Goal: Task Accomplishment & Management: Manage account settings

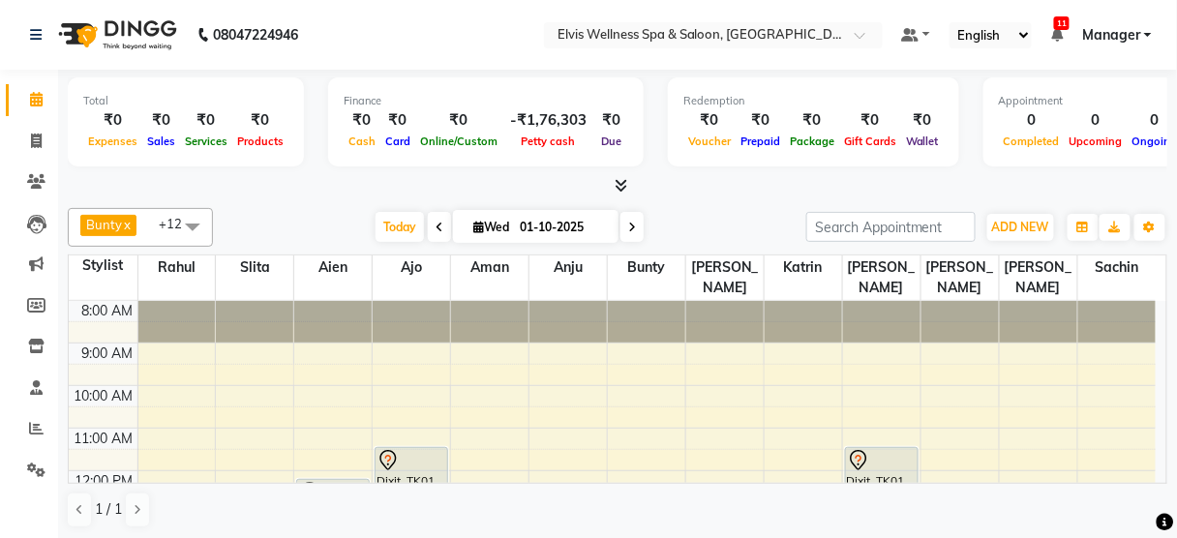
scroll to position [93, 0]
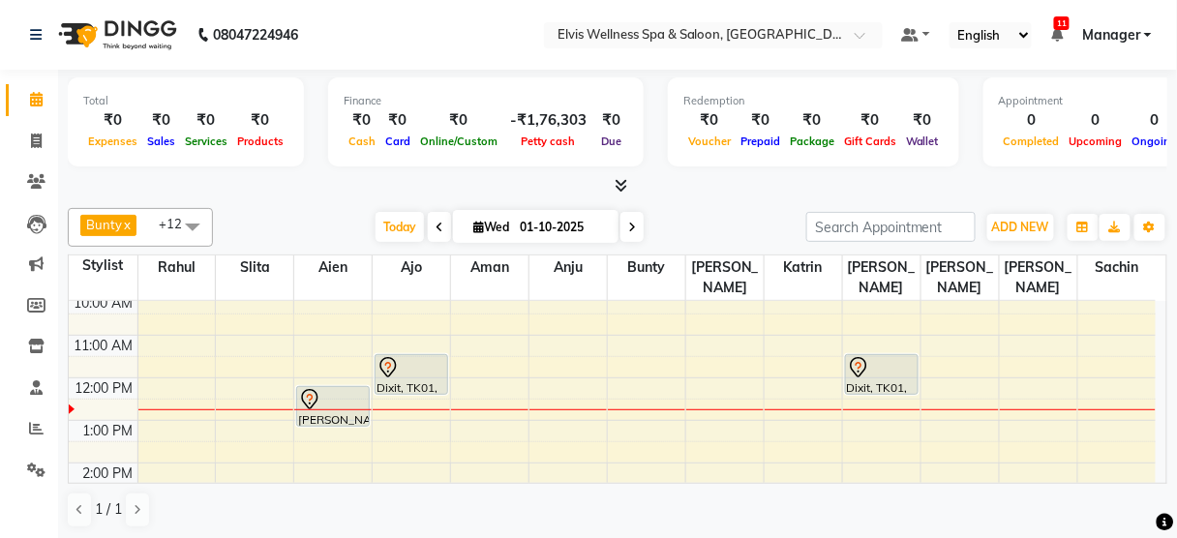
click at [193, 219] on span at bounding box center [192, 226] width 39 height 37
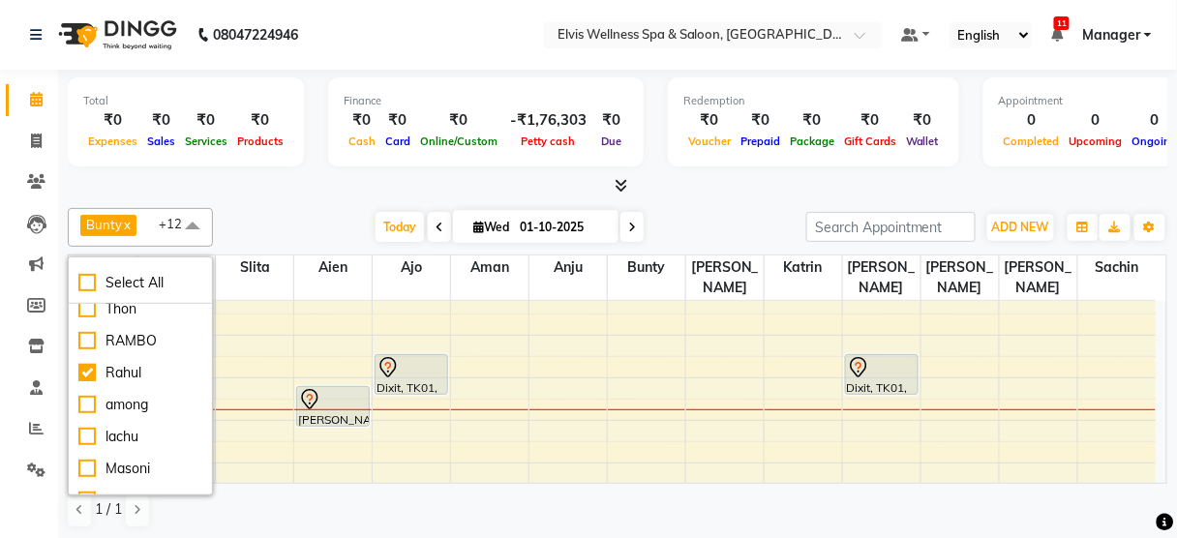
scroll to position [74, 0]
click at [124, 368] on div "Rahul" at bounding box center [140, 374] width 124 height 20
checkbox input "false"
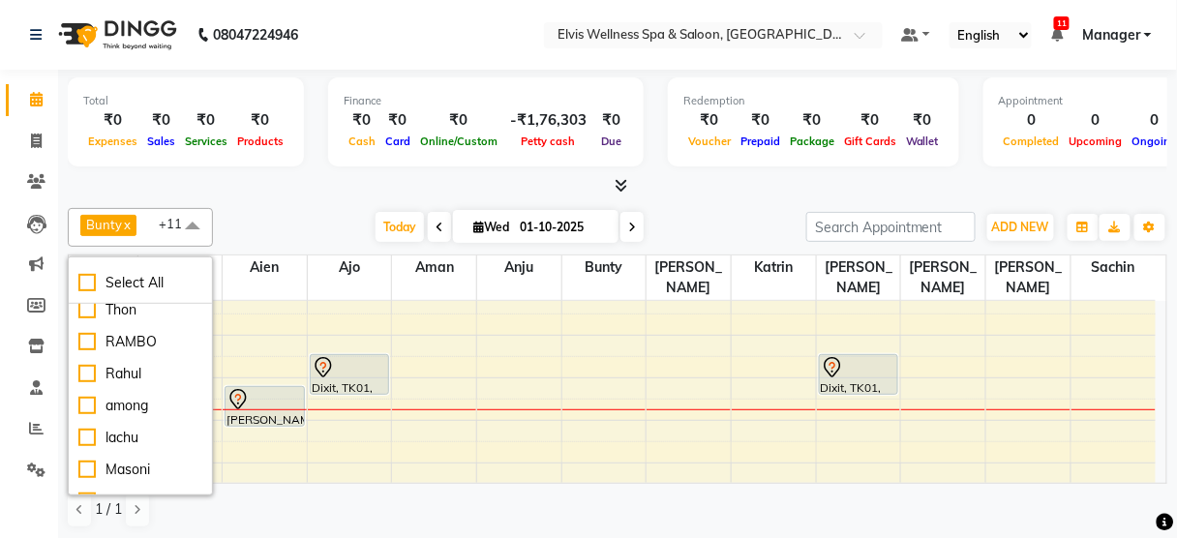
click at [255, 223] on div "[DATE] [DATE]" at bounding box center [510, 227] width 574 height 29
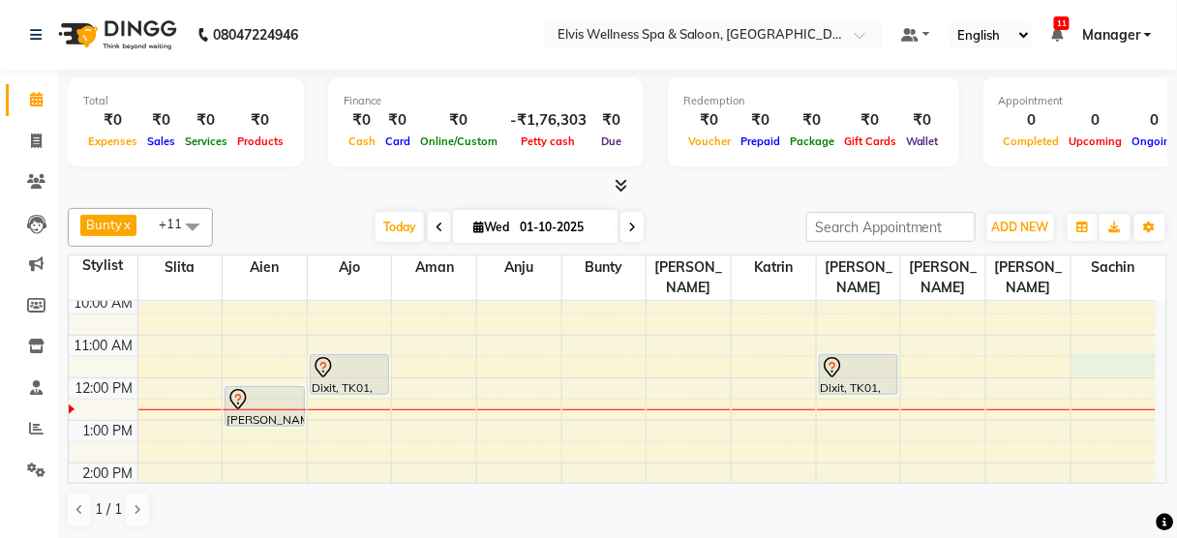
click at [1103, 342] on div "8:00 AM 9:00 AM 10:00 AM 11:00 AM 12:00 PM 1:00 PM 2:00 PM 3:00 PM 4:00 PM 5:00…" at bounding box center [612, 505] width 1087 height 595
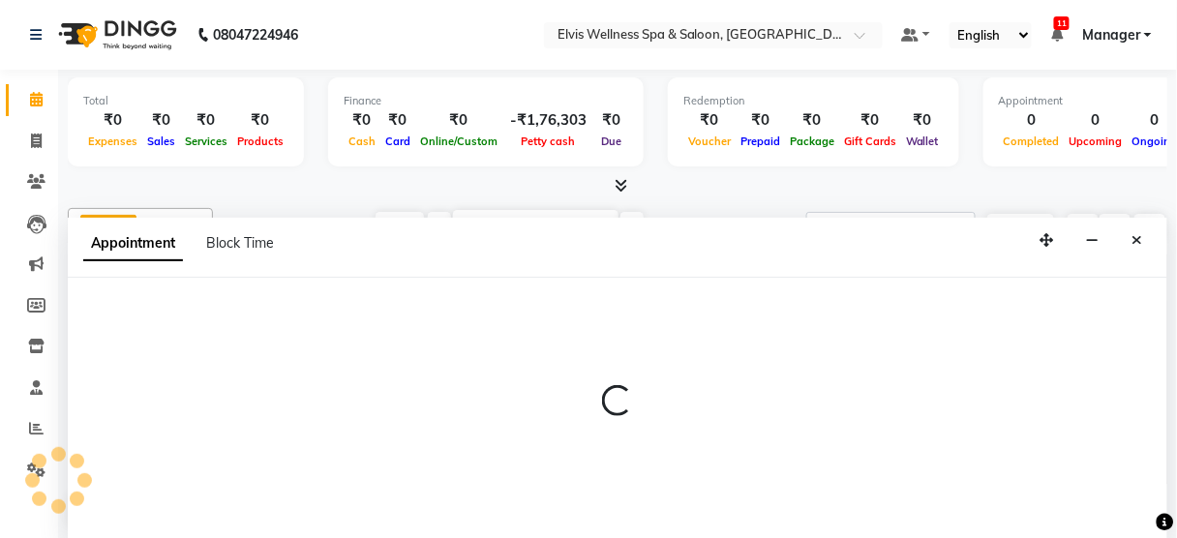
scroll to position [0, 0]
select select "48152"
select select "690"
select select "tentative"
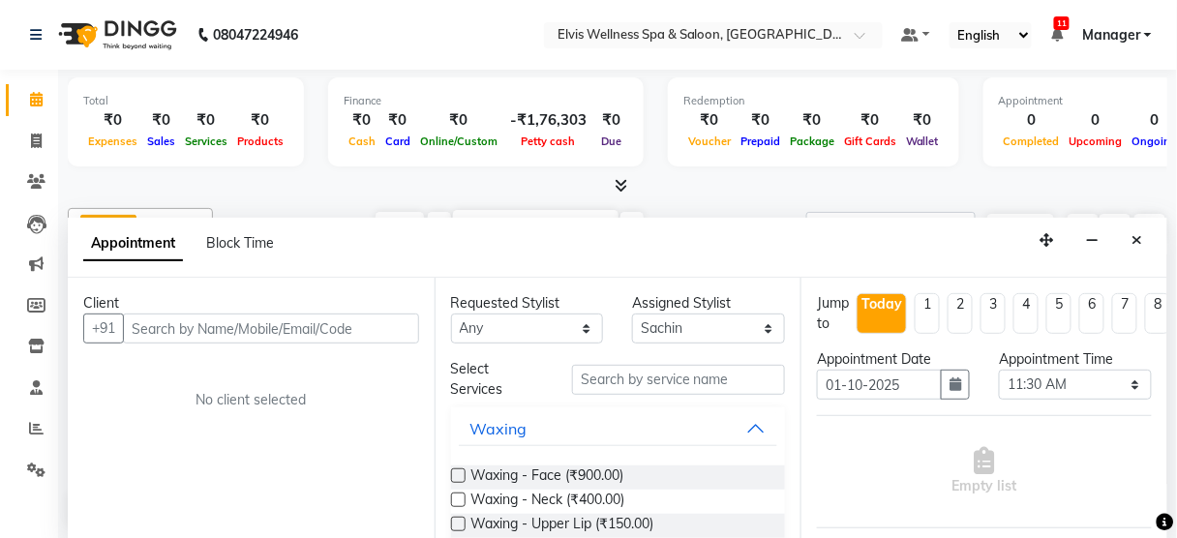
click at [287, 321] on input "text" at bounding box center [271, 329] width 296 height 30
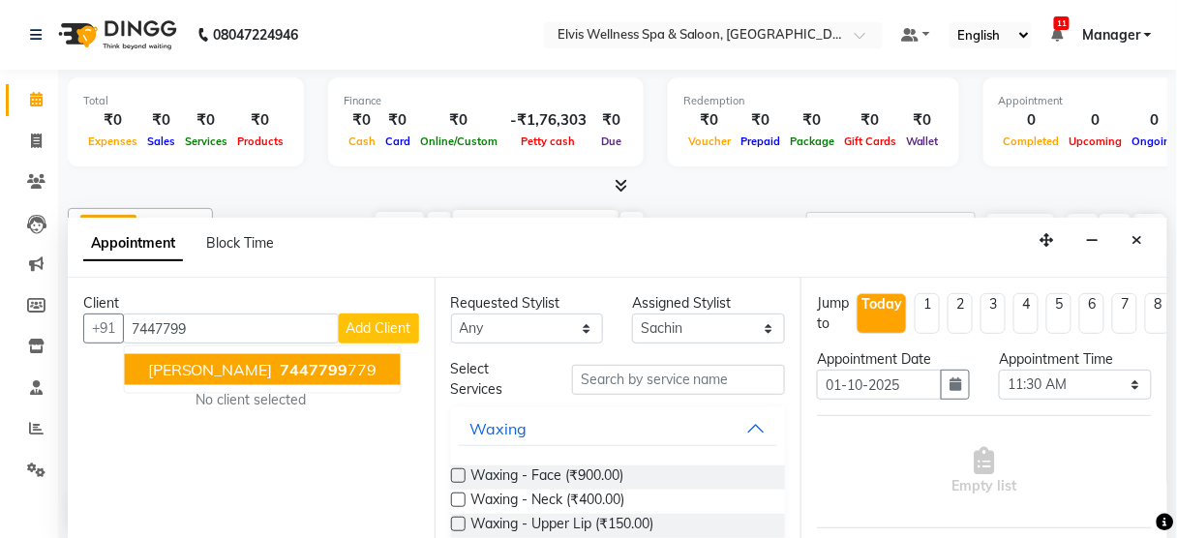
click at [269, 375] on button "[PERSON_NAME] 7447799 779" at bounding box center [263, 369] width 276 height 31
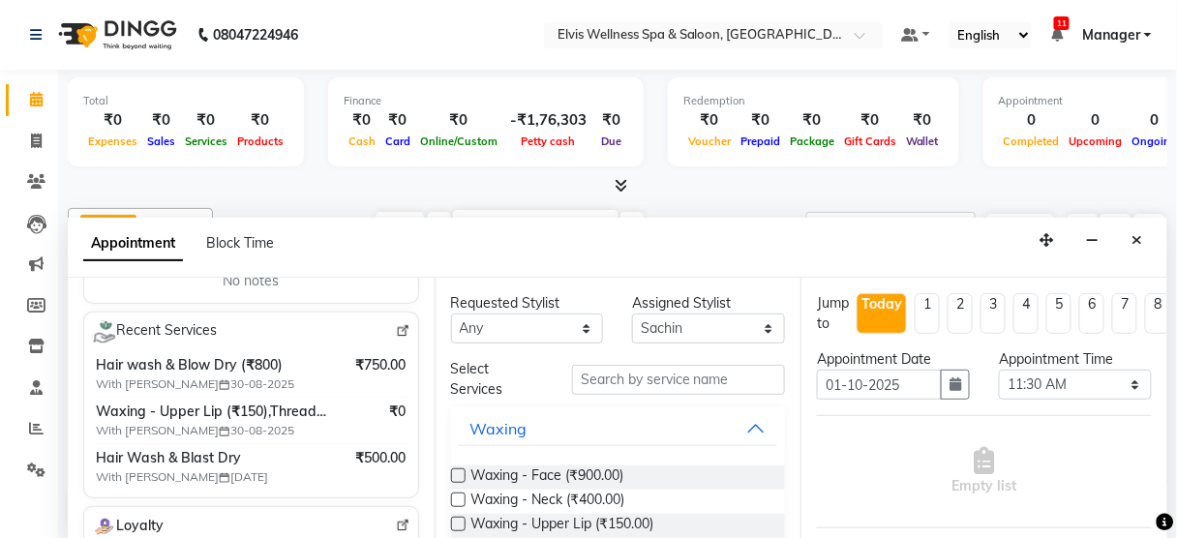
scroll to position [351, 0]
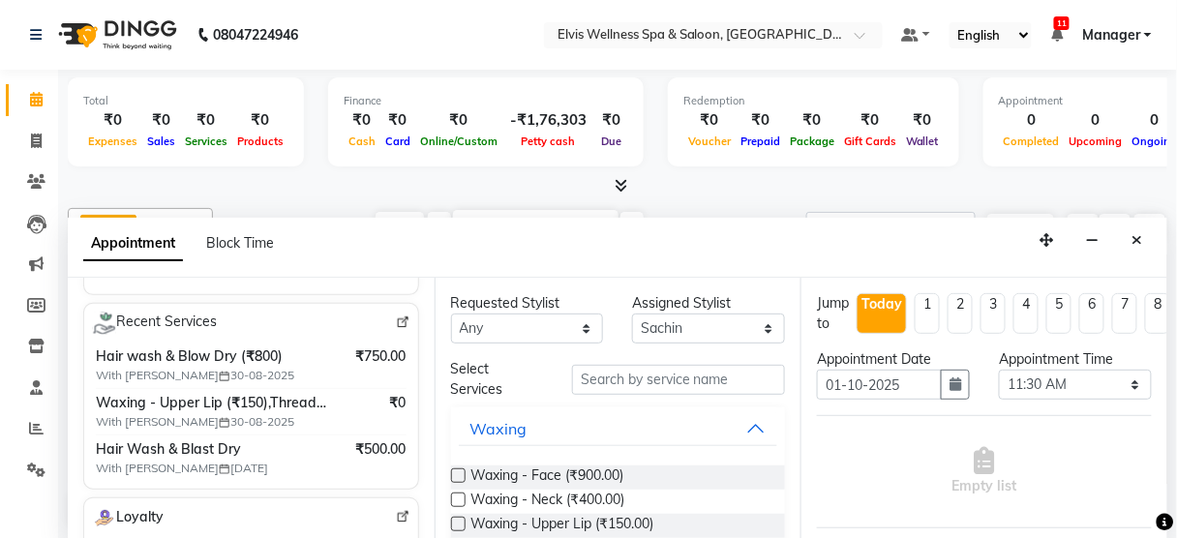
type input "7447799779"
click at [396, 315] on img at bounding box center [403, 322] width 15 height 15
click at [675, 376] on input "text" at bounding box center [678, 380] width 213 height 30
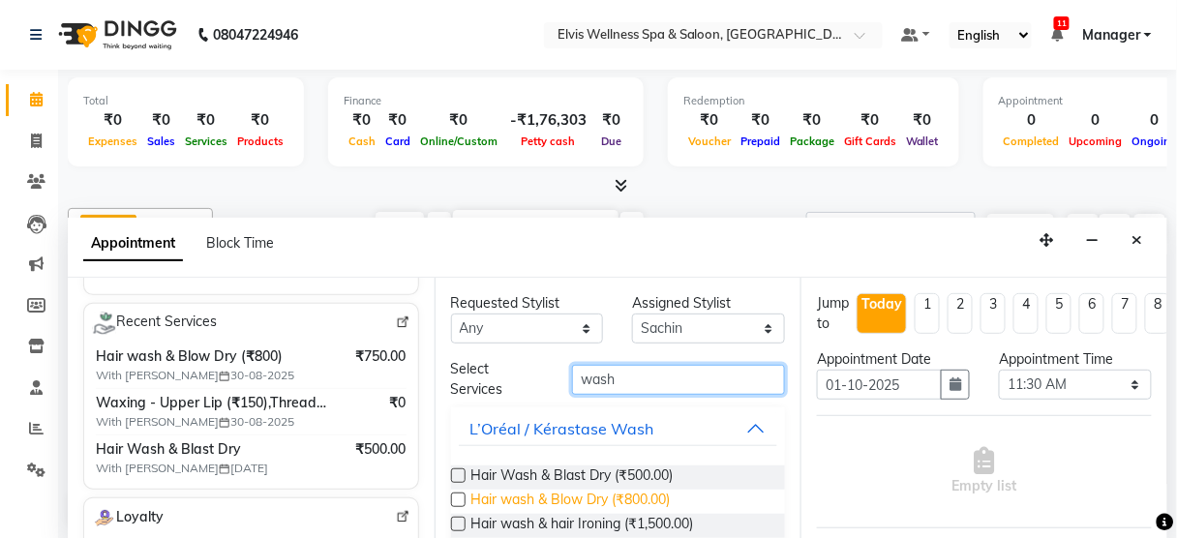
type input "wash"
click at [640, 492] on span "Hair wash & Blow Dry (₹800.00)" at bounding box center [570, 502] width 199 height 24
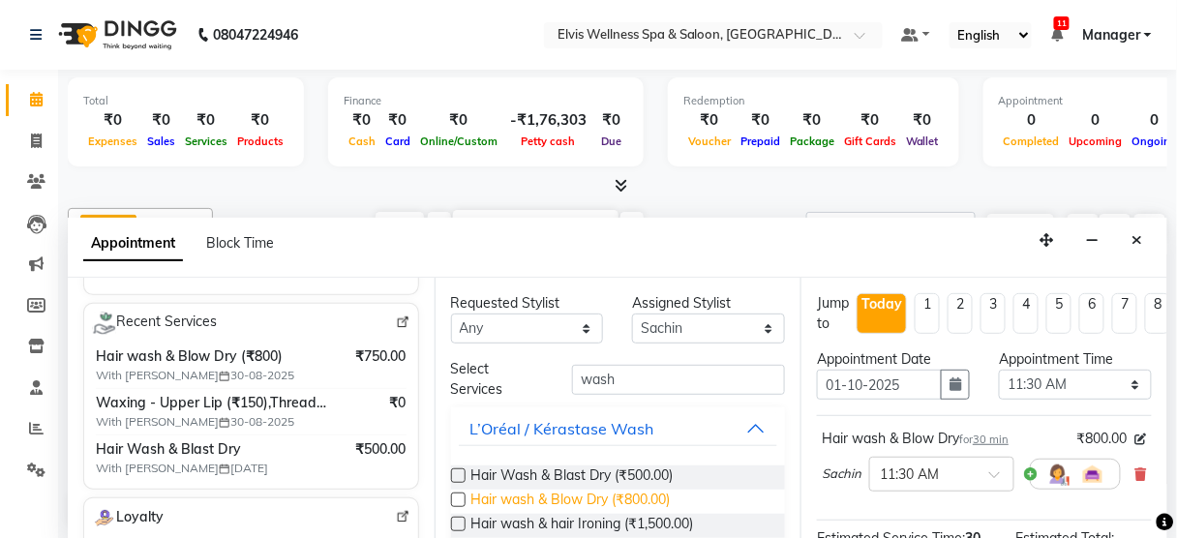
click at [640, 492] on span "Hair wash & Blow Dry (₹800.00)" at bounding box center [570, 502] width 199 height 24
checkbox input "false"
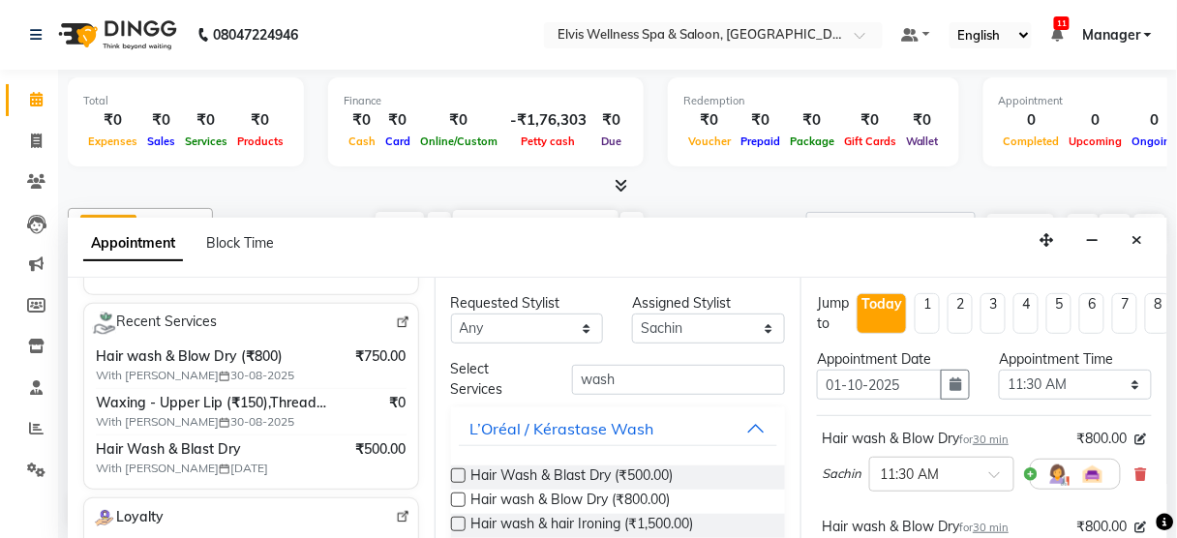
scroll to position [381, 0]
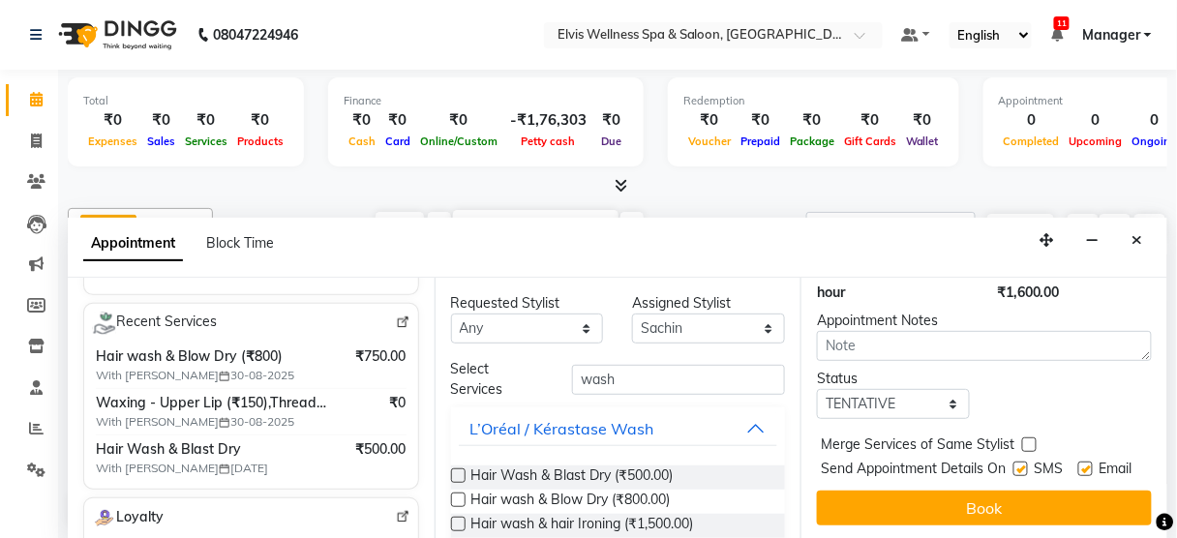
click at [1013, 462] on label at bounding box center [1020, 469] width 15 height 15
click at [1013, 464] on input "checkbox" at bounding box center [1019, 470] width 13 height 13
checkbox input "false"
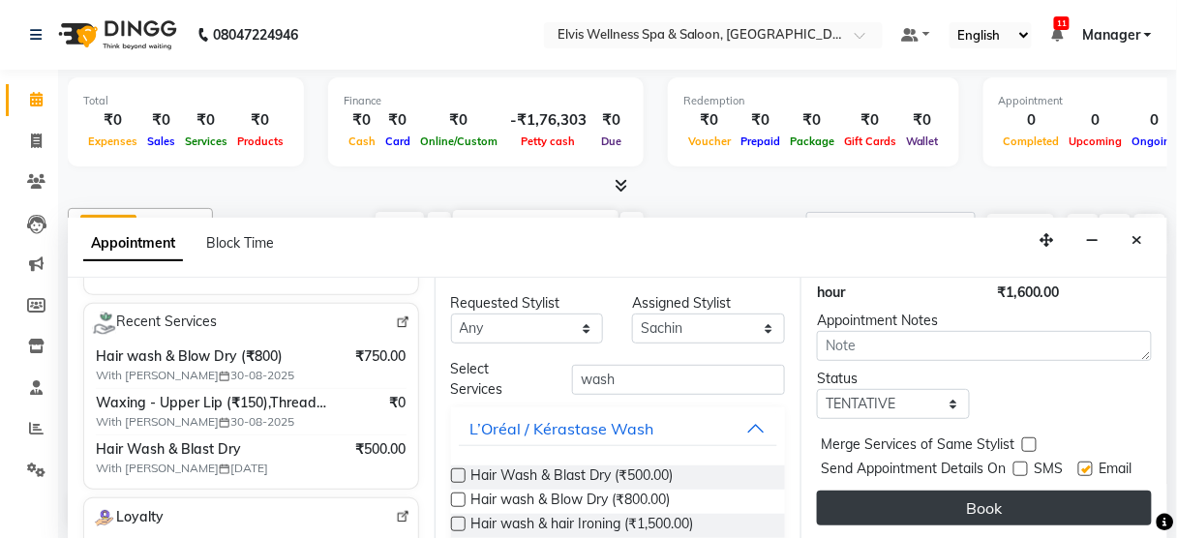
click at [994, 491] on button "Book" at bounding box center [984, 508] width 335 height 35
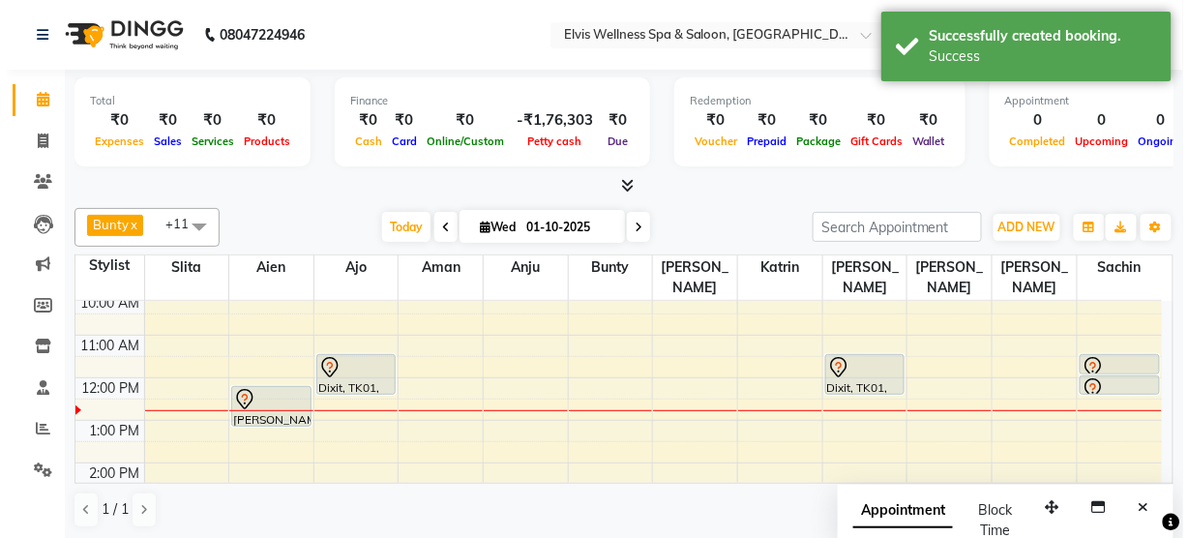
scroll to position [0, 0]
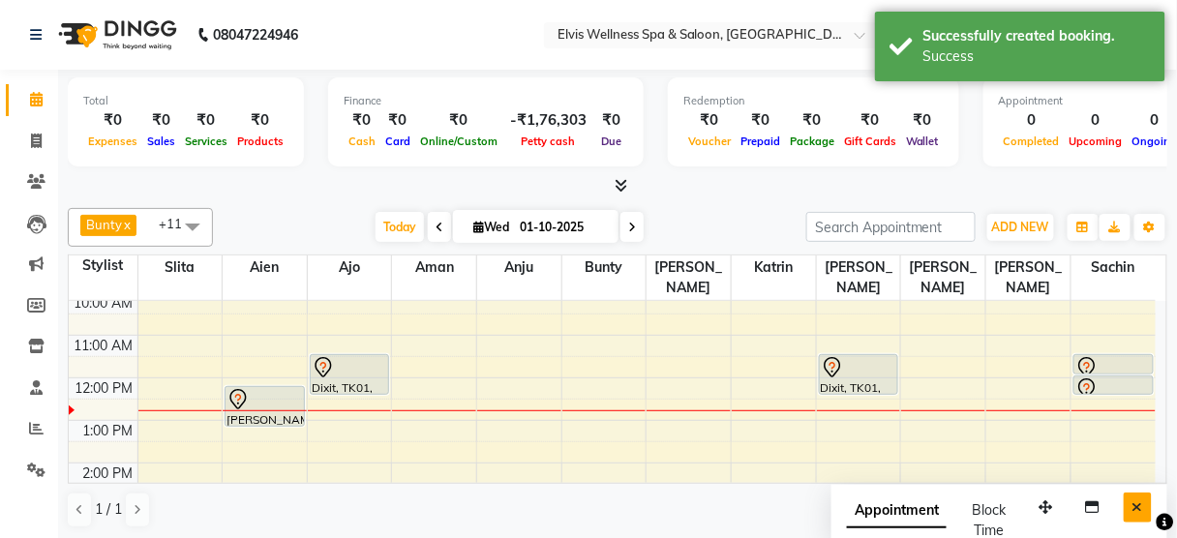
click at [1143, 500] on icon "Close" at bounding box center [1137, 507] width 11 height 14
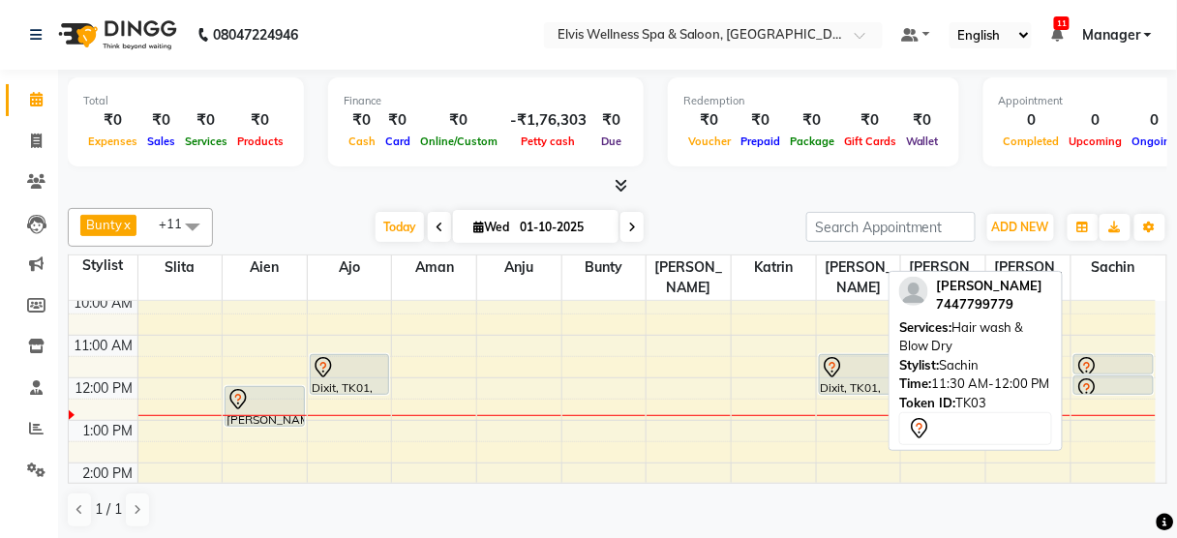
click at [1097, 370] on div at bounding box center [1113, 374] width 78 height 8
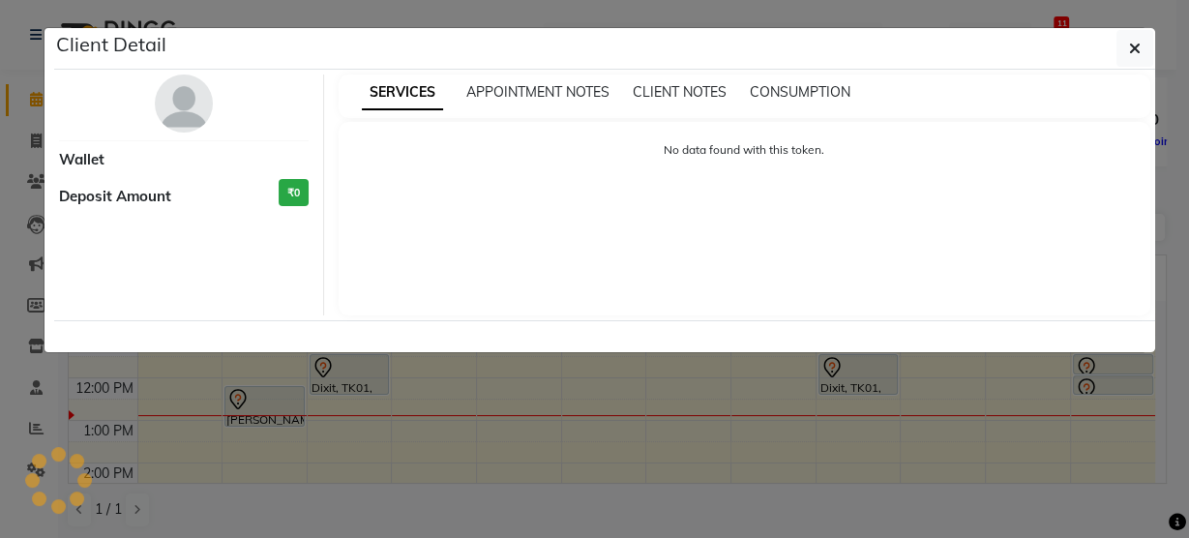
select select "7"
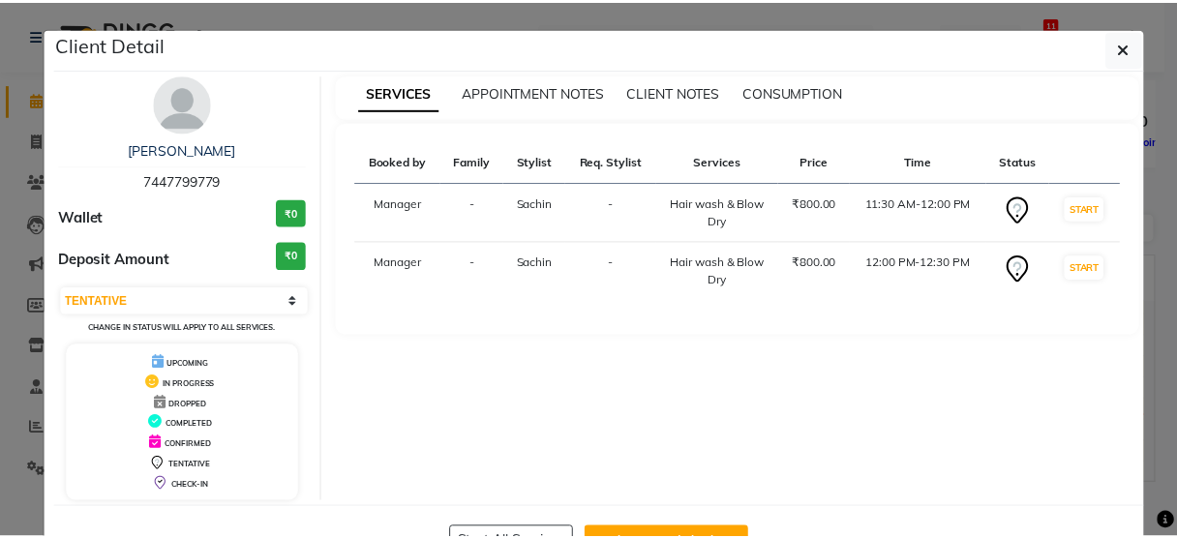
scroll to position [63, 0]
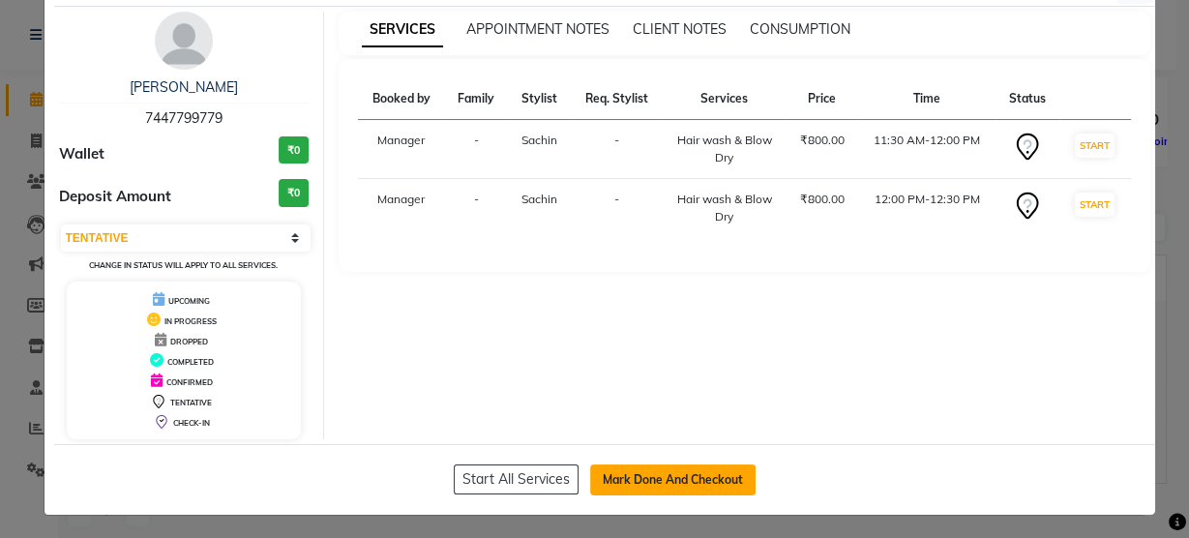
click at [681, 489] on button "Mark Done And Checkout" at bounding box center [672, 479] width 165 height 31
select select "5733"
select select "service"
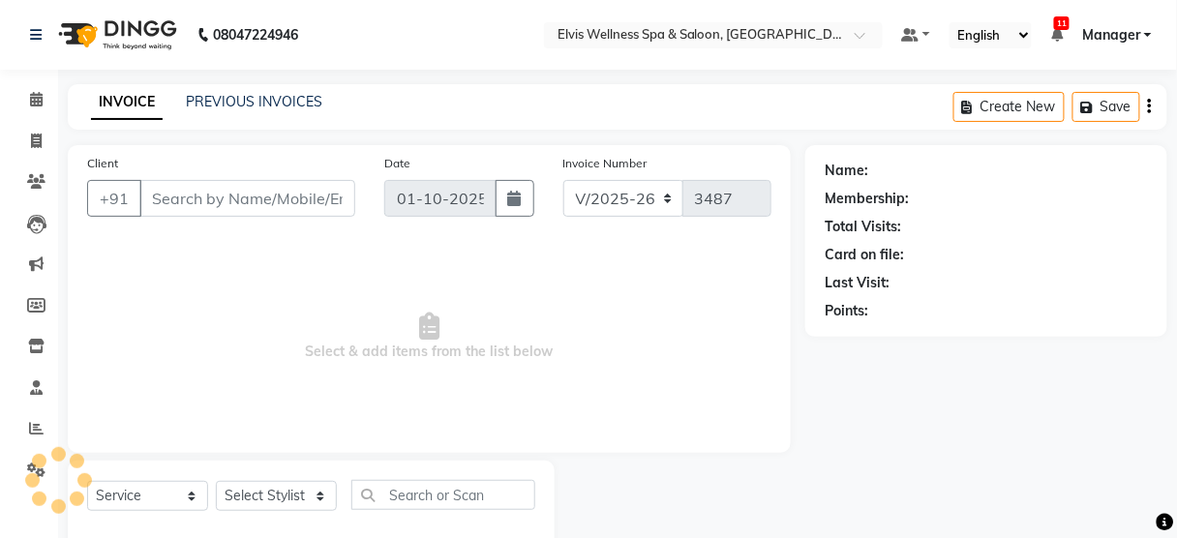
scroll to position [43, 0]
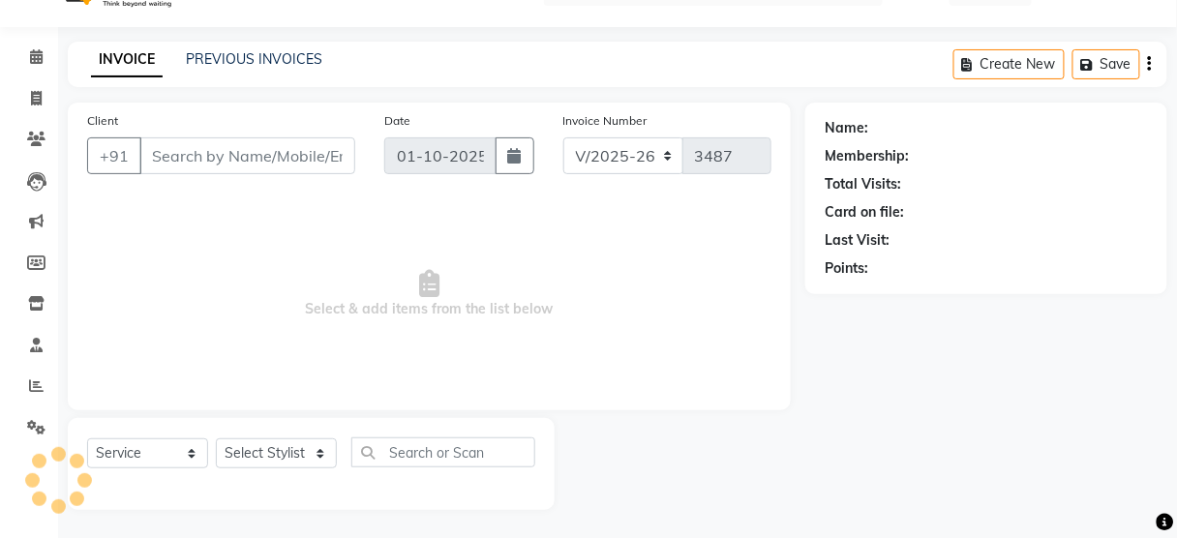
type input "7447799779"
select select "48152"
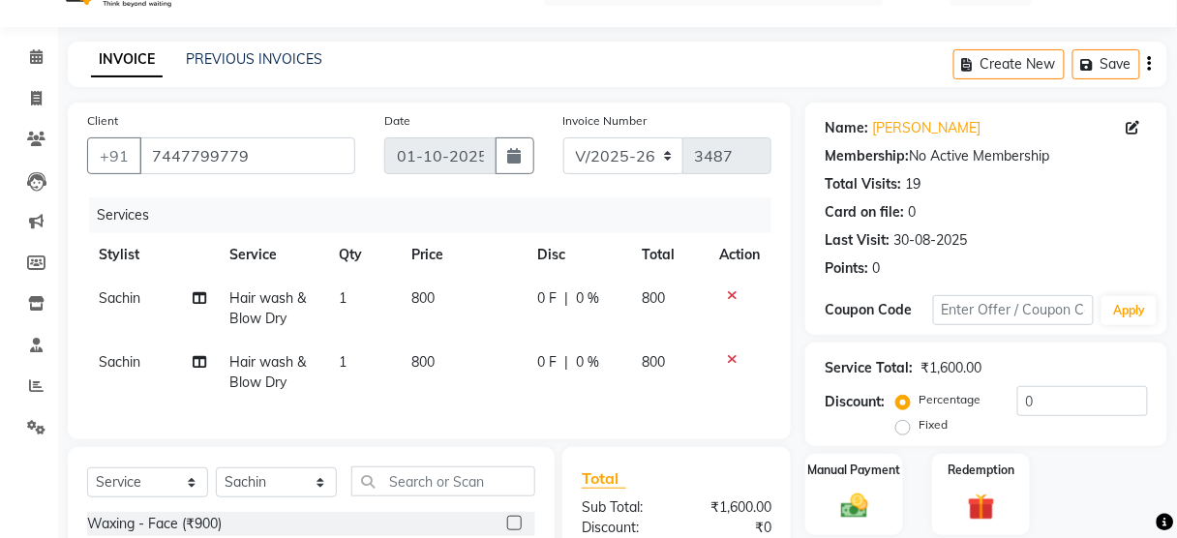
scroll to position [277, 0]
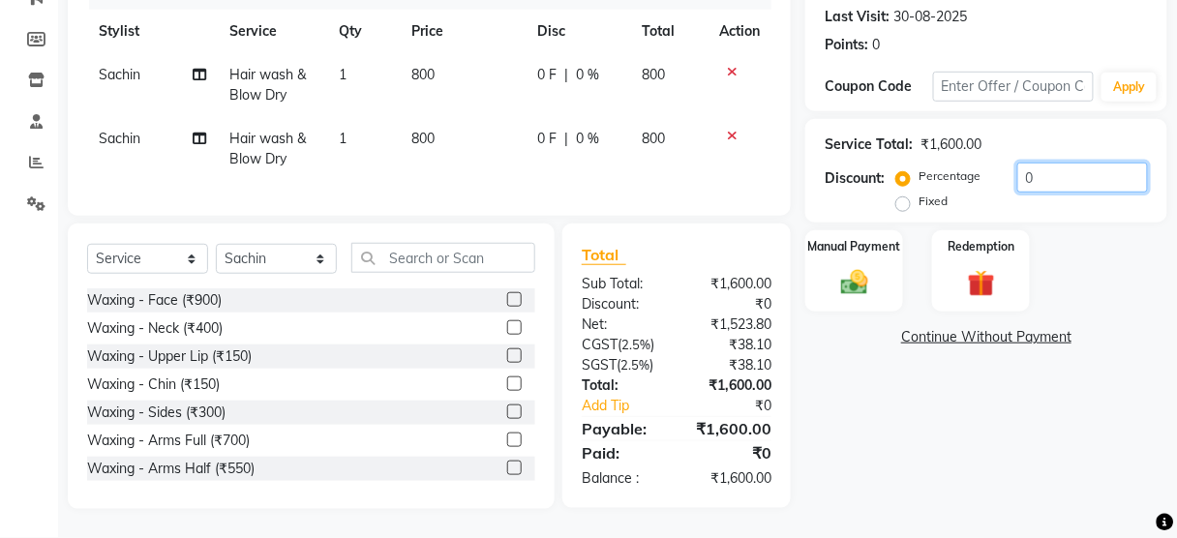
click at [1020, 173] on input "0" at bounding box center [1082, 178] width 131 height 30
click at [1048, 171] on input "20" at bounding box center [1082, 178] width 131 height 30
type input "2"
type input "30"
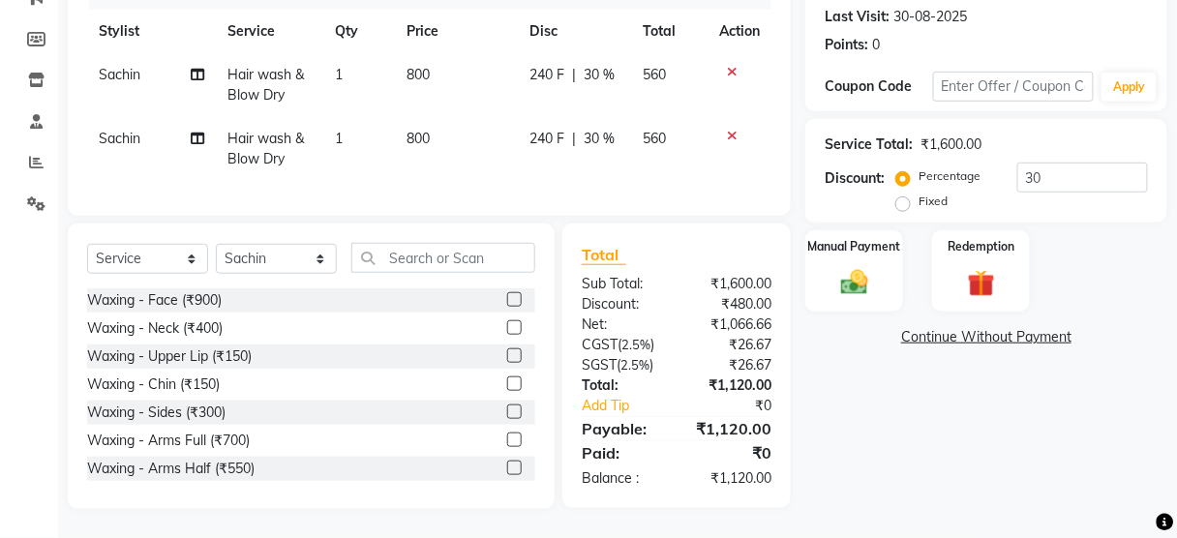
click at [918, 193] on label "Fixed" at bounding box center [932, 201] width 29 height 17
click at [903, 195] on input "Fixed" at bounding box center [907, 202] width 14 height 14
radio input "true"
click at [1045, 164] on input "30" at bounding box center [1082, 178] width 131 height 30
type input "3"
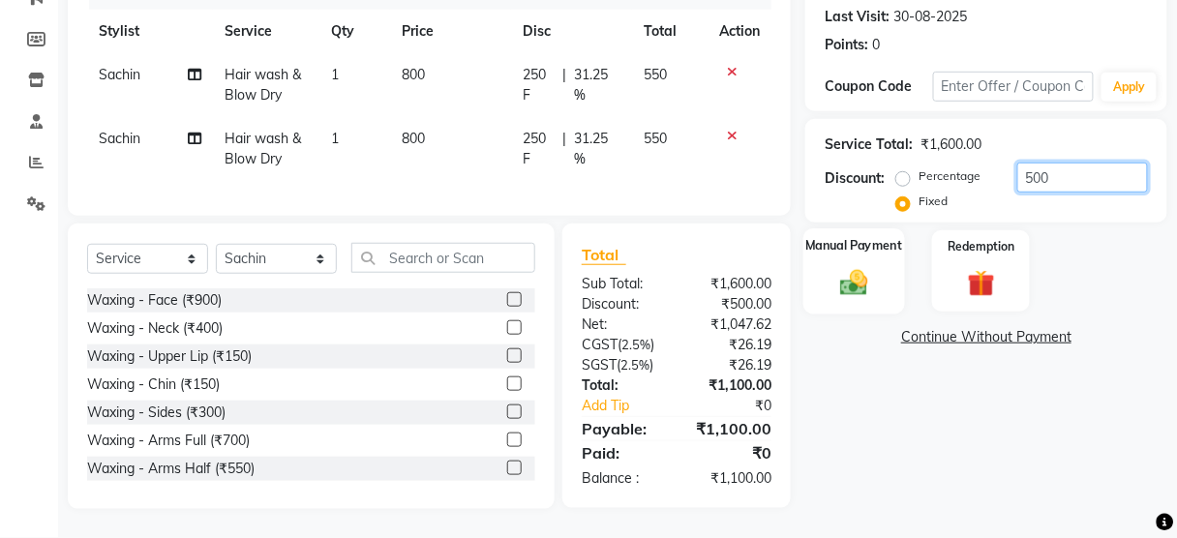
type input "500"
click at [854, 253] on div "Manual Payment" at bounding box center [854, 270] width 102 height 85
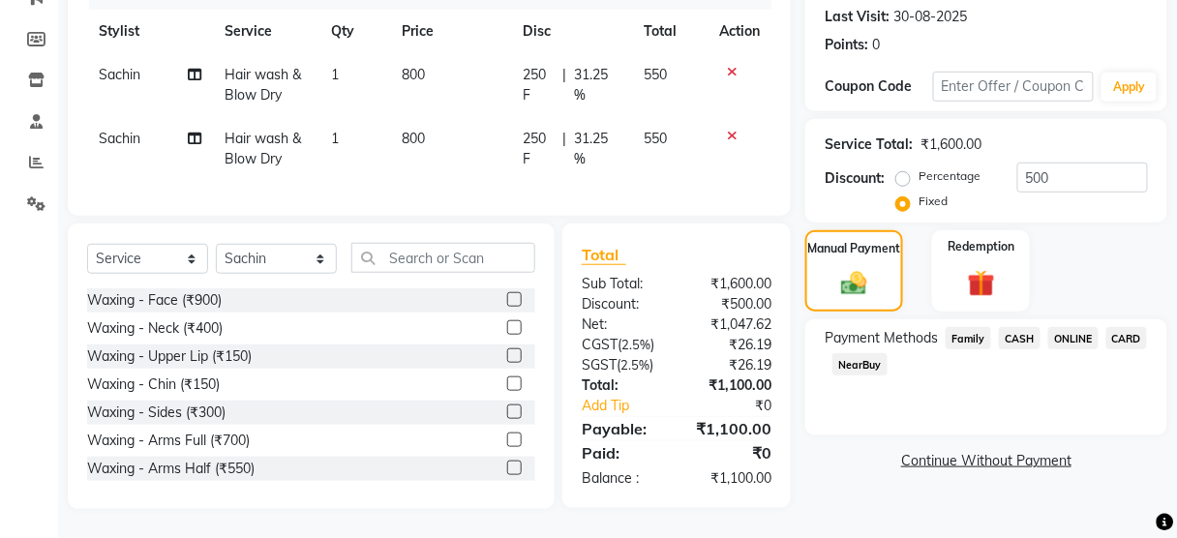
click at [1082, 328] on span "ONLINE" at bounding box center [1073, 338] width 50 height 22
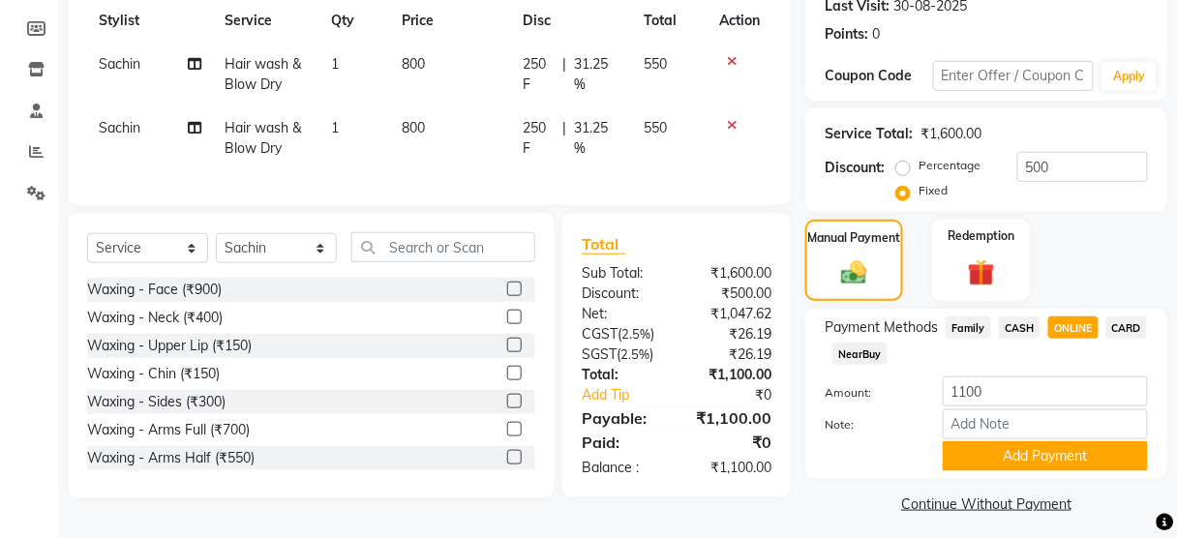
scroll to position [285, 0]
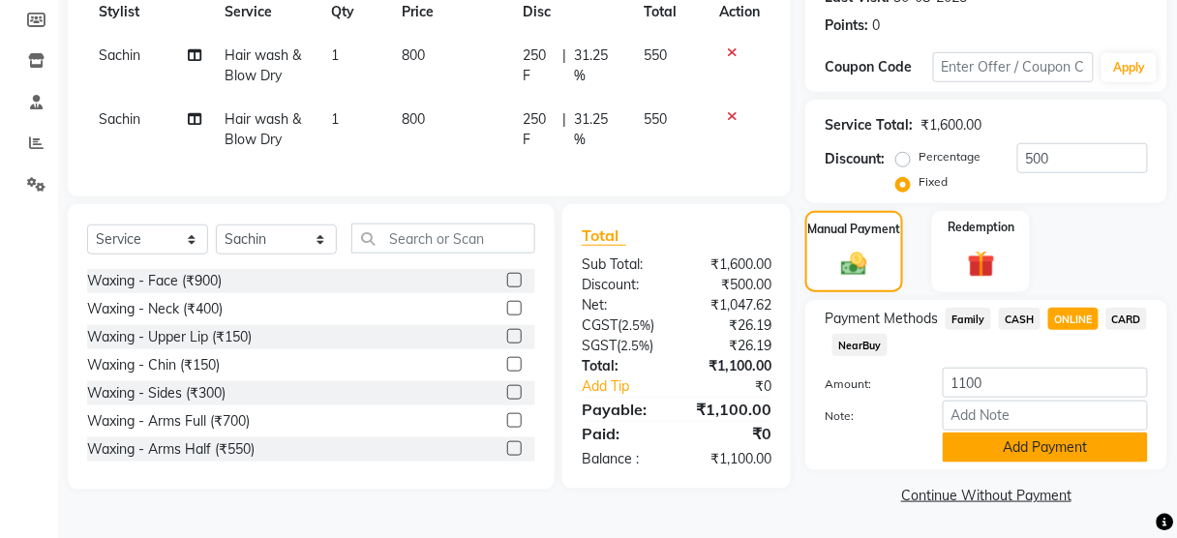
click at [1032, 439] on button "Add Payment" at bounding box center [1045, 448] width 205 height 30
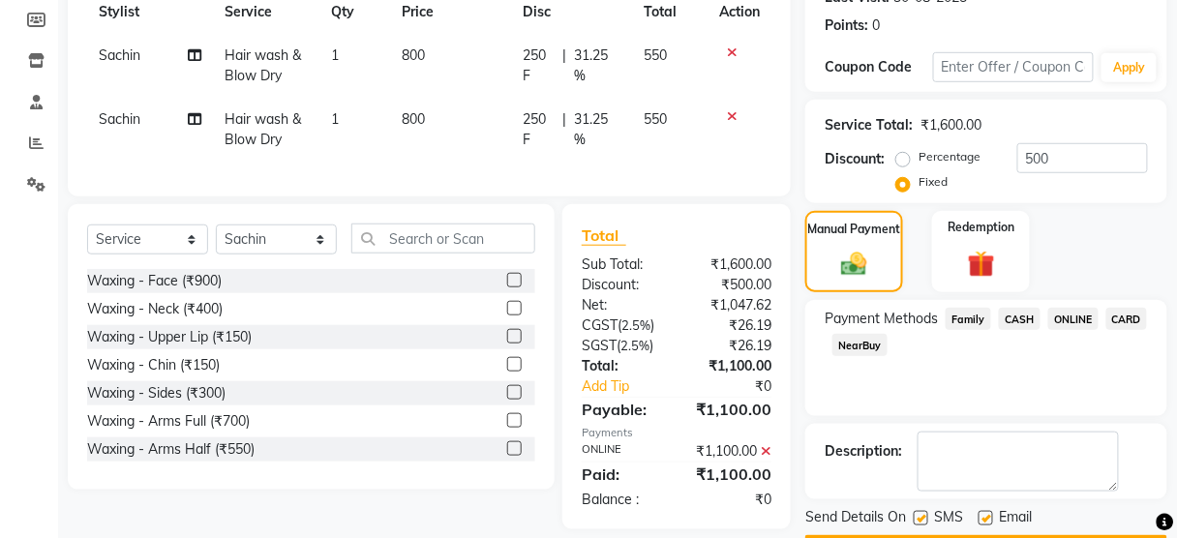
scroll to position [340, 0]
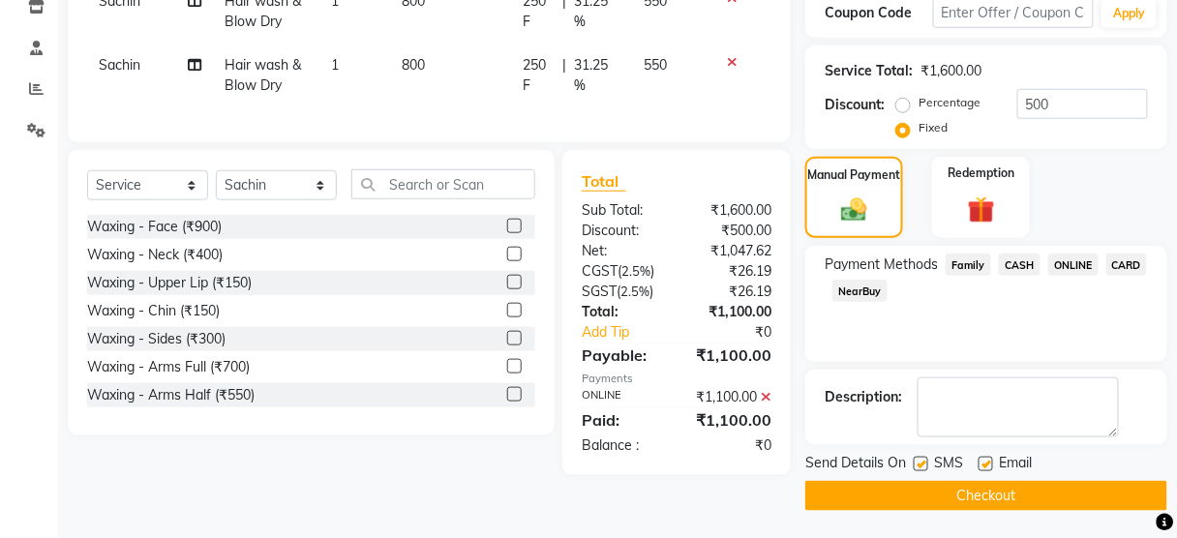
click at [921, 461] on label at bounding box center [920, 464] width 15 height 15
click at [921, 461] on input "checkbox" at bounding box center [919, 465] width 13 height 13
checkbox input "false"
click at [918, 492] on button "Checkout" at bounding box center [986, 496] width 362 height 30
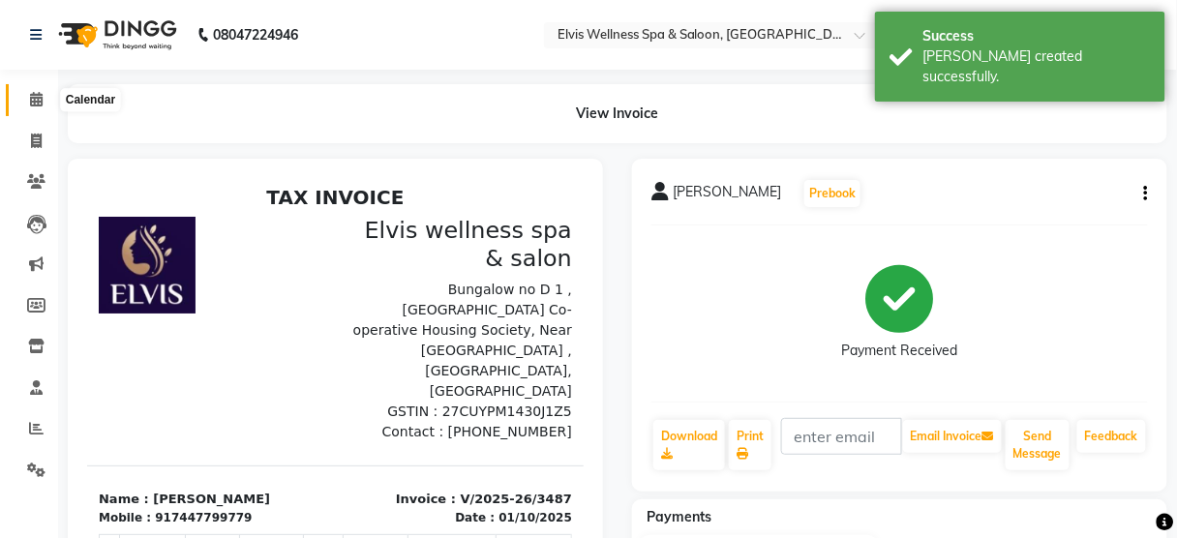
click at [43, 105] on span at bounding box center [36, 100] width 34 height 22
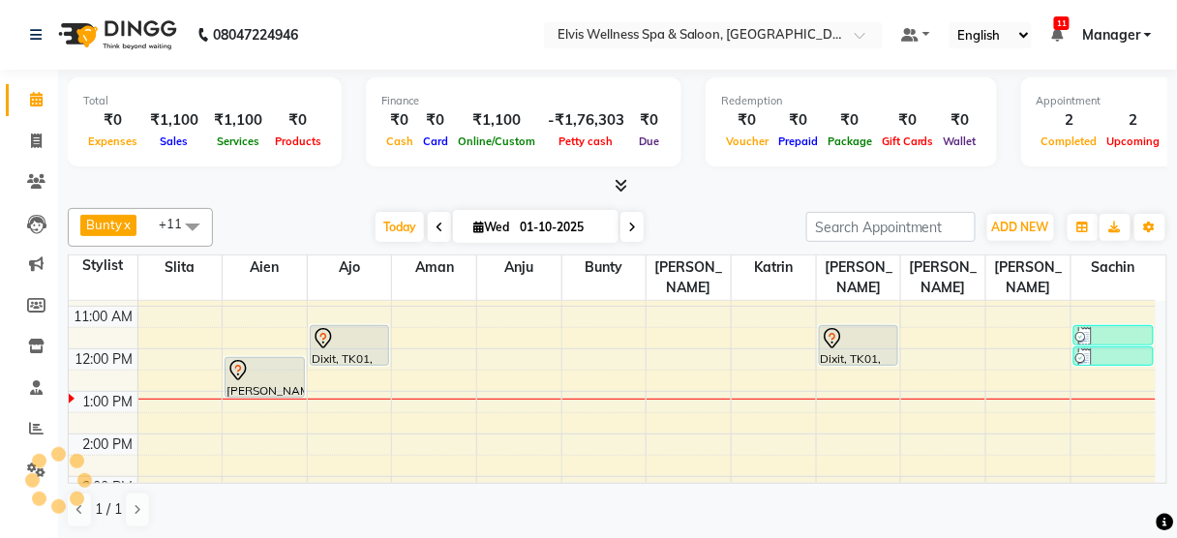
scroll to position [124, 0]
click at [763, 371] on div "8:00 AM 9:00 AM 10:00 AM 11:00 AM 12:00 PM 1:00 PM 2:00 PM 3:00 PM 4:00 PM 5:00…" at bounding box center [612, 474] width 1087 height 595
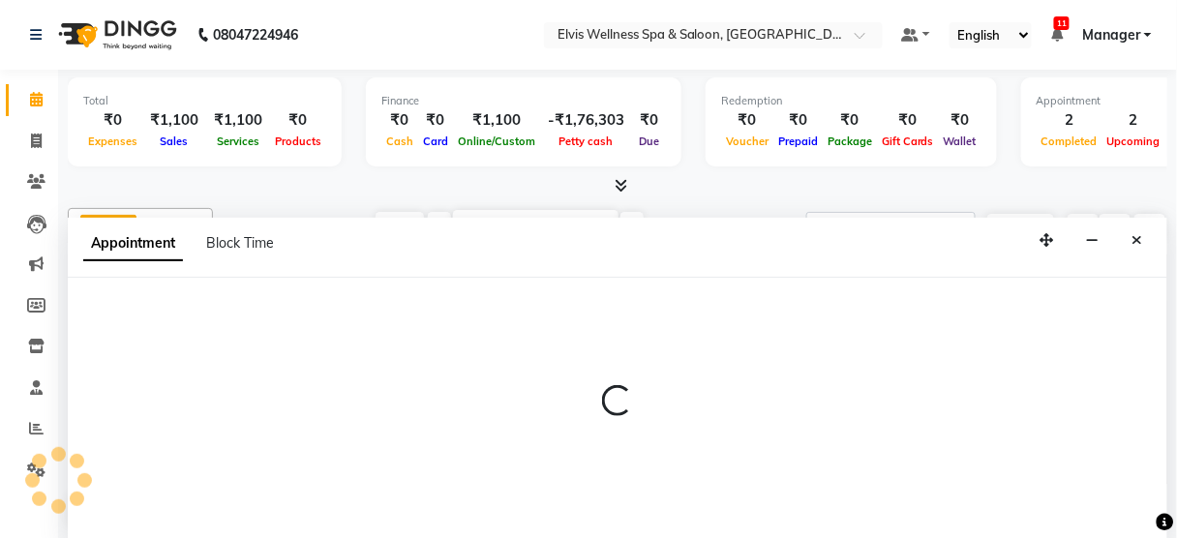
scroll to position [0, 0]
select select "67713"
select select "780"
select select "tentative"
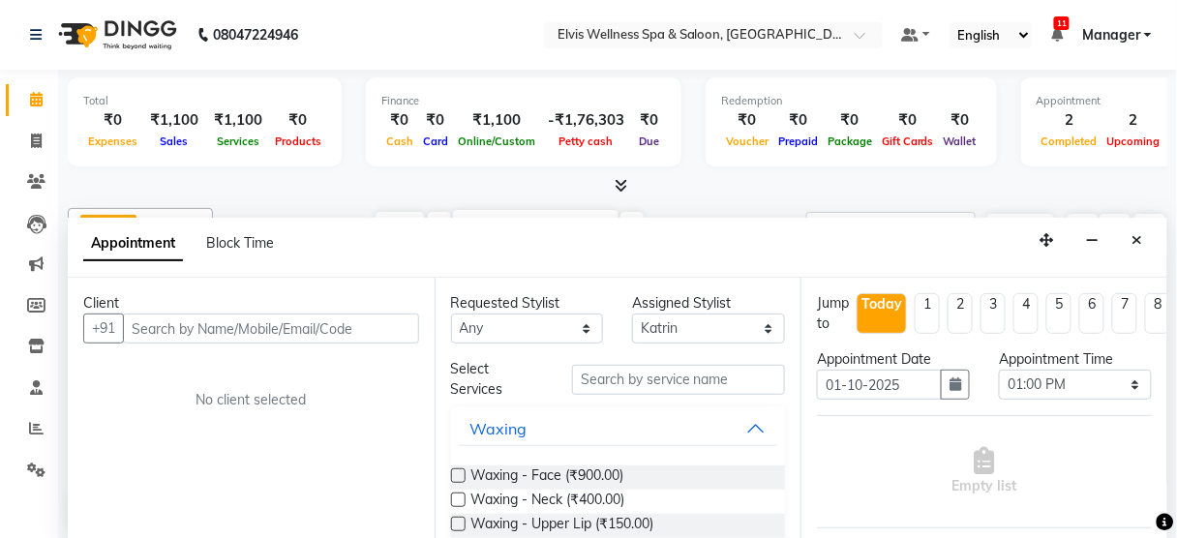
click at [177, 315] on input "text" at bounding box center [271, 329] width 296 height 30
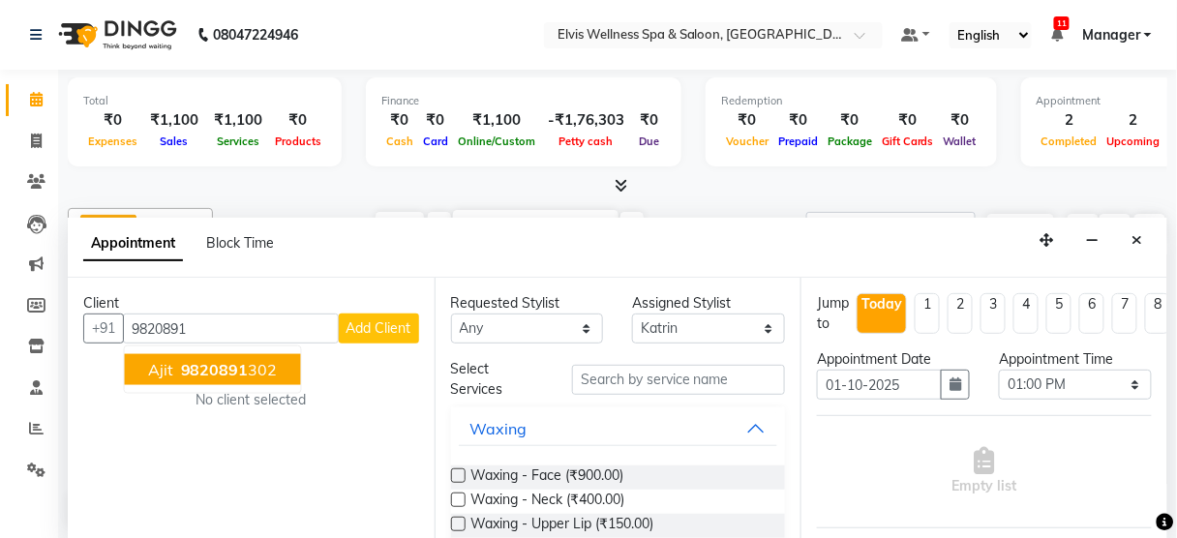
click at [206, 369] on span "9820891" at bounding box center [215, 369] width 68 height 19
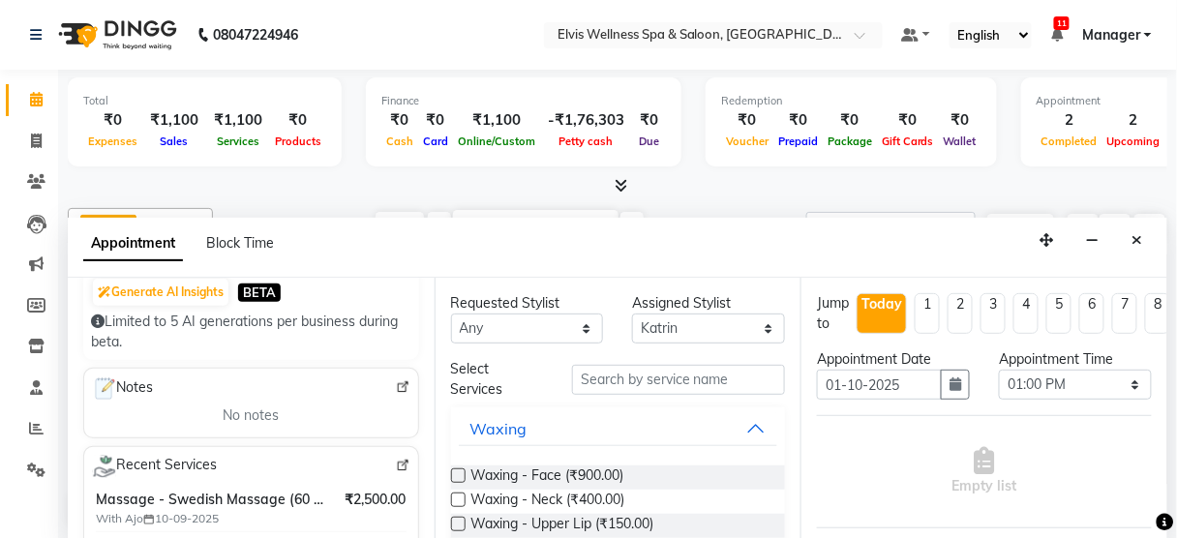
scroll to position [352, 0]
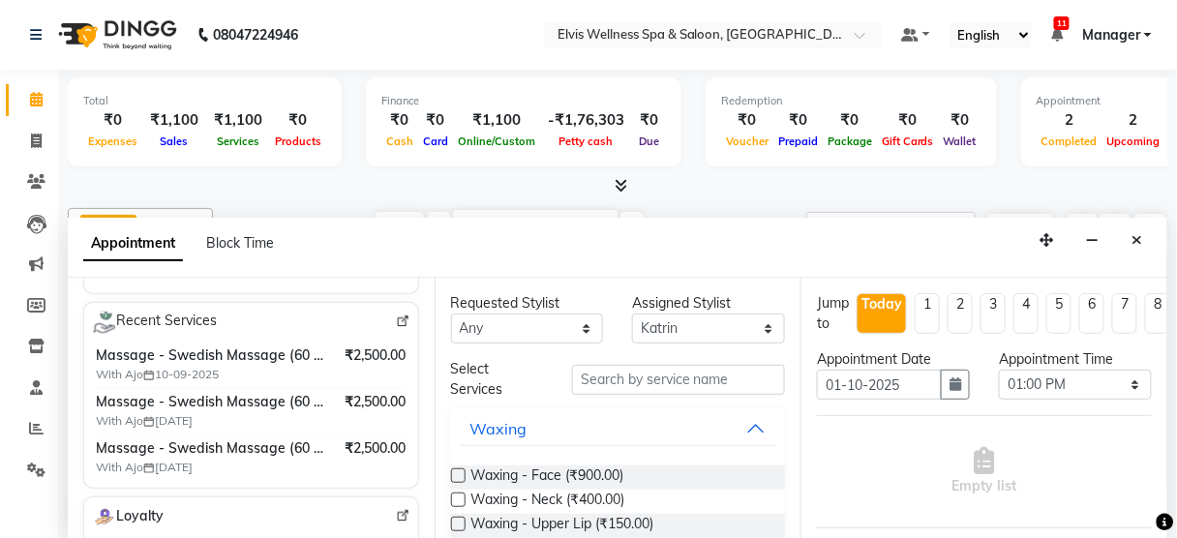
type input "9820891302"
click at [648, 380] on input "text" at bounding box center [678, 380] width 213 height 30
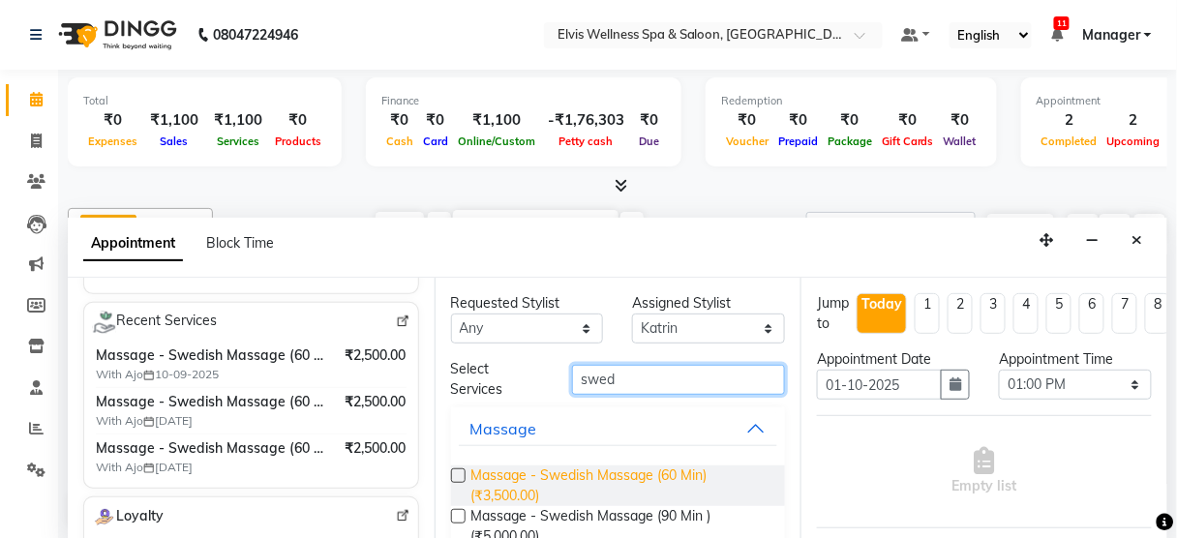
type input "swed"
click at [643, 483] on span "Massage - Swedish Massage (60 Min) (₹3,500.00)" at bounding box center [620, 485] width 299 height 41
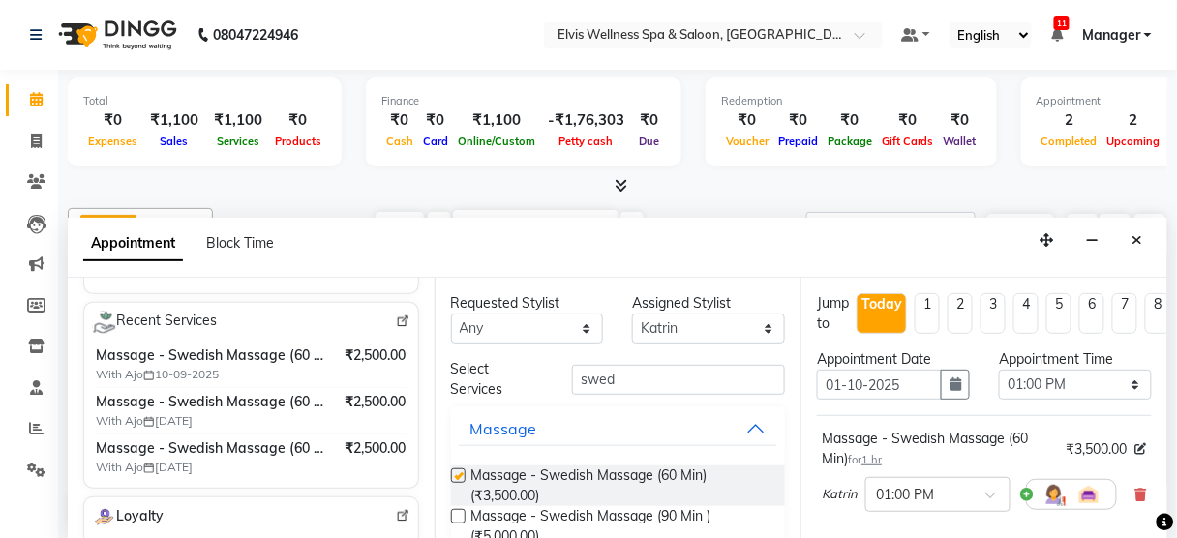
checkbox input "false"
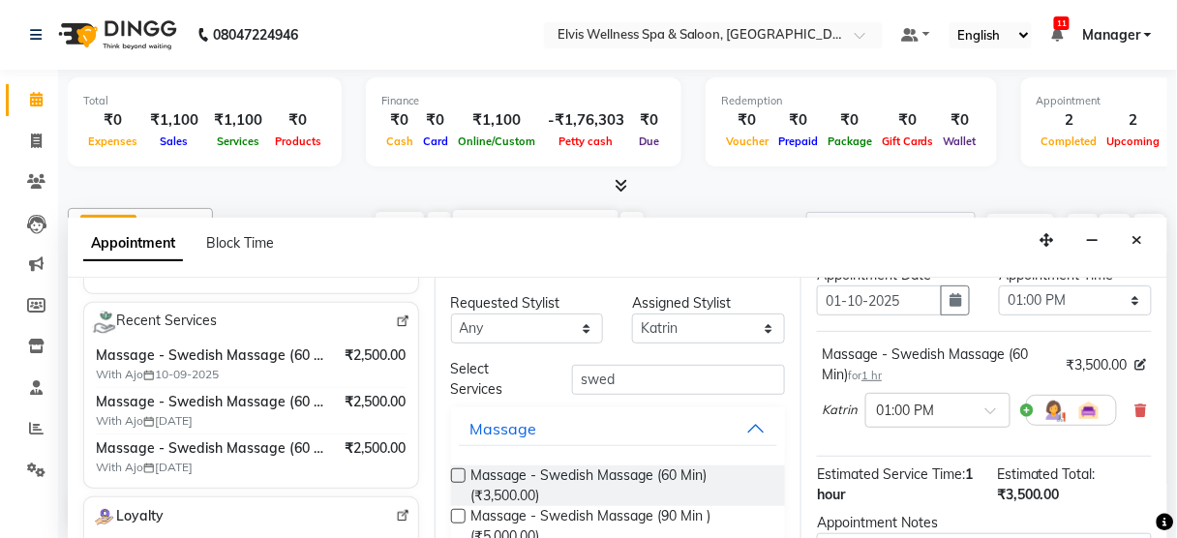
scroll to position [89, 0]
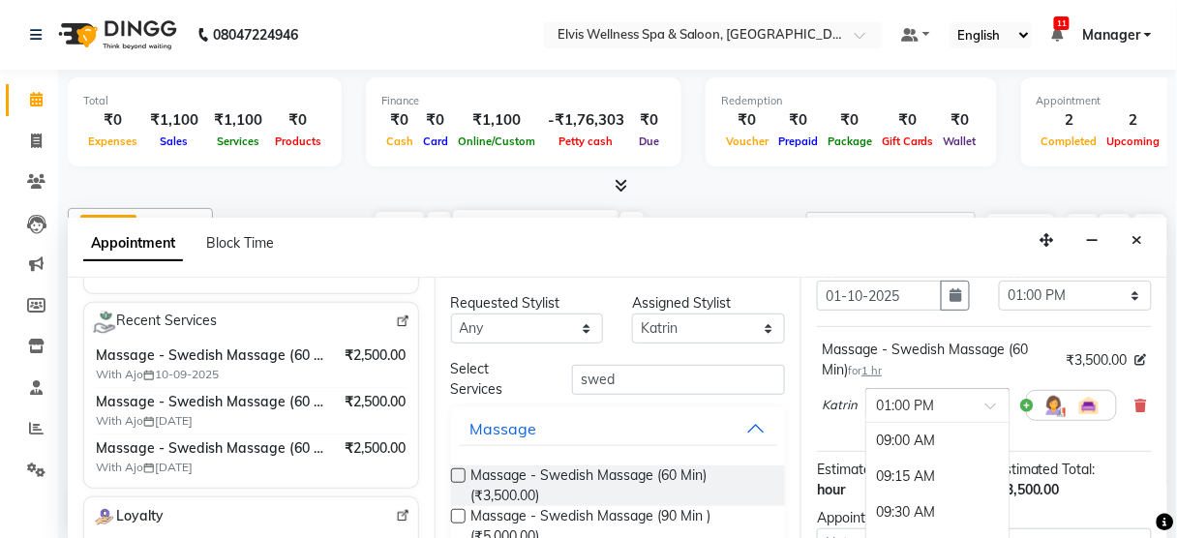
click at [989, 402] on span at bounding box center [997, 412] width 24 height 20
click at [911, 505] on div "01:30 PM" at bounding box center [937, 512] width 143 height 36
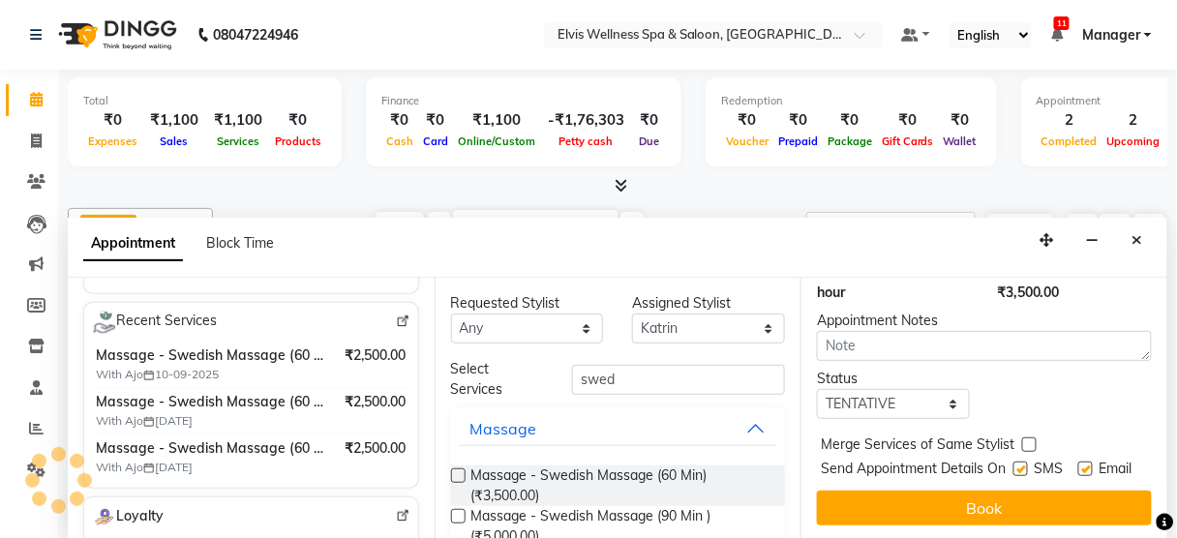
scroll to position [314, 0]
click at [1004, 459] on div "Send Appointment Details On SMS Email" at bounding box center [986, 471] width 331 height 24
click at [1013, 462] on label at bounding box center [1020, 469] width 15 height 15
click at [1013, 464] on input "checkbox" at bounding box center [1019, 470] width 13 height 13
checkbox input "false"
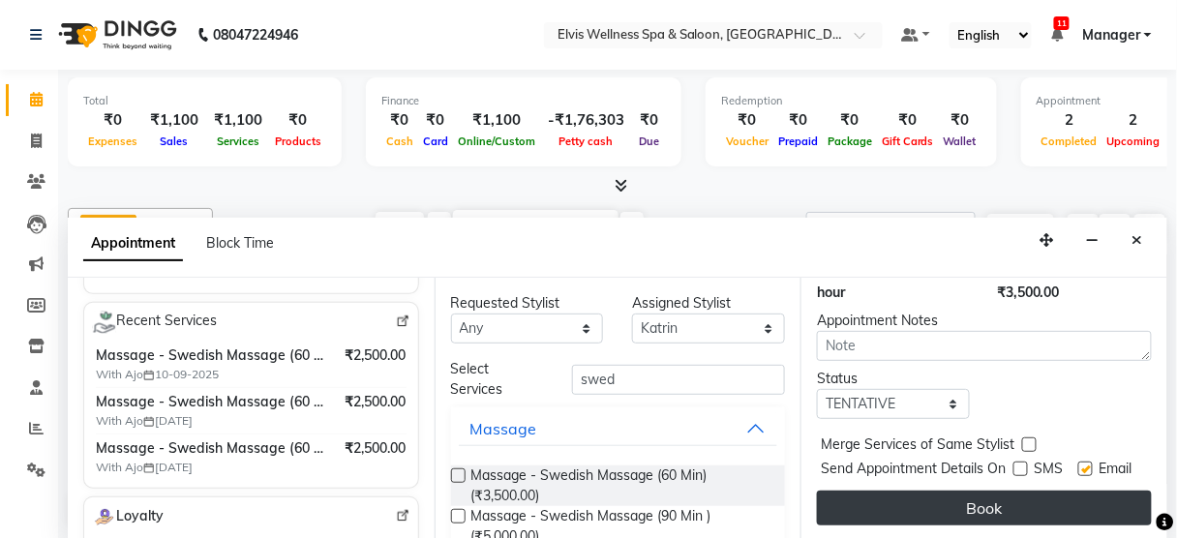
click at [999, 492] on button "Book" at bounding box center [984, 508] width 335 height 35
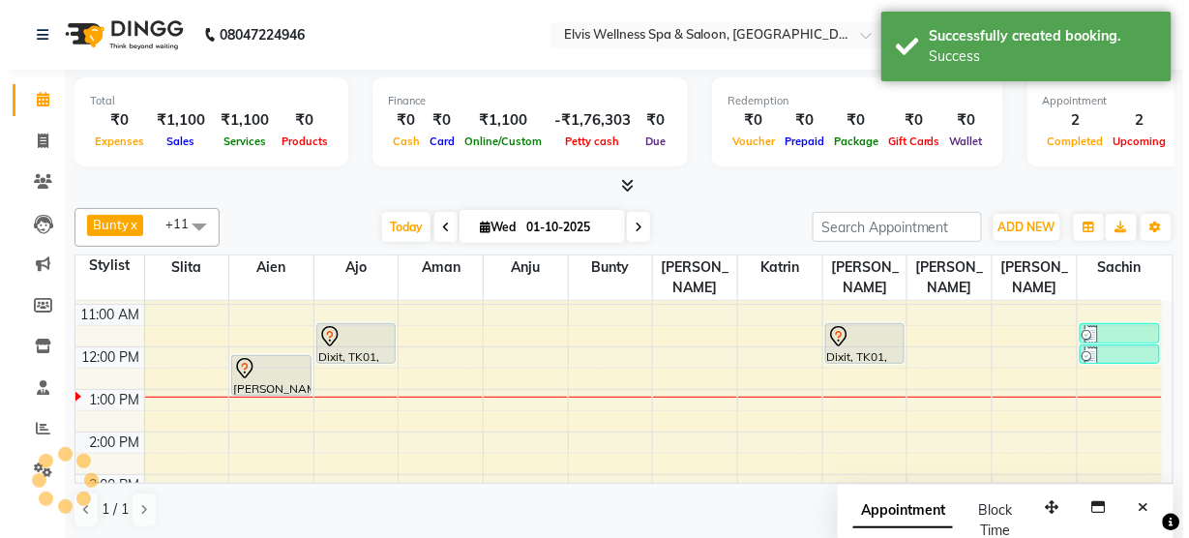
scroll to position [0, 0]
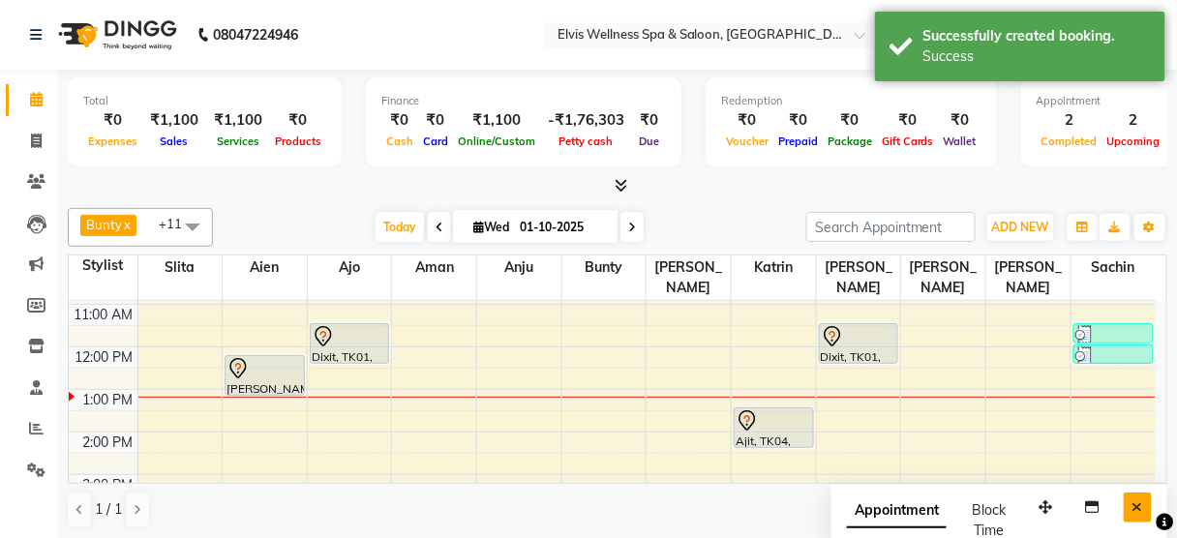
click at [1138, 503] on icon "Close" at bounding box center [1137, 507] width 11 height 14
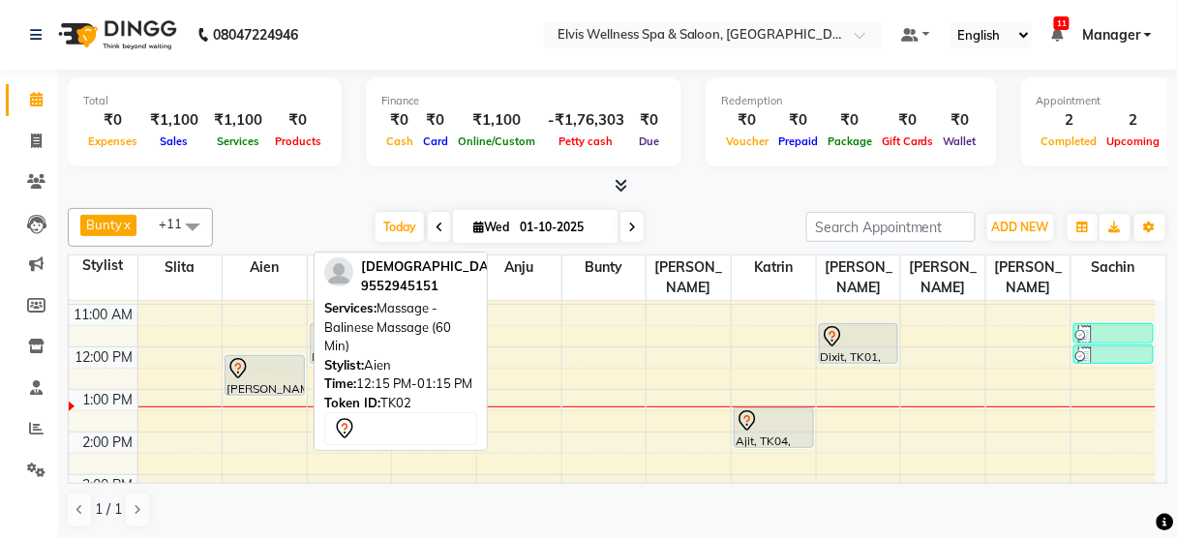
click at [263, 357] on div at bounding box center [264, 368] width 76 height 23
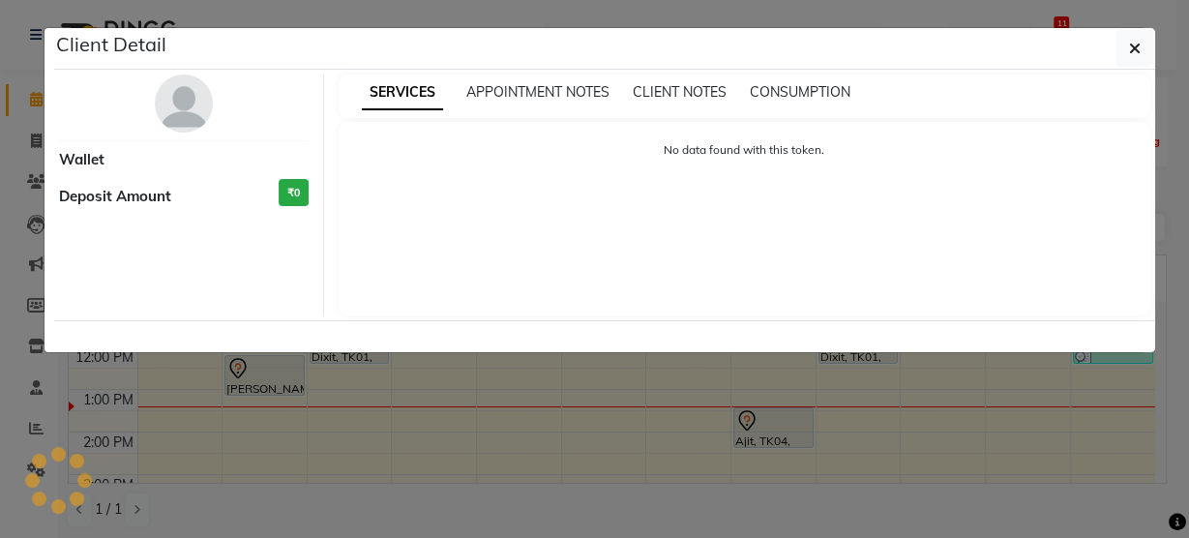
select select "7"
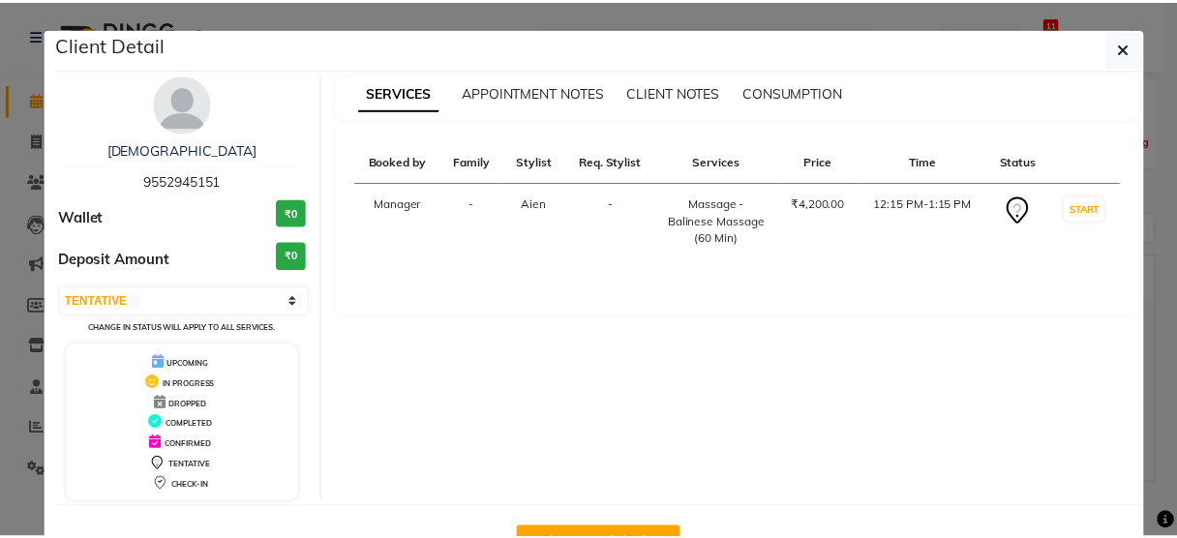
scroll to position [63, 0]
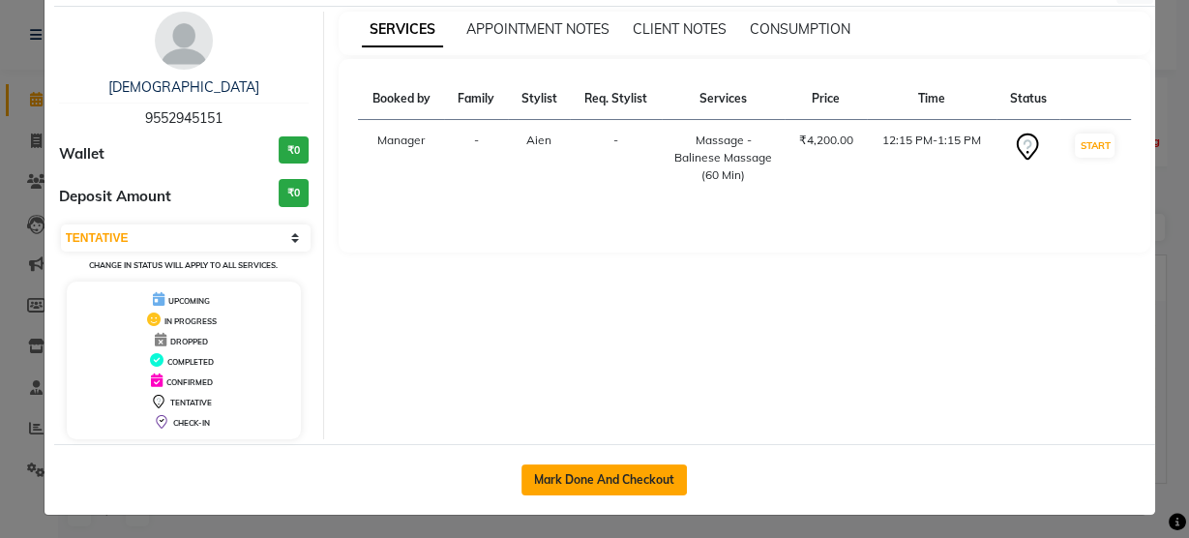
click at [617, 464] on button "Mark Done And Checkout" at bounding box center [604, 479] width 165 height 31
select select "5733"
select select "service"
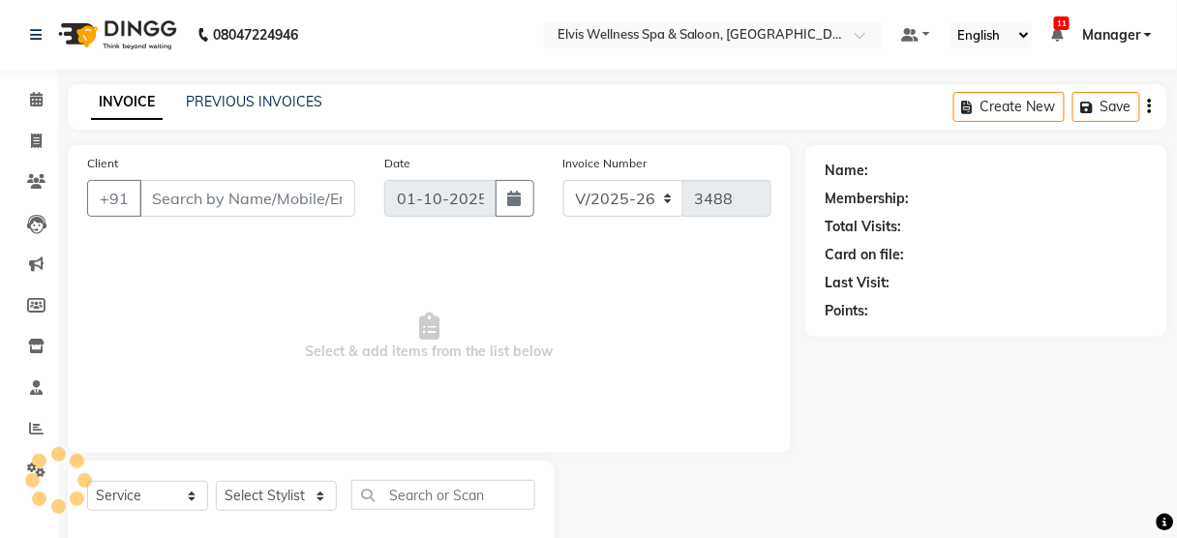
type input "9552945151"
select select "45634"
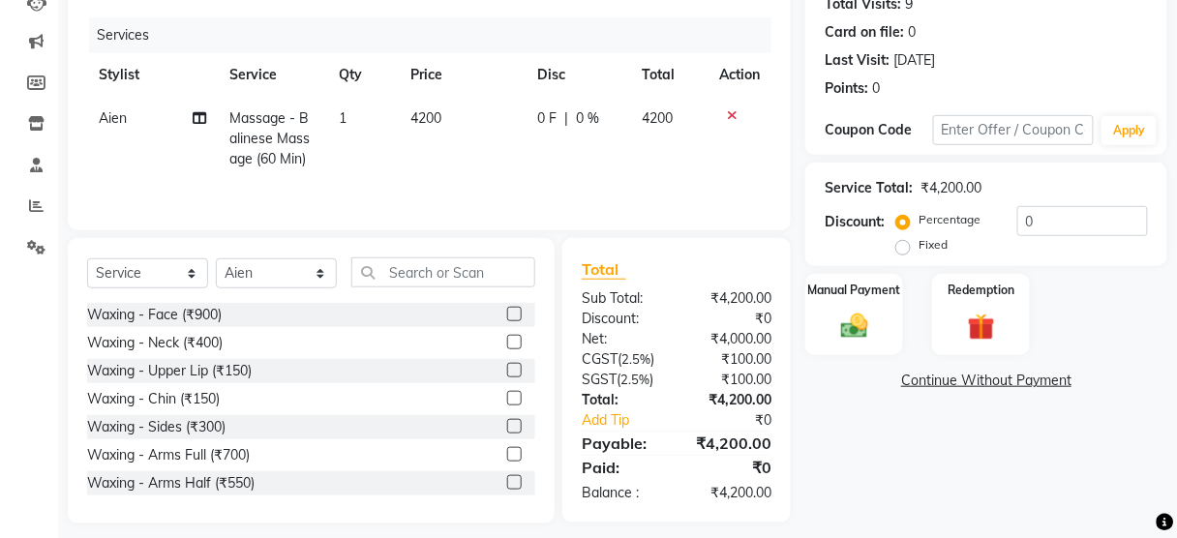
scroll to position [235, 0]
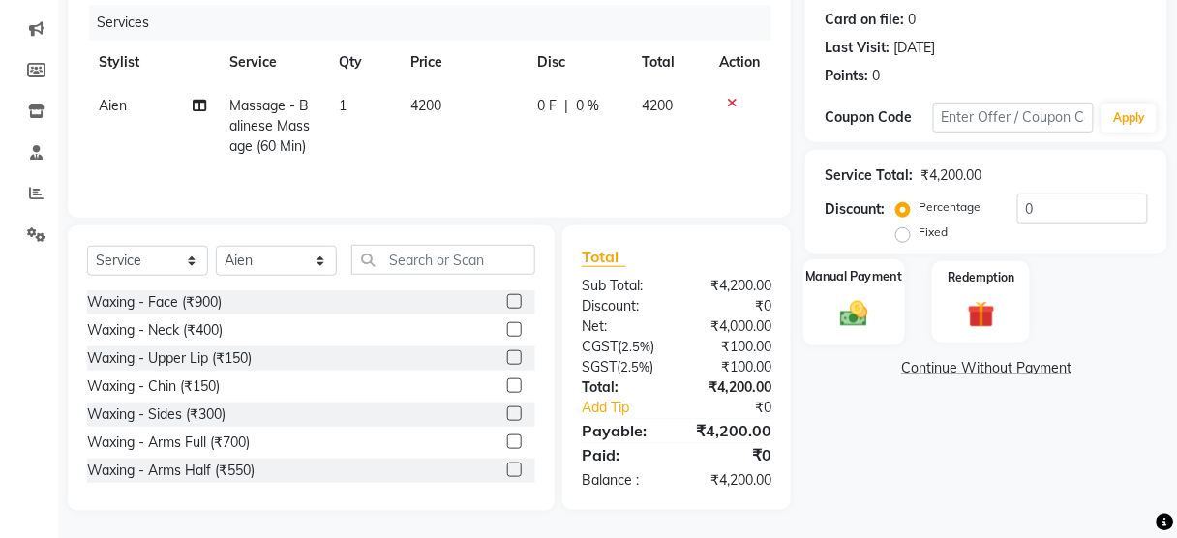
click at [883, 311] on div "Manual Payment" at bounding box center [854, 301] width 102 height 85
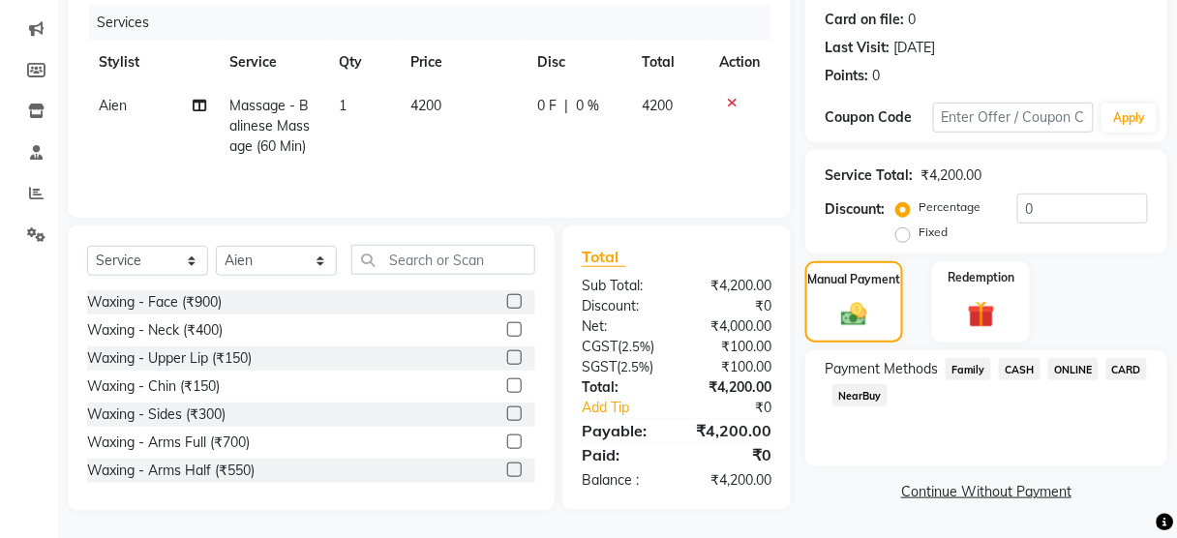
click at [941, 225] on label "Fixed" at bounding box center [932, 232] width 29 height 17
click at [913, 225] on input "Fixed" at bounding box center [907, 232] width 14 height 14
radio input "true"
click at [1066, 194] on input "0" at bounding box center [1082, 209] width 131 height 30
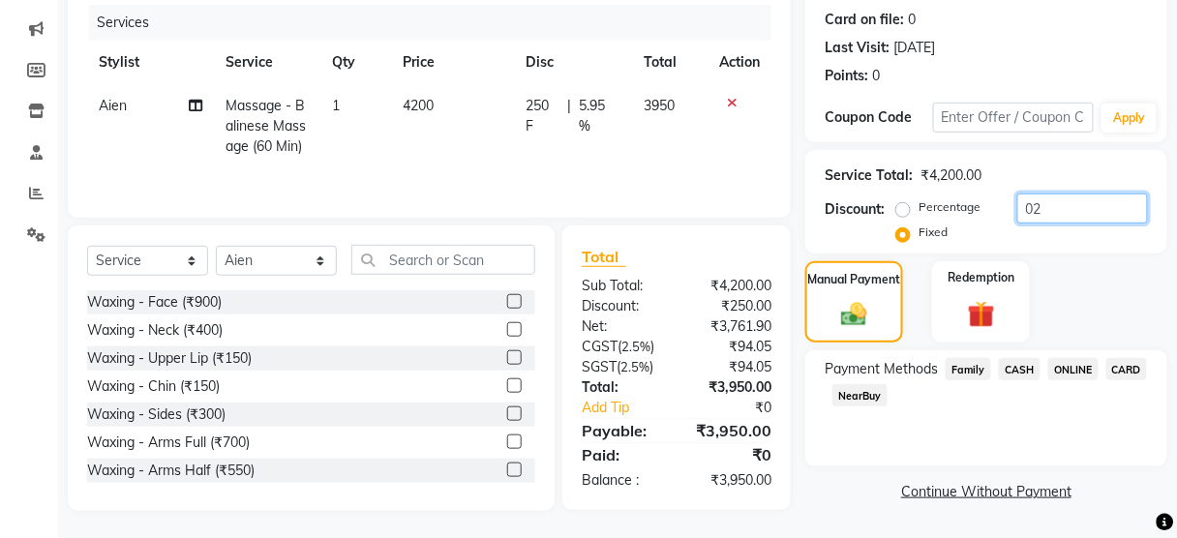
type input "0"
type input "1700"
click at [1023, 368] on span "CASH" at bounding box center [1020, 369] width 42 height 22
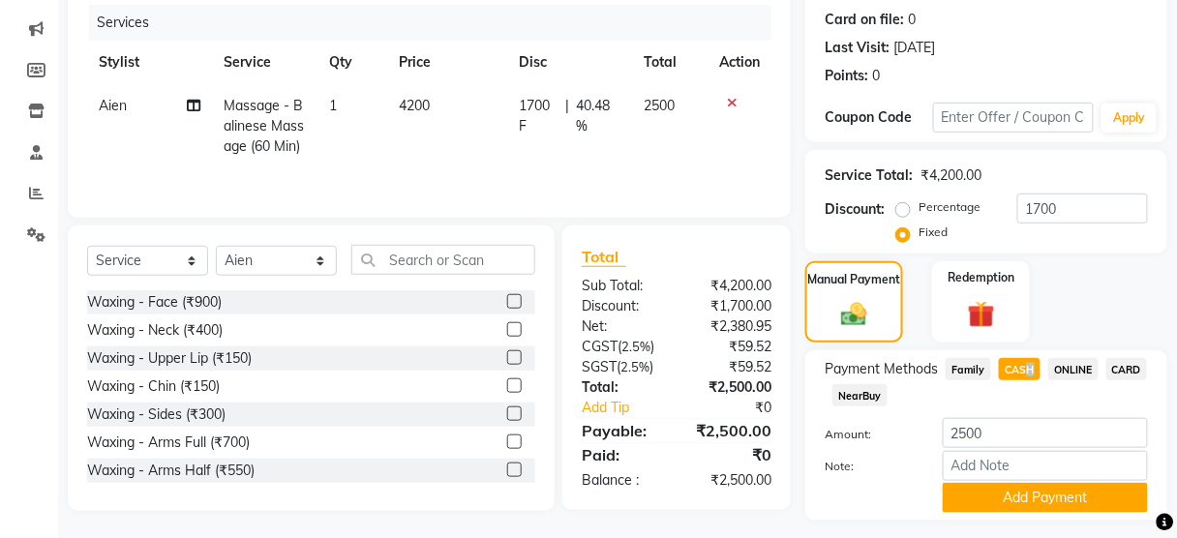
scroll to position [285, 0]
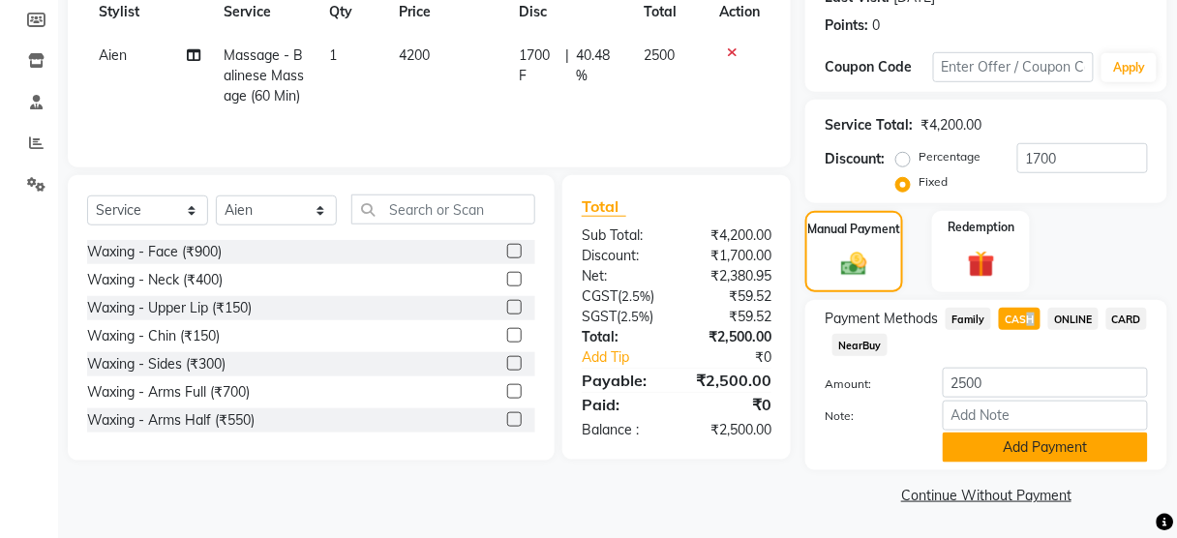
click at [1014, 437] on button "Add Payment" at bounding box center [1045, 448] width 205 height 30
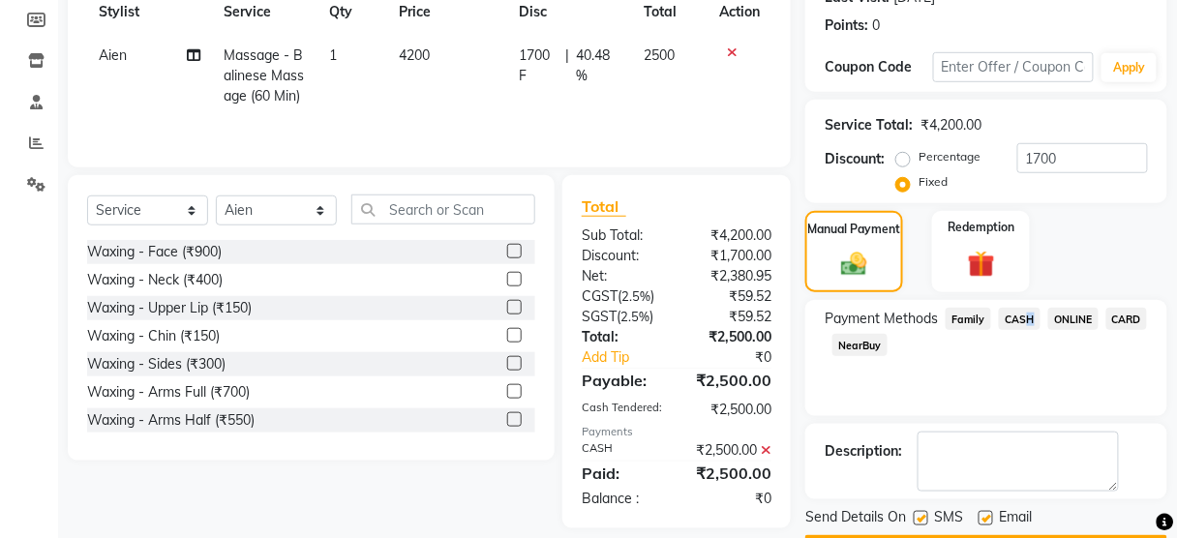
scroll to position [340, 0]
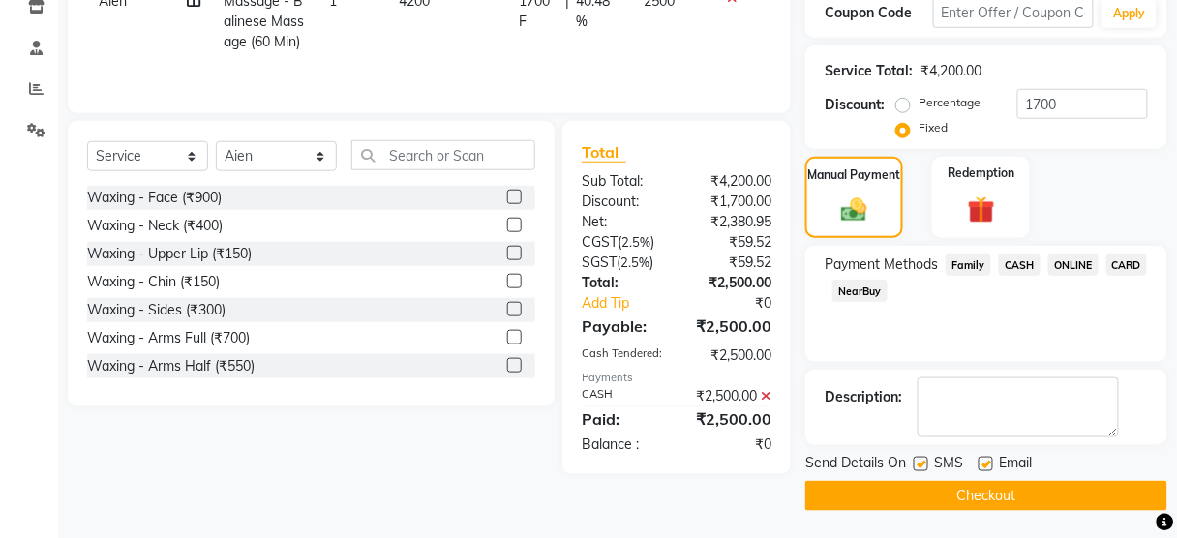
click at [925, 462] on label at bounding box center [920, 464] width 15 height 15
click at [925, 462] on input "checkbox" at bounding box center [919, 465] width 13 height 13
checkbox input "false"
click at [923, 489] on button "Checkout" at bounding box center [986, 496] width 362 height 30
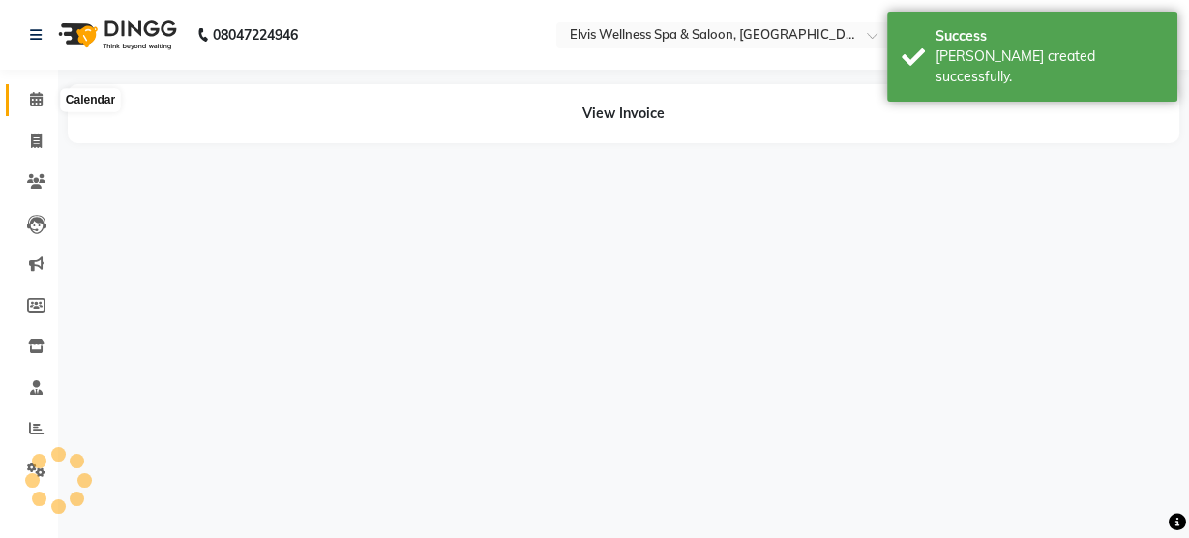
click at [36, 102] on icon at bounding box center [36, 99] width 13 height 15
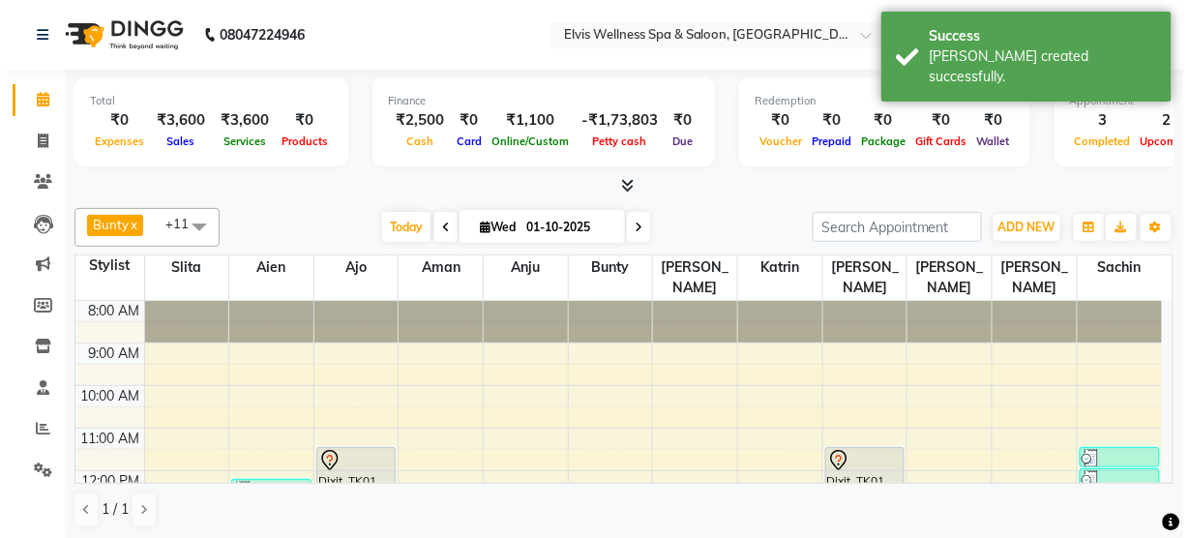
scroll to position [45, 0]
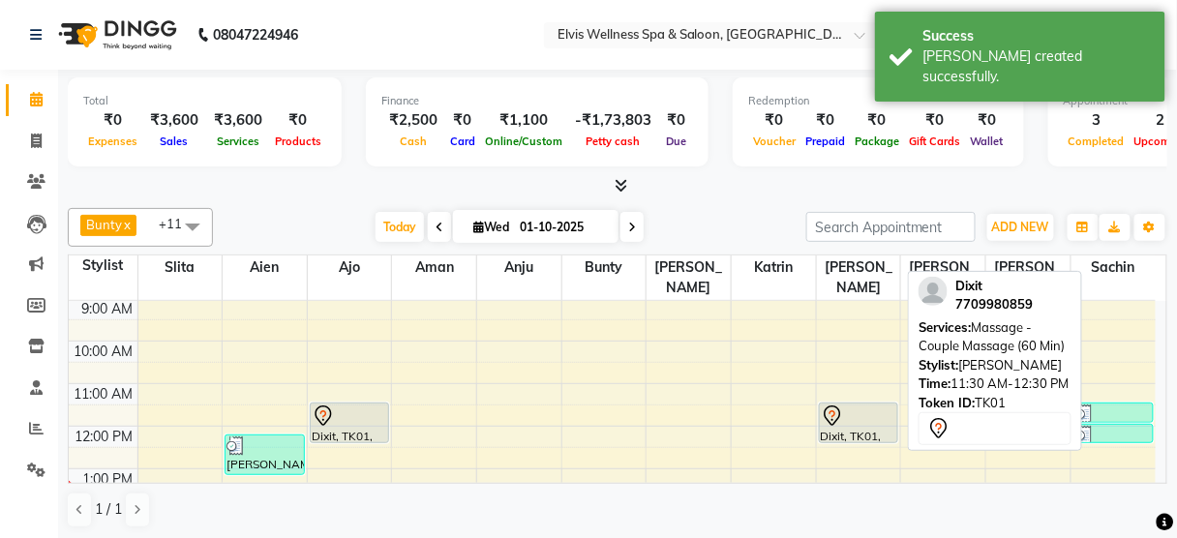
click at [864, 404] on div at bounding box center [859, 415] width 76 height 23
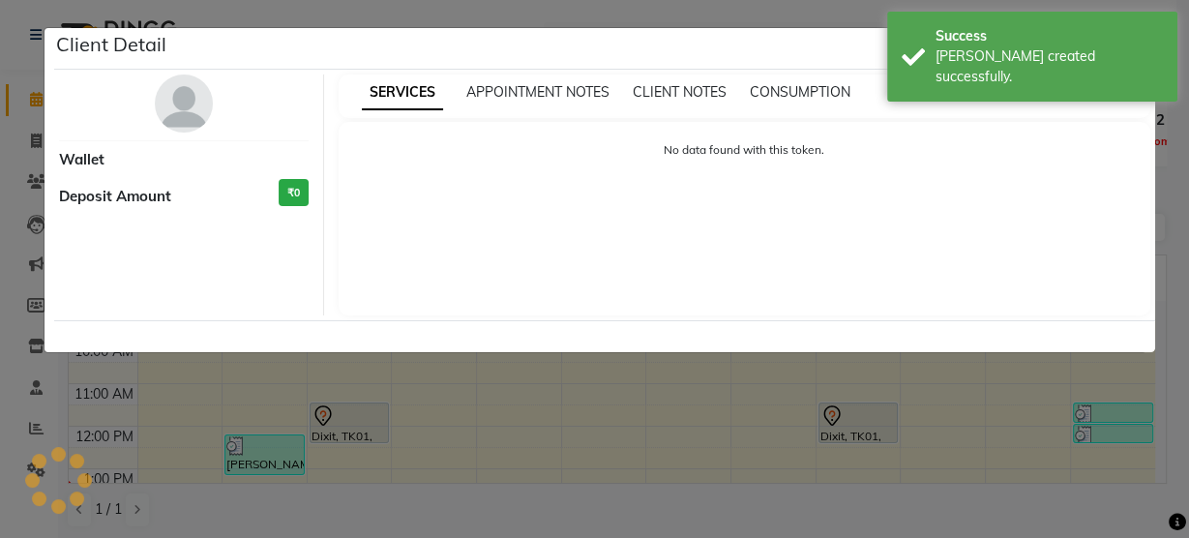
select select "7"
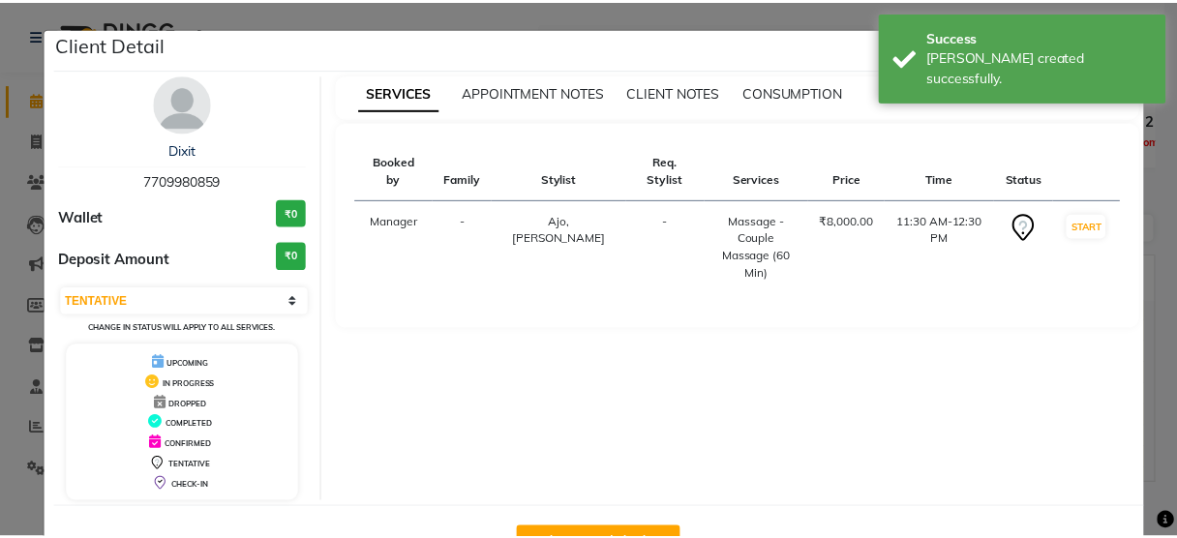
scroll to position [63, 0]
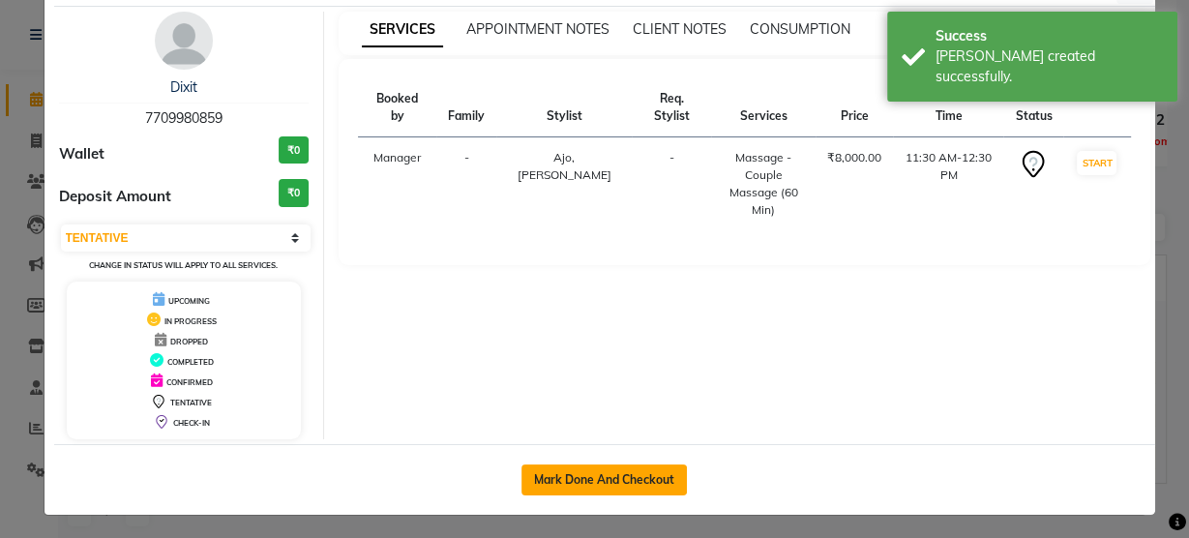
click at [555, 470] on button "Mark Done And Checkout" at bounding box center [604, 479] width 165 height 31
select select "service"
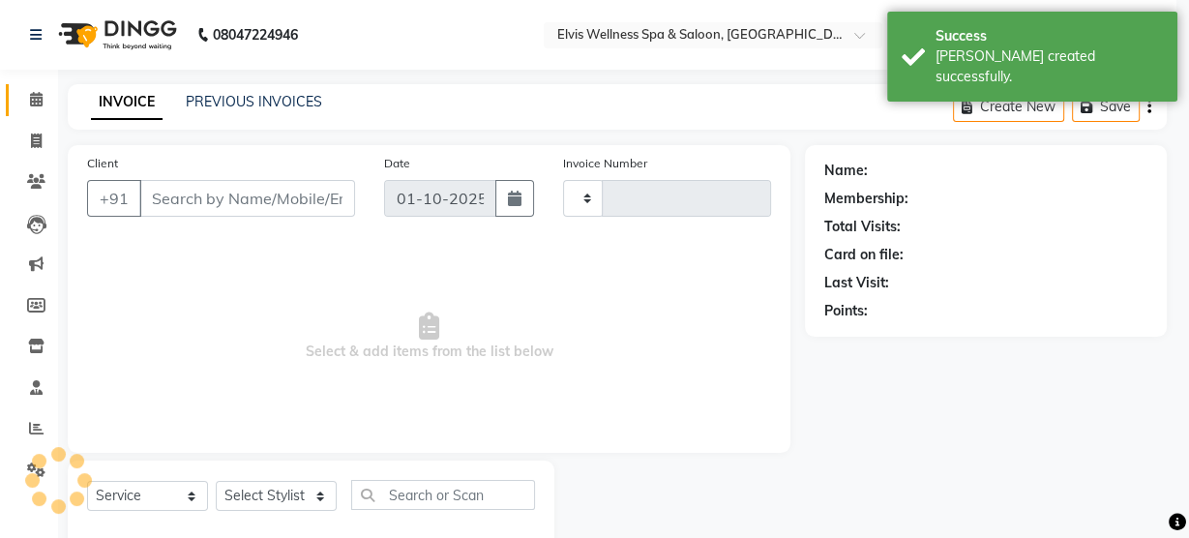
type input "3489"
select select "5733"
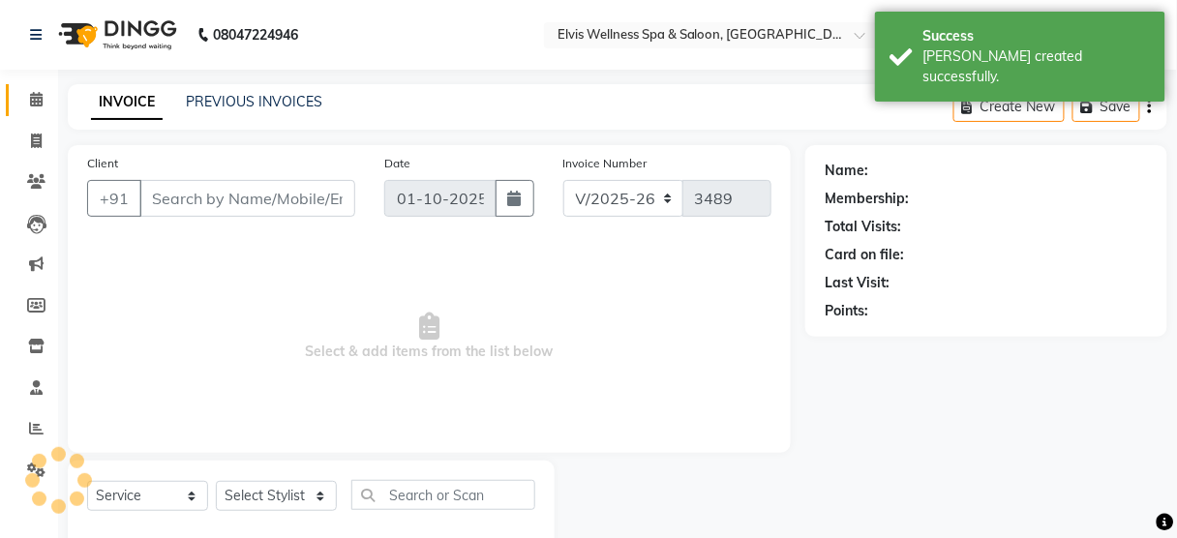
type input "7709980859"
select select "89118"
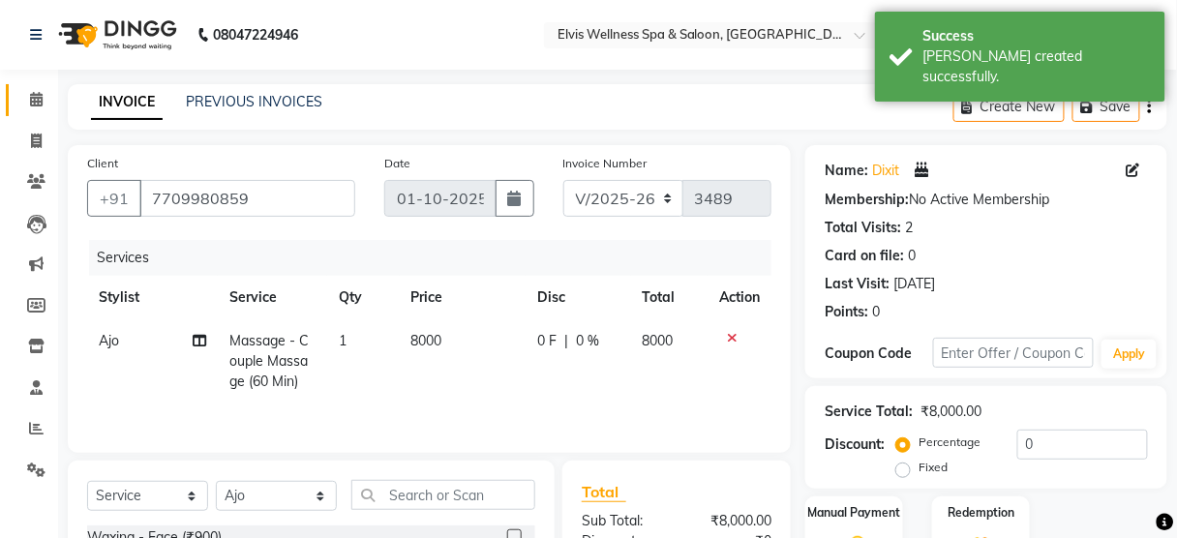
scroll to position [235, 0]
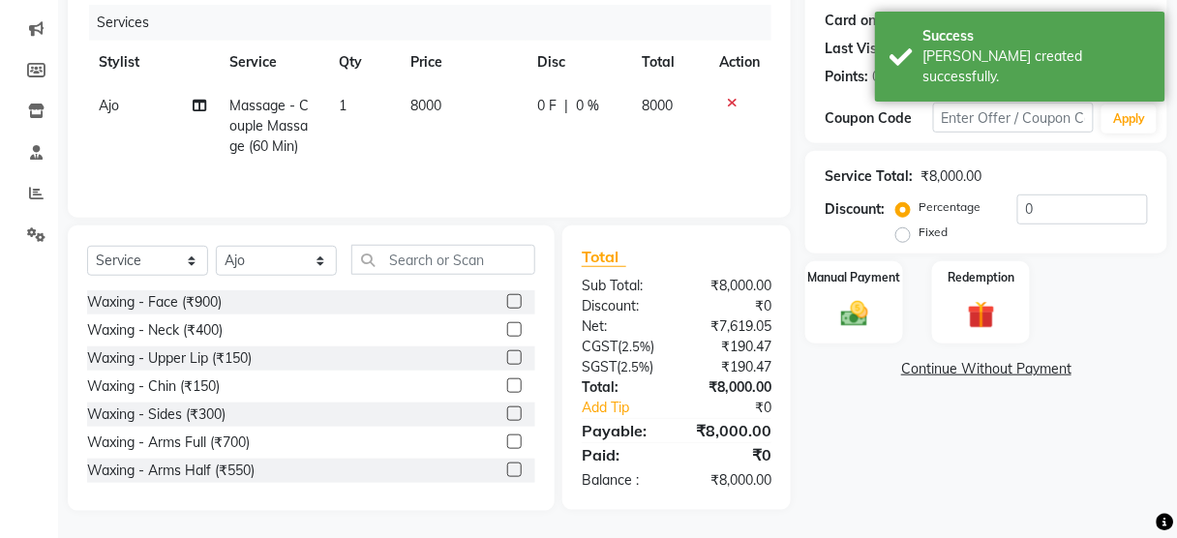
click at [918, 238] on label "Fixed" at bounding box center [932, 232] width 29 height 17
click at [905, 238] on input "Fixed" at bounding box center [907, 232] width 14 height 14
radio input "true"
click at [1040, 208] on input "0" at bounding box center [1082, 210] width 131 height 30
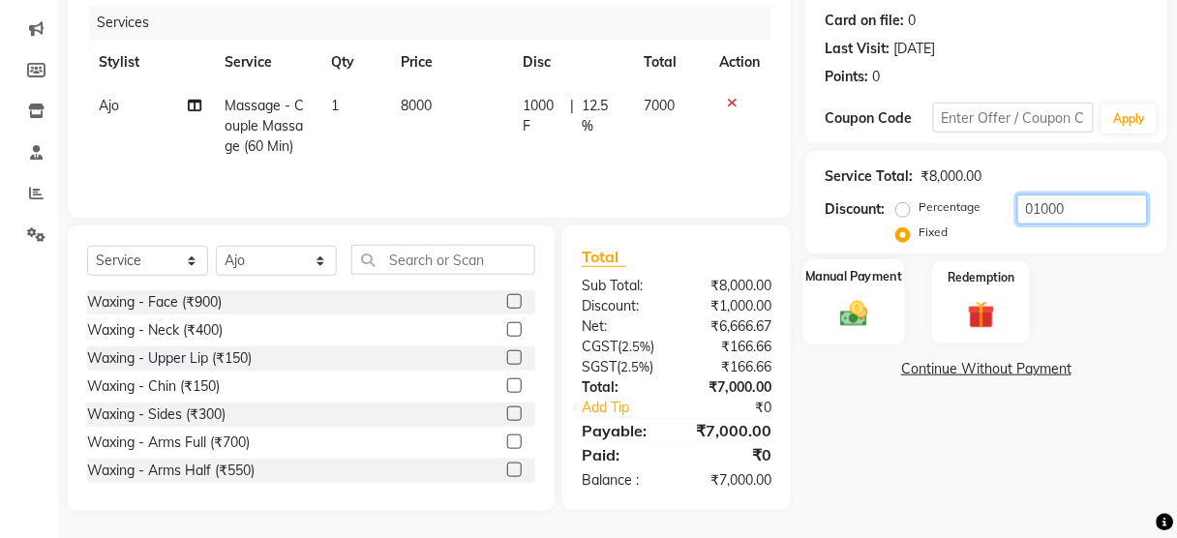
type input "01000"
click at [856, 338] on div "Manual Payment" at bounding box center [854, 302] width 102 height 85
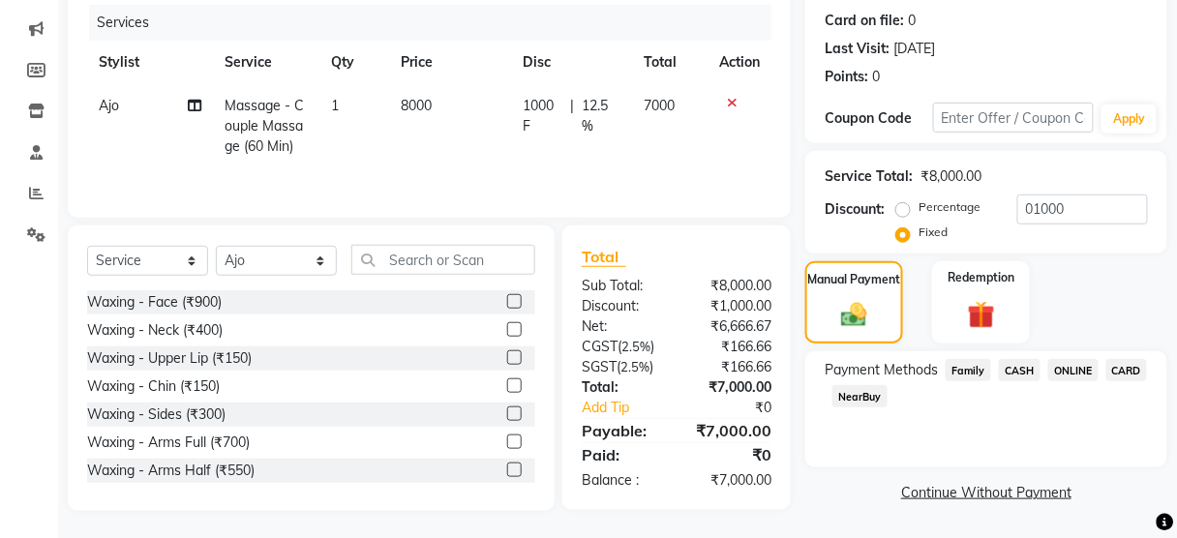
click at [1018, 368] on span "CASH" at bounding box center [1020, 370] width 42 height 22
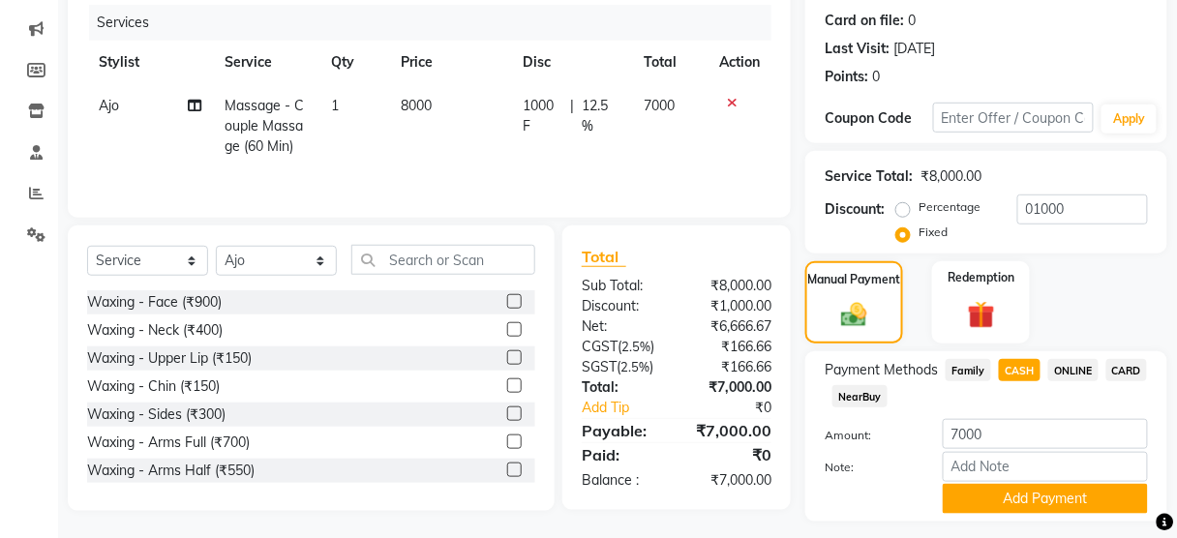
scroll to position [286, 0]
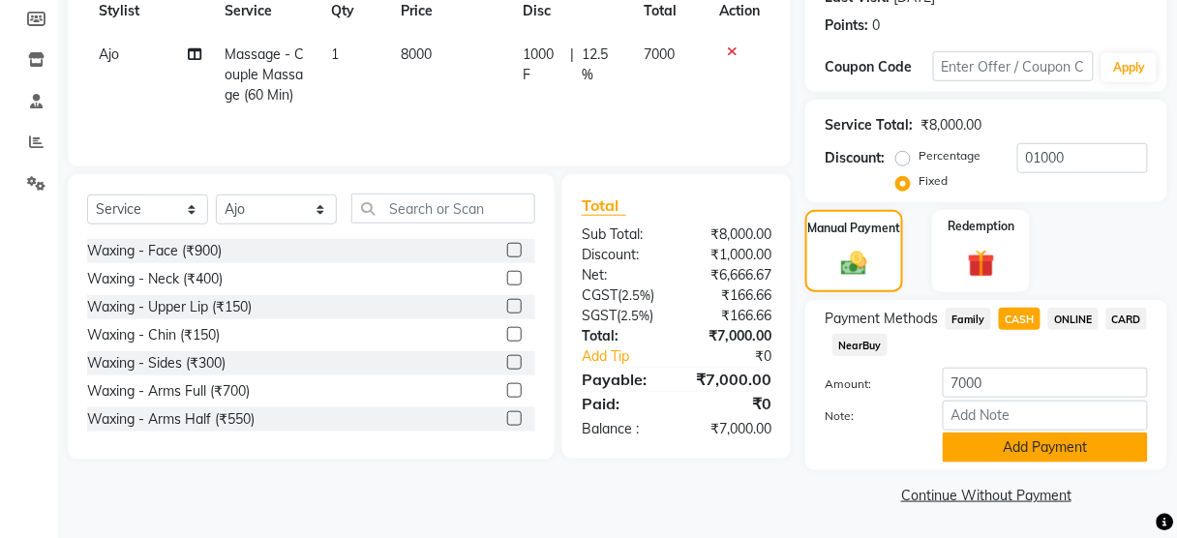
click at [1003, 440] on button "Add Payment" at bounding box center [1045, 448] width 205 height 30
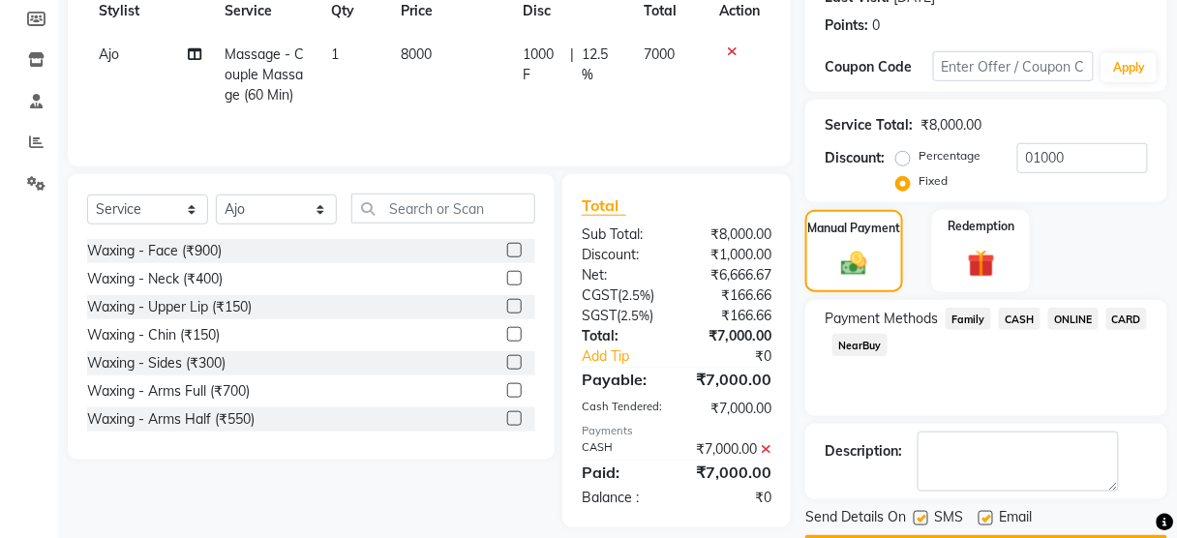
scroll to position [341, 0]
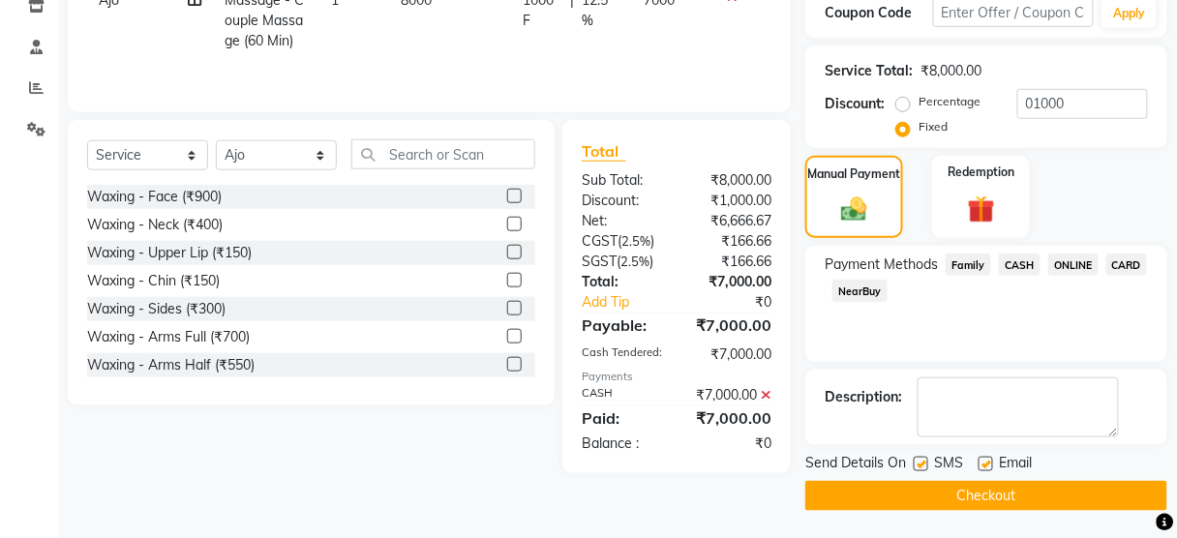
click at [917, 459] on label at bounding box center [920, 464] width 15 height 15
click at [917, 459] on input "checkbox" at bounding box center [919, 465] width 13 height 13
checkbox input "false"
click at [918, 500] on button "Checkout" at bounding box center [986, 496] width 362 height 30
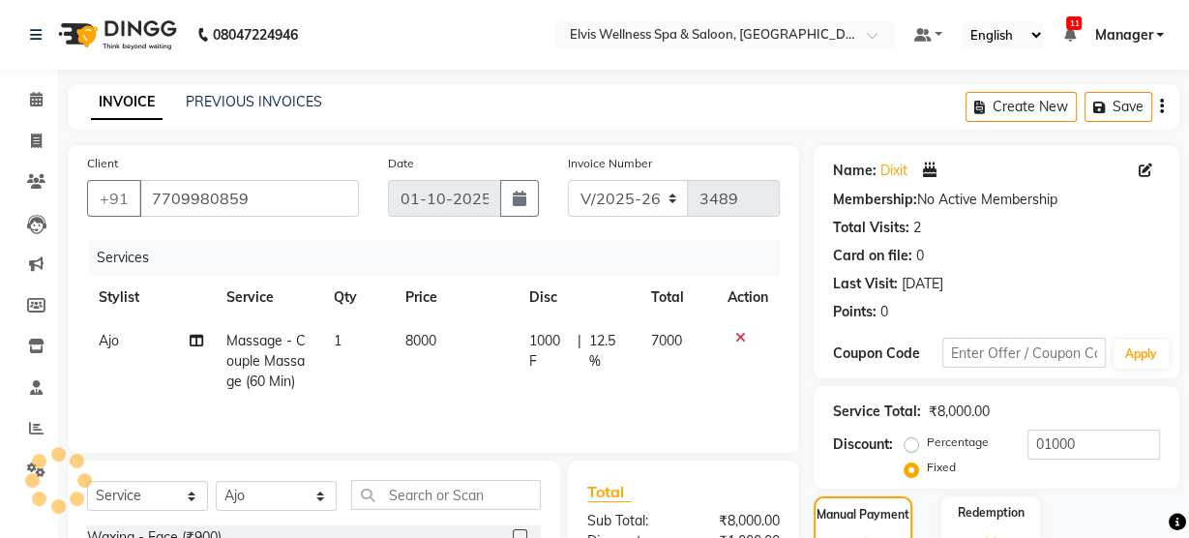
select select "89118"
select select "91505"
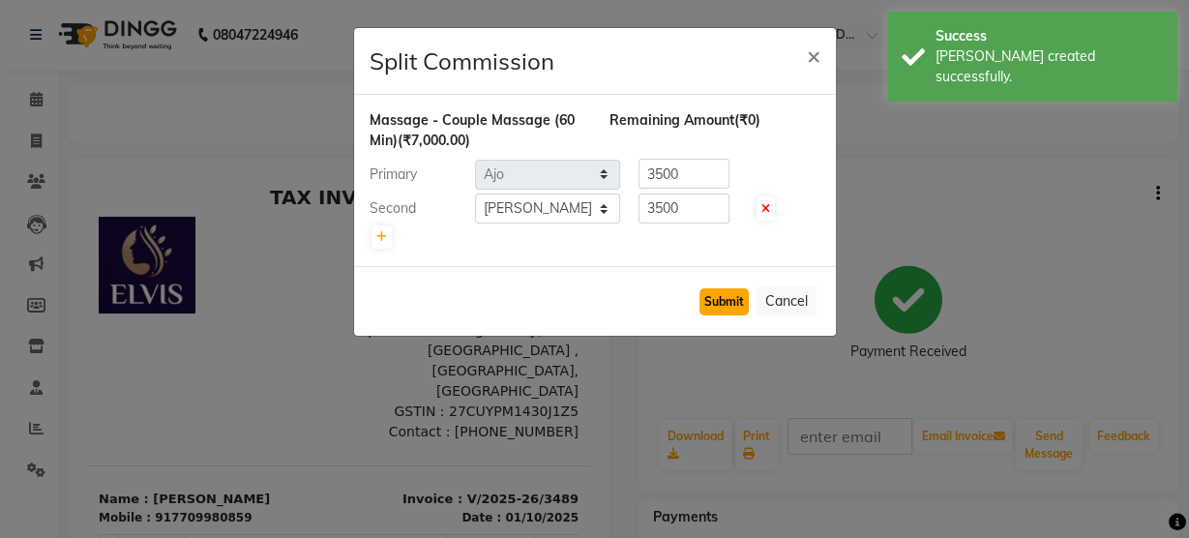
click at [723, 290] on button "Submit" at bounding box center [724, 301] width 49 height 27
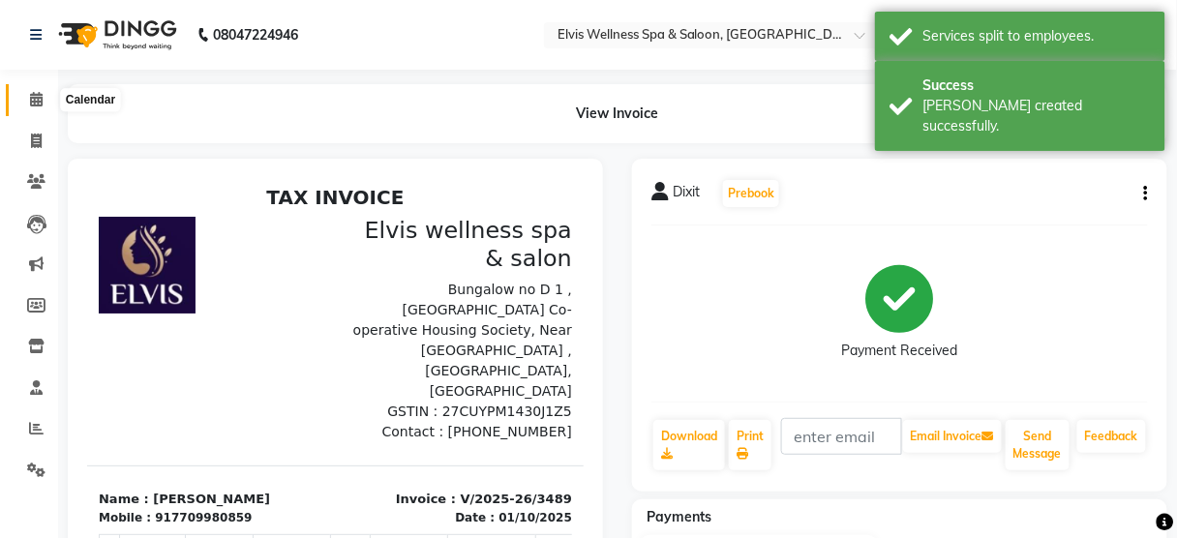
click at [31, 101] on icon at bounding box center [36, 99] width 13 height 15
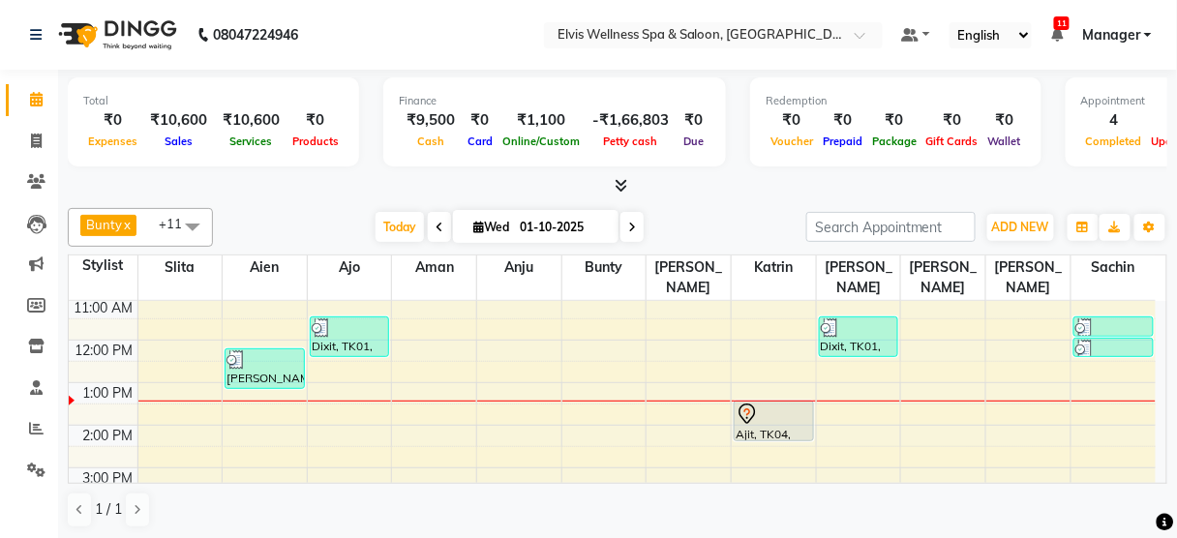
scroll to position [132, 0]
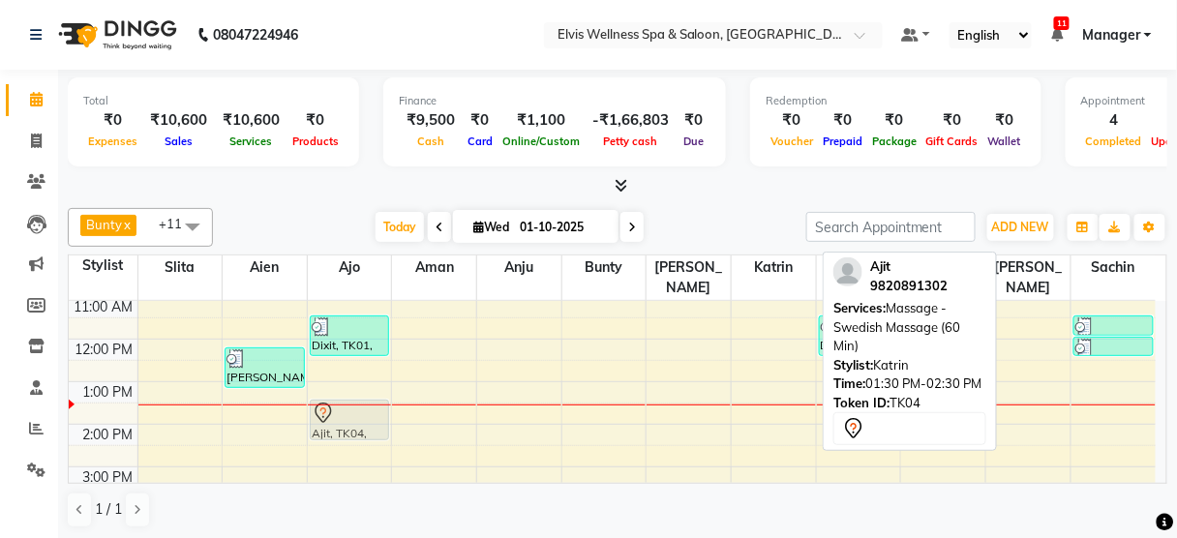
drag, startPoint x: 775, startPoint y: 396, endPoint x: 370, endPoint y: 400, distance: 405.5
click at [370, 400] on tr "Umesh, TK02, 12:15 PM-01:15 PM, Massage - Balinese Massage (60 Min) Dixit, TK01…" at bounding box center [612, 466] width 1087 height 595
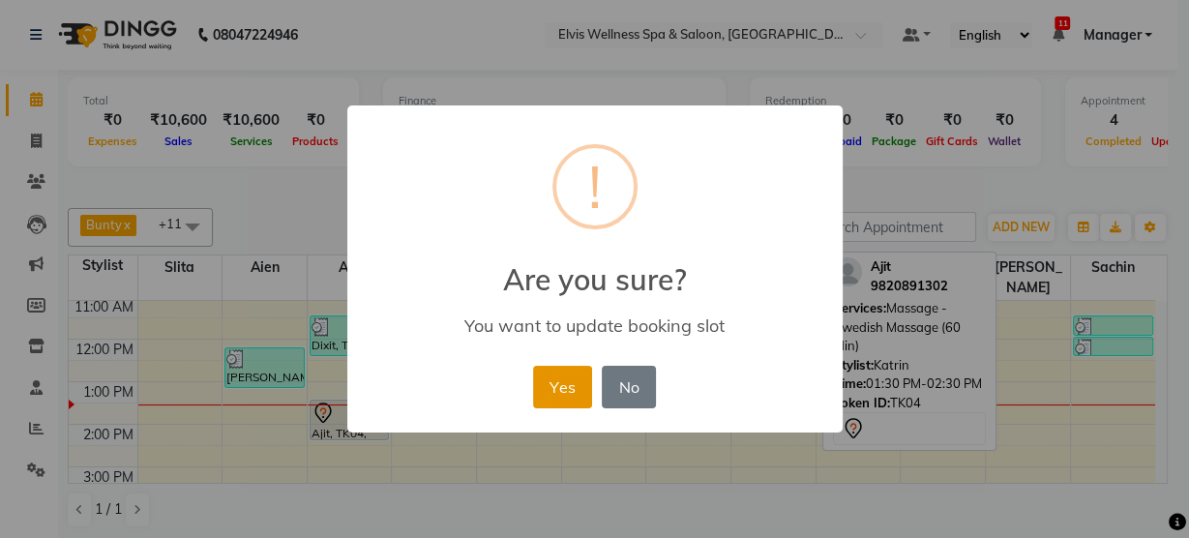
click at [557, 391] on button "Yes" at bounding box center [562, 387] width 59 height 43
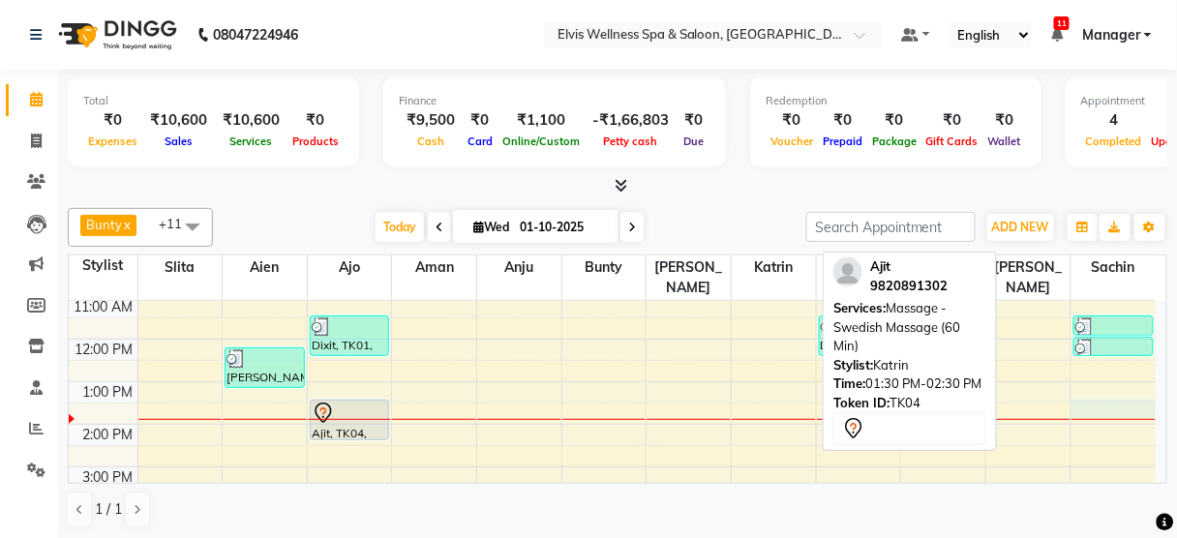
click at [1084, 382] on div "8:00 AM 9:00 AM 10:00 AM 11:00 AM 12:00 PM 1:00 PM 2:00 PM 3:00 PM 4:00 PM 5:00…" at bounding box center [612, 466] width 1087 height 595
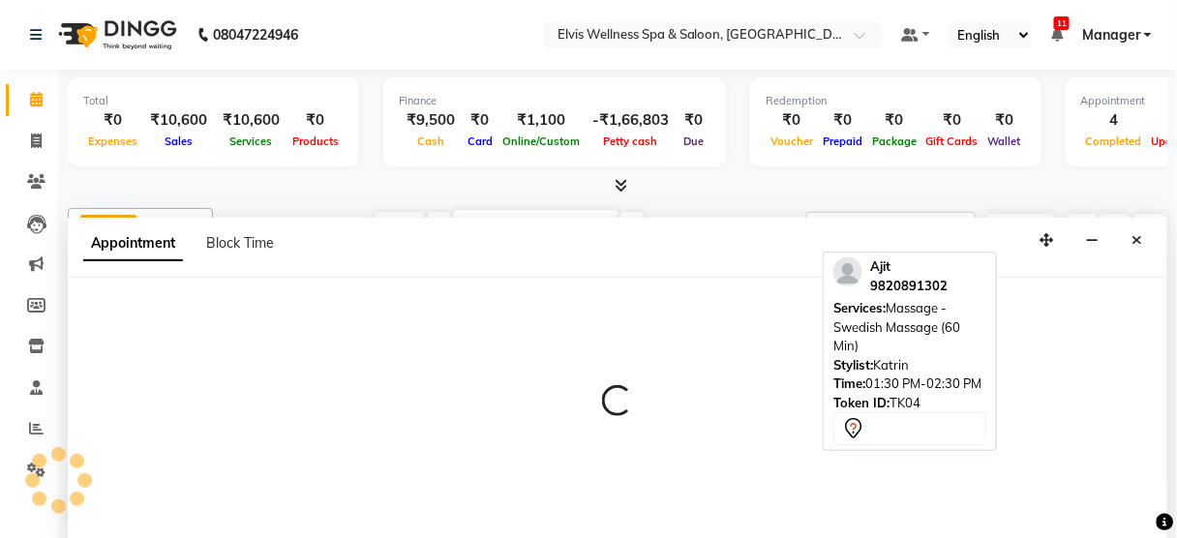
scroll to position [0, 0]
select select "48152"
select select "810"
select select "tentative"
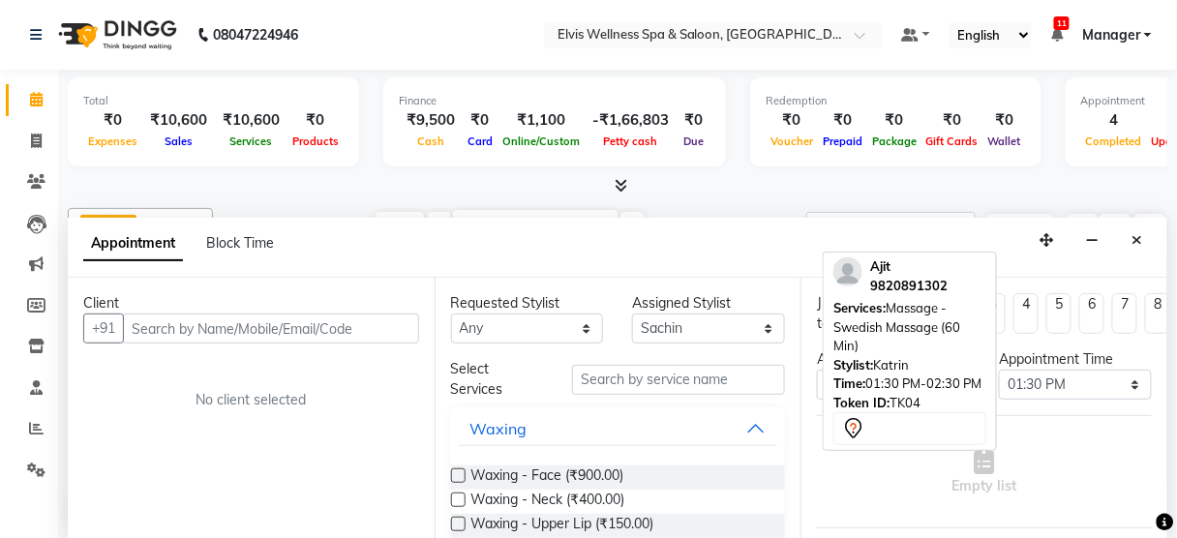
click at [220, 326] on input "text" at bounding box center [271, 329] width 296 height 30
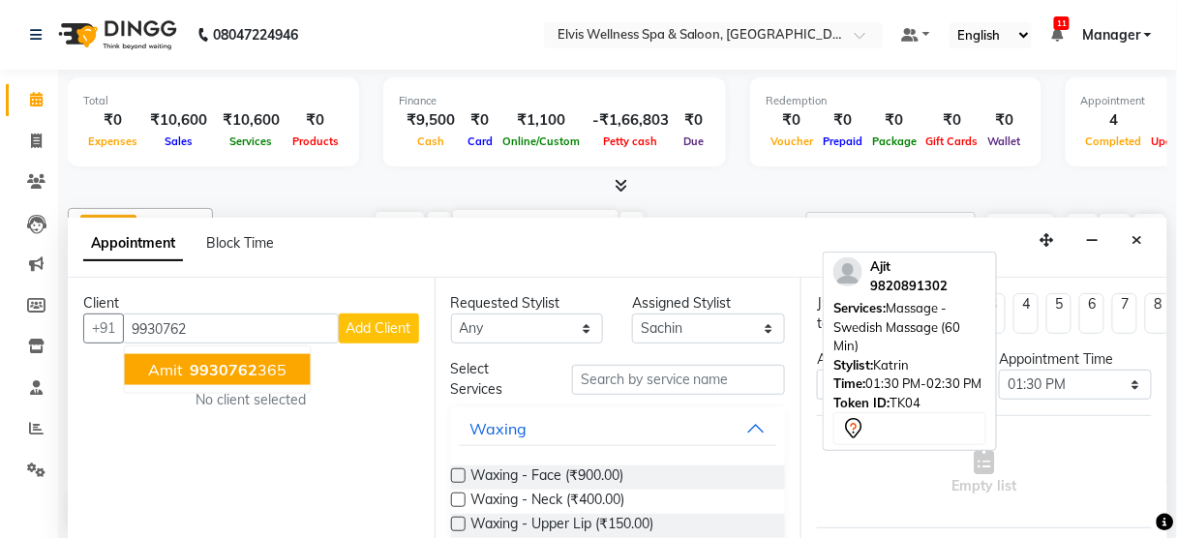
click at [218, 366] on span "9930762" at bounding box center [225, 369] width 68 height 19
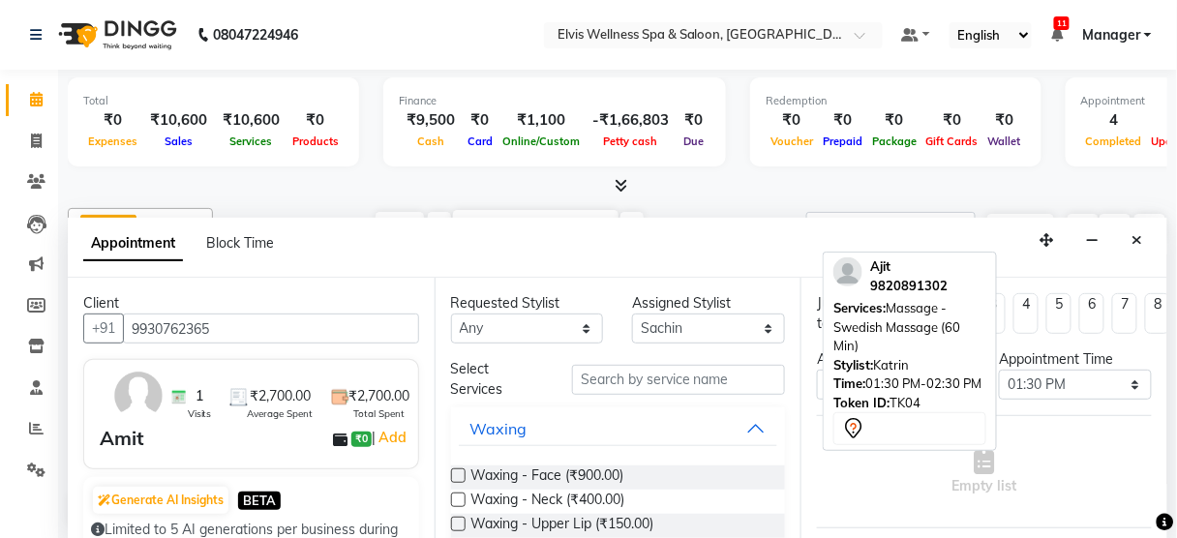
type input "9930762365"
click at [653, 371] on input "text" at bounding box center [678, 380] width 213 height 30
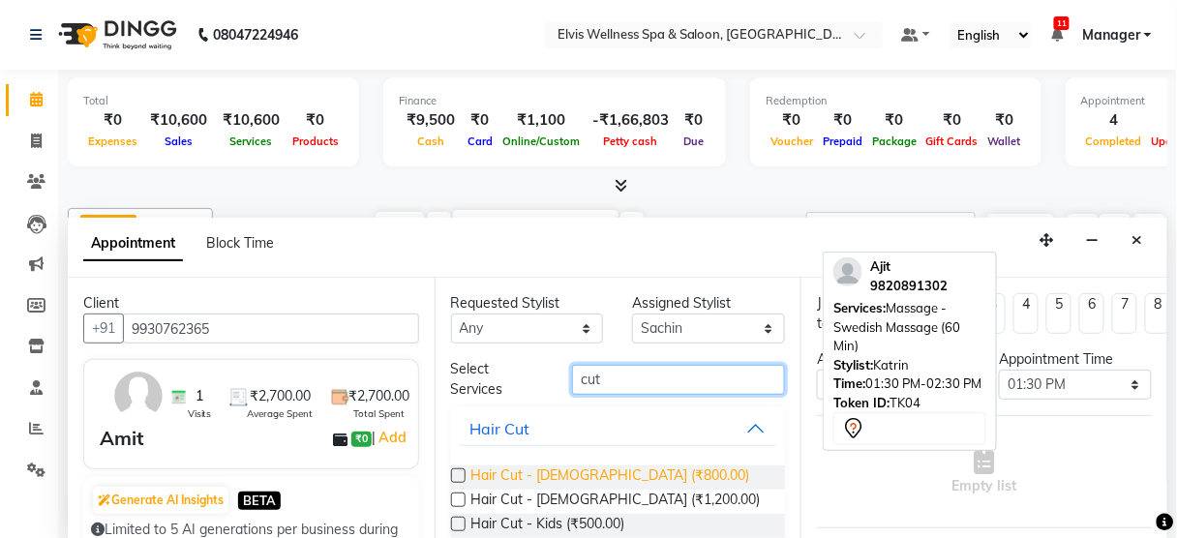
type input "cut"
click at [602, 467] on span "Hair Cut - [DEMOGRAPHIC_DATA] (₹800.00)" at bounding box center [610, 477] width 279 height 24
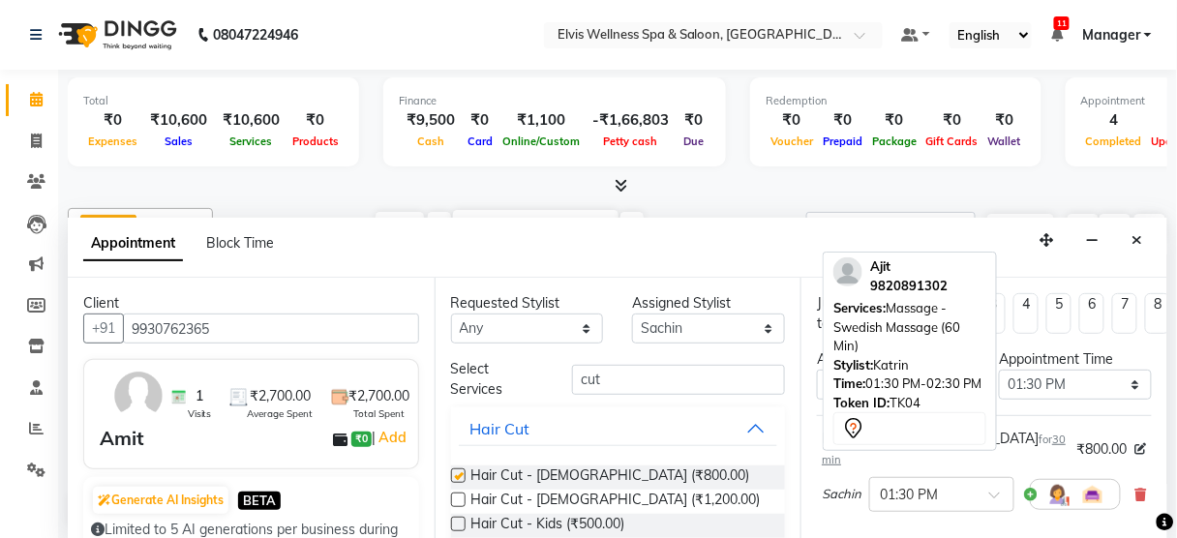
checkbox input "false"
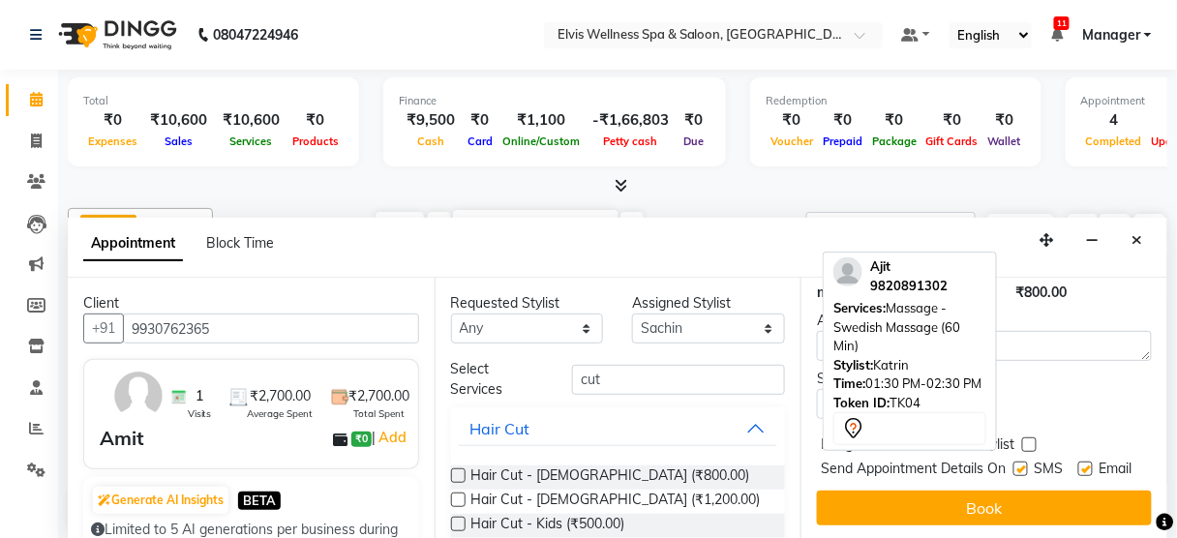
click at [1013, 462] on label at bounding box center [1020, 469] width 15 height 15
click at [1013, 464] on input "checkbox" at bounding box center [1019, 470] width 13 height 13
checkbox input "false"
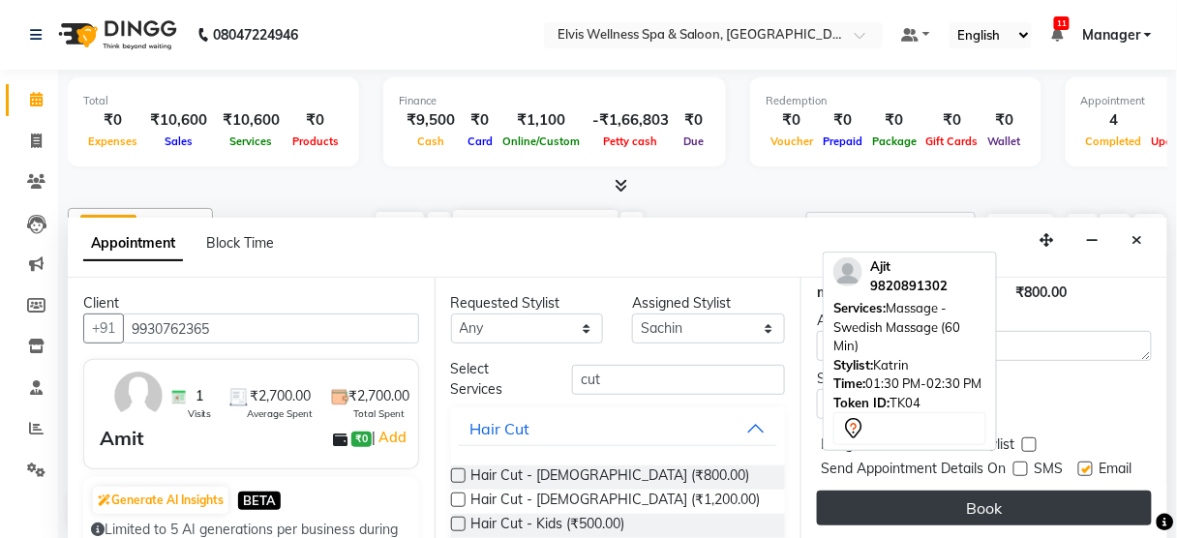
click at [991, 491] on button "Book" at bounding box center [984, 508] width 335 height 35
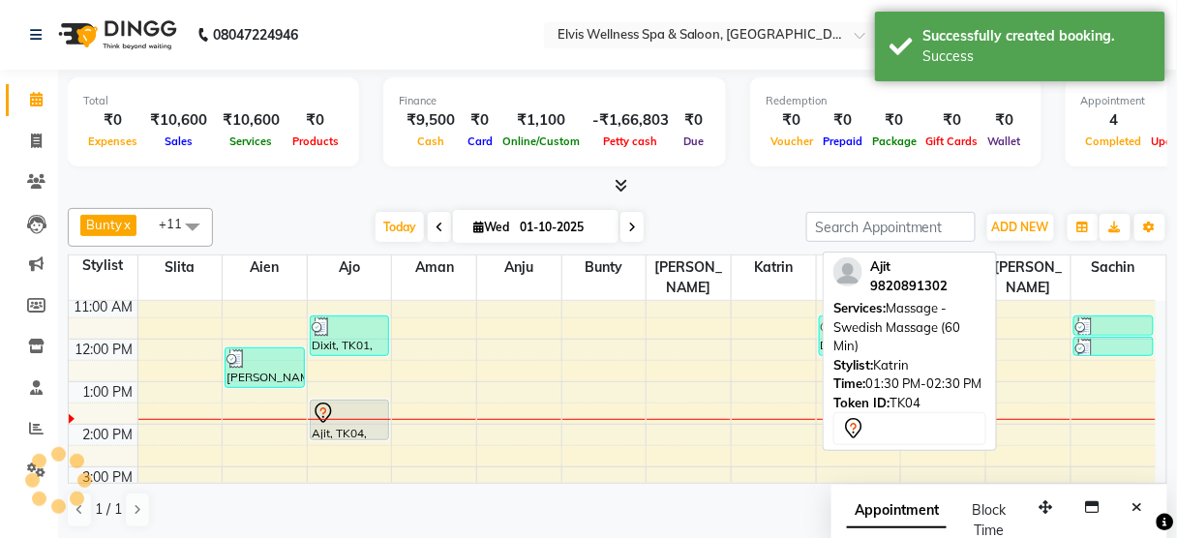
scroll to position [0, 0]
click at [1142, 503] on icon "Close" at bounding box center [1137, 507] width 11 height 14
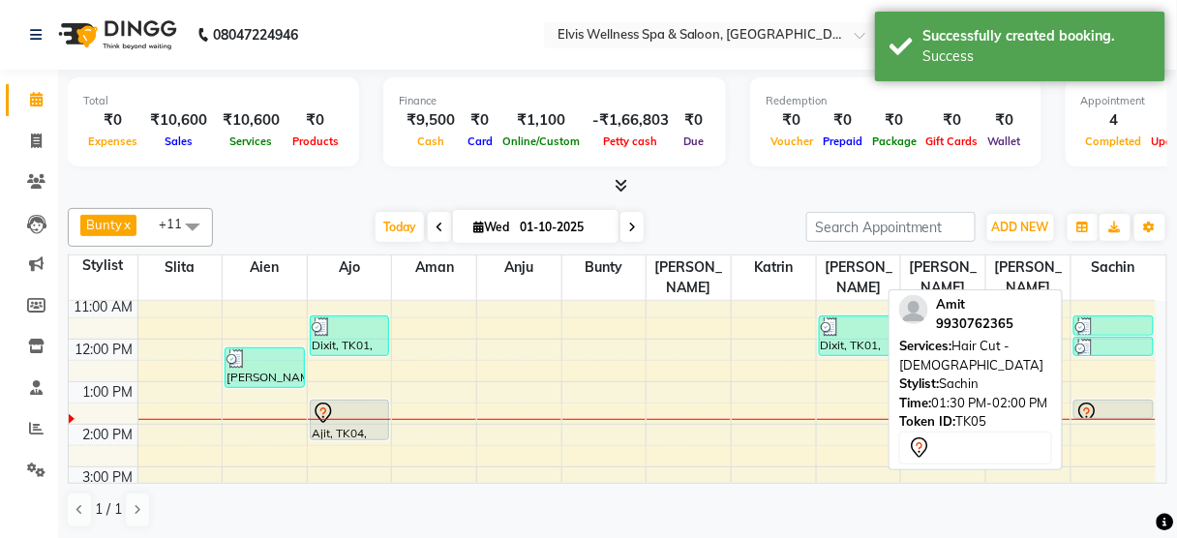
click at [1123, 402] on div at bounding box center [1113, 413] width 76 height 23
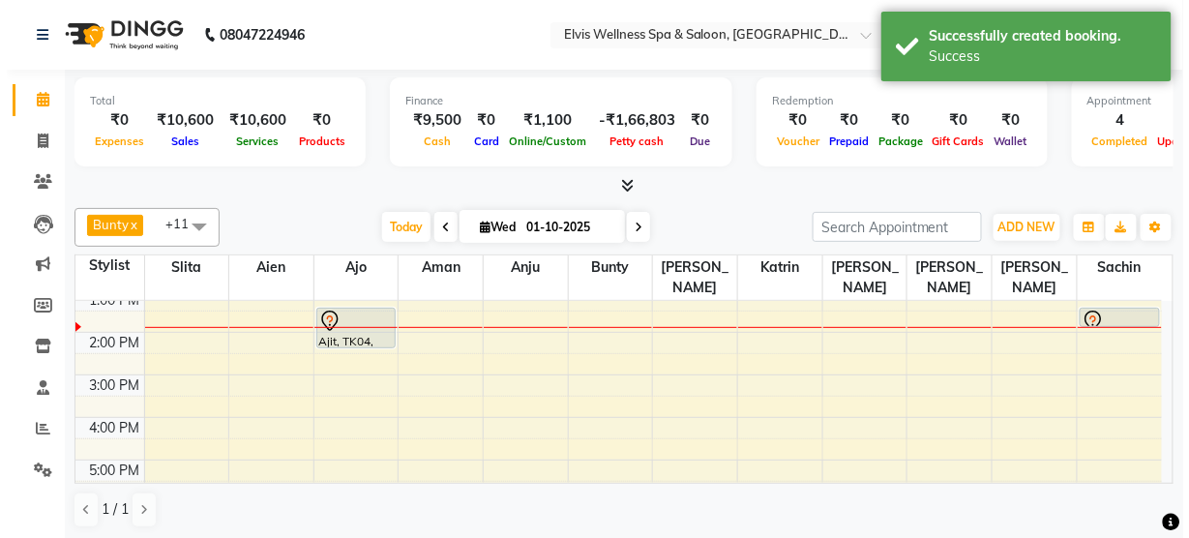
scroll to position [208, 0]
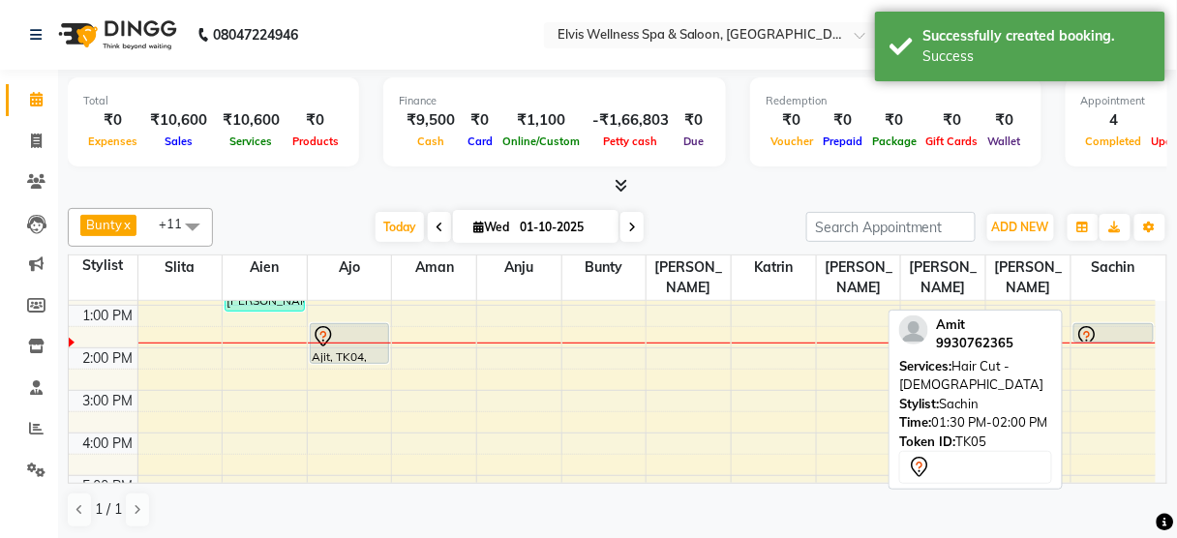
click at [1093, 325] on icon at bounding box center [1086, 336] width 23 height 23
select select "7"
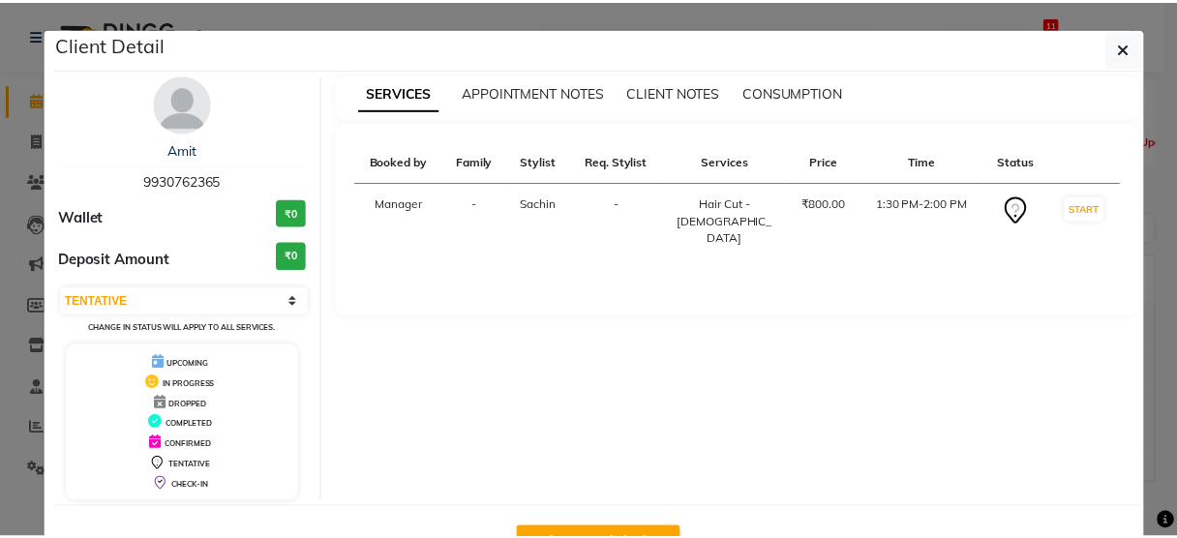
scroll to position [63, 0]
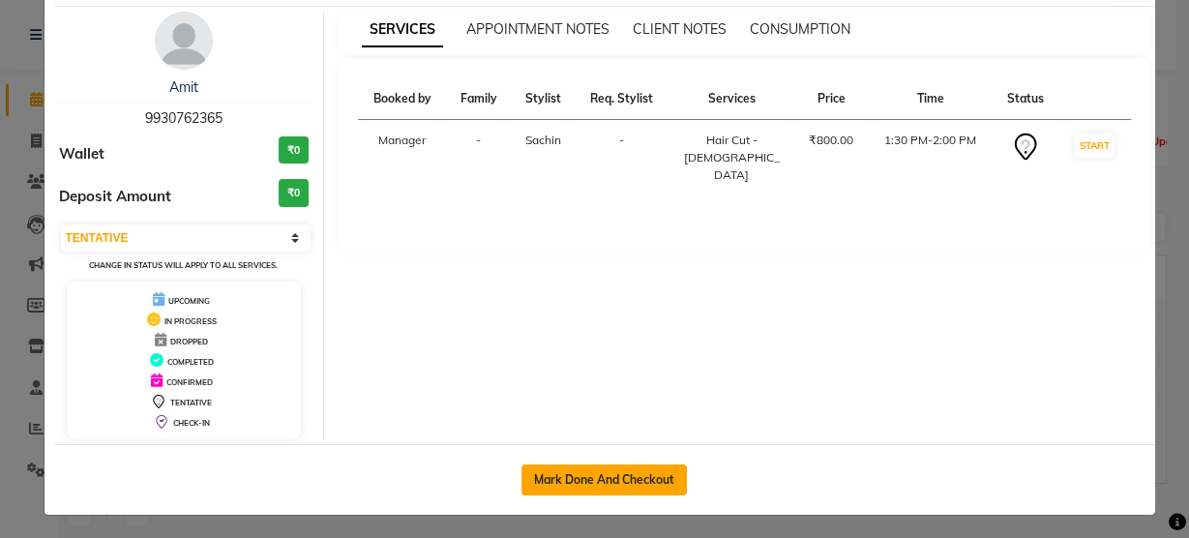
click at [599, 469] on button "Mark Done And Checkout" at bounding box center [604, 479] width 165 height 31
select select "5733"
select select "service"
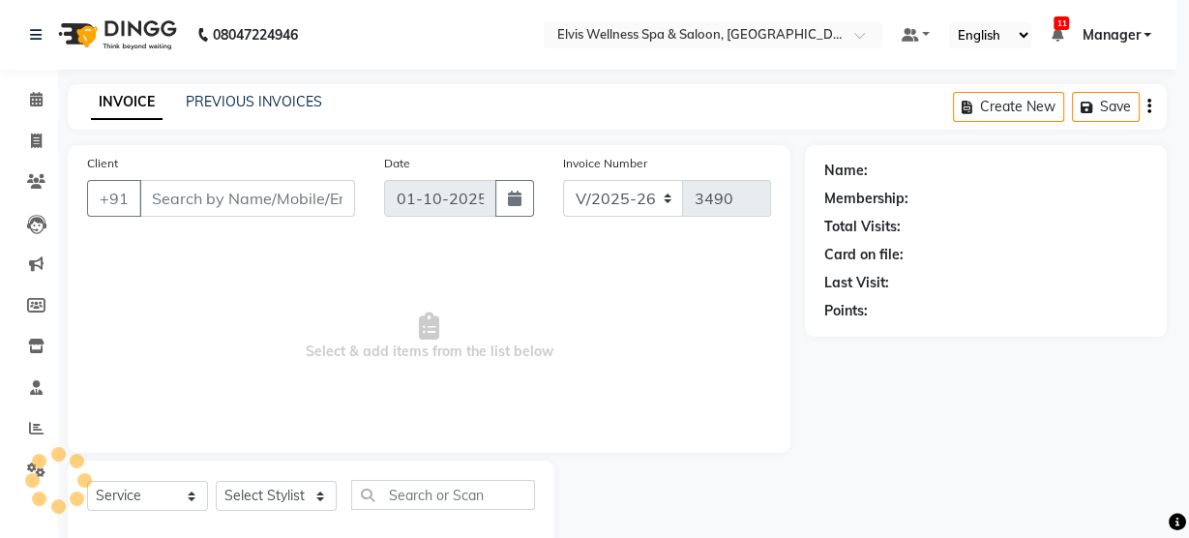
select select "3"
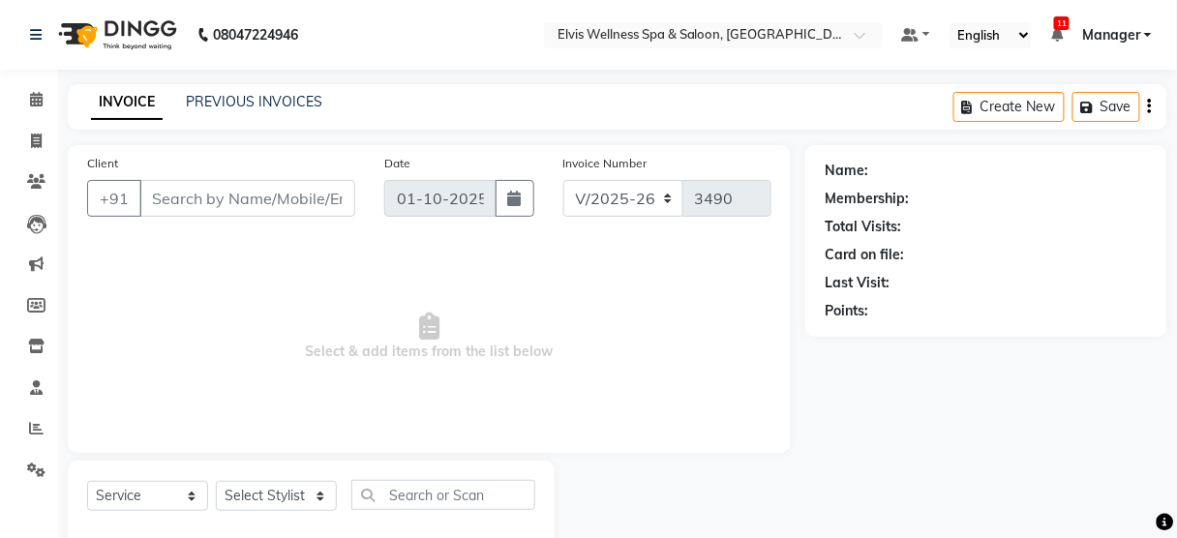
type input "9930762365"
select select "48152"
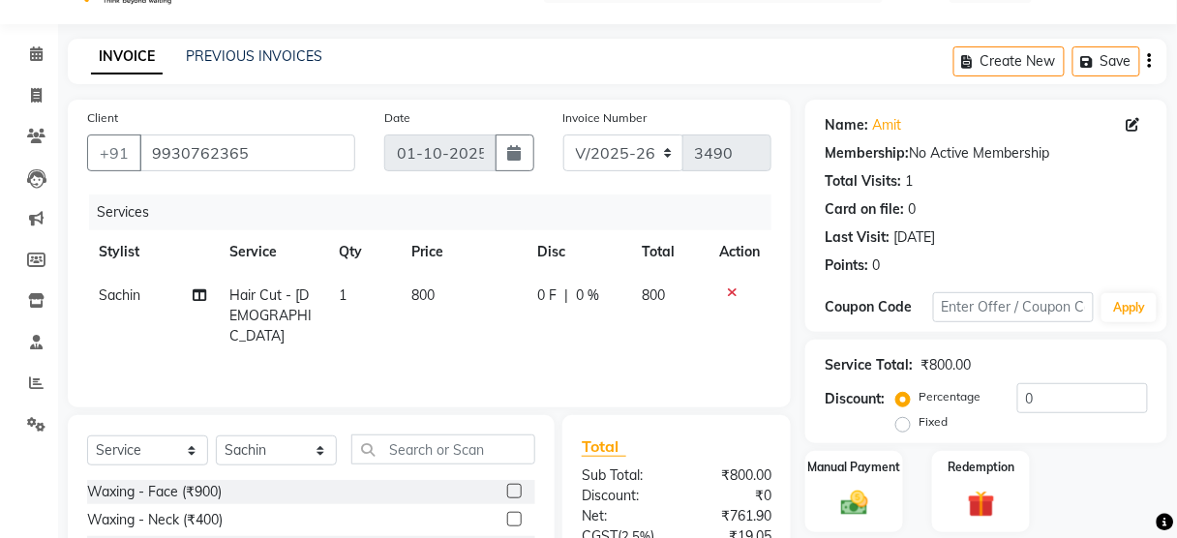
scroll to position [235, 0]
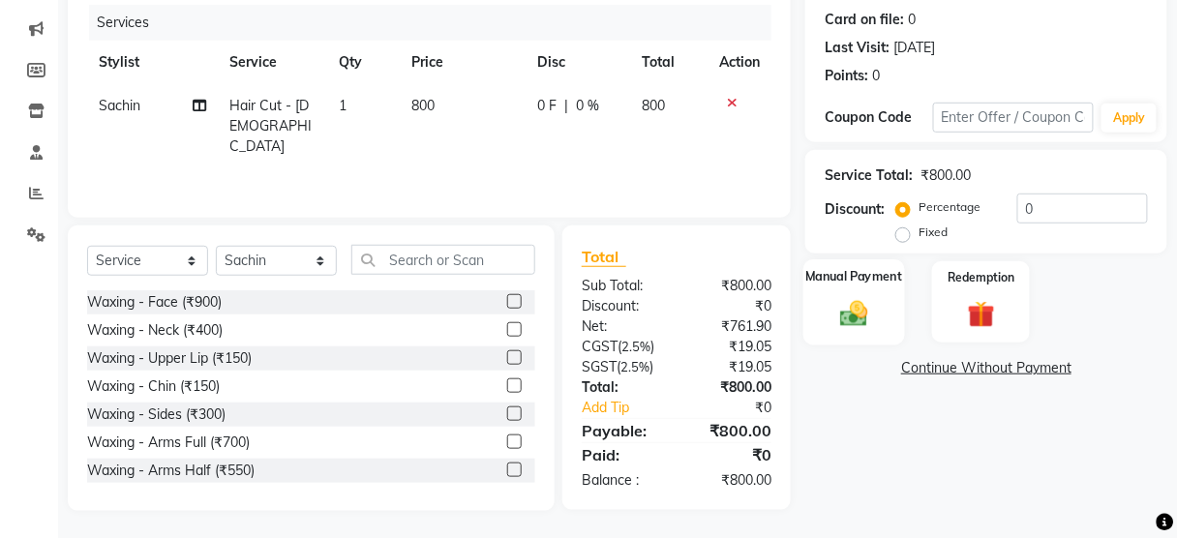
click at [844, 318] on img at bounding box center [853, 313] width 45 height 33
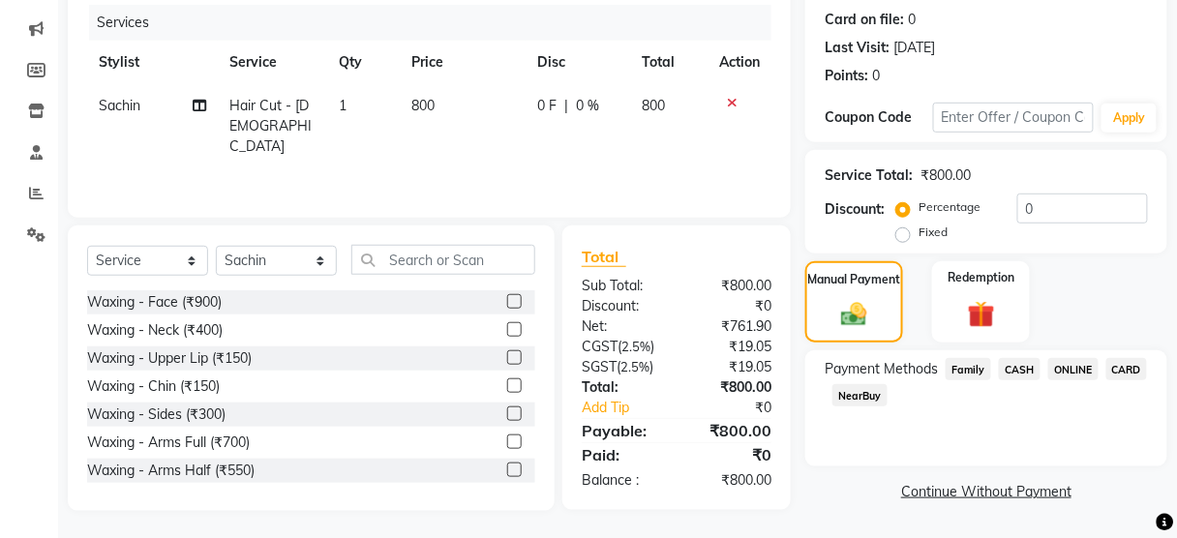
click at [1073, 368] on span "ONLINE" at bounding box center [1073, 369] width 50 height 22
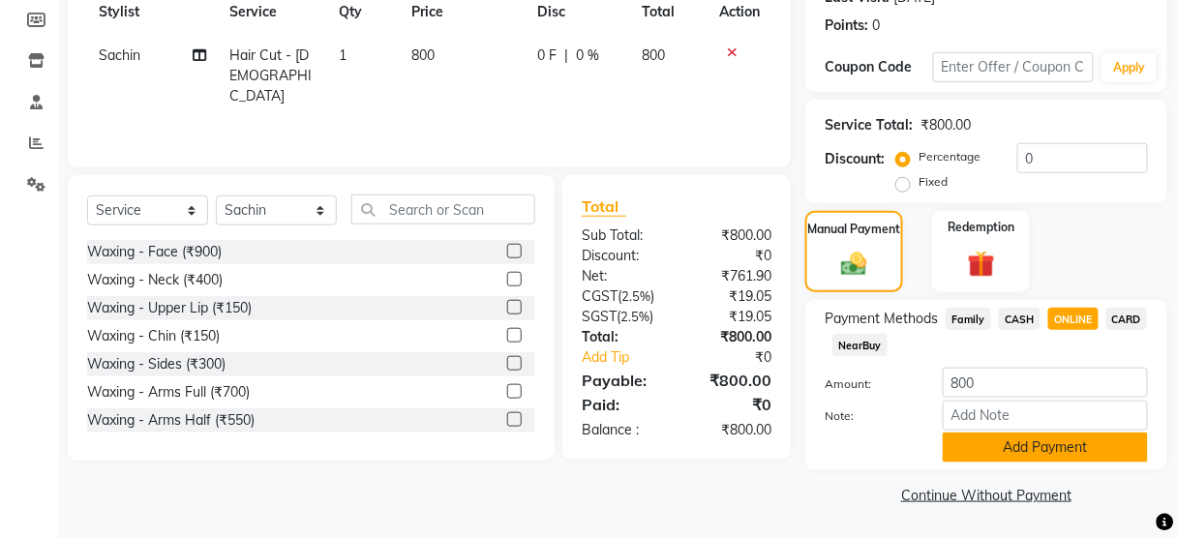
click at [991, 457] on button "Add Payment" at bounding box center [1045, 448] width 205 height 30
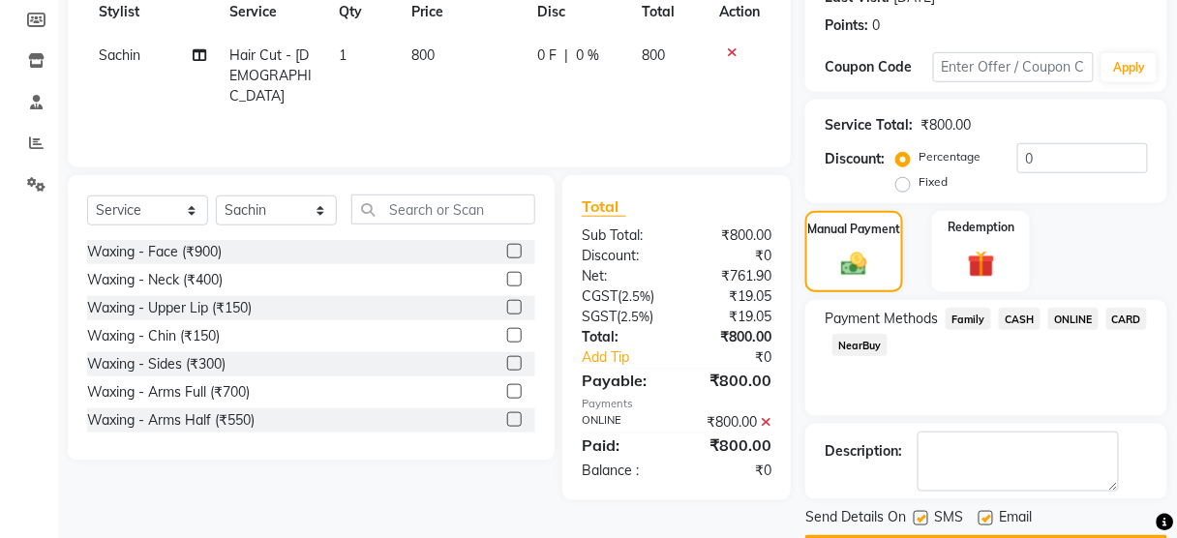
scroll to position [340, 0]
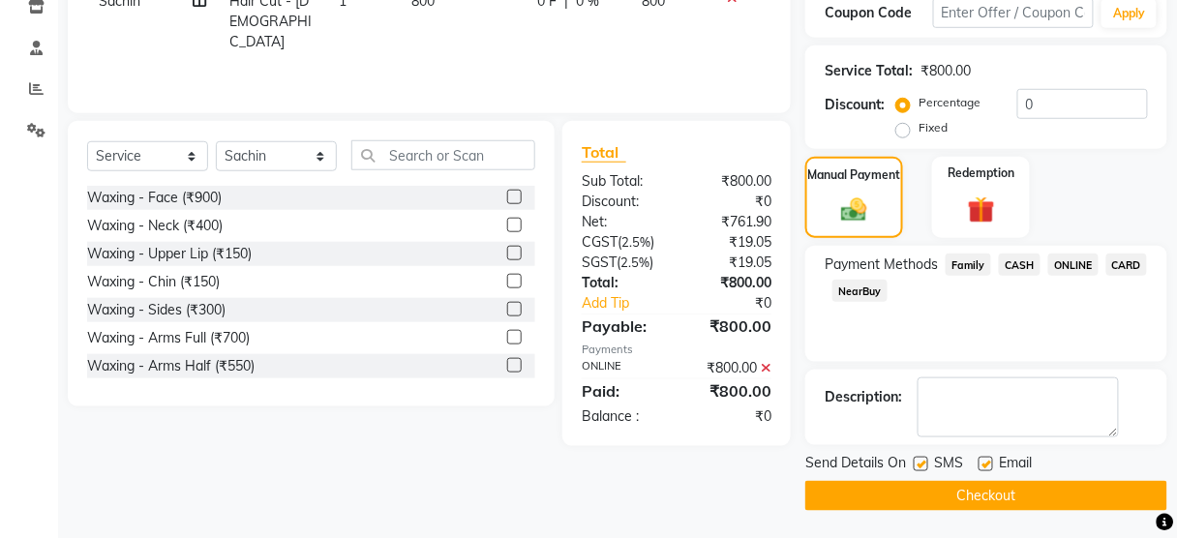
click at [923, 459] on label at bounding box center [920, 464] width 15 height 15
click at [923, 459] on input "checkbox" at bounding box center [919, 465] width 13 height 13
checkbox input "false"
click at [925, 497] on button "Checkout" at bounding box center [986, 496] width 362 height 30
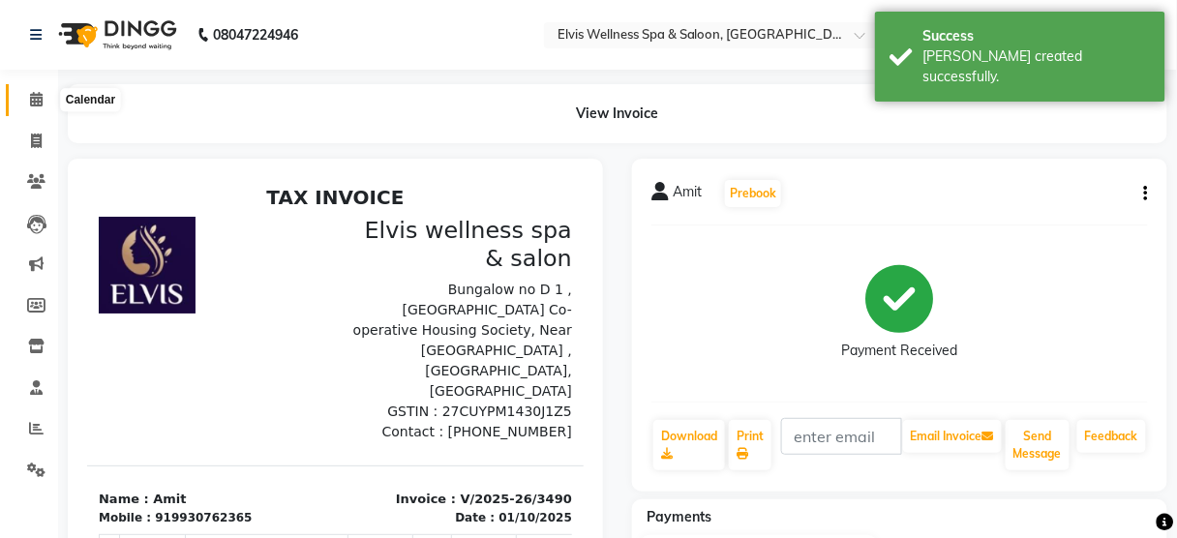
click at [43, 103] on span at bounding box center [36, 100] width 34 height 22
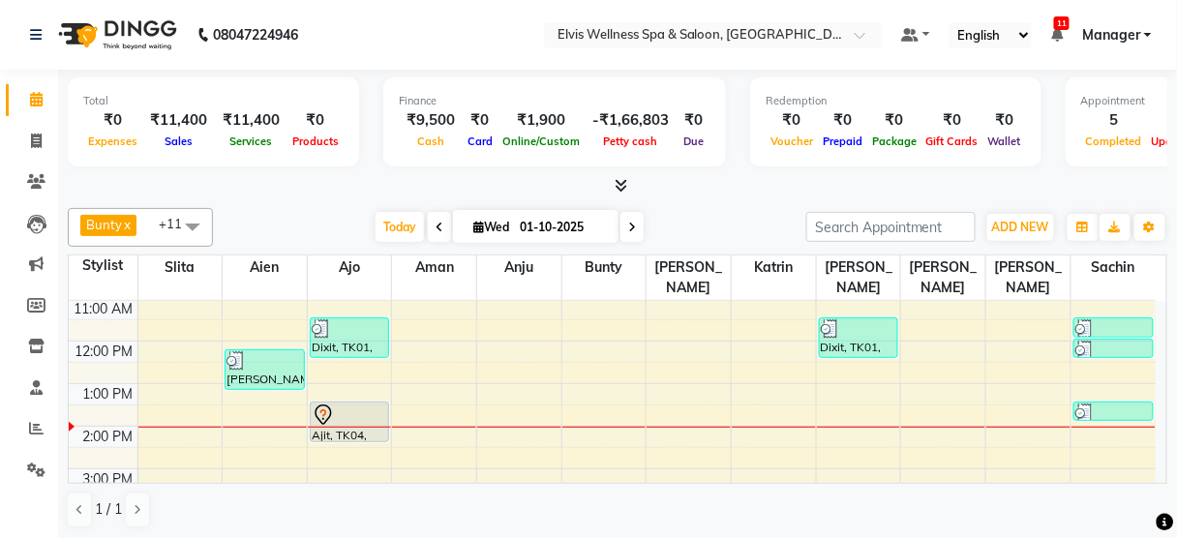
scroll to position [127, 0]
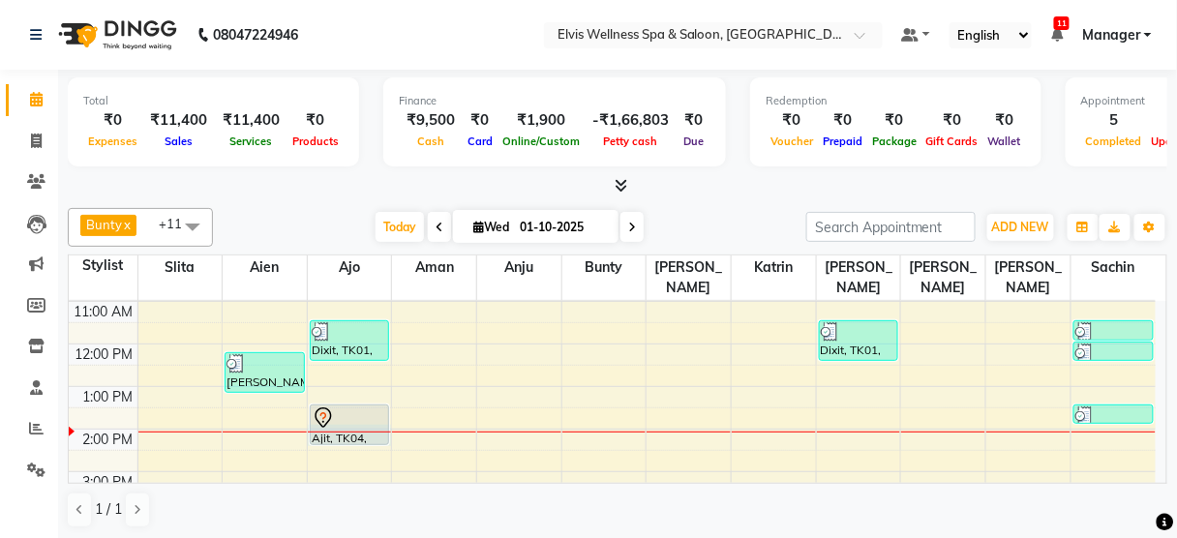
click at [357, 432] on div at bounding box center [350, 432] width 84 height 1
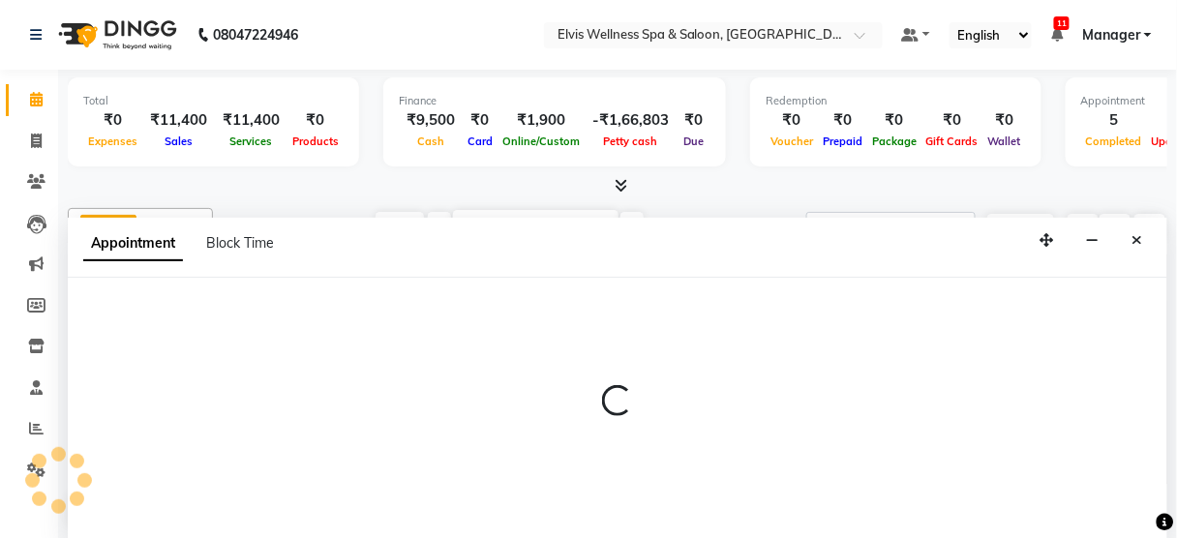
scroll to position [0, 0]
select select "89118"
select select "840"
select select "tentative"
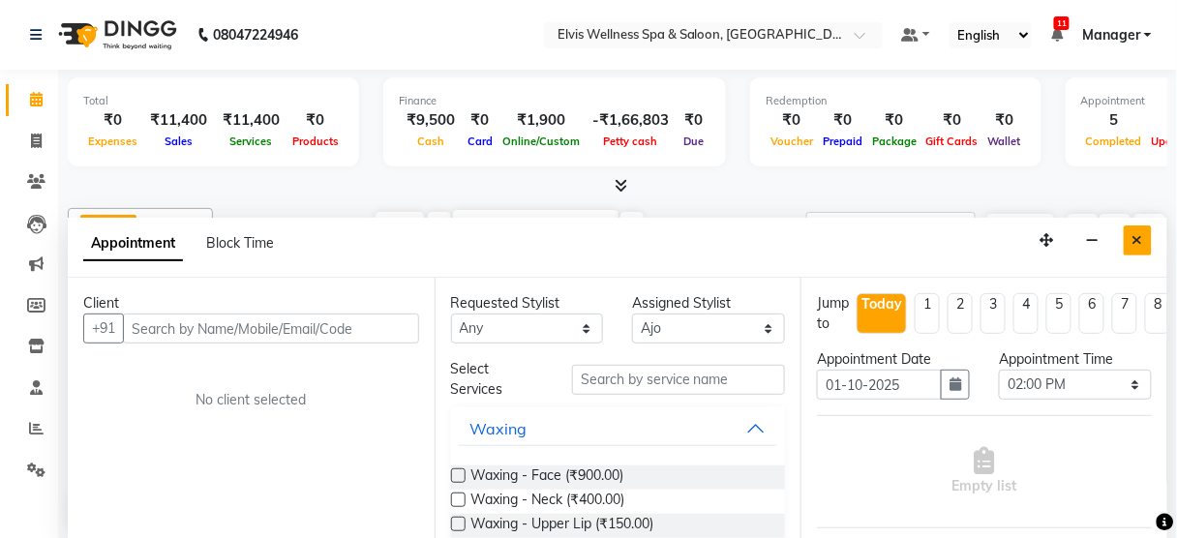
click at [1128, 244] on button "Close" at bounding box center [1137, 240] width 28 height 30
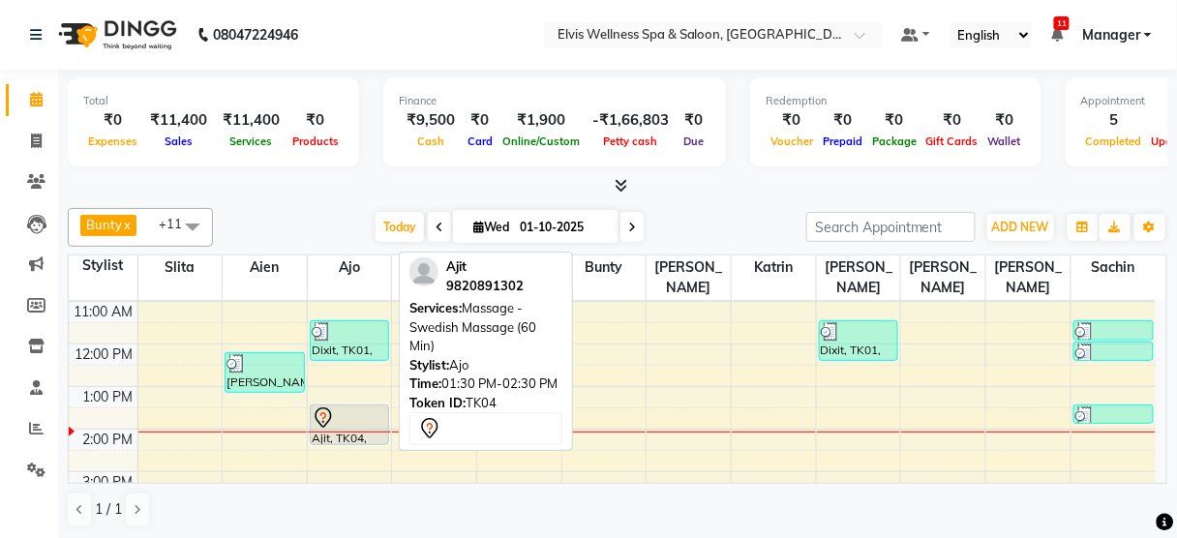
click at [345, 406] on div at bounding box center [350, 417] width 76 height 23
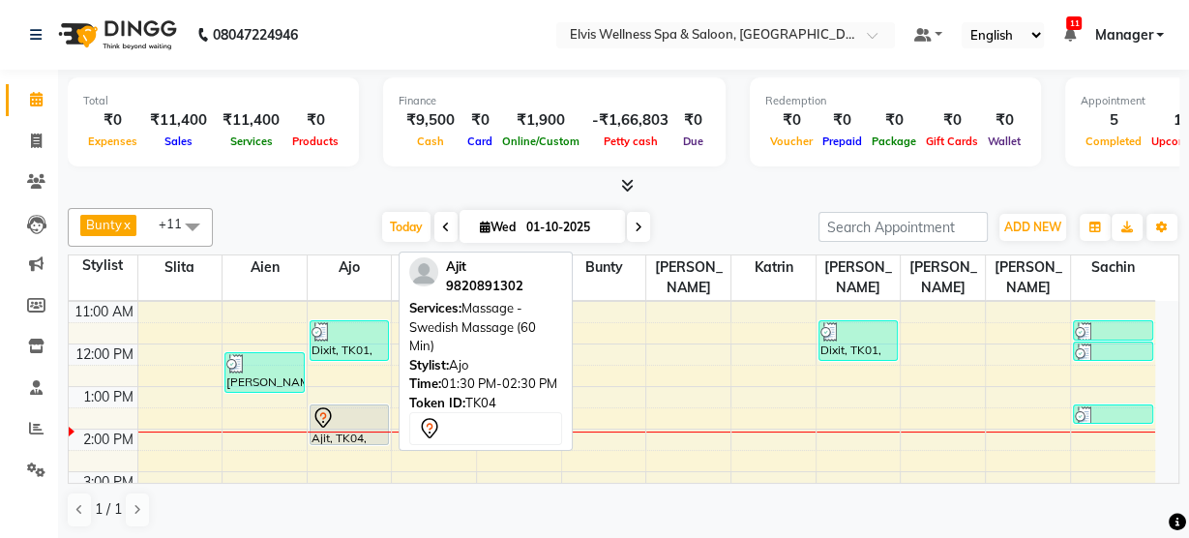
select select "7"
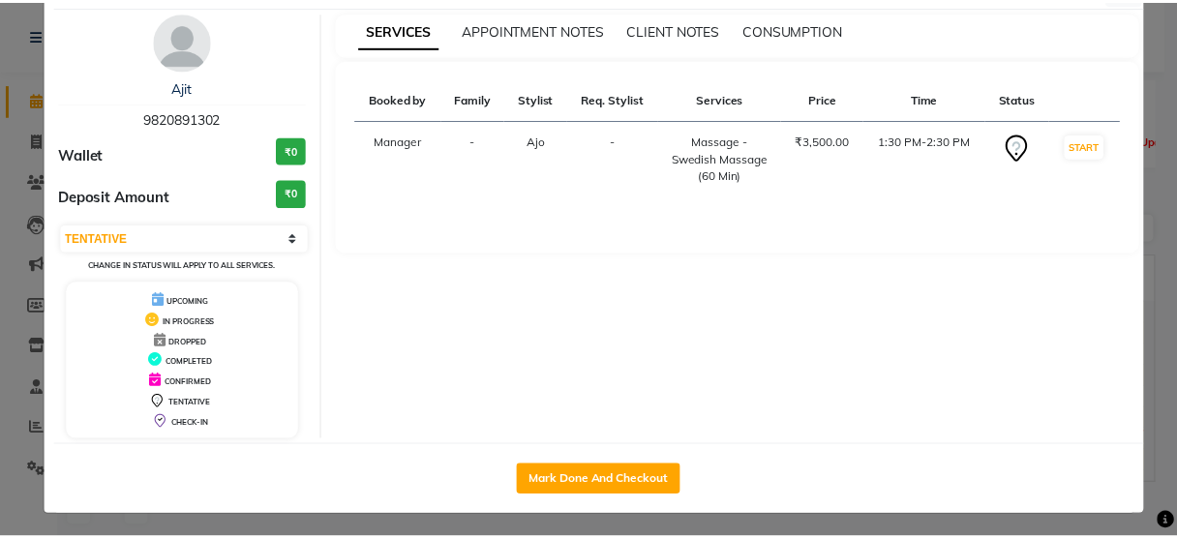
scroll to position [63, 0]
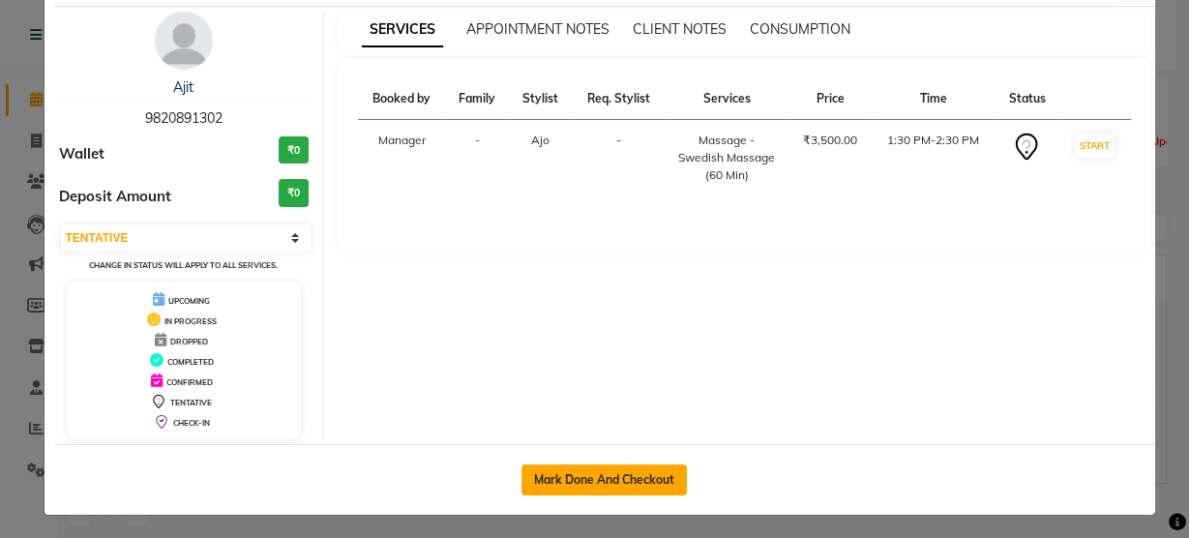
click at [599, 490] on button "Mark Done And Checkout" at bounding box center [604, 479] width 165 height 31
select select "service"
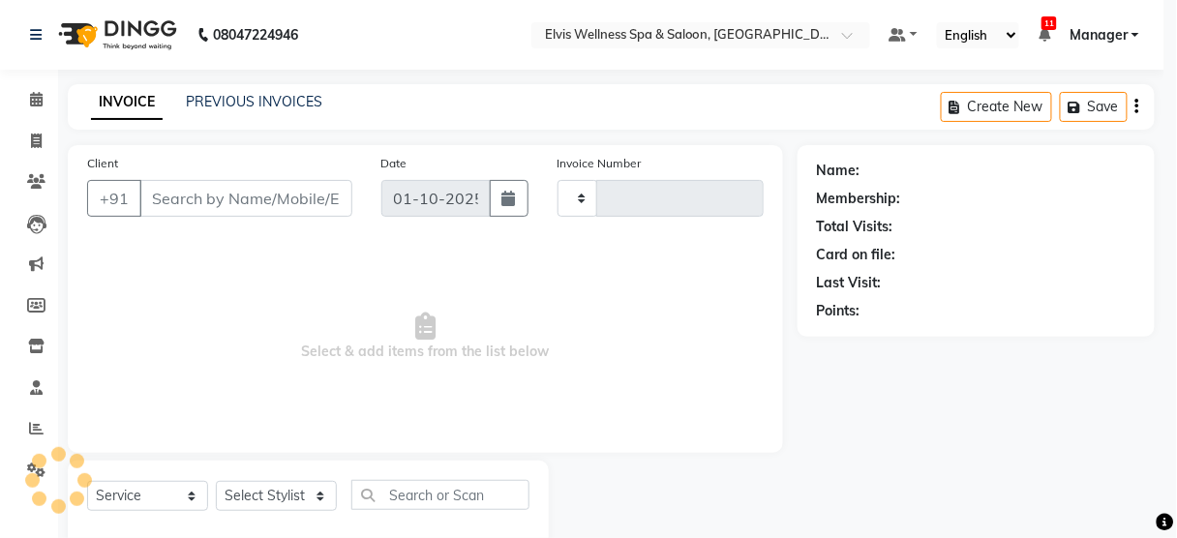
type input "3491"
select select "5733"
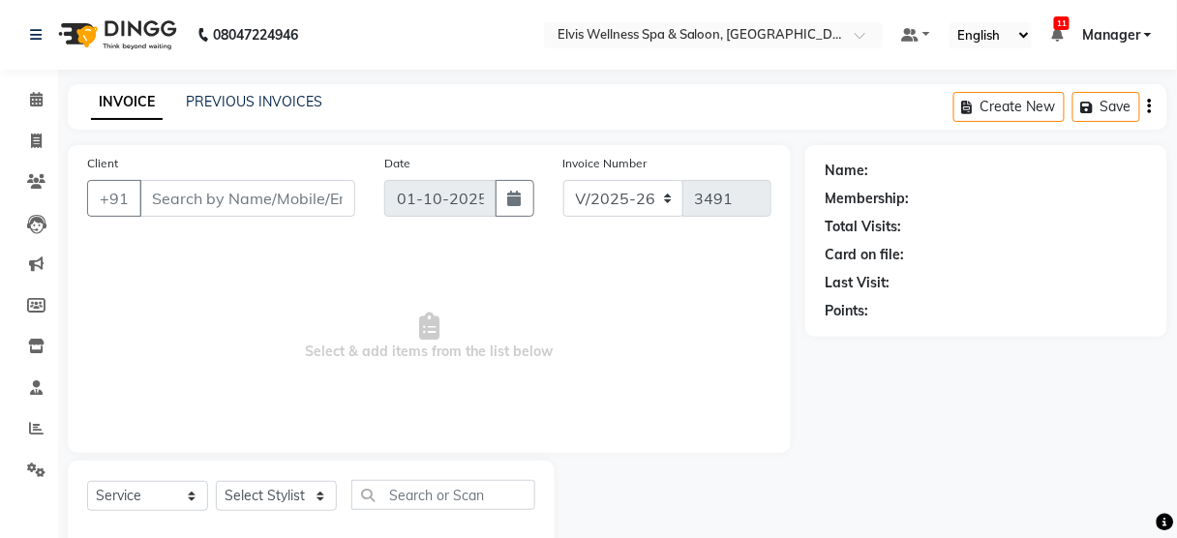
type input "9820891302"
select select "89118"
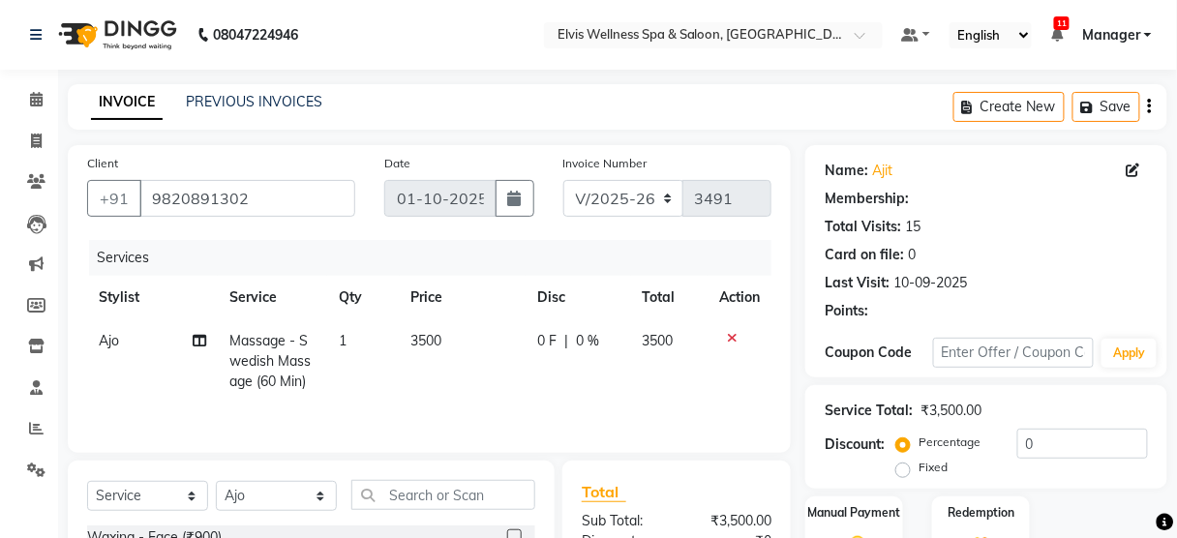
scroll to position [235, 0]
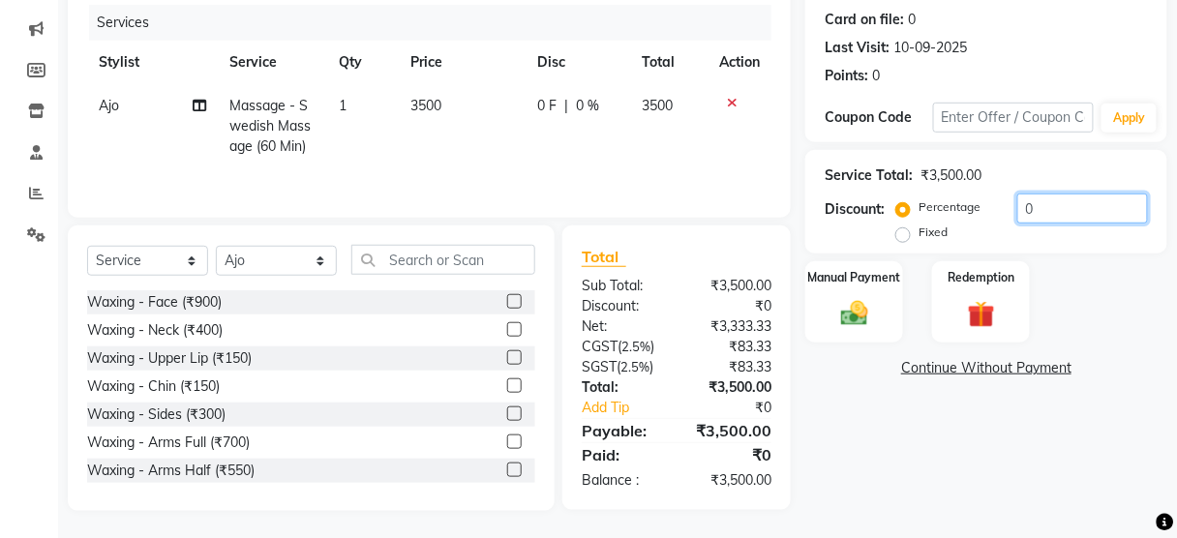
click at [1020, 200] on input "0" at bounding box center [1082, 209] width 131 height 30
click at [918, 231] on label "Fixed" at bounding box center [932, 232] width 29 height 17
click at [900, 231] on input "Fixed" at bounding box center [907, 232] width 14 height 14
radio input "true"
click at [1026, 204] on input "0" at bounding box center [1082, 209] width 131 height 30
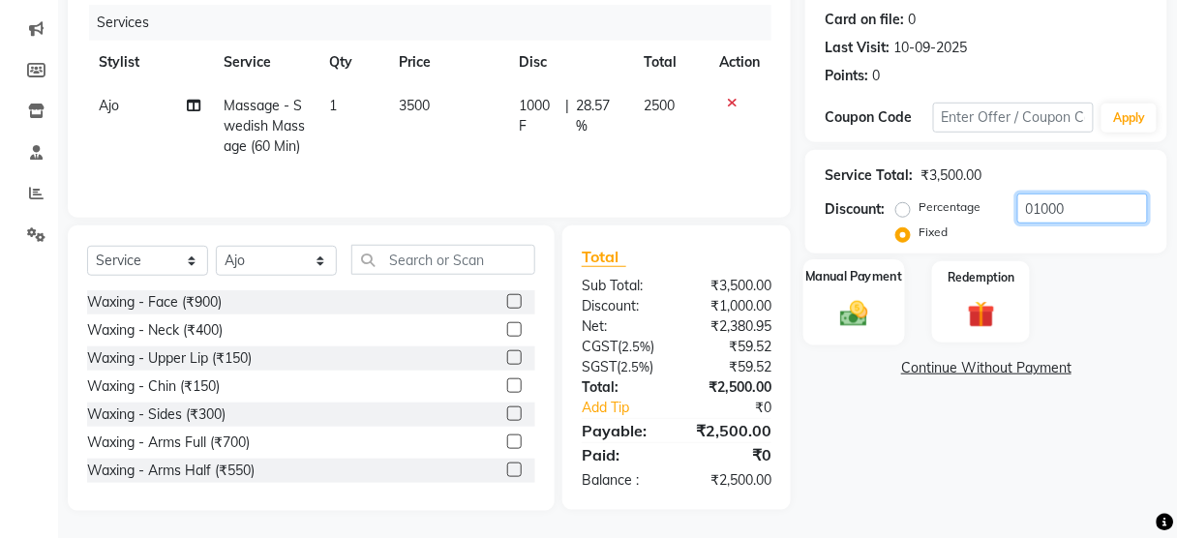
type input "01000"
click at [868, 309] on img at bounding box center [853, 313] width 45 height 33
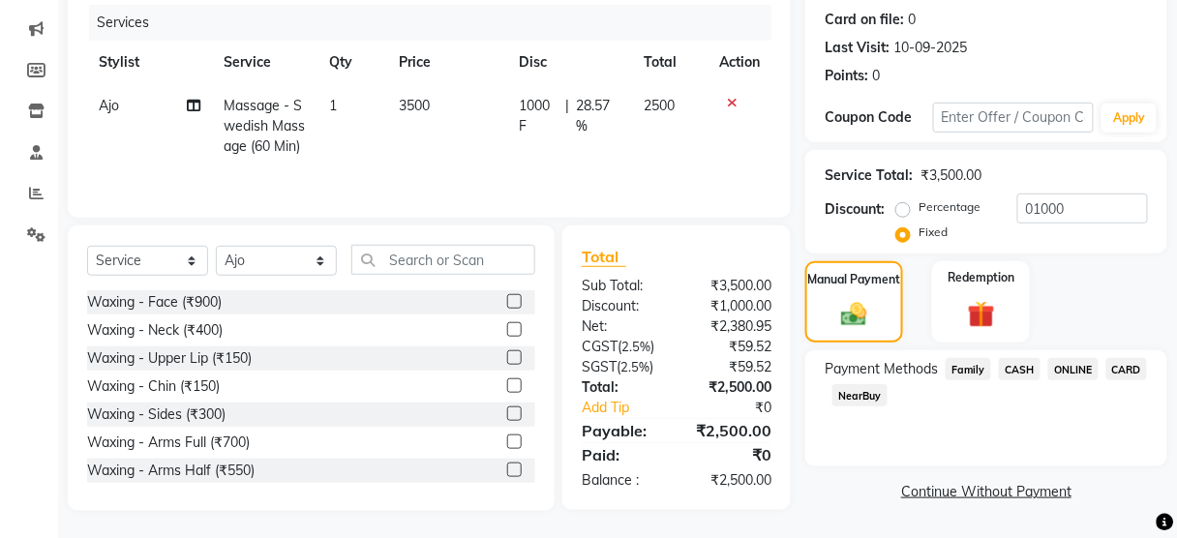
click at [1023, 367] on span "CASH" at bounding box center [1020, 369] width 42 height 22
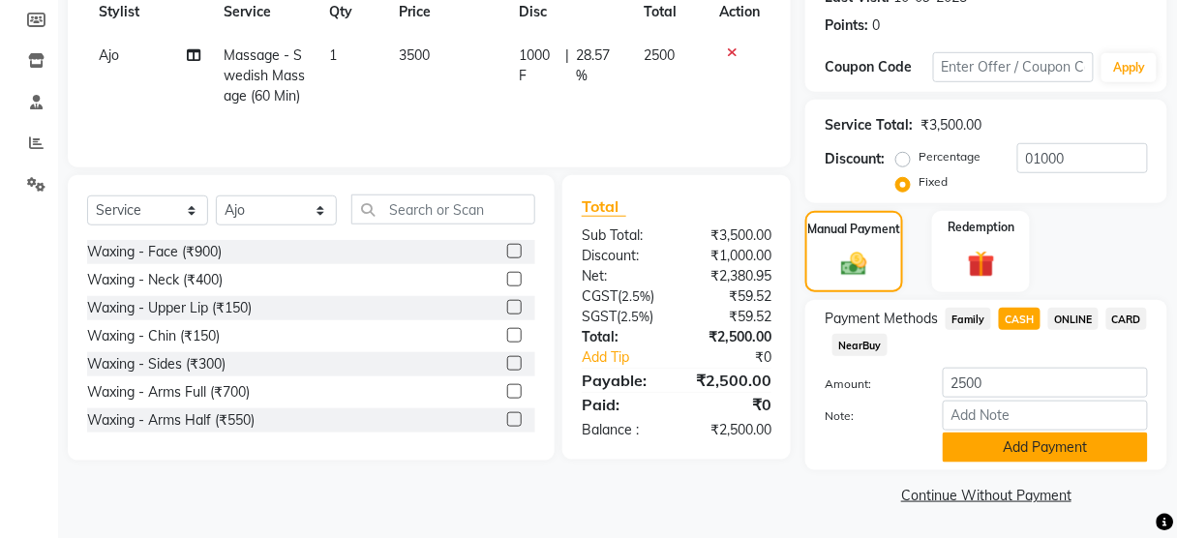
click at [1006, 436] on button "Add Payment" at bounding box center [1045, 448] width 205 height 30
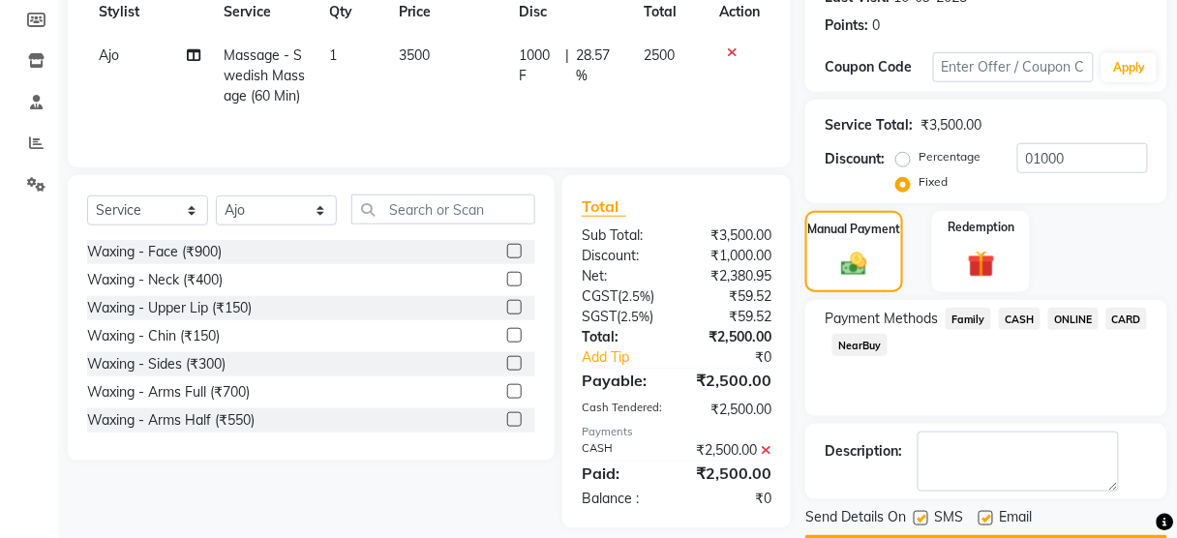
scroll to position [340, 0]
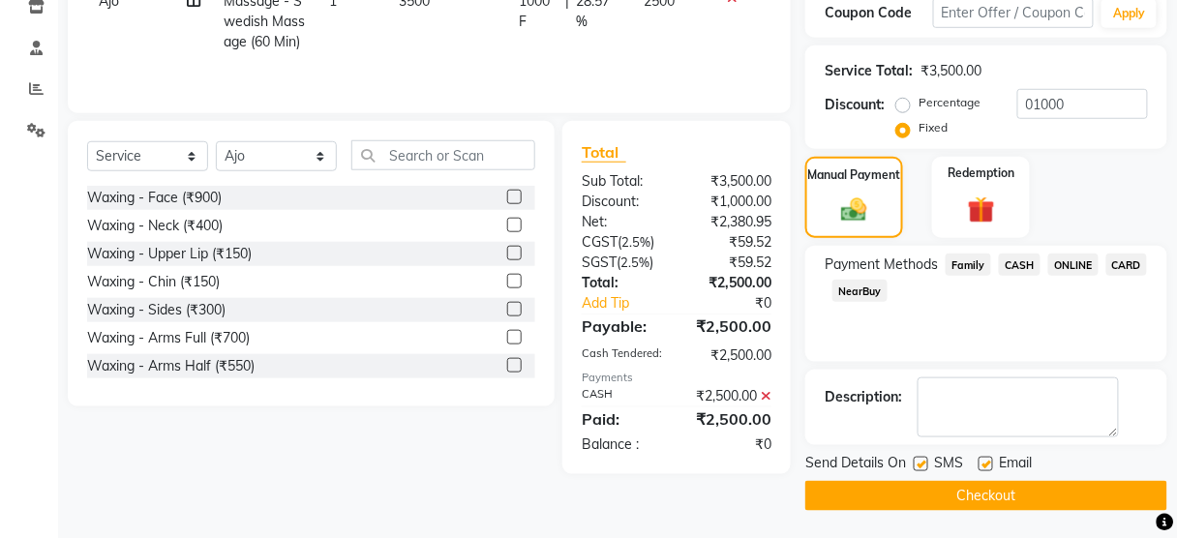
click at [920, 465] on label at bounding box center [920, 464] width 15 height 15
click at [920, 465] on input "checkbox" at bounding box center [919, 465] width 13 height 13
checkbox input "false"
click at [921, 496] on button "Checkout" at bounding box center [986, 496] width 362 height 30
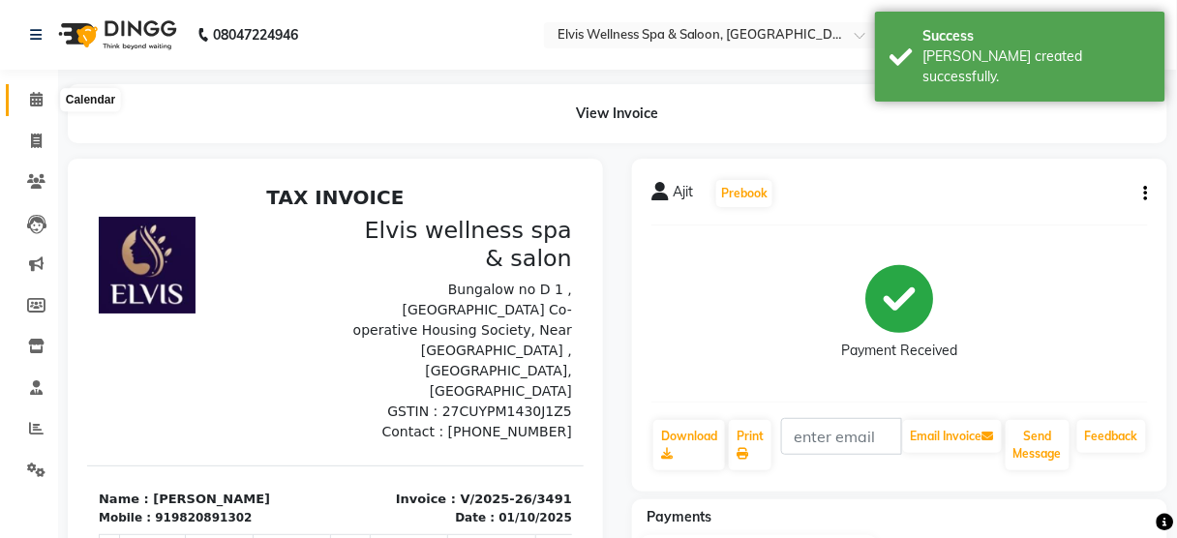
click at [34, 101] on icon at bounding box center [36, 99] width 13 height 15
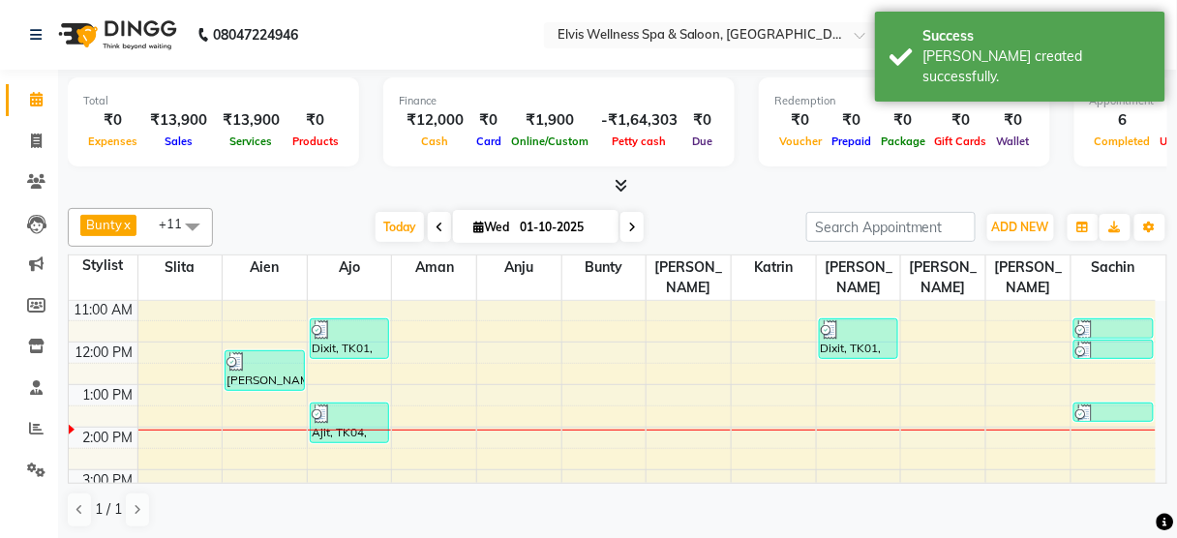
scroll to position [120, 0]
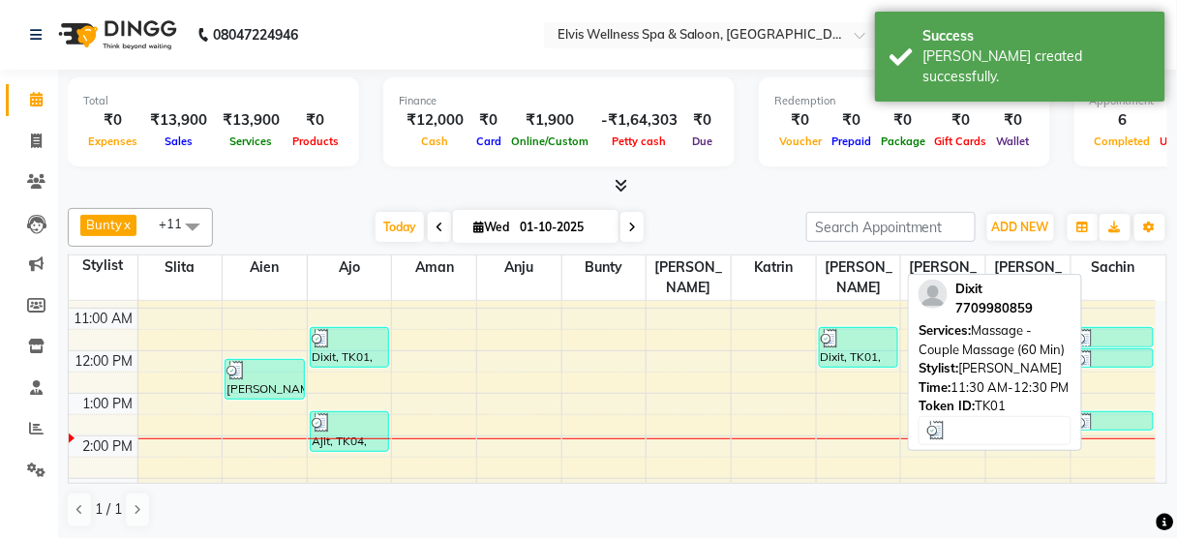
click at [854, 329] on div at bounding box center [859, 338] width 76 height 19
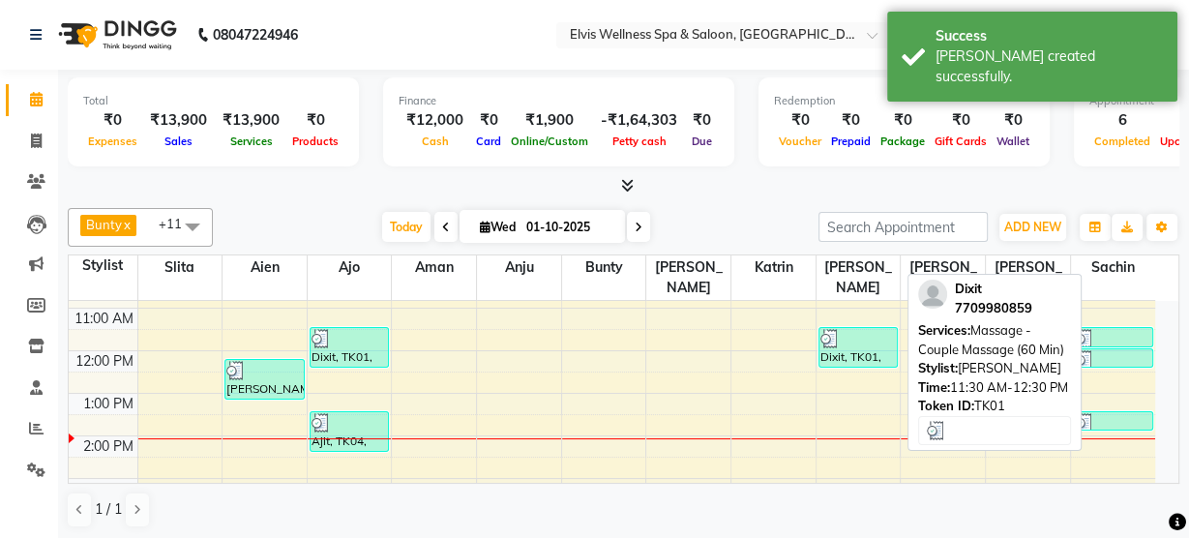
select select "3"
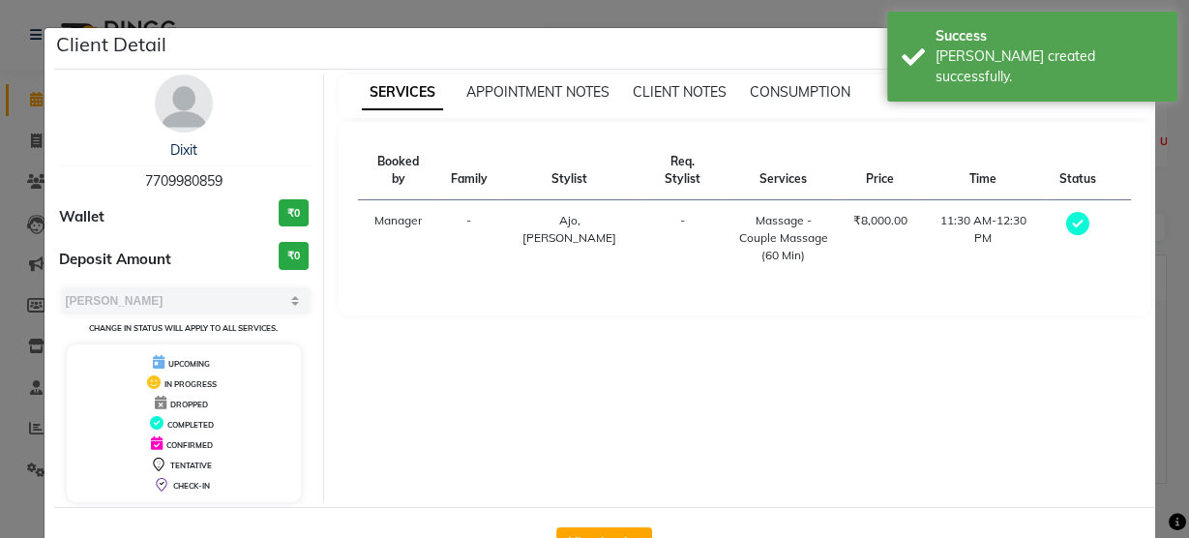
click at [184, 174] on span "7709980859" at bounding box center [183, 180] width 77 height 17
copy span "7709980859"
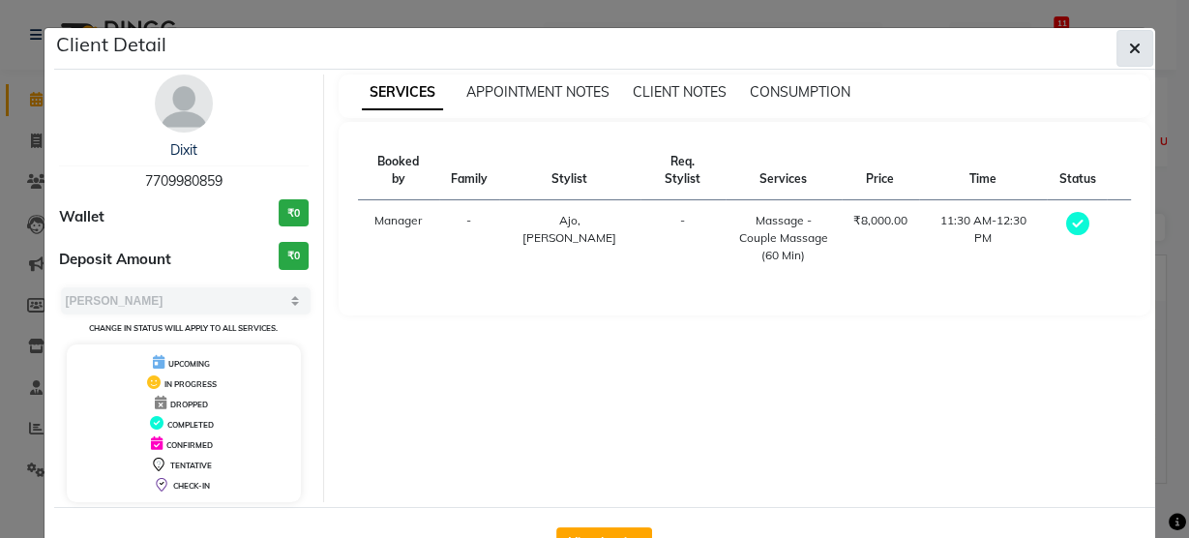
click at [1142, 50] on button "button" at bounding box center [1135, 48] width 37 height 37
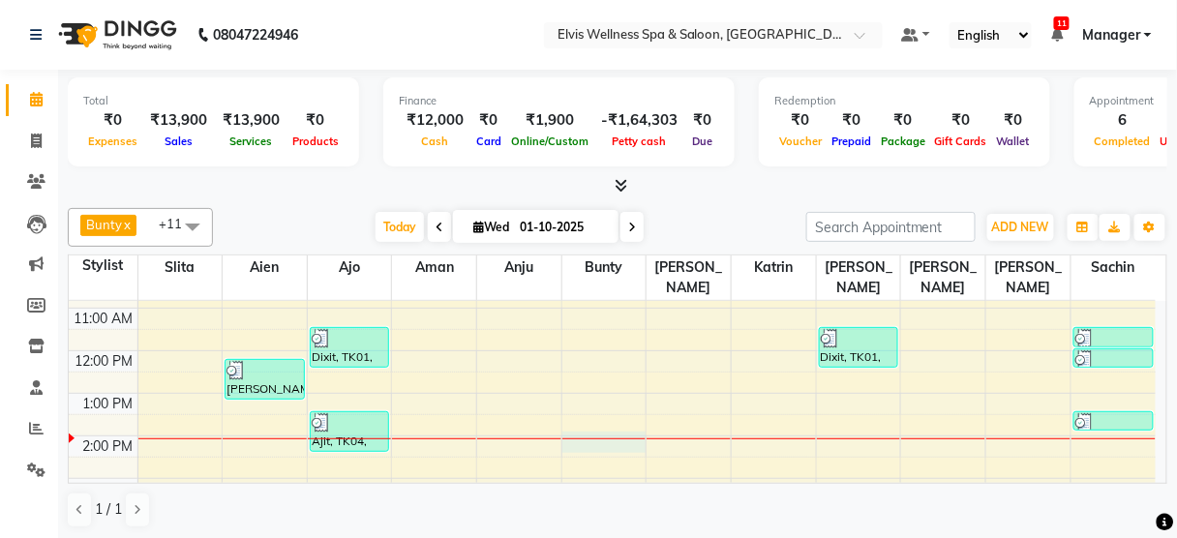
click at [612, 424] on div "8:00 AM 9:00 AM 10:00 AM 11:00 AM 12:00 PM 1:00 PM 2:00 PM 3:00 PM 4:00 PM 5:00…" at bounding box center [612, 478] width 1087 height 595
select select "59835"
select select "840"
select select "tentative"
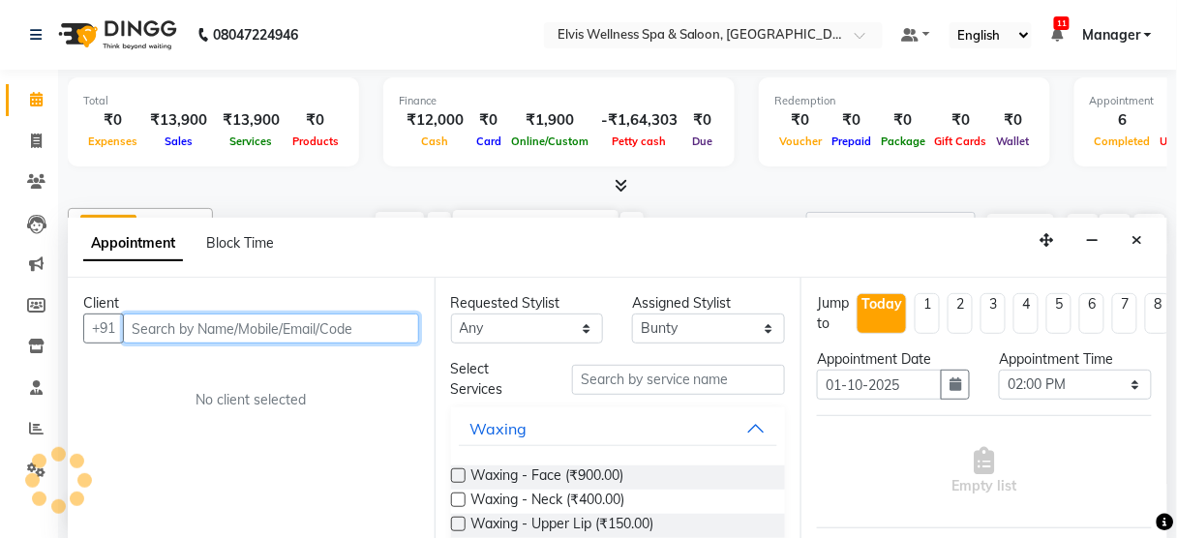
scroll to position [0, 0]
click at [270, 316] on input "text" at bounding box center [271, 329] width 296 height 30
paste input "7709980859"
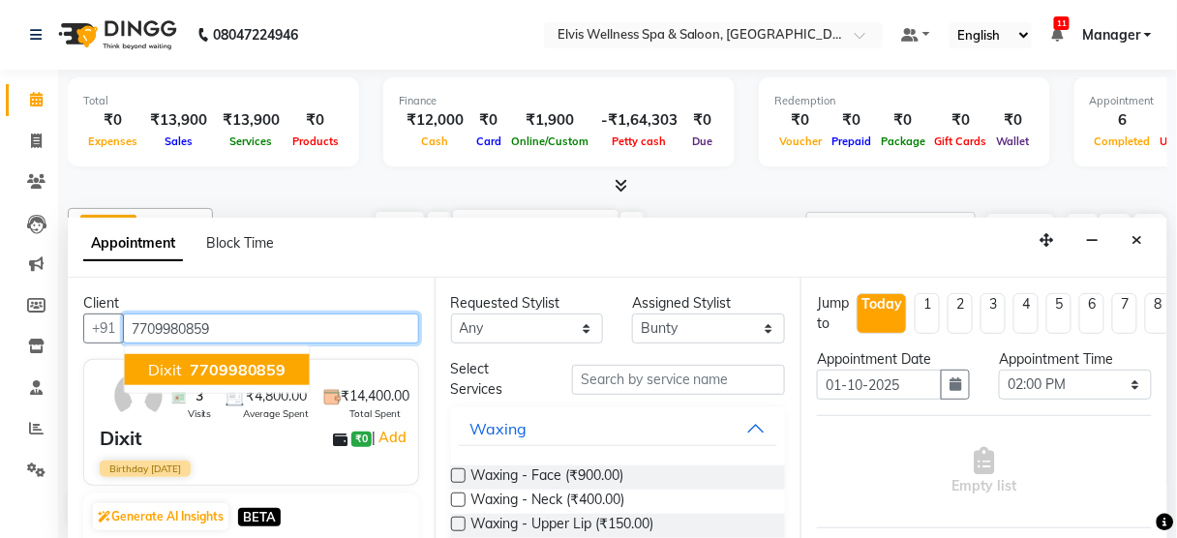
click at [211, 369] on span "7709980859" at bounding box center [238, 369] width 97 height 19
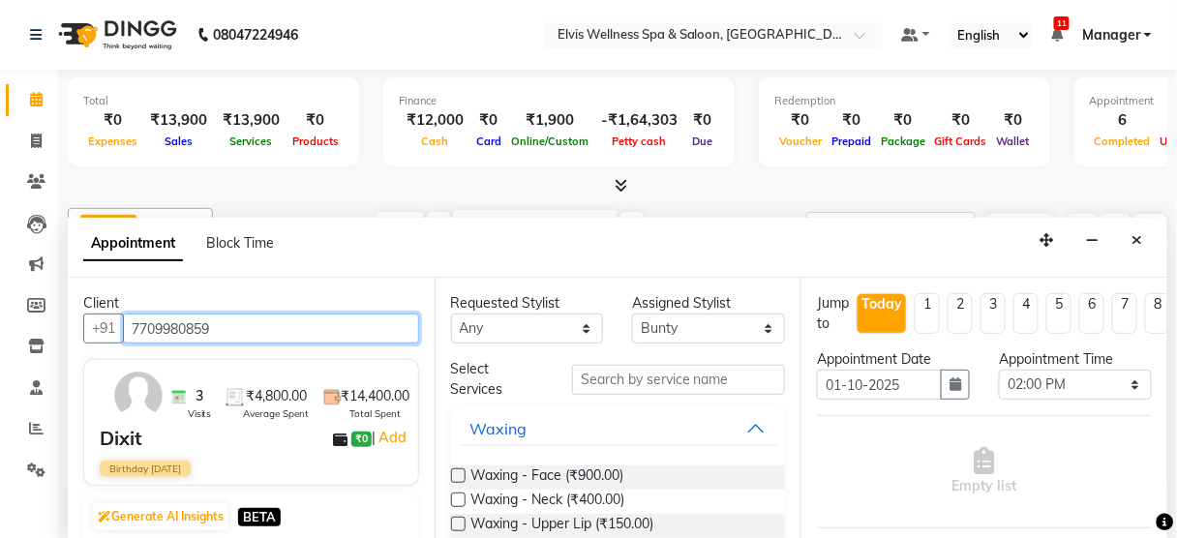
type input "7709980859"
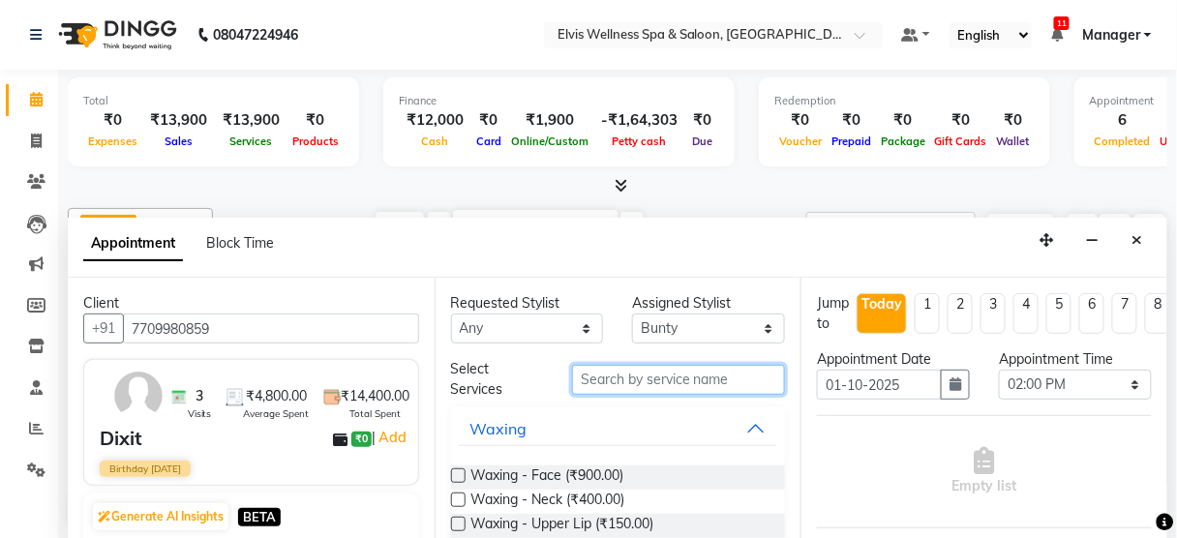
click at [641, 374] on input "text" at bounding box center [678, 380] width 213 height 30
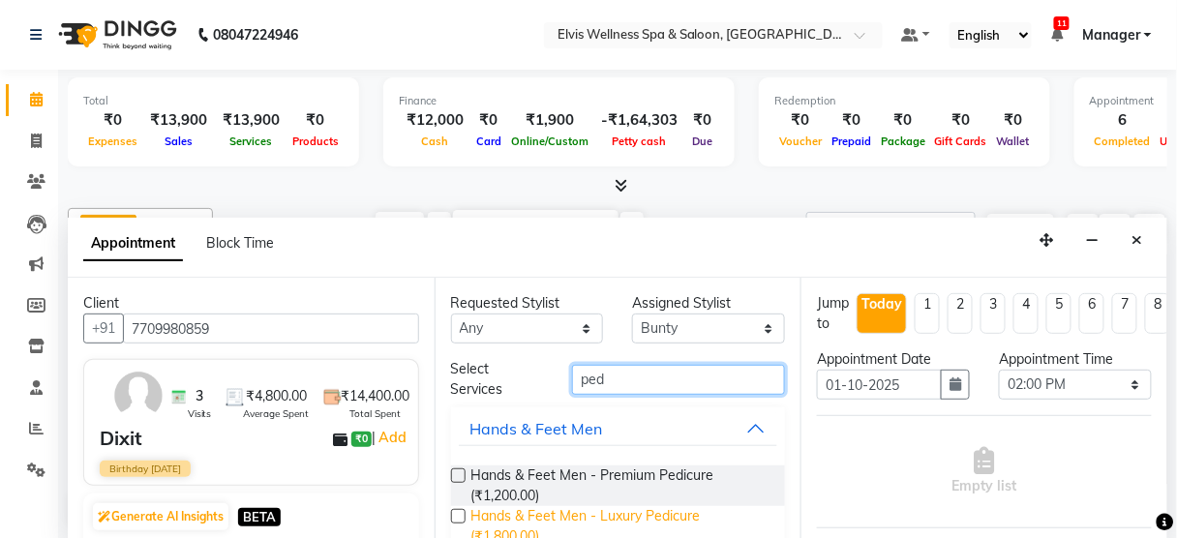
type input "ped"
click at [629, 509] on span "Hands & Feet Men - Luxury Pedicure (₹1,800.00)" at bounding box center [620, 526] width 299 height 41
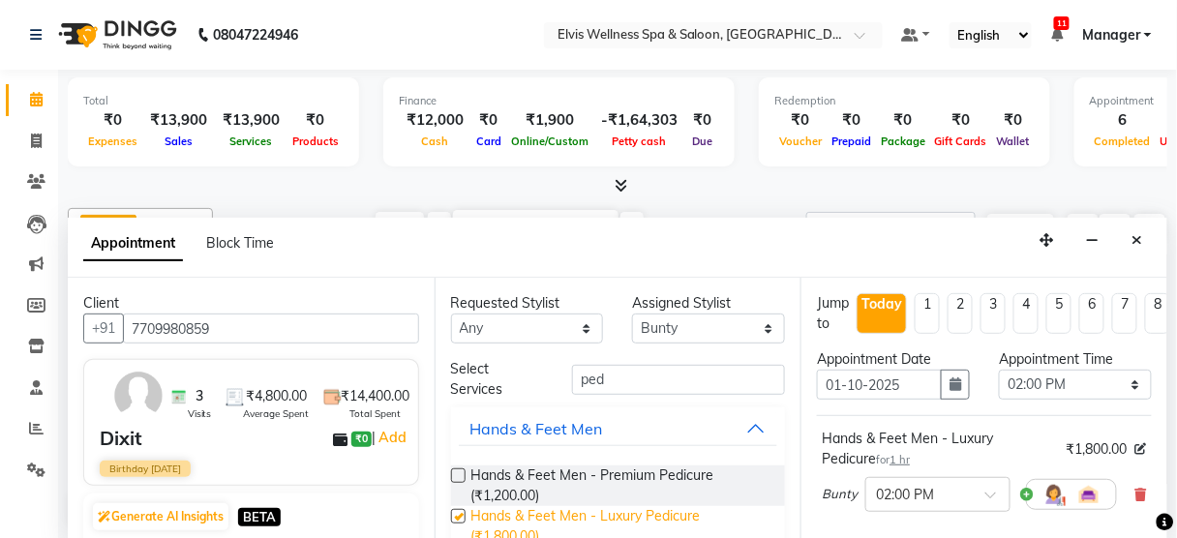
checkbox input "false"
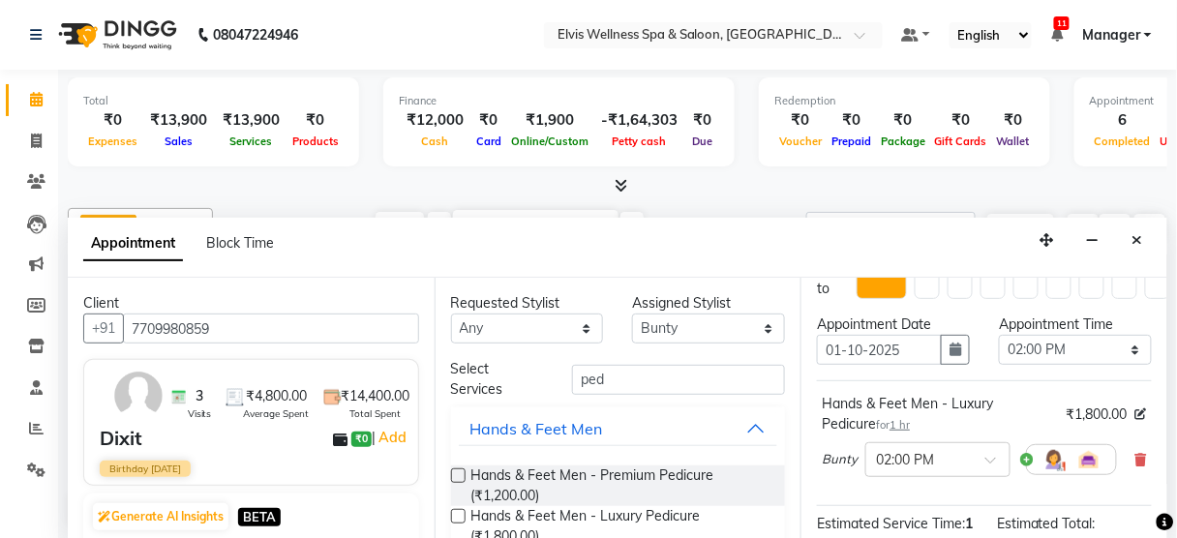
scroll to position [15, 0]
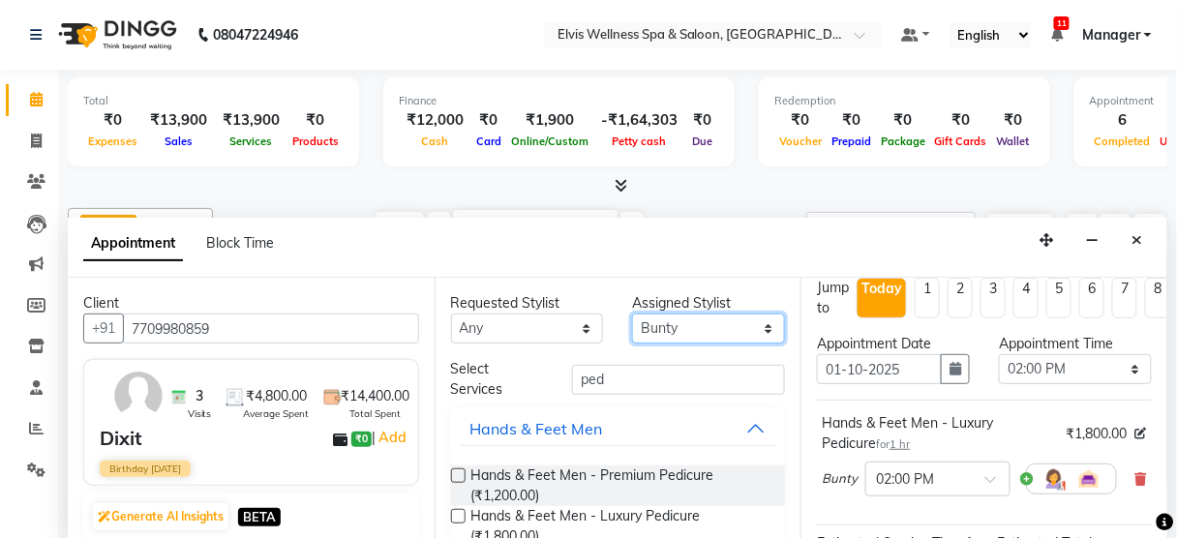
click at [765, 327] on select "Select [PERSON_NAME] [PERSON_NAME] among [PERSON_NAME] staff Bepeto [PERSON_NAM…" at bounding box center [708, 329] width 153 height 30
select select "48152"
click at [632, 314] on select "Select [PERSON_NAME] [PERSON_NAME] among [PERSON_NAME] staff Bepeto [PERSON_NAM…" at bounding box center [708, 329] width 153 height 30
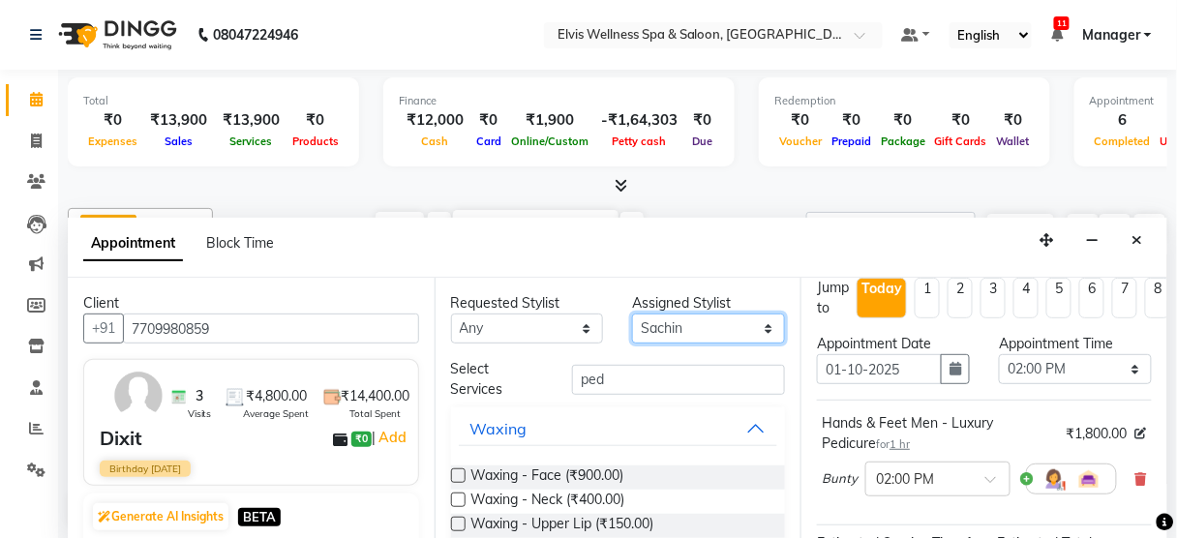
scroll to position [314, 0]
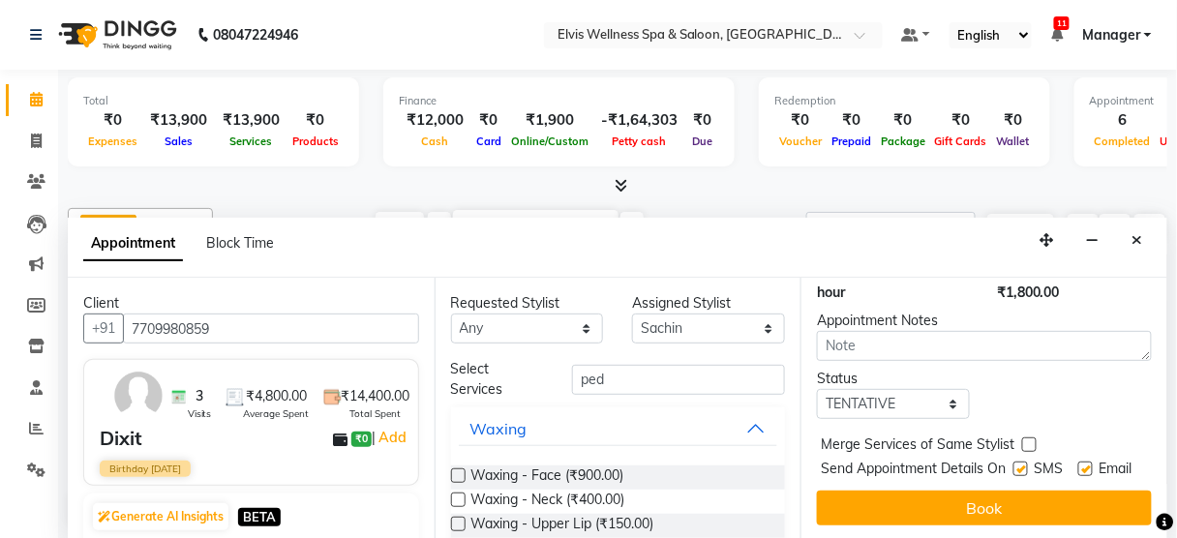
click at [1013, 462] on label at bounding box center [1020, 469] width 15 height 15
click at [1013, 464] on input "checkbox" at bounding box center [1019, 470] width 13 height 13
checkbox input "false"
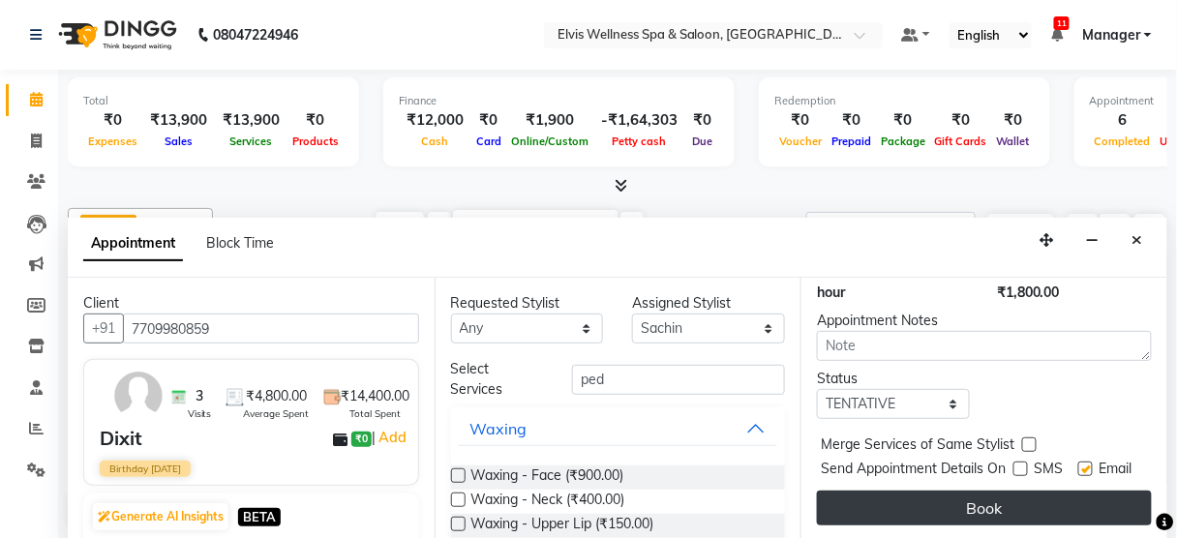
click at [1004, 491] on button "Book" at bounding box center [984, 508] width 335 height 35
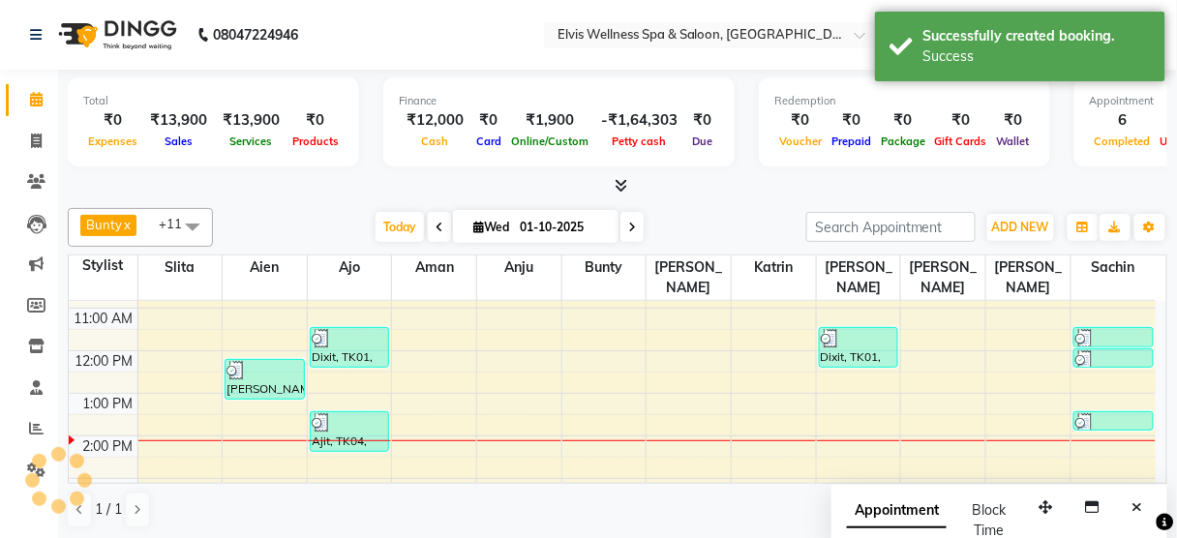
scroll to position [0, 0]
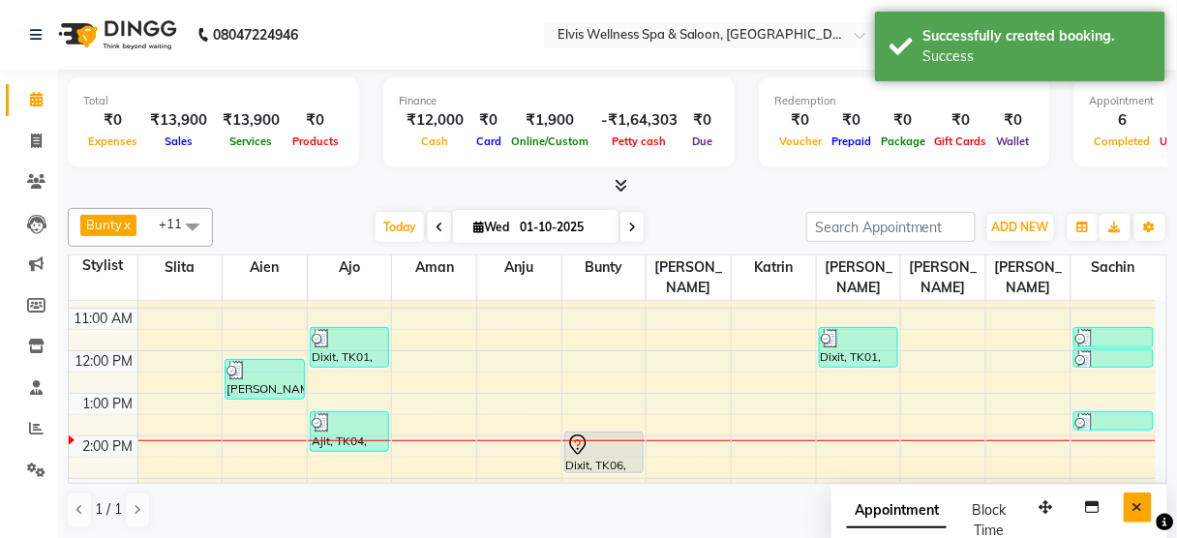
click at [1130, 506] on button "Close" at bounding box center [1137, 508] width 28 height 30
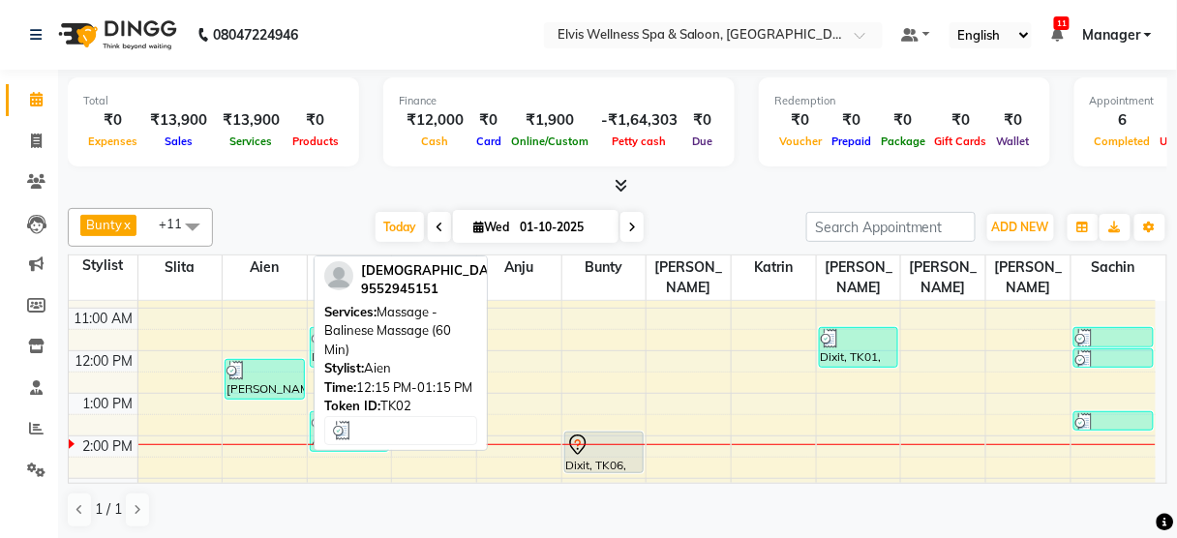
click at [279, 361] on div at bounding box center [264, 370] width 76 height 19
select select "3"
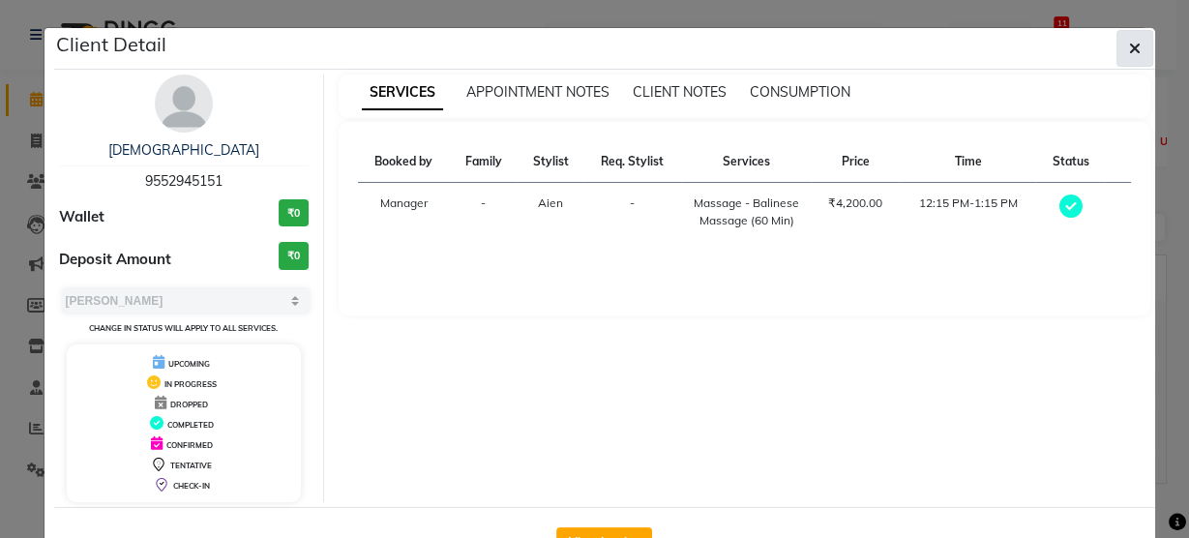
click at [1122, 56] on button "button" at bounding box center [1135, 48] width 37 height 37
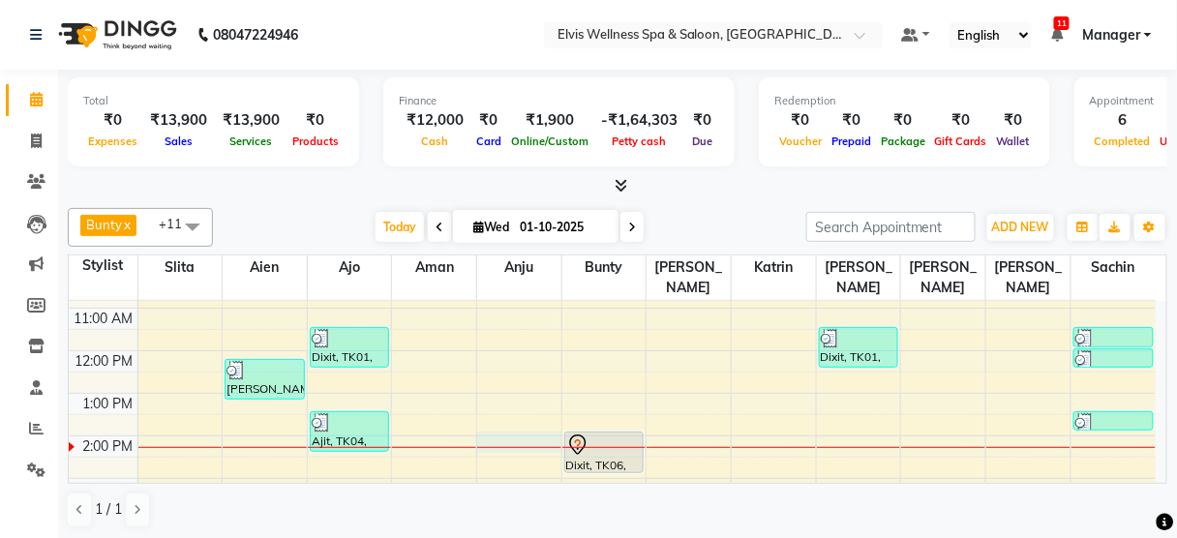
click at [498, 427] on div "8:00 AM 9:00 AM 10:00 AM 11:00 AM 12:00 PM 1:00 PM 2:00 PM 3:00 PM 4:00 PM 5:00…" at bounding box center [612, 478] width 1087 height 595
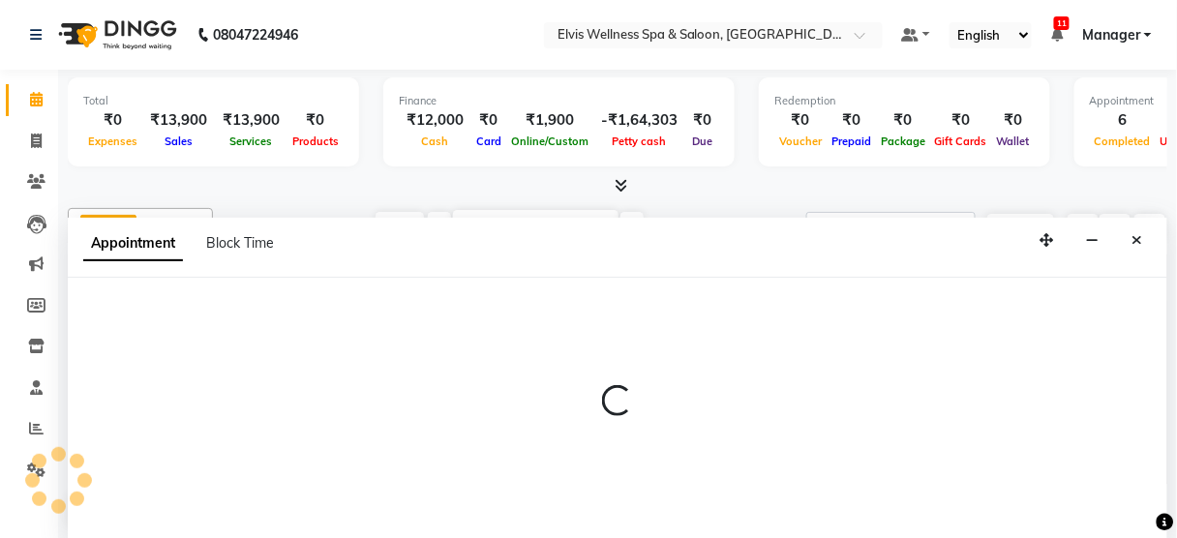
select select "52998"
select select "840"
select select "tentative"
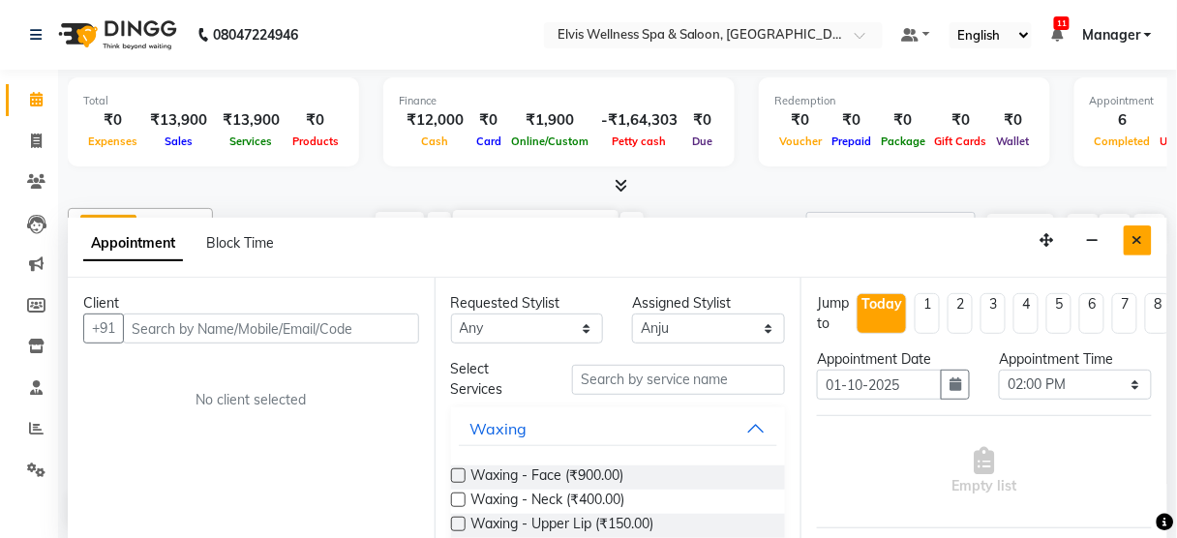
click at [1130, 230] on button "Close" at bounding box center [1137, 240] width 28 height 30
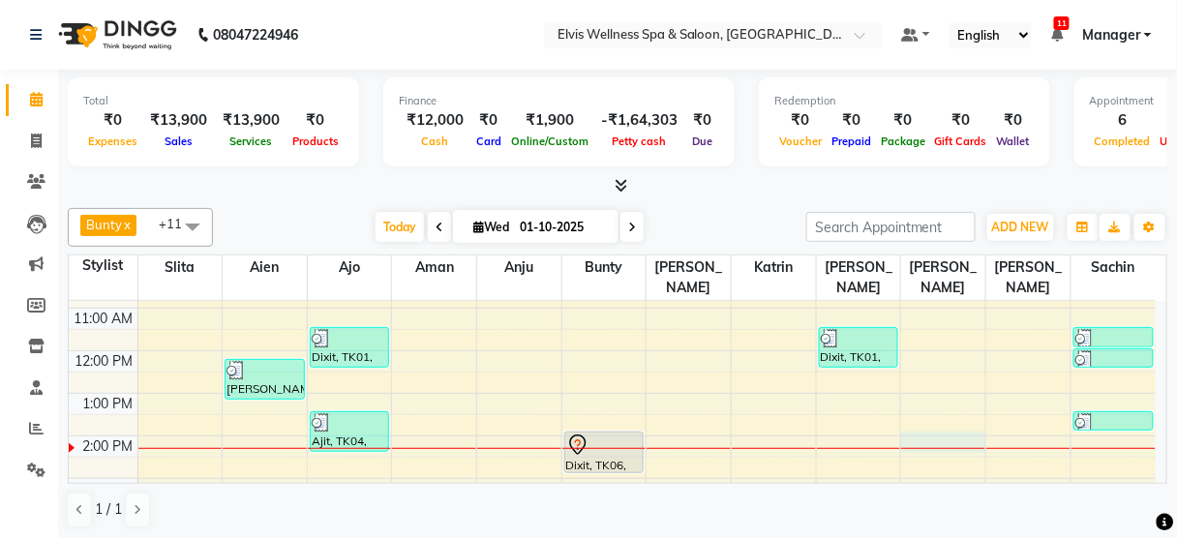
click at [944, 416] on div "8:00 AM 9:00 AM 10:00 AM 11:00 AM 12:00 PM 1:00 PM 2:00 PM 3:00 PM 4:00 PM 5:00…" at bounding box center [612, 478] width 1087 height 595
select select "47382"
select select "840"
select select "tentative"
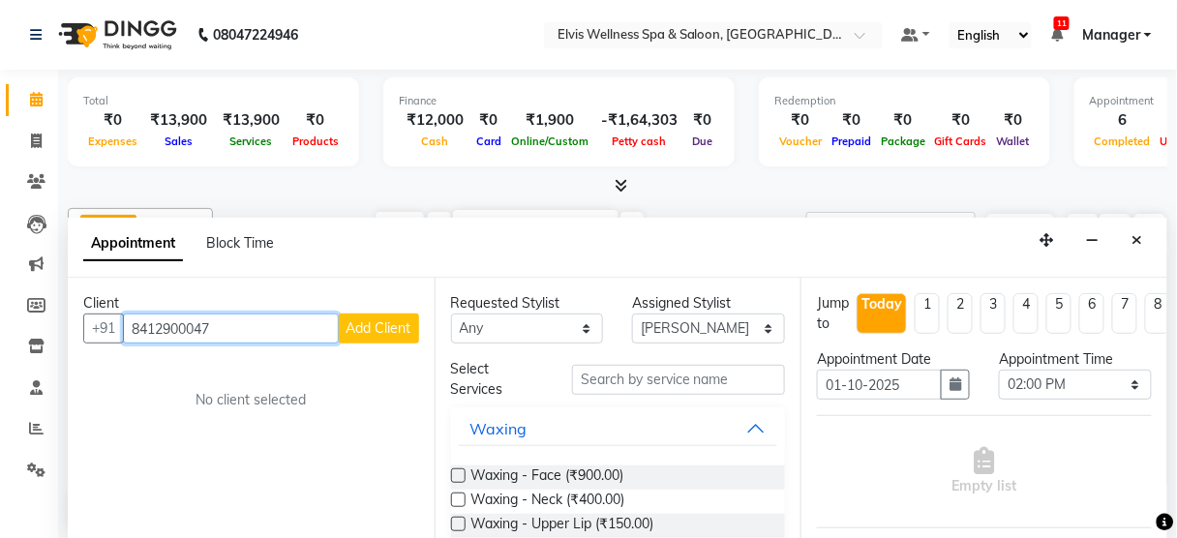
type input "8412900047"
click at [367, 329] on span "Add Client" at bounding box center [378, 327] width 65 height 17
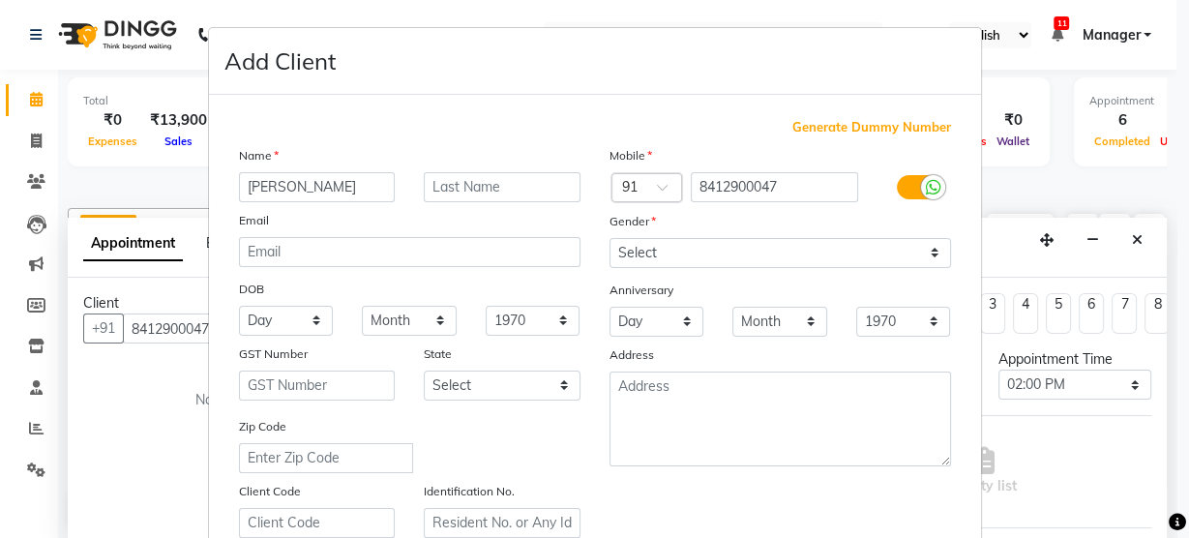
type input "[PERSON_NAME]"
click at [485, 198] on input "text" at bounding box center [502, 187] width 157 height 30
type input "[PERSON_NAME]"
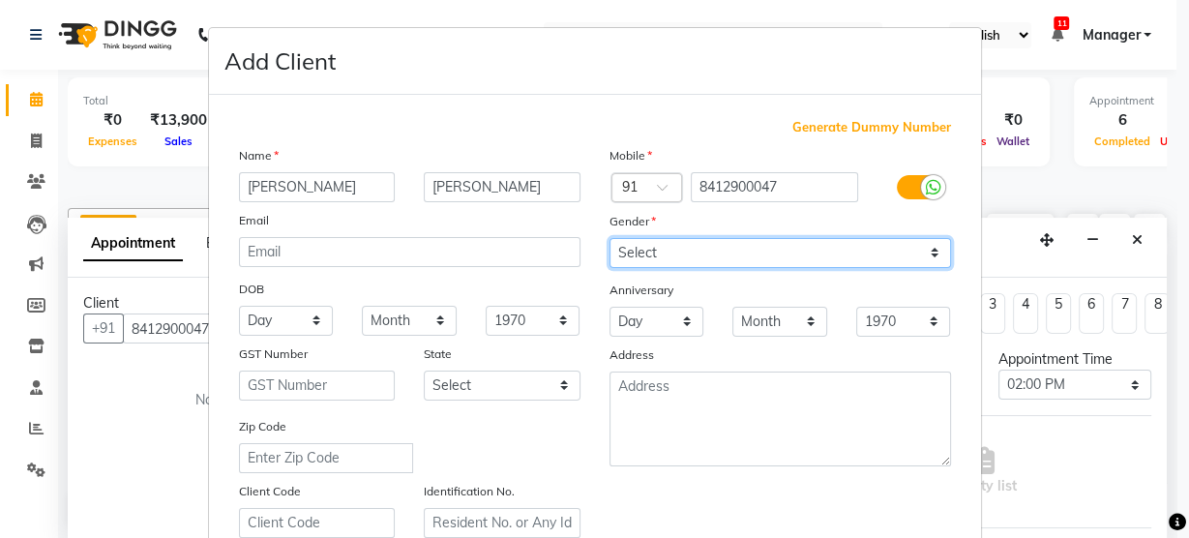
click at [694, 245] on select "Select [DEMOGRAPHIC_DATA] [DEMOGRAPHIC_DATA] Other Prefer Not To Say" at bounding box center [781, 253] width 342 height 30
select select "[DEMOGRAPHIC_DATA]"
click at [610, 238] on select "Select [DEMOGRAPHIC_DATA] [DEMOGRAPHIC_DATA] Other Prefer Not To Say" at bounding box center [781, 253] width 342 height 30
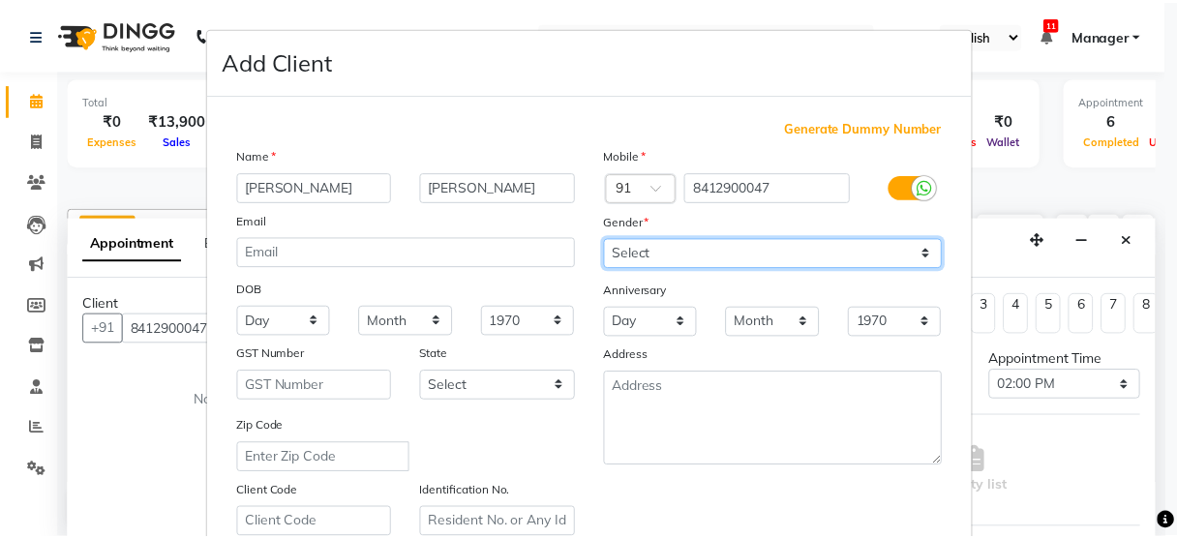
scroll to position [350, 0]
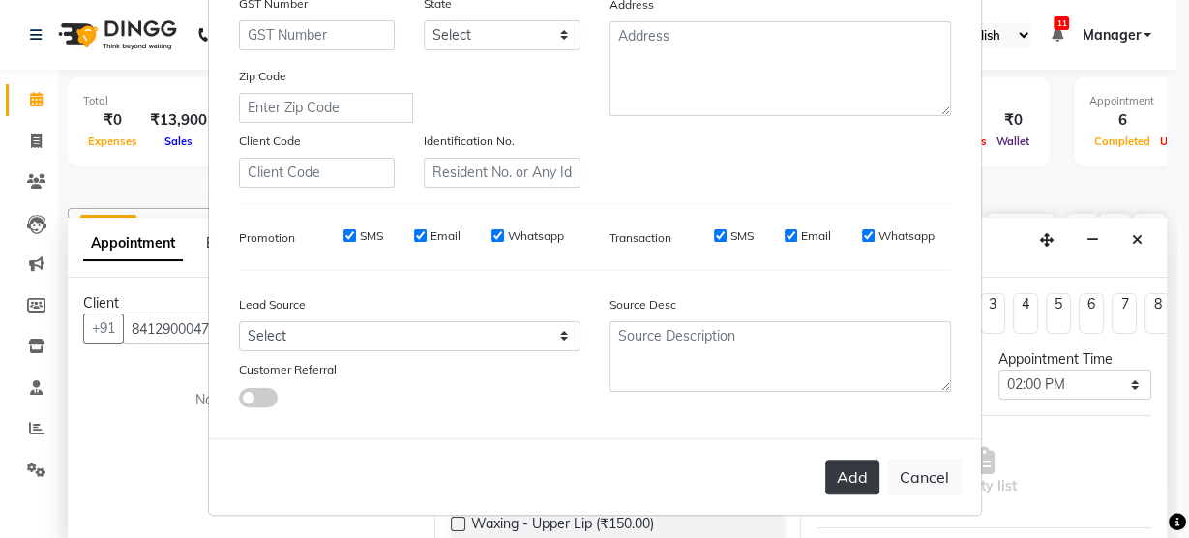
click at [836, 468] on button "Add" at bounding box center [852, 477] width 54 height 35
select select
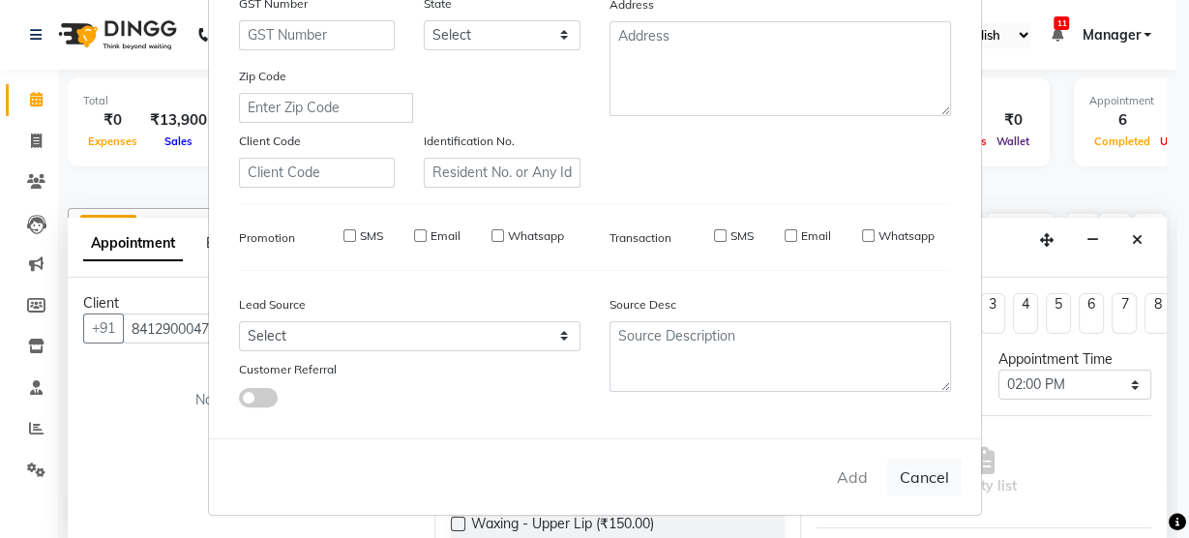
select select
checkbox input "false"
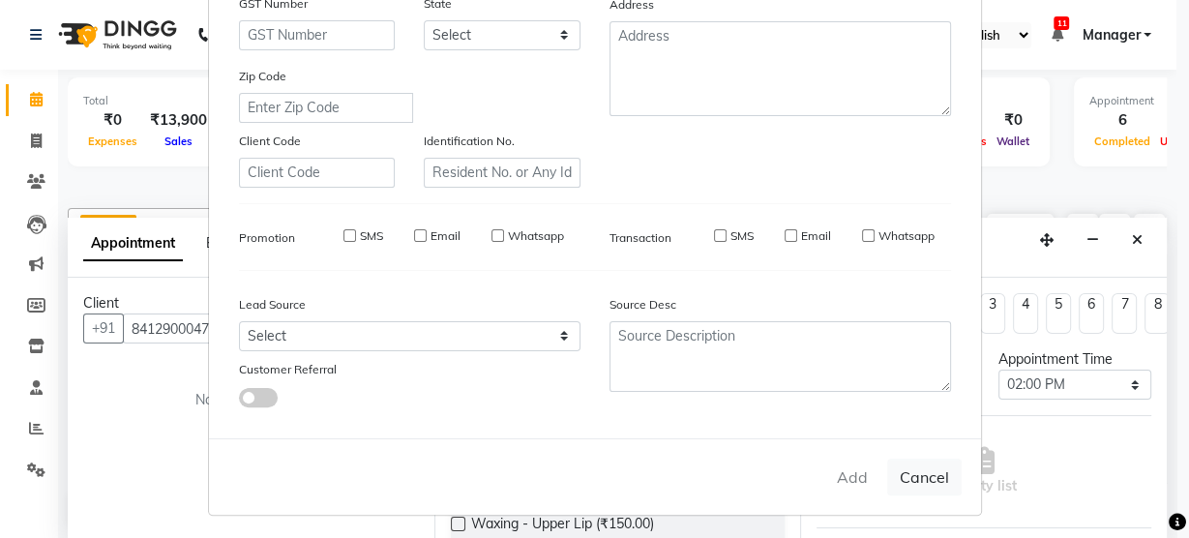
checkbox input "false"
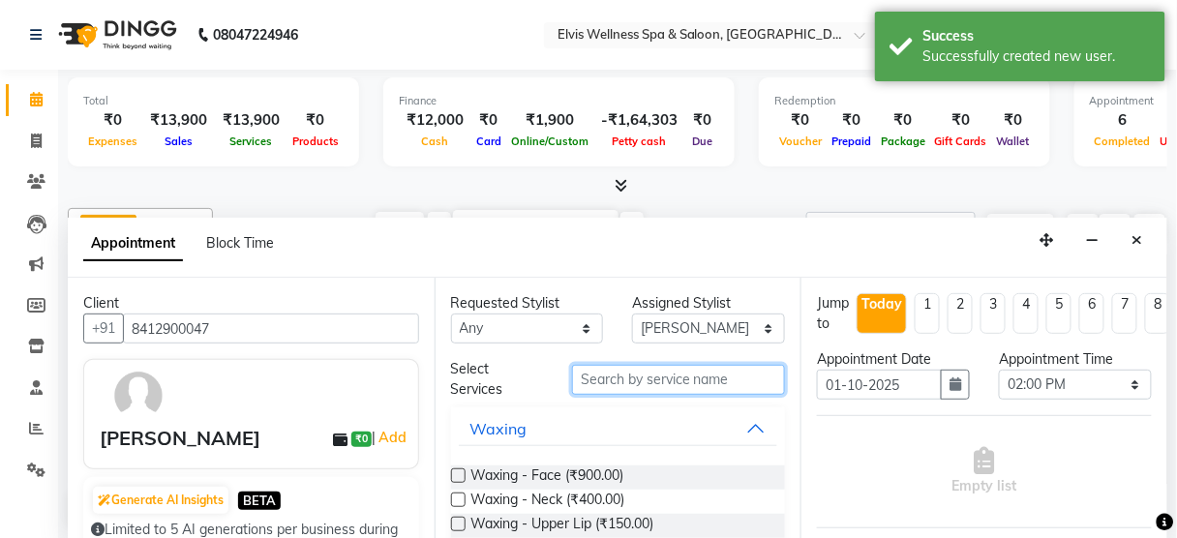
click at [667, 372] on input "text" at bounding box center [678, 380] width 213 height 30
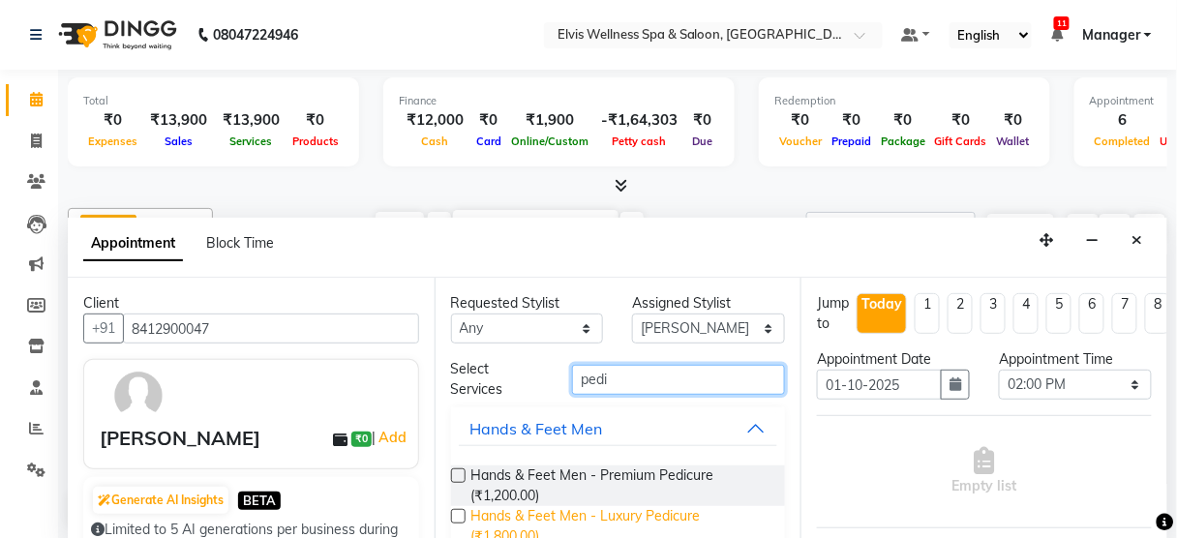
type input "pedi"
click at [636, 523] on span "Hands & Feet Men - Luxury Pedicure (₹1,800.00)" at bounding box center [620, 526] width 299 height 41
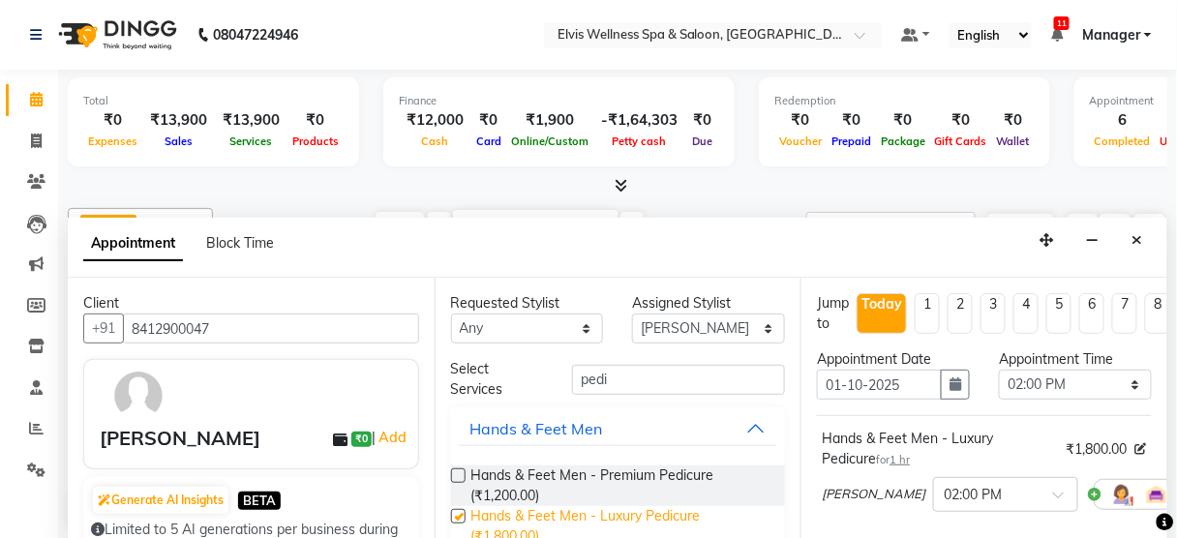
checkbox input "false"
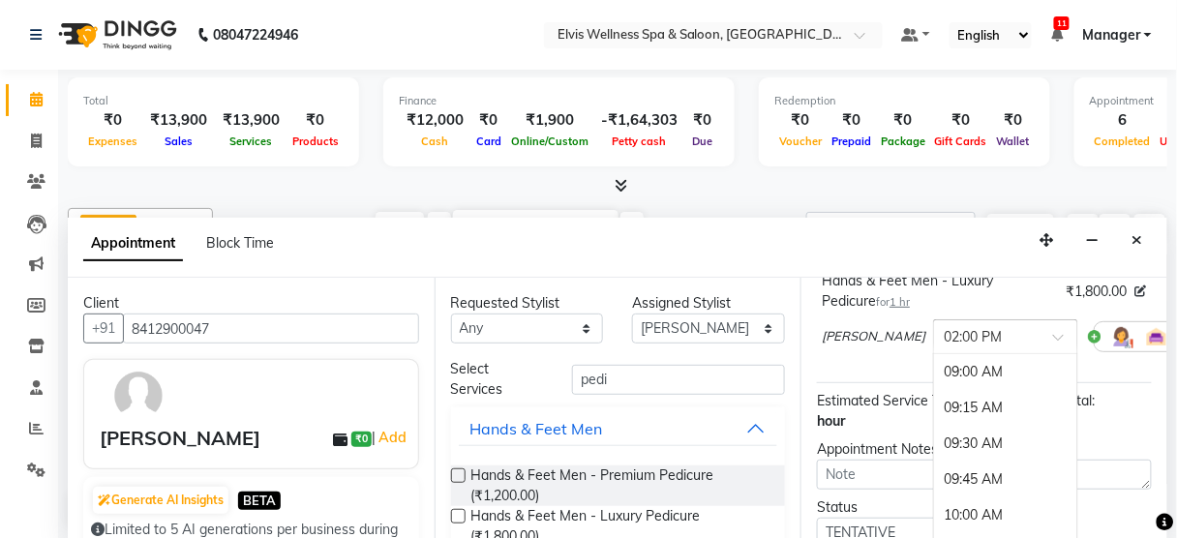
click at [968, 328] on div at bounding box center [1005, 335] width 143 height 20
click at [934, 437] on div "02:30 PM" at bounding box center [1005, 445] width 143 height 36
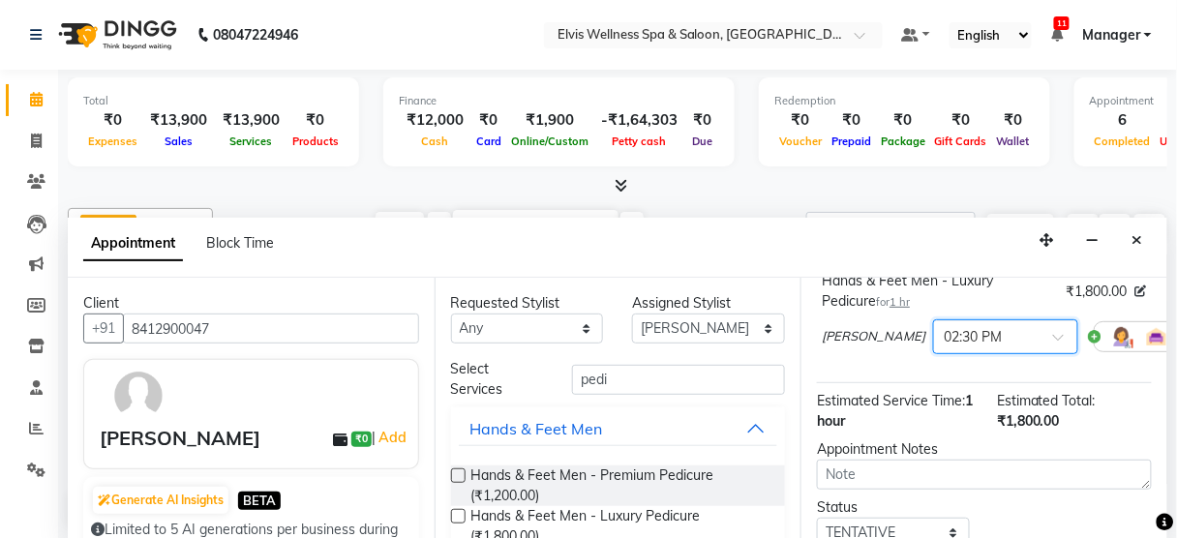
scroll to position [314, 0]
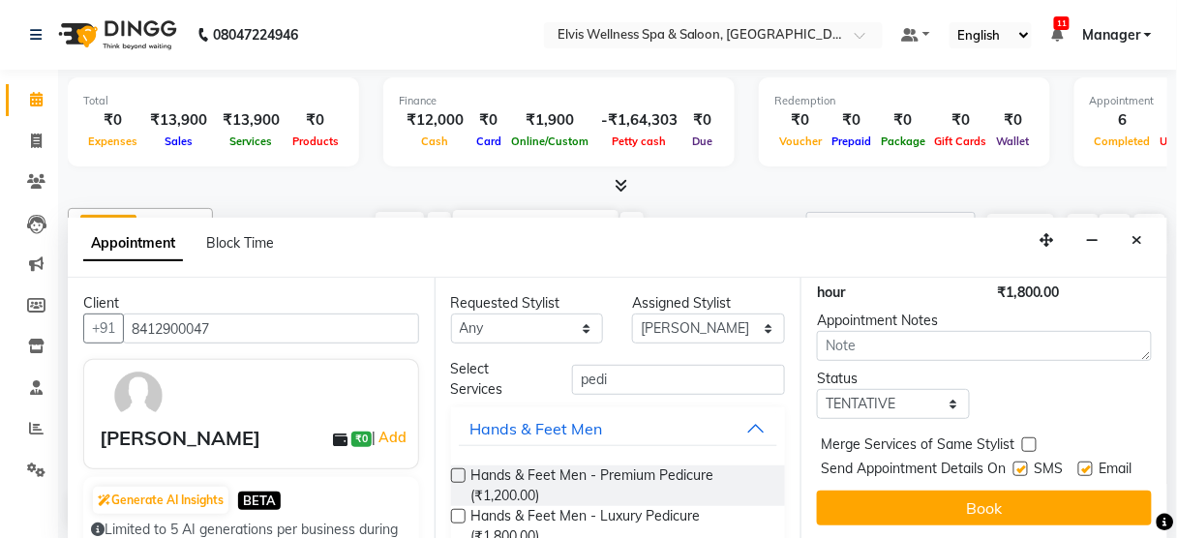
click at [1013, 462] on label at bounding box center [1020, 469] width 15 height 15
click at [1013, 464] on input "checkbox" at bounding box center [1019, 470] width 13 height 13
checkbox input "false"
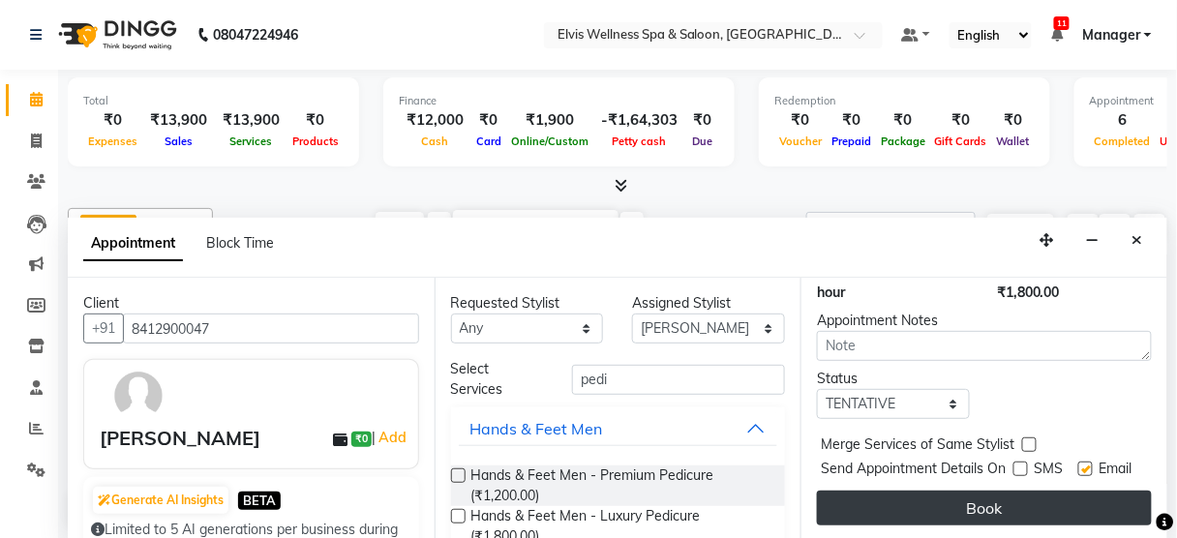
click at [997, 510] on button "Book" at bounding box center [984, 508] width 335 height 35
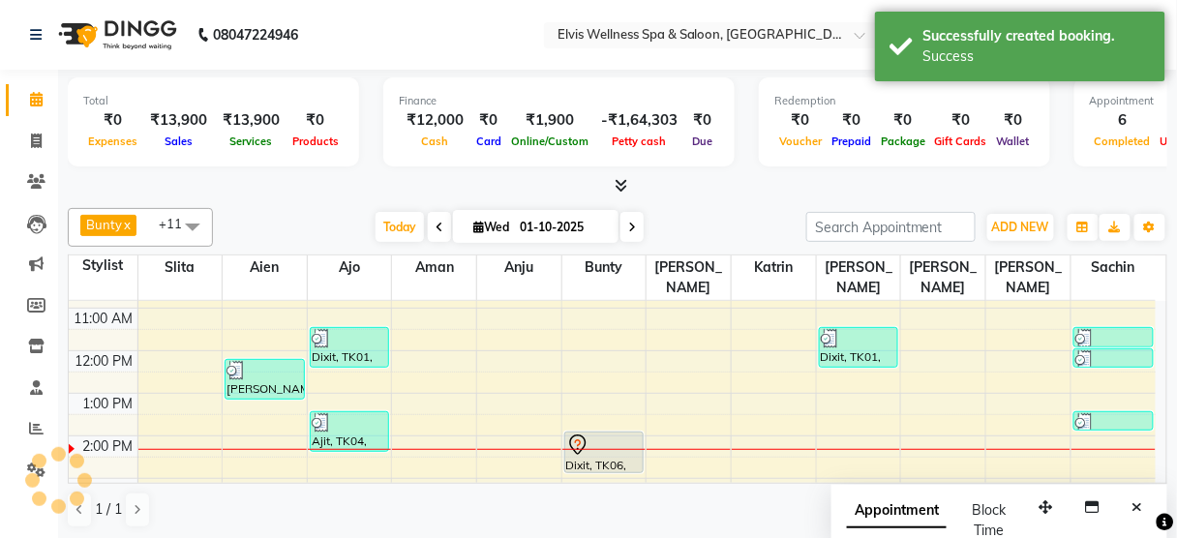
scroll to position [0, 0]
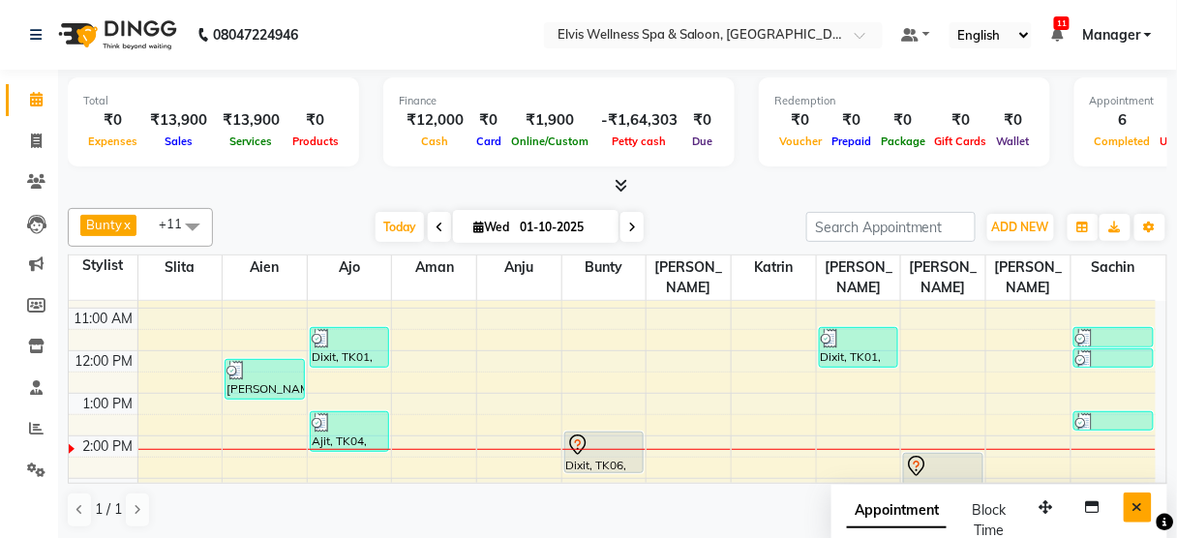
click at [1136, 503] on icon "Close" at bounding box center [1137, 507] width 11 height 14
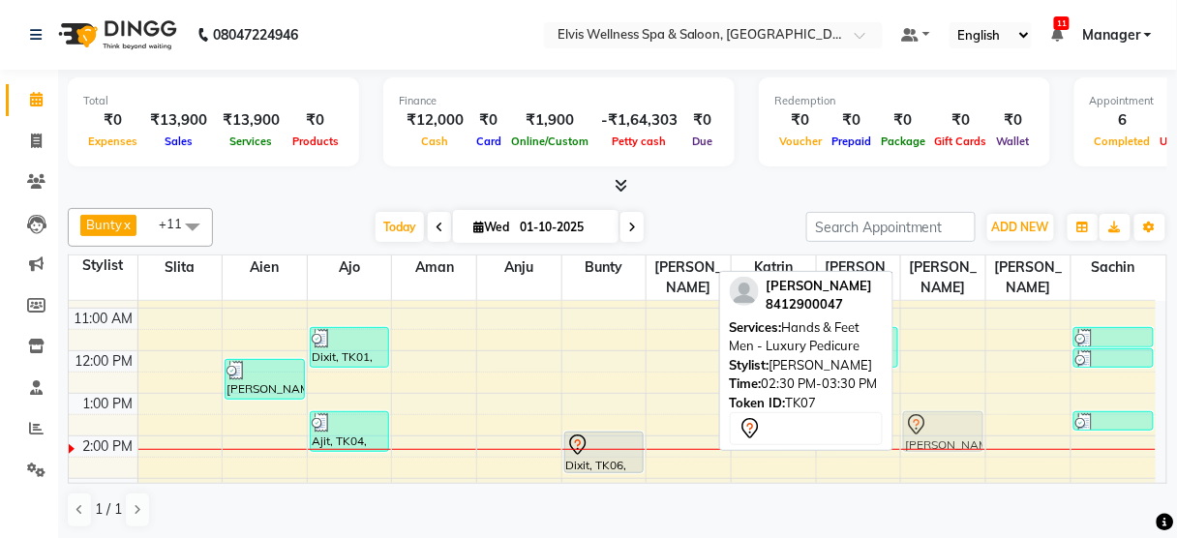
drag, startPoint x: 934, startPoint y: 436, endPoint x: 940, endPoint y: 387, distance: 49.7
click at [940, 387] on div "[PERSON_NAME], TK07, 02:30 PM-03:30 PM, Hands & Feet Men - Luxury Pedicure [PER…" at bounding box center [943, 478] width 84 height 595
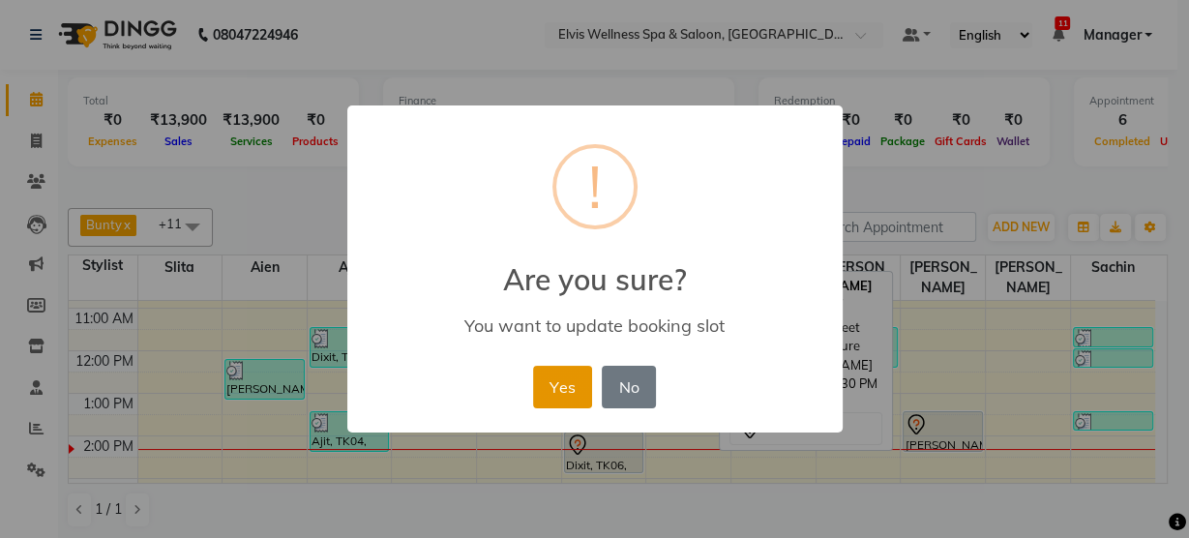
click at [557, 384] on button "Yes" at bounding box center [562, 387] width 59 height 43
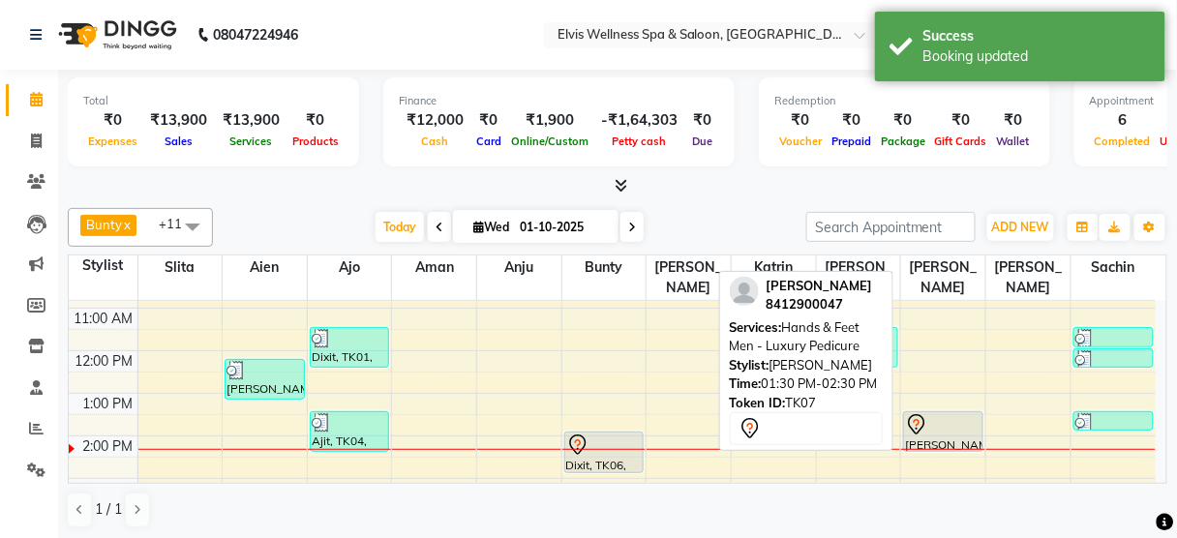
click at [945, 413] on div at bounding box center [943, 424] width 76 height 23
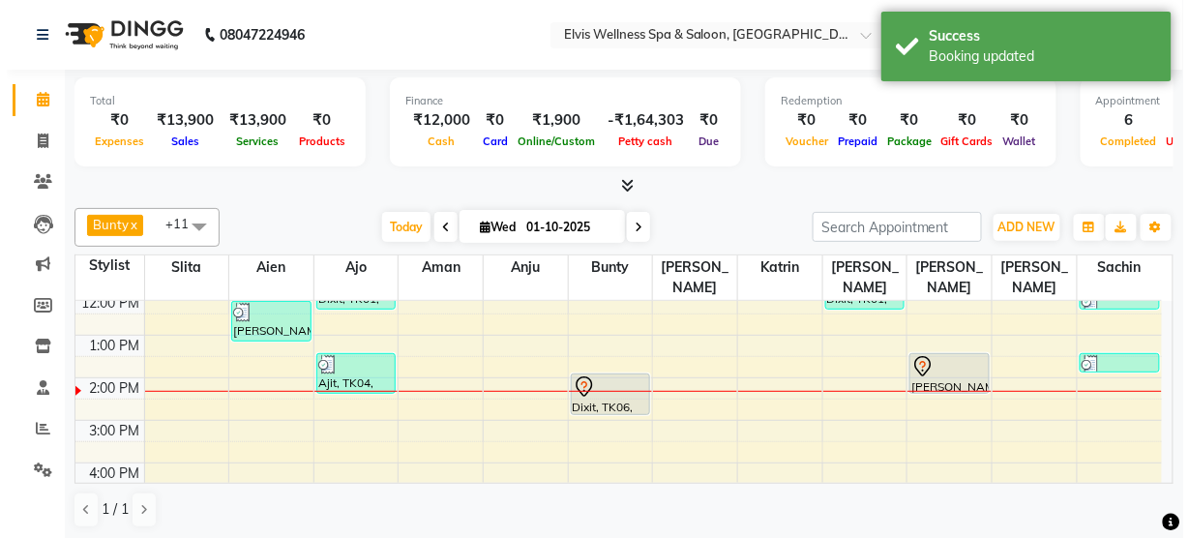
scroll to position [178, 0]
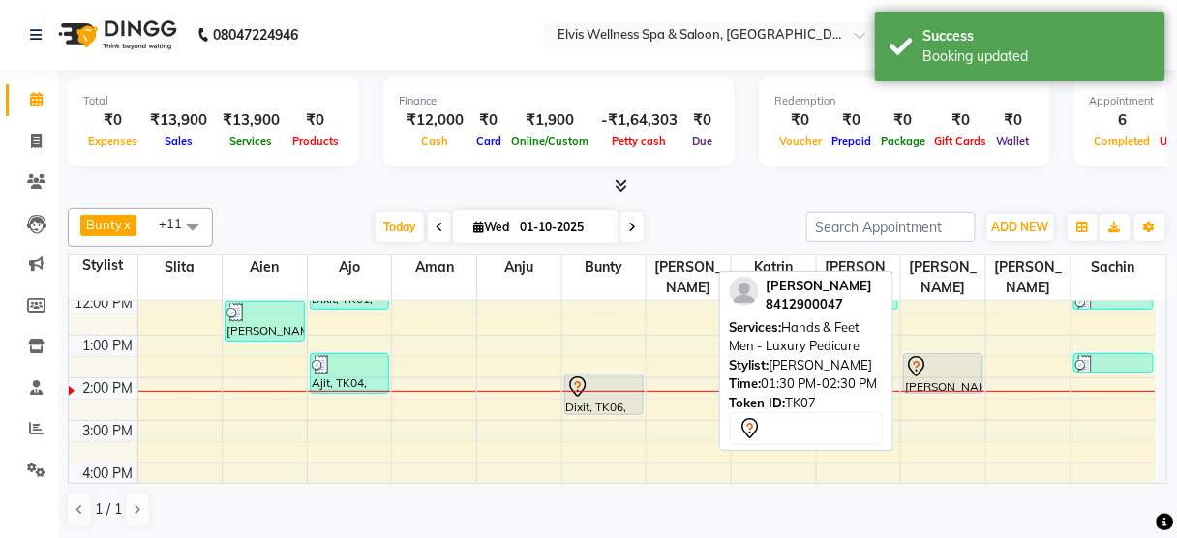
click at [937, 355] on div at bounding box center [943, 366] width 76 height 23
select select "7"
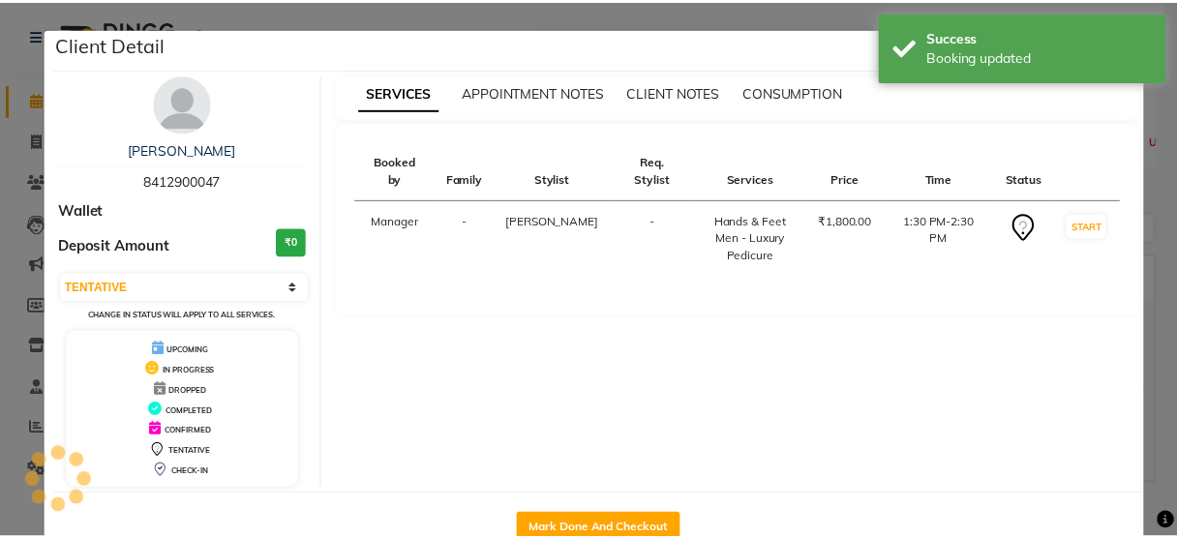
scroll to position [50, 0]
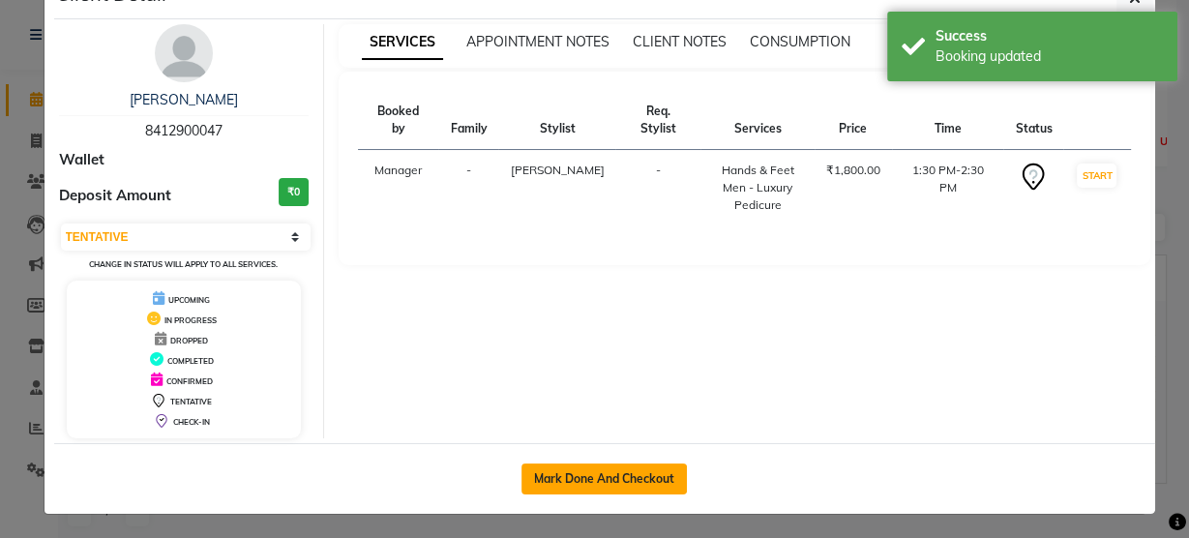
click at [578, 474] on button "Mark Done And Checkout" at bounding box center [604, 479] width 165 height 31
select select "5733"
select select "service"
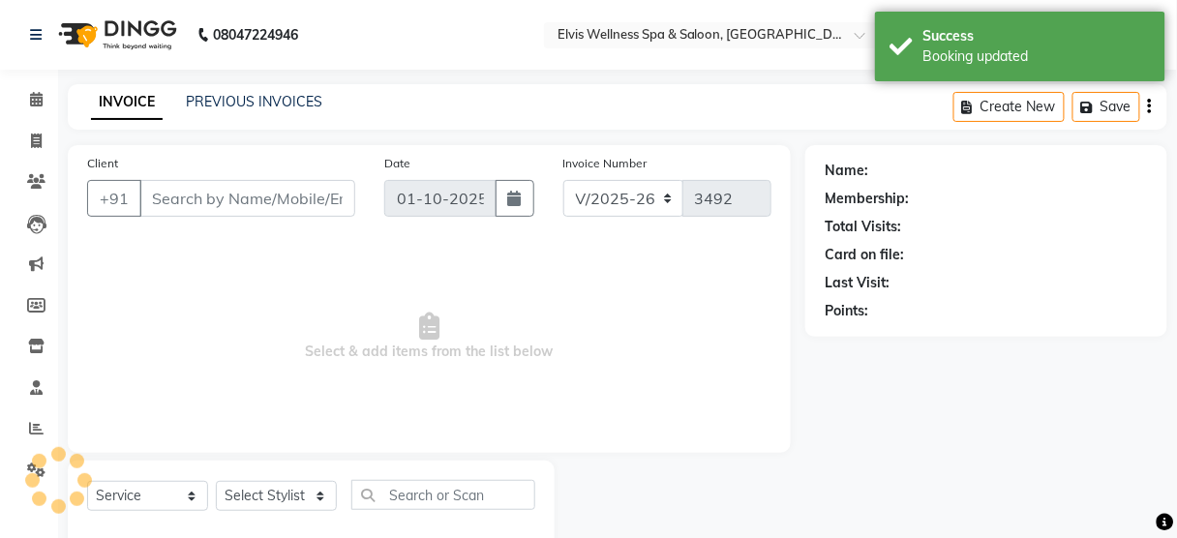
type input "8412900047"
select select "47382"
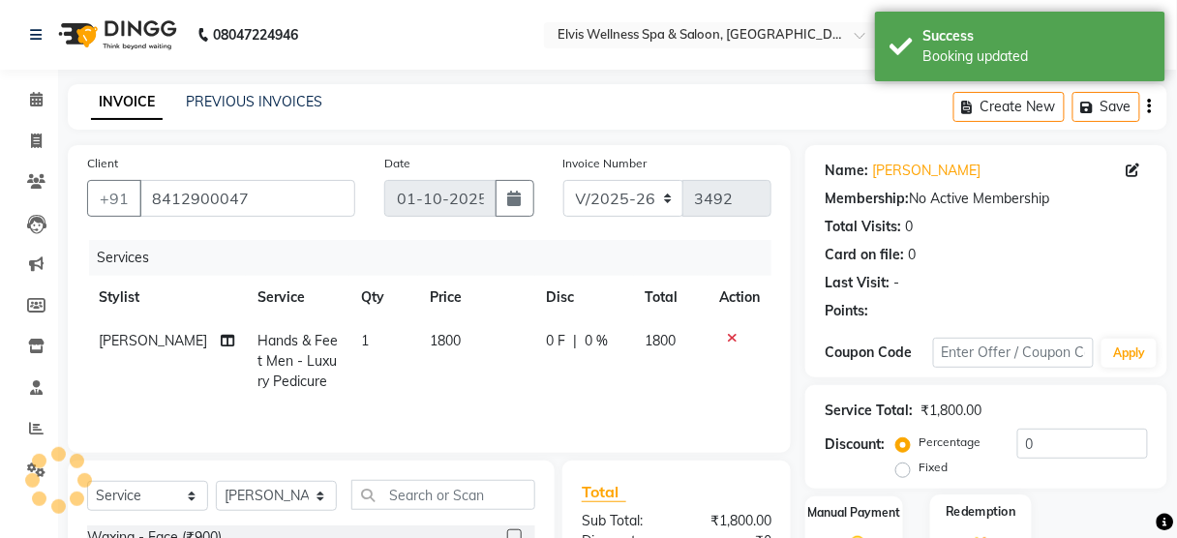
scroll to position [235, 0]
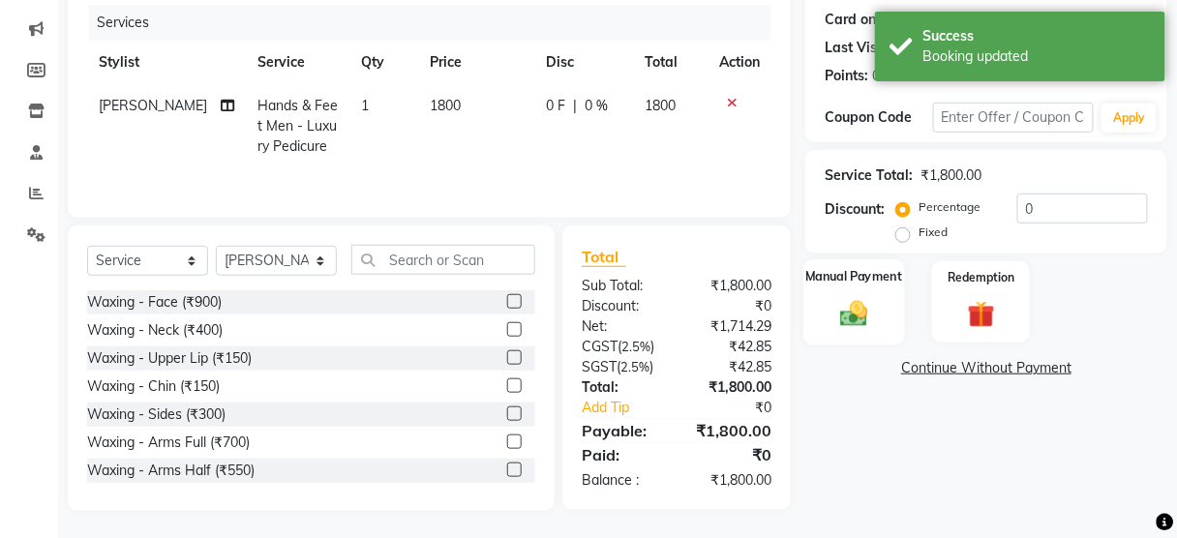
click at [856, 338] on div "Manual Payment" at bounding box center [854, 301] width 102 height 85
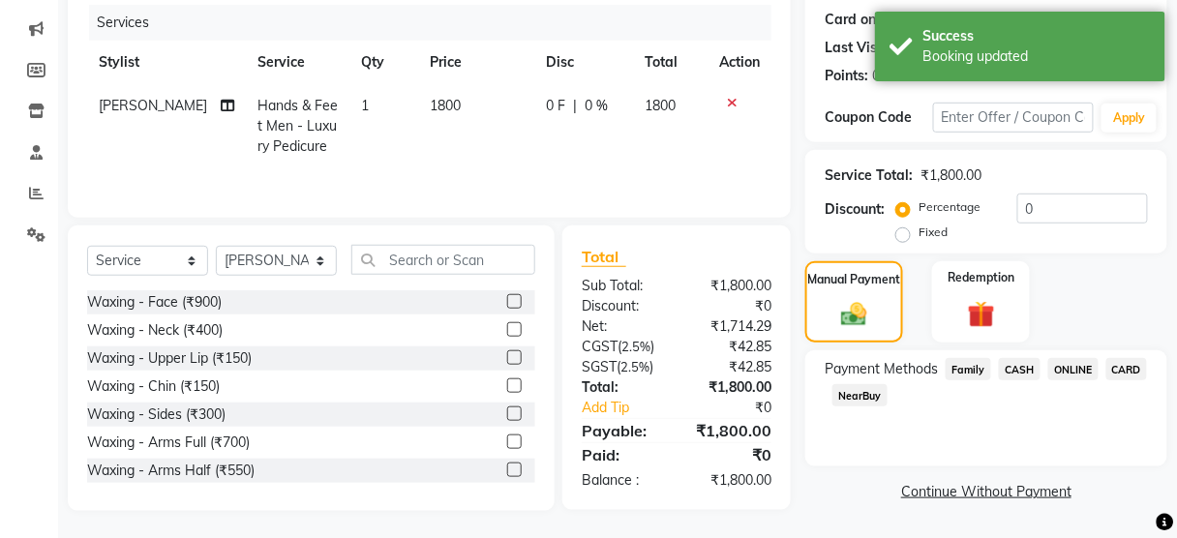
click at [1028, 370] on span "CASH" at bounding box center [1020, 369] width 42 height 22
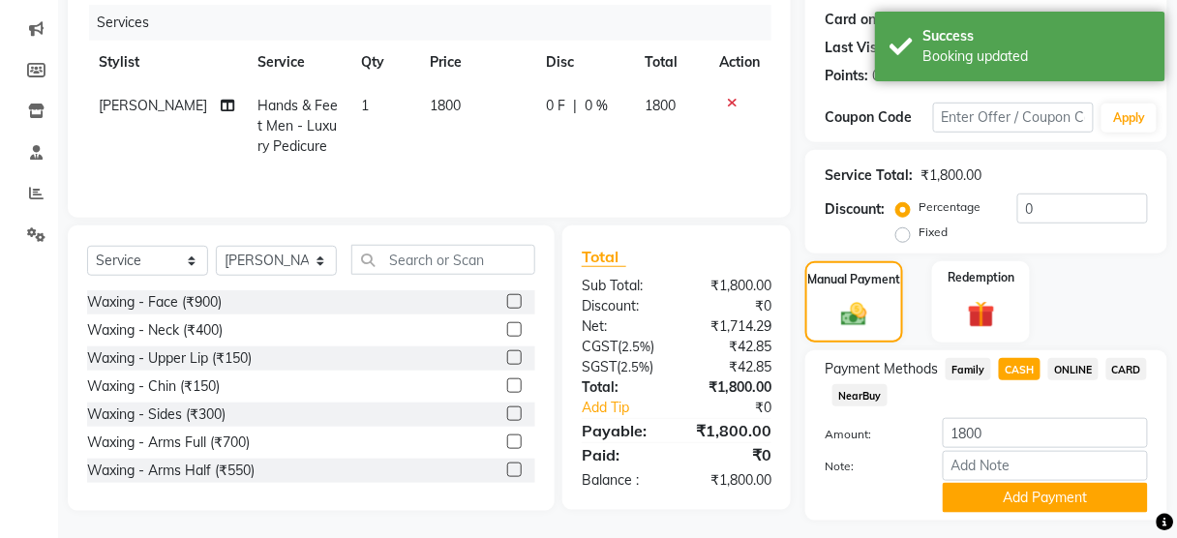
scroll to position [285, 0]
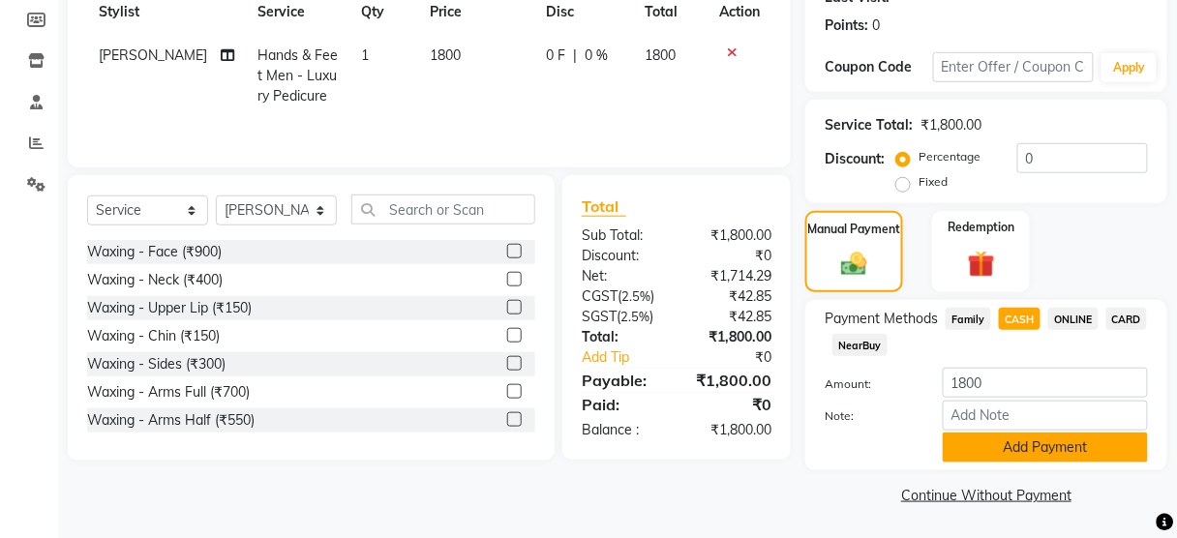
click at [1024, 441] on button "Add Payment" at bounding box center [1045, 448] width 205 height 30
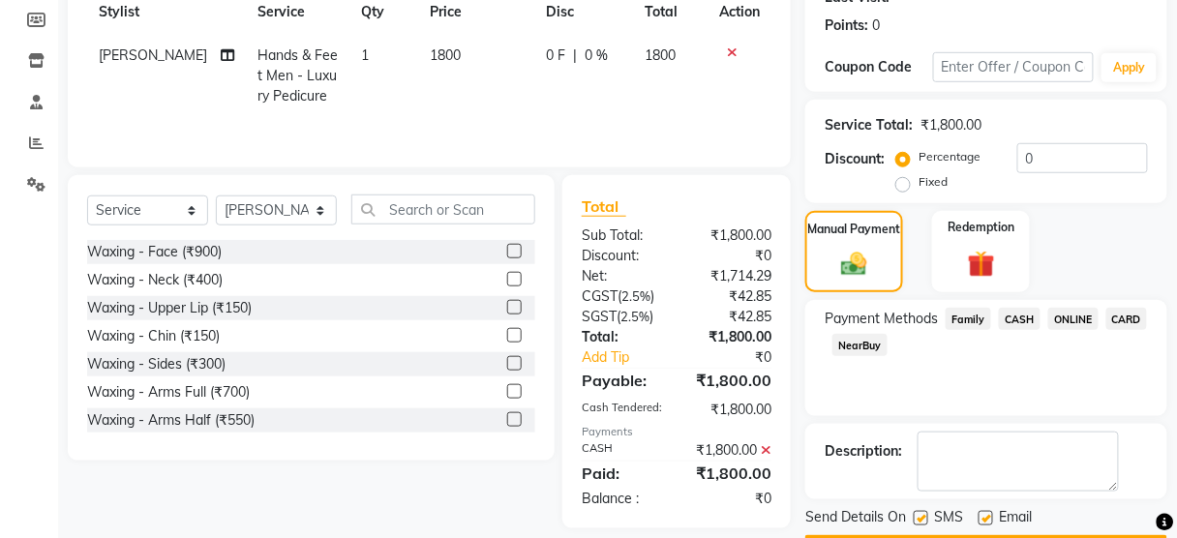
scroll to position [340, 0]
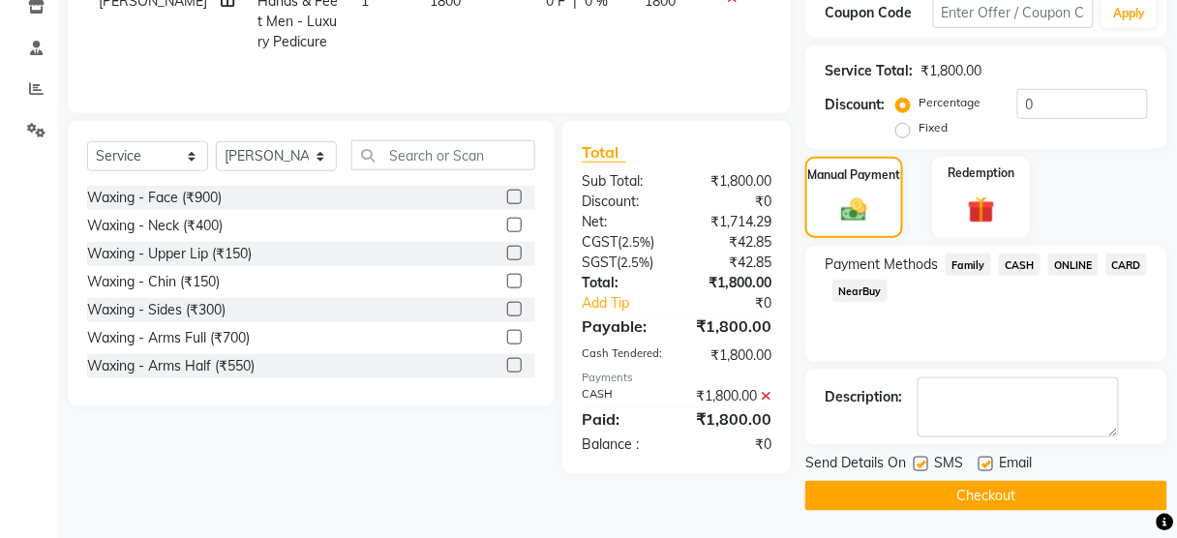
click at [920, 460] on label at bounding box center [920, 464] width 15 height 15
click at [920, 460] on input "checkbox" at bounding box center [919, 465] width 13 height 13
checkbox input "false"
click at [929, 494] on button "Checkout" at bounding box center [986, 496] width 362 height 30
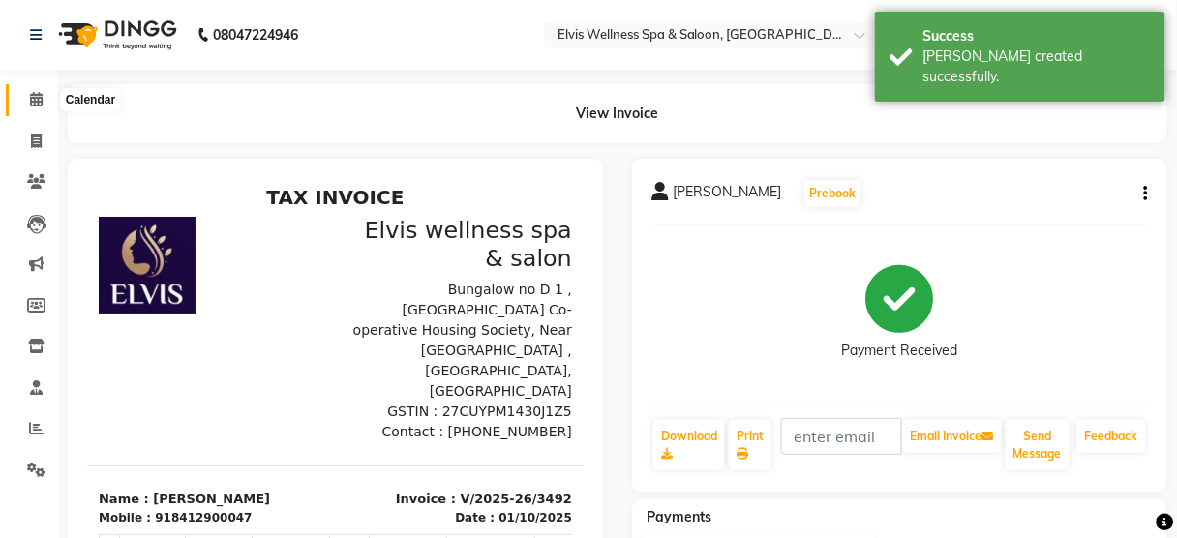
click at [42, 100] on icon at bounding box center [36, 99] width 13 height 15
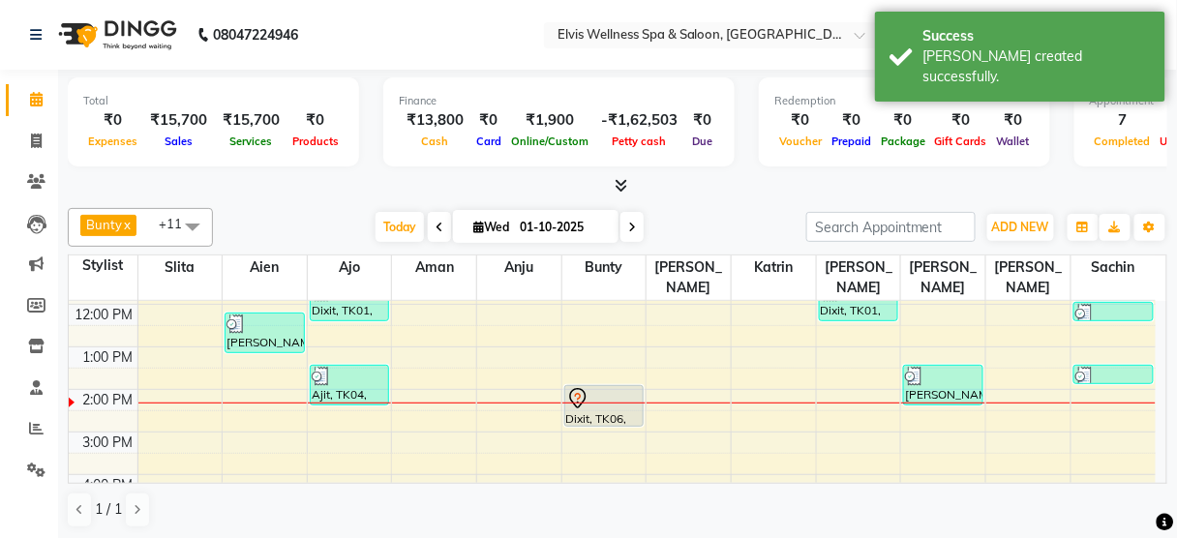
scroll to position [166, 0]
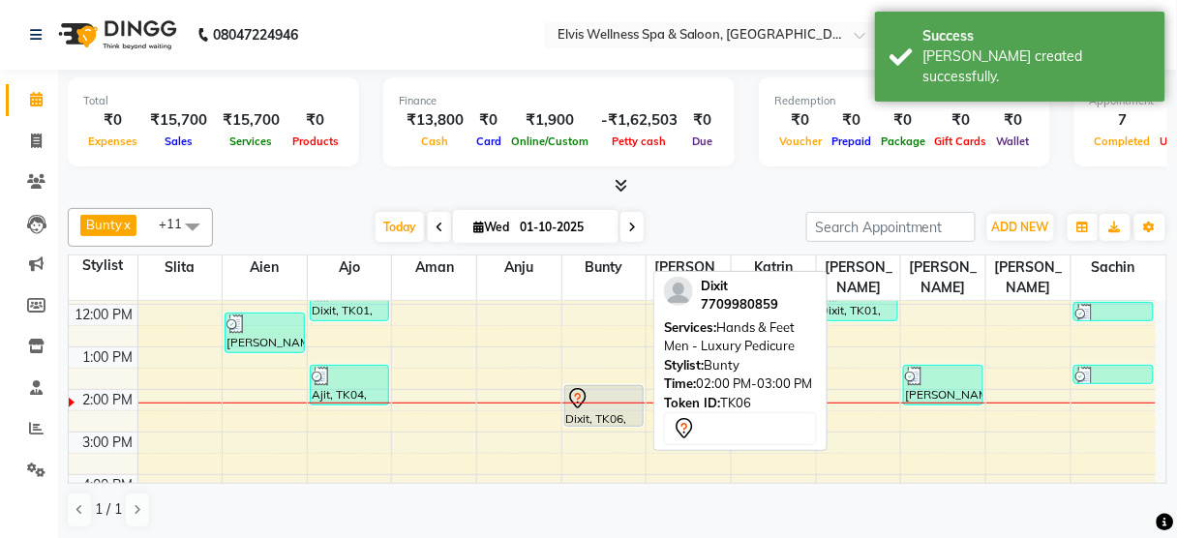
click at [609, 387] on div at bounding box center [604, 398] width 76 height 23
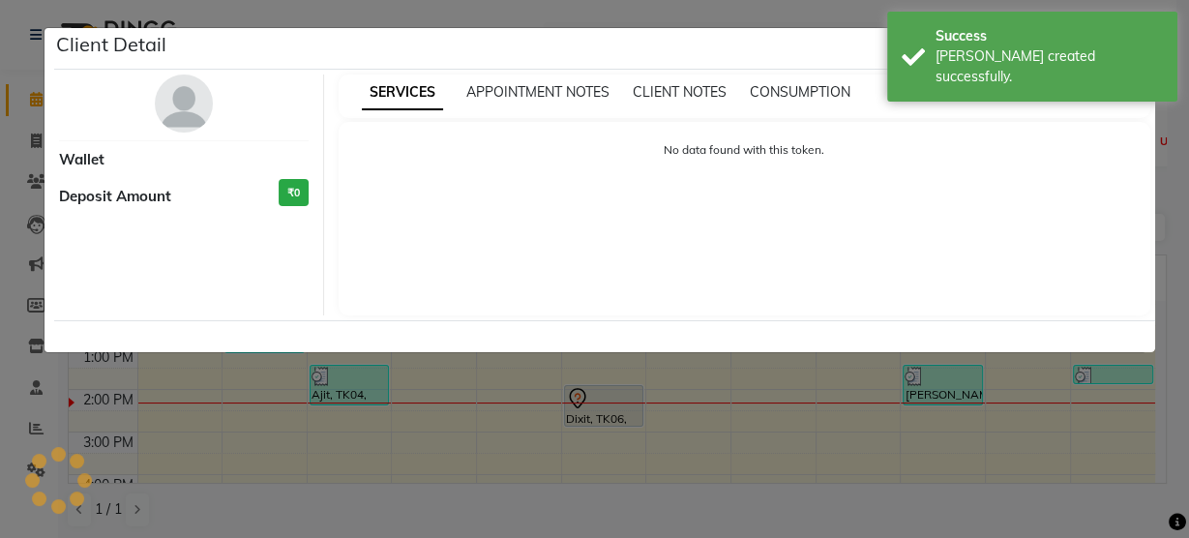
select select "7"
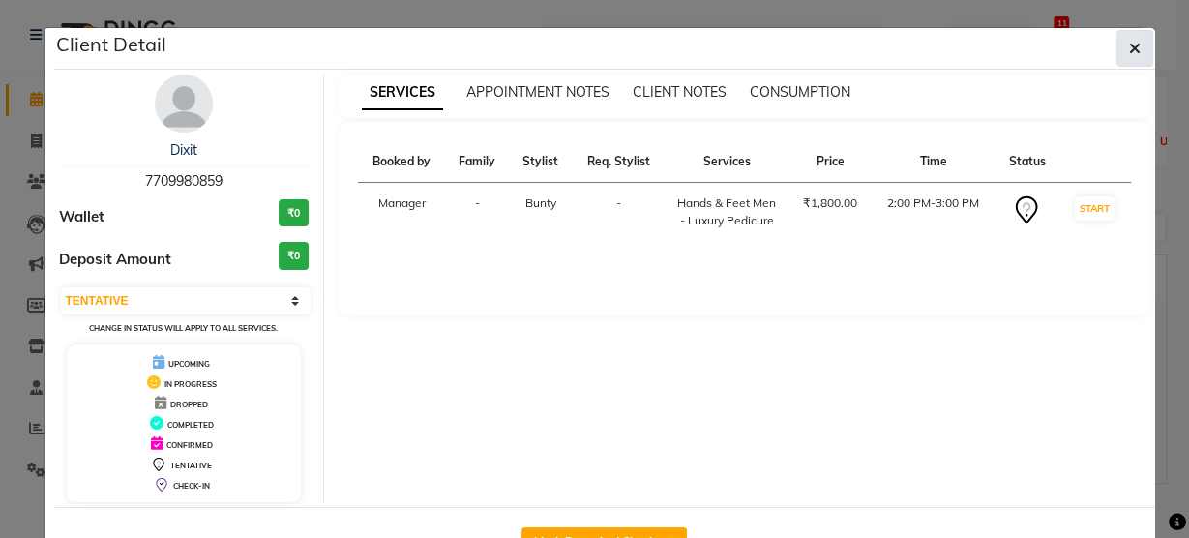
click at [1129, 50] on icon "button" at bounding box center [1135, 48] width 12 height 15
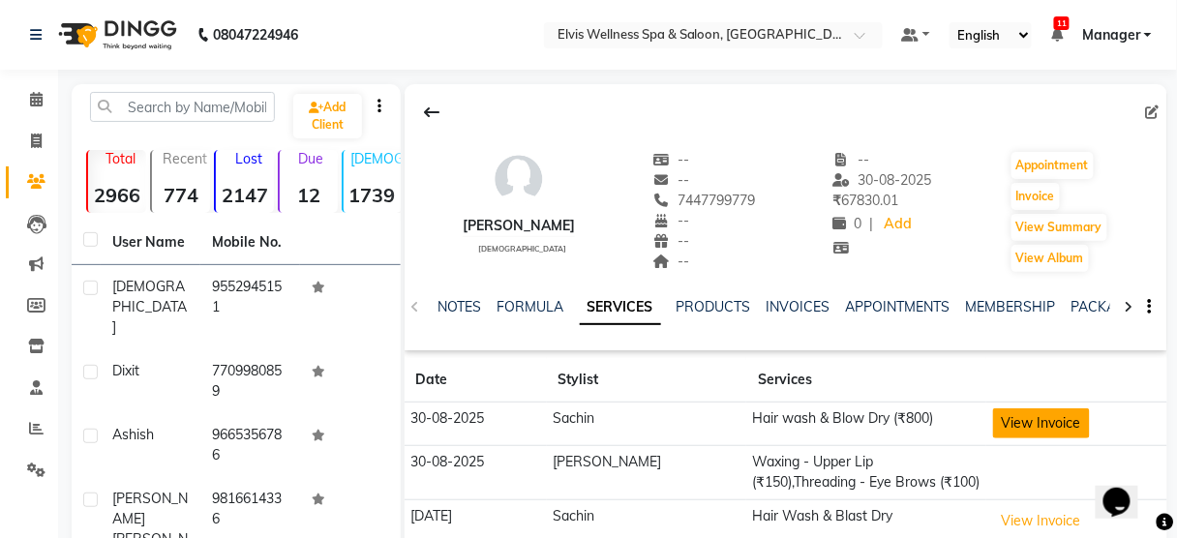
click at [1013, 432] on button "View Invoice" at bounding box center [1041, 423] width 97 height 30
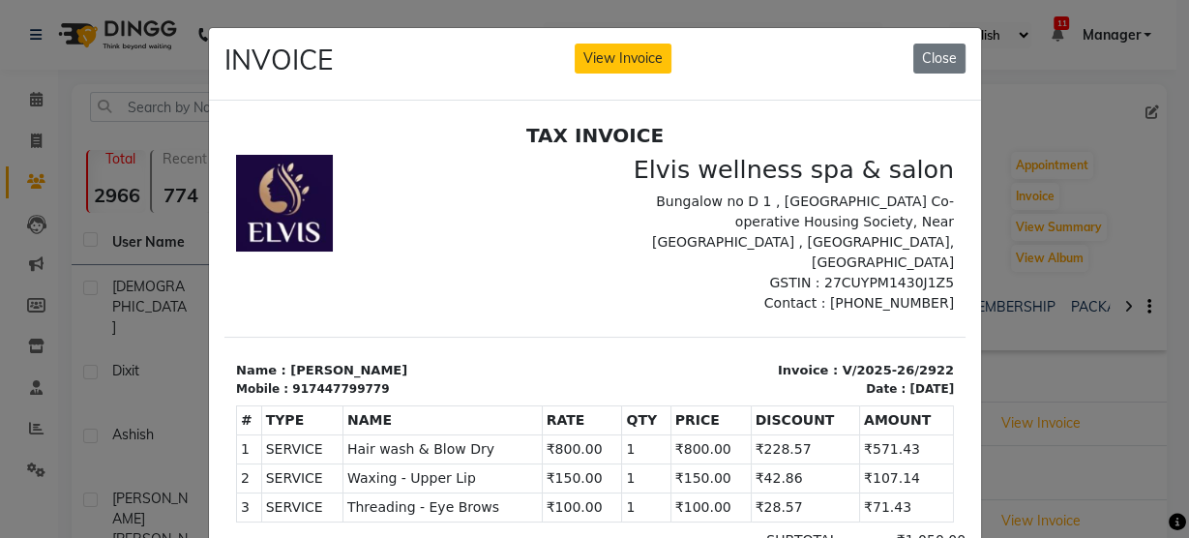
click at [935, 39] on div "INVOICE View Invoice Close" at bounding box center [595, 64] width 772 height 73
click at [935, 57] on button "Close" at bounding box center [939, 59] width 52 height 30
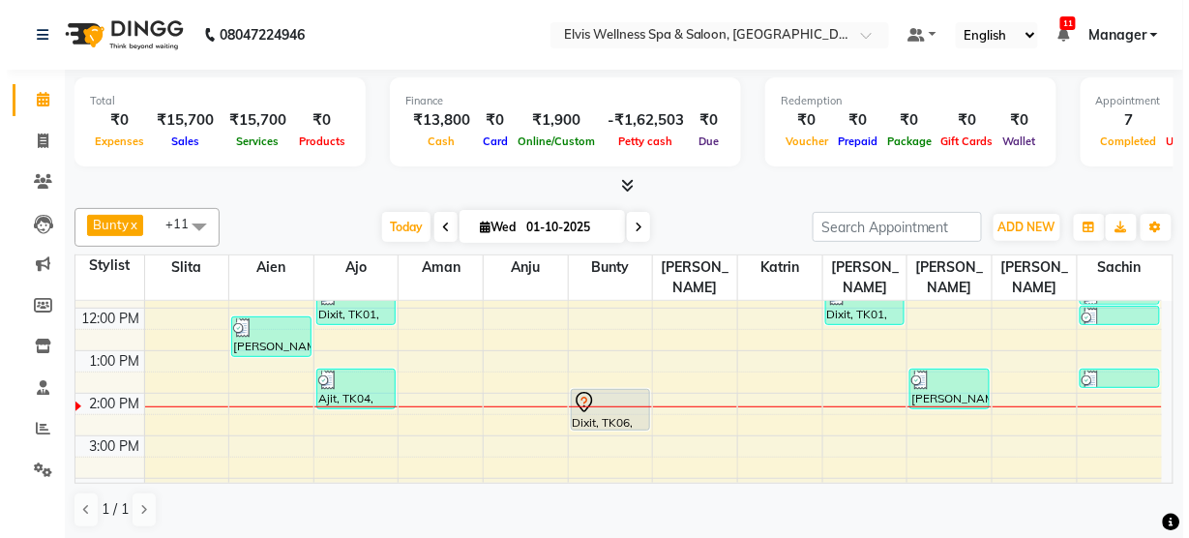
scroll to position [163, 0]
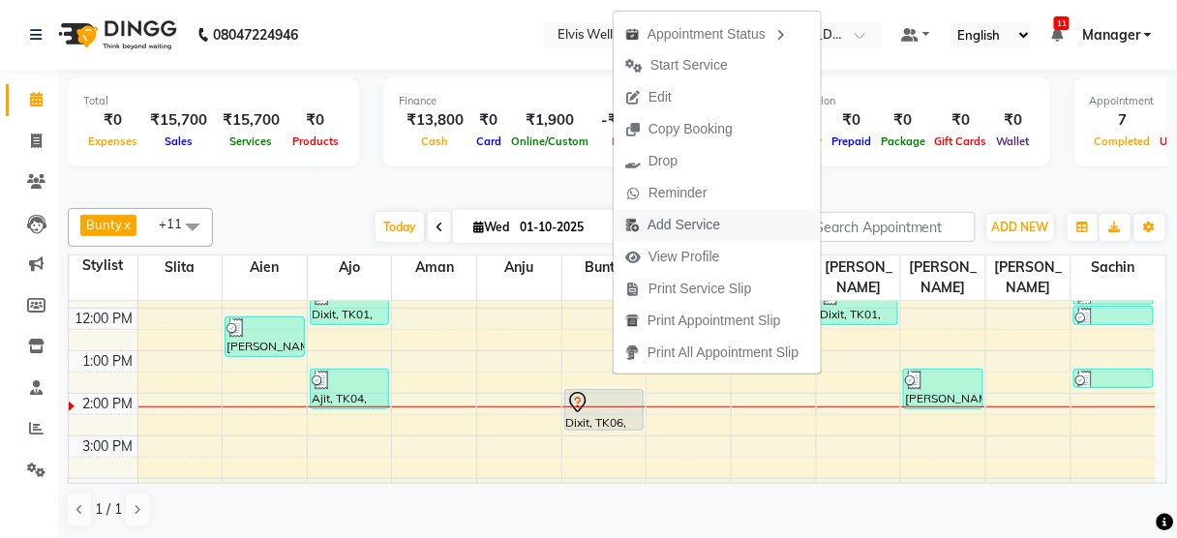
click at [662, 236] on span "Add Service" at bounding box center [673, 225] width 118 height 32
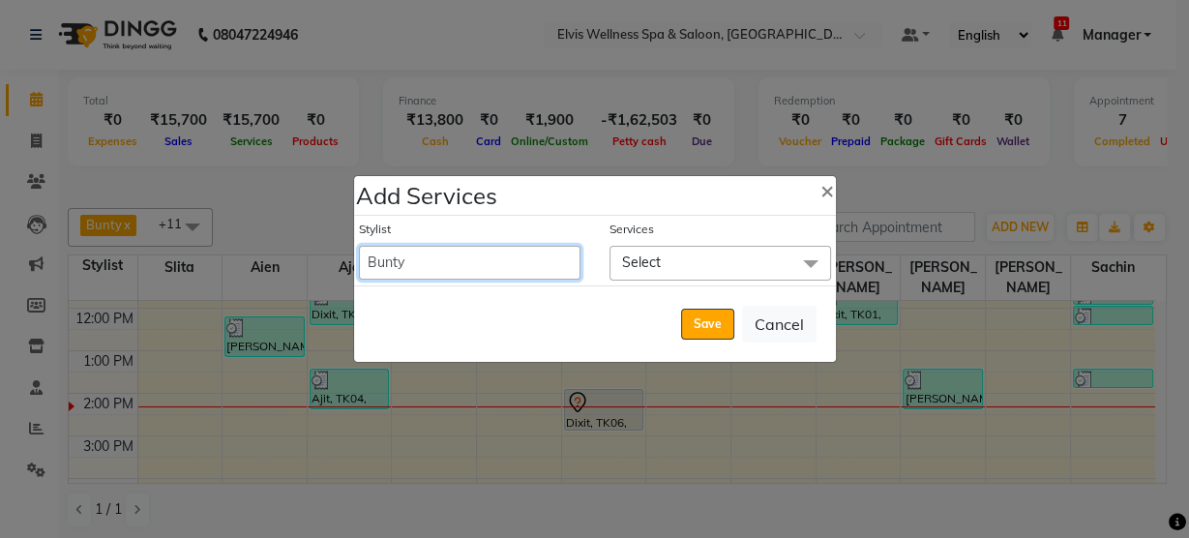
click at [488, 273] on select "Aien Ajinkya Ajo Aman among Anju Anna baner staff Bepeto Bunty Chaitali Eunice …" at bounding box center [470, 263] width 222 height 34
select select "48152"
click at [359, 246] on select "Aien Ajinkya Ajo Aman among Anju Anna baner staff Bepeto Bunty Chaitali Eunice …" at bounding box center [470, 263] width 222 height 34
select select "900"
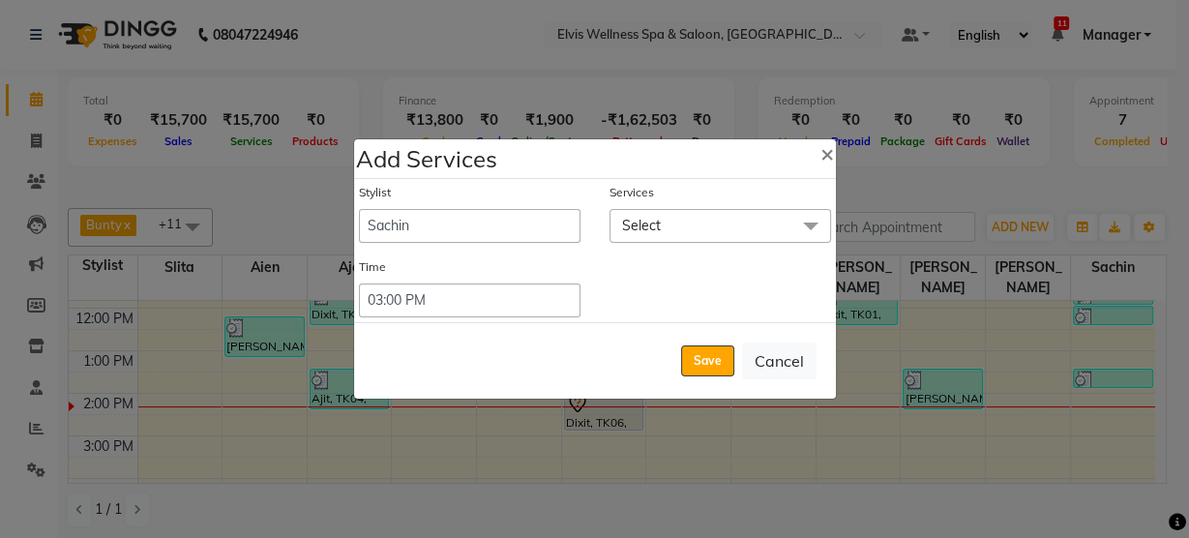
click at [694, 233] on span "Select" at bounding box center [721, 226] width 222 height 34
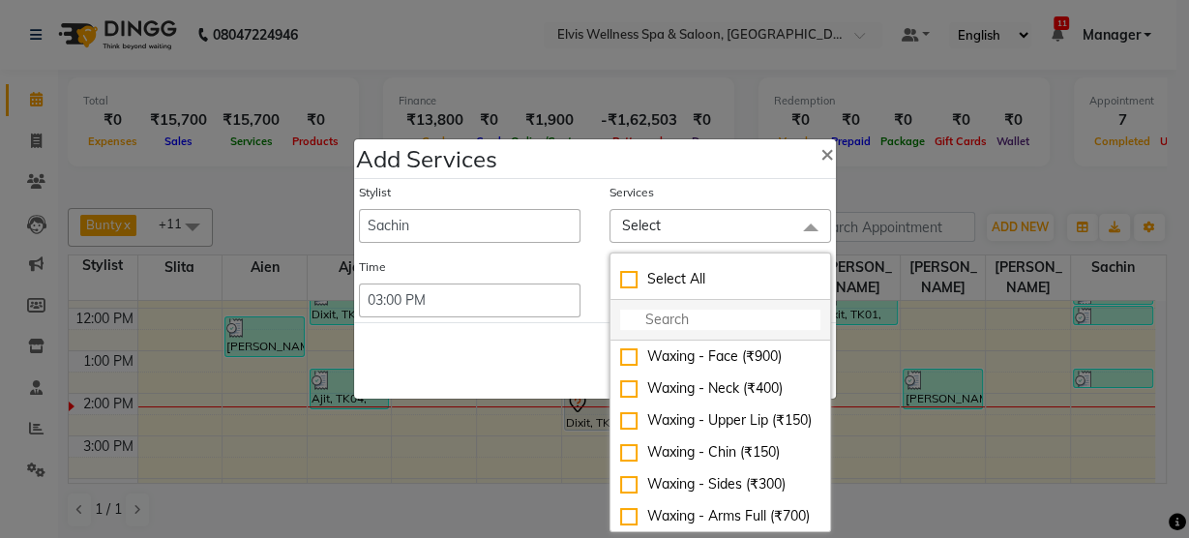
click at [691, 308] on li at bounding box center [721, 320] width 220 height 41
click at [689, 321] on input "w" at bounding box center [720, 320] width 200 height 20
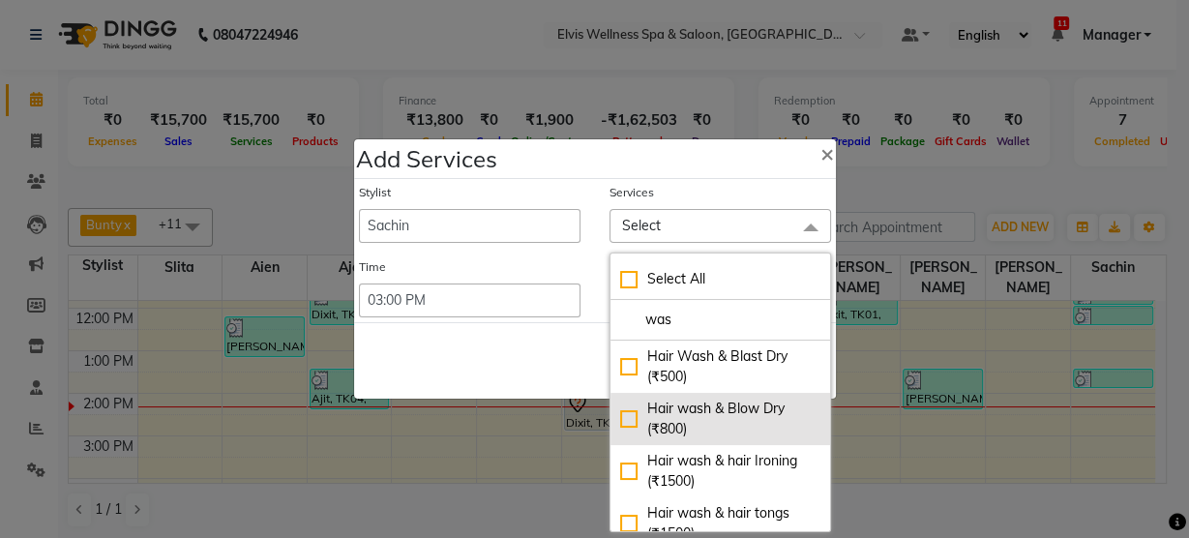
type input "was"
click at [691, 409] on div "Hair wash & Blow Dry (₹800)" at bounding box center [720, 419] width 200 height 41
checkbox input "true"
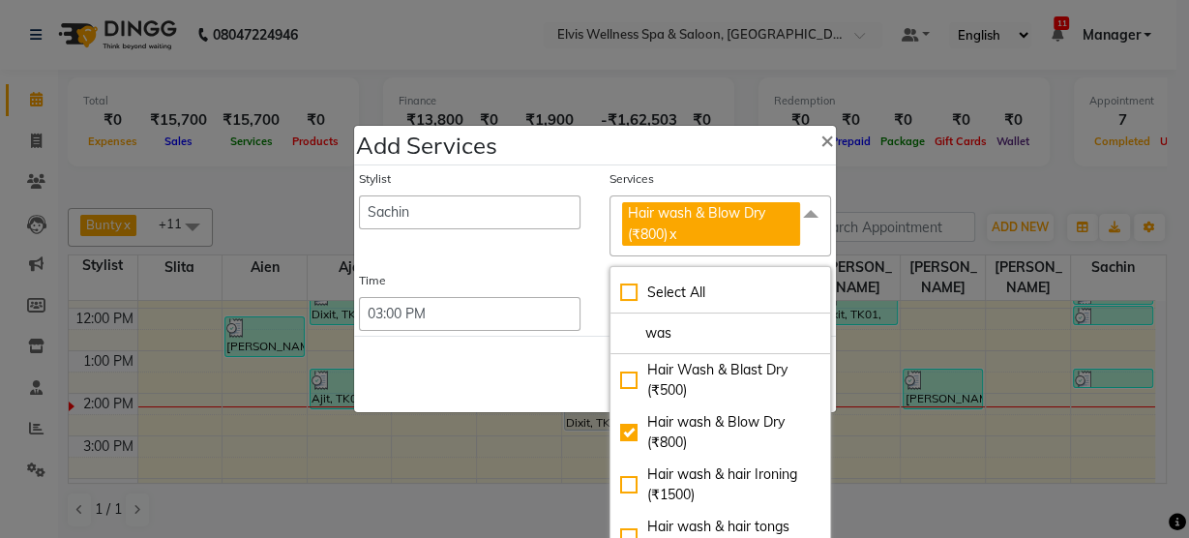
click at [548, 353] on div "Save Cancel" at bounding box center [595, 374] width 482 height 76
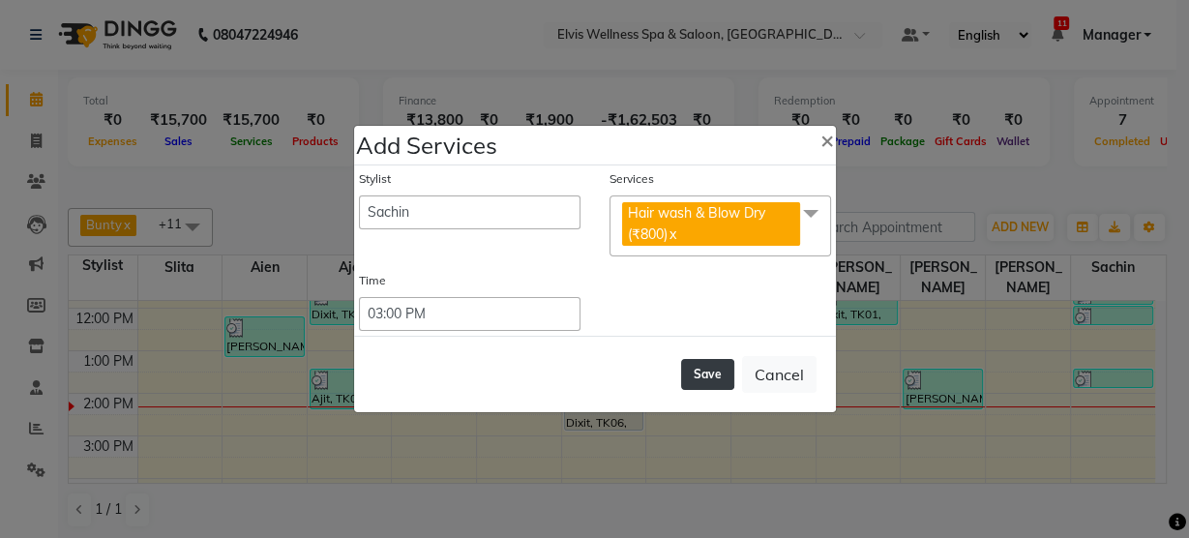
click at [722, 368] on button "Save" at bounding box center [707, 374] width 53 height 31
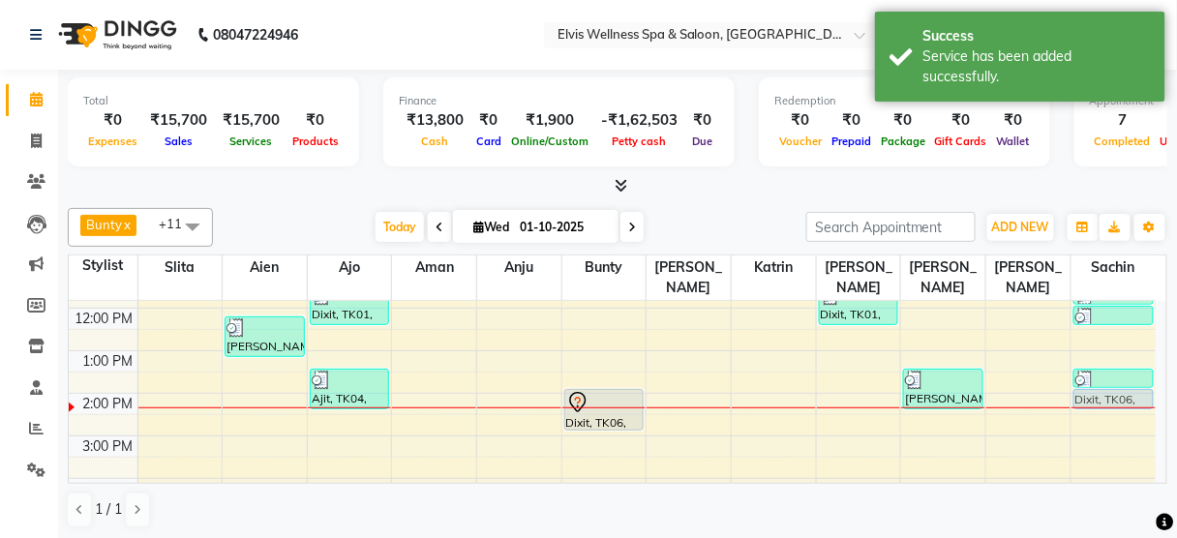
drag, startPoint x: 1087, startPoint y: 412, endPoint x: 1078, endPoint y: 381, distance: 32.2
click at [1078, 381] on div "Pradnya, TK03, 11:30 AM-12:00 PM, Hair wash & Blow Dry Pradnya, TK03, 12:00 PM-…" at bounding box center [1113, 435] width 84 height 595
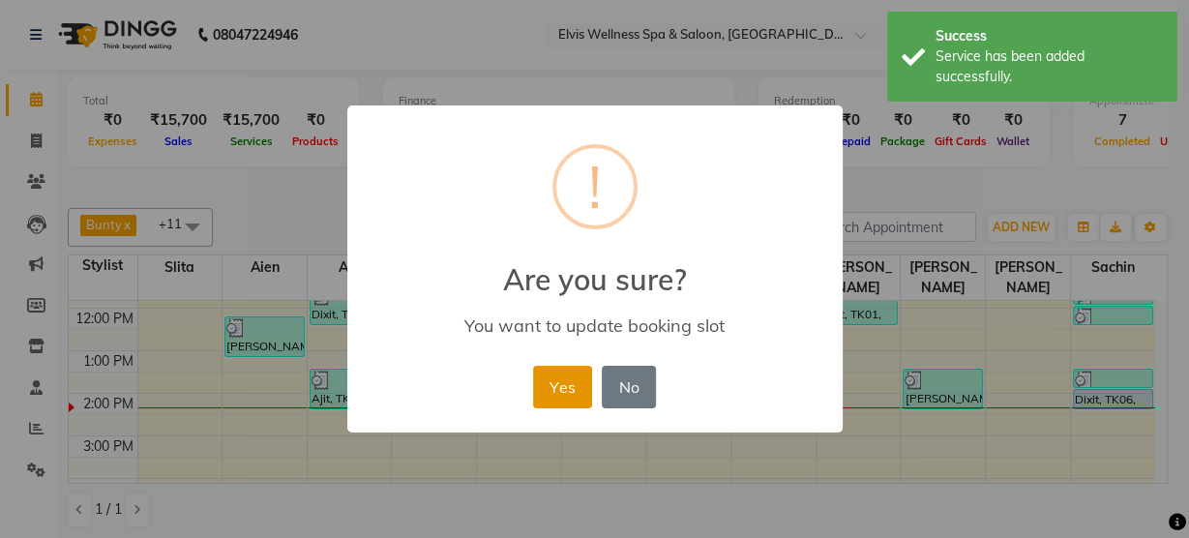
click at [584, 382] on button "Yes" at bounding box center [562, 387] width 59 height 43
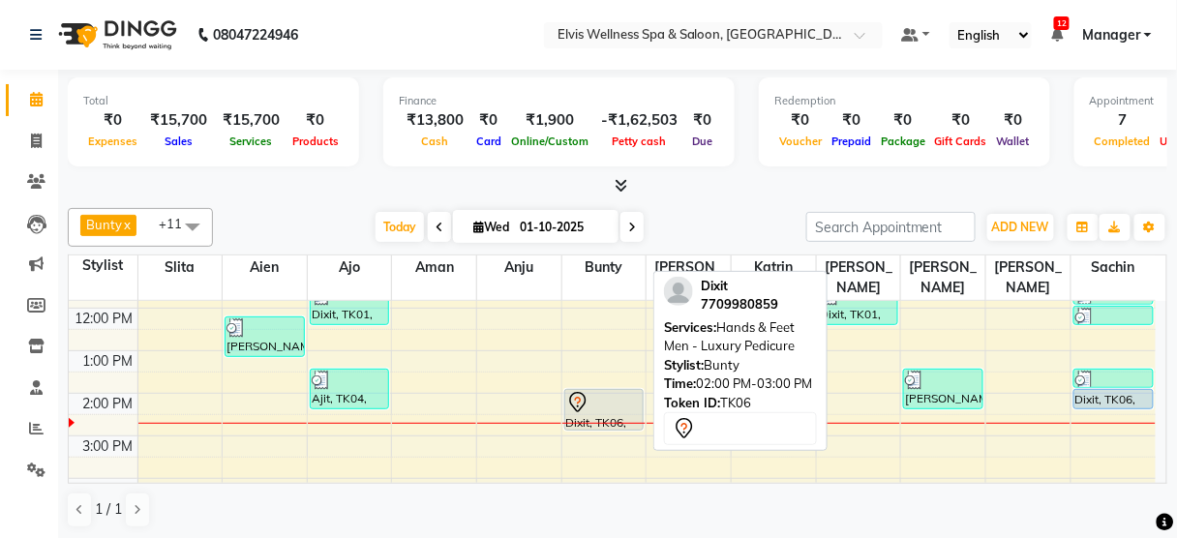
click at [596, 391] on div at bounding box center [604, 402] width 76 height 23
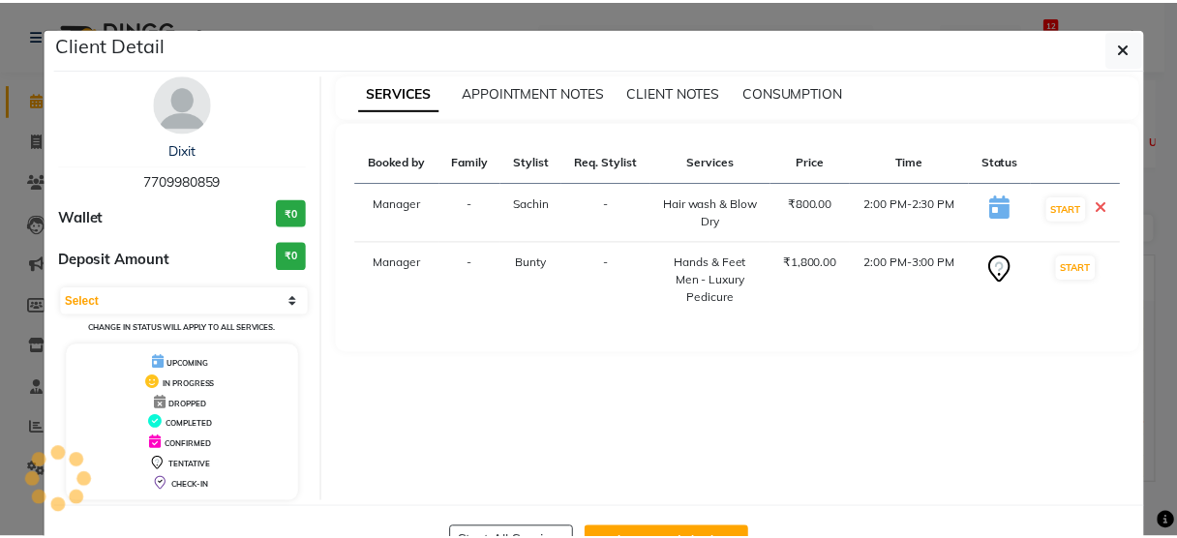
scroll to position [63, 0]
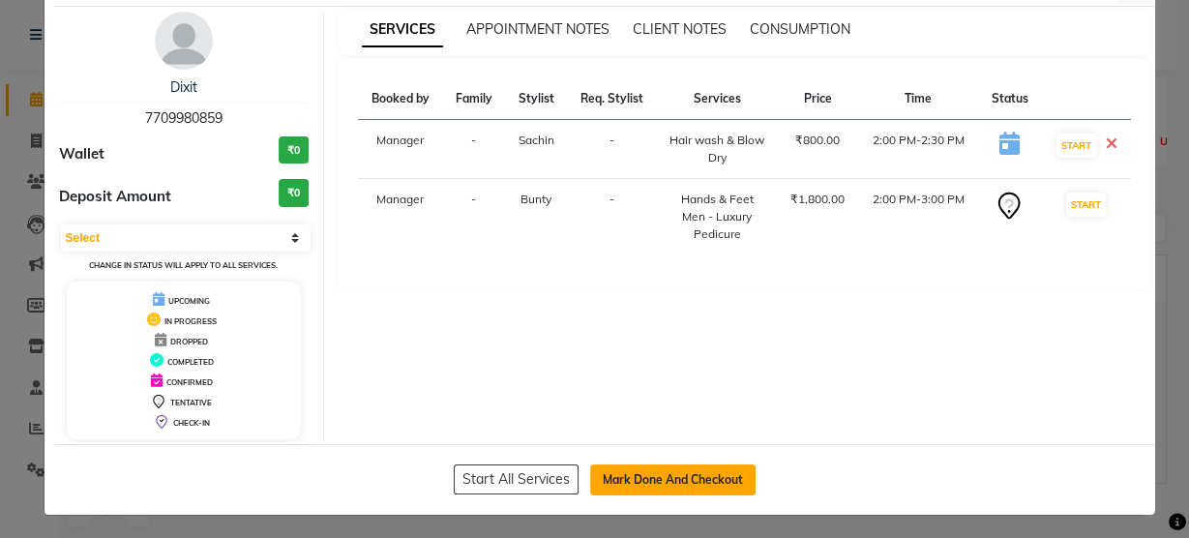
click at [636, 480] on button "Mark Done And Checkout" at bounding box center [672, 479] width 165 height 31
select select "service"
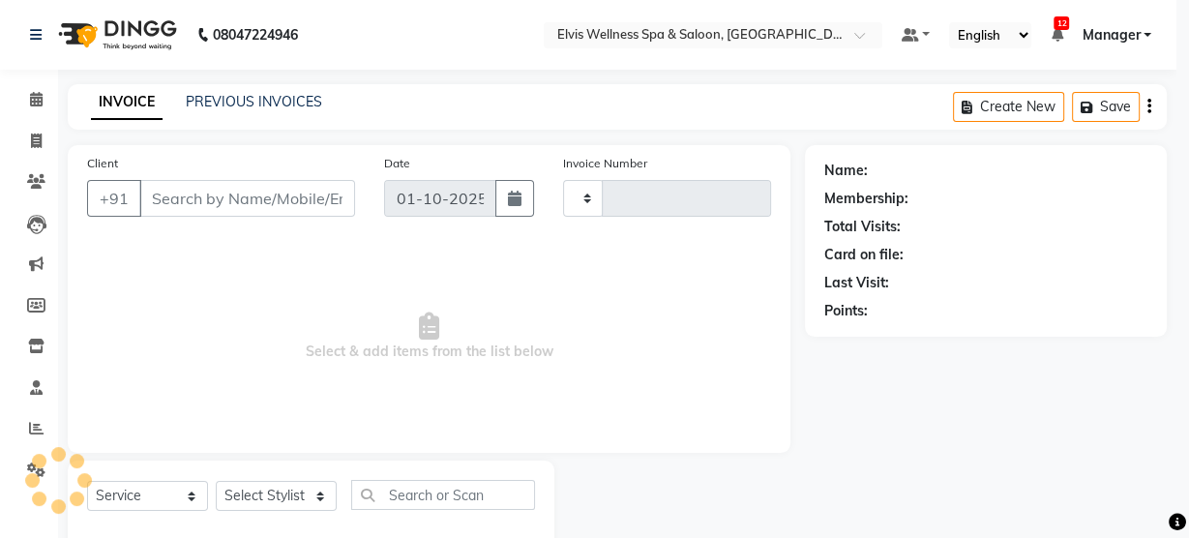
type input "3493"
select select "5733"
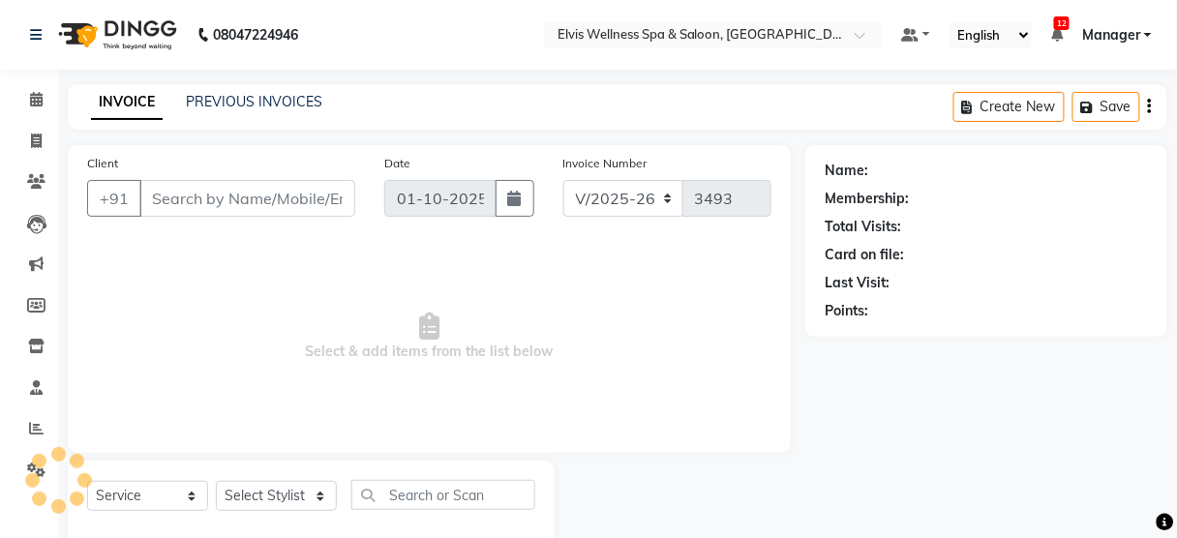
scroll to position [43, 0]
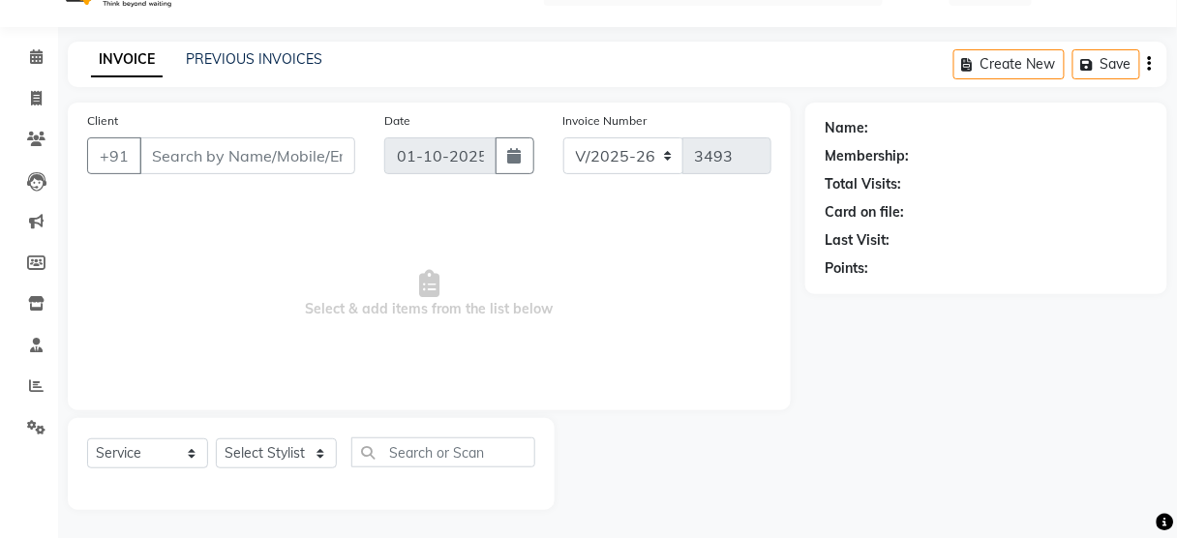
type input "7709980859"
select select "48152"
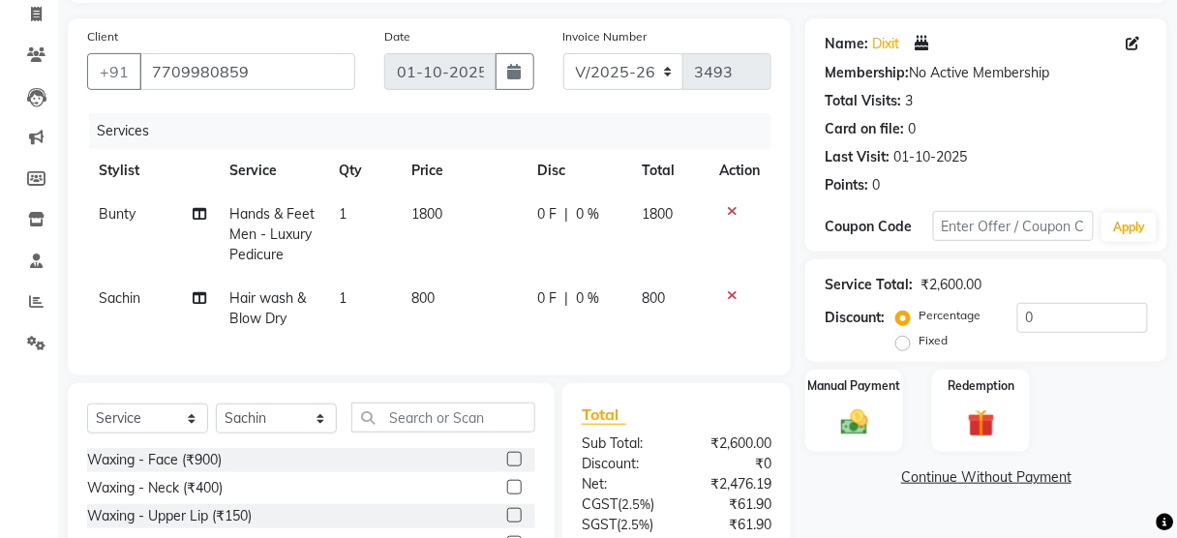
scroll to position [297, 0]
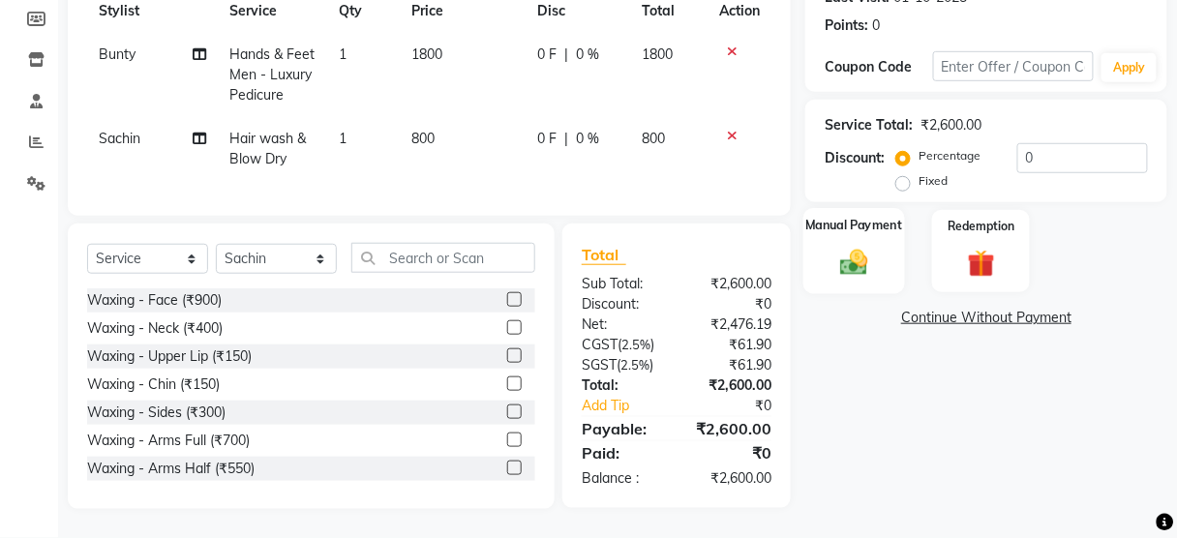
click at [863, 253] on img at bounding box center [853, 263] width 45 height 33
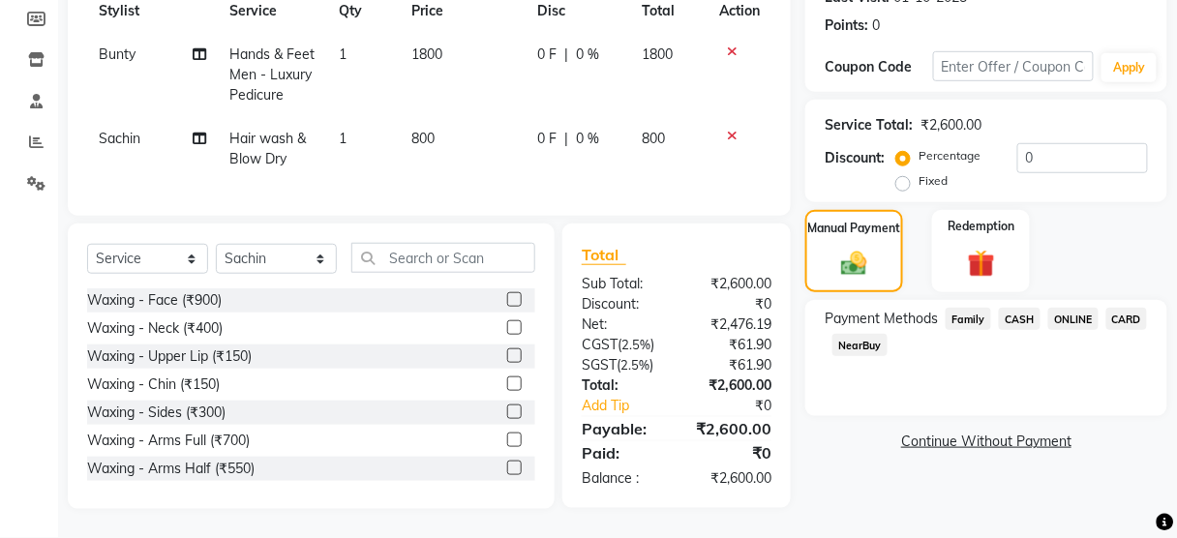
click at [1024, 312] on span "CASH" at bounding box center [1020, 319] width 42 height 22
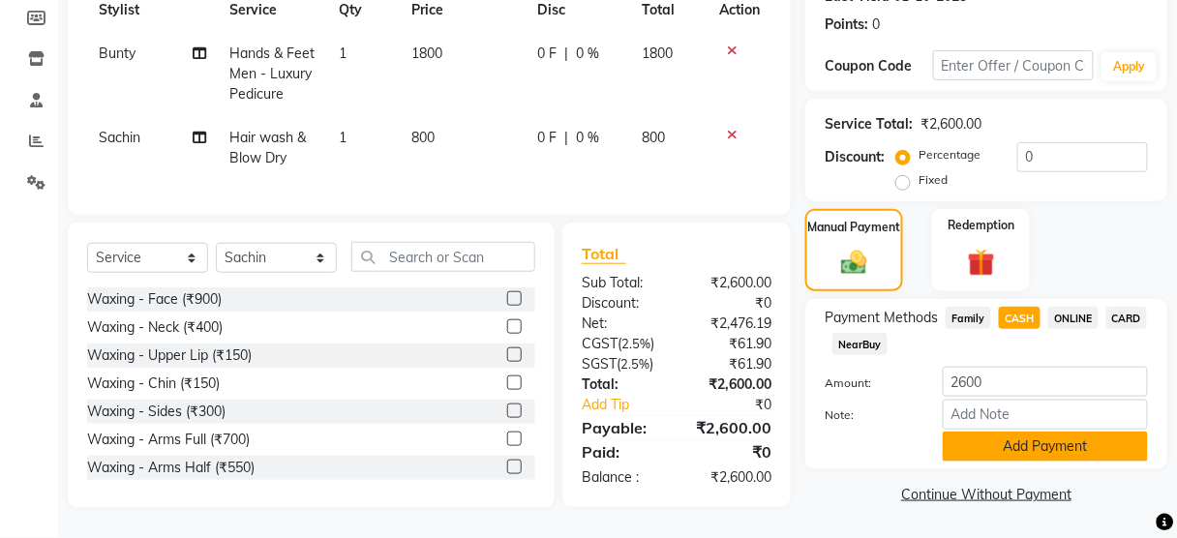
click at [995, 434] on button "Add Payment" at bounding box center [1045, 447] width 205 height 30
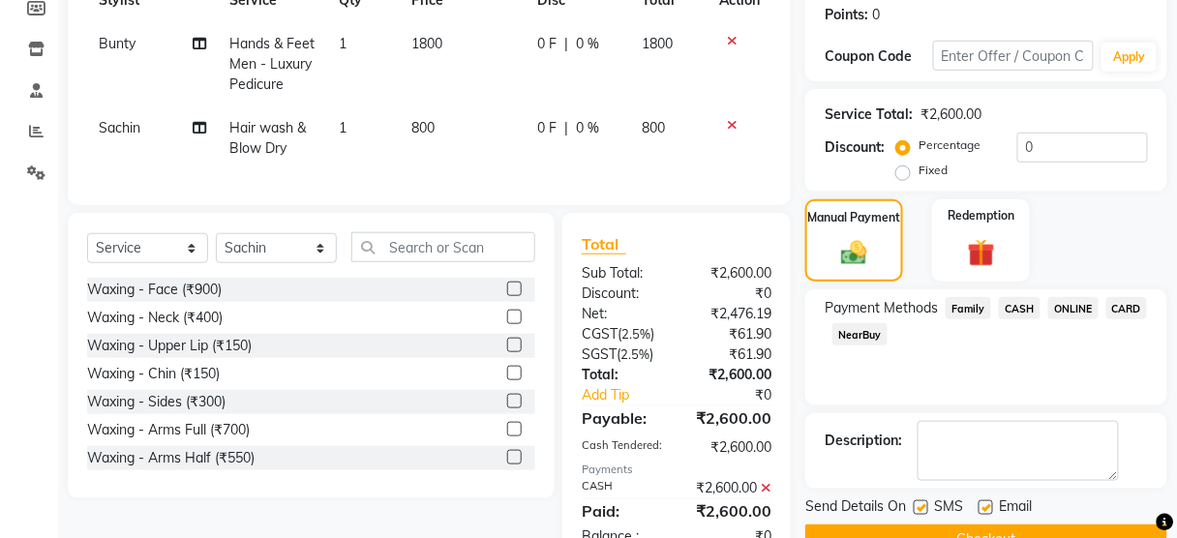
scroll to position [384, 0]
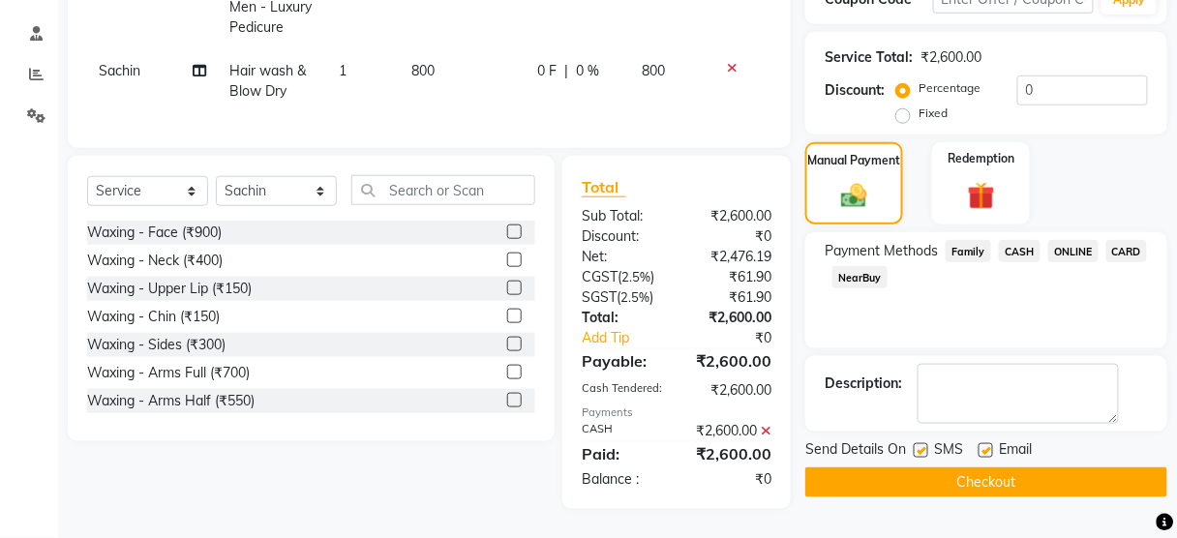
click at [922, 443] on label at bounding box center [920, 450] width 15 height 15
click at [922, 445] on input "checkbox" at bounding box center [919, 451] width 13 height 13
checkbox input "false"
click at [926, 467] on button "Checkout" at bounding box center [986, 482] width 362 height 30
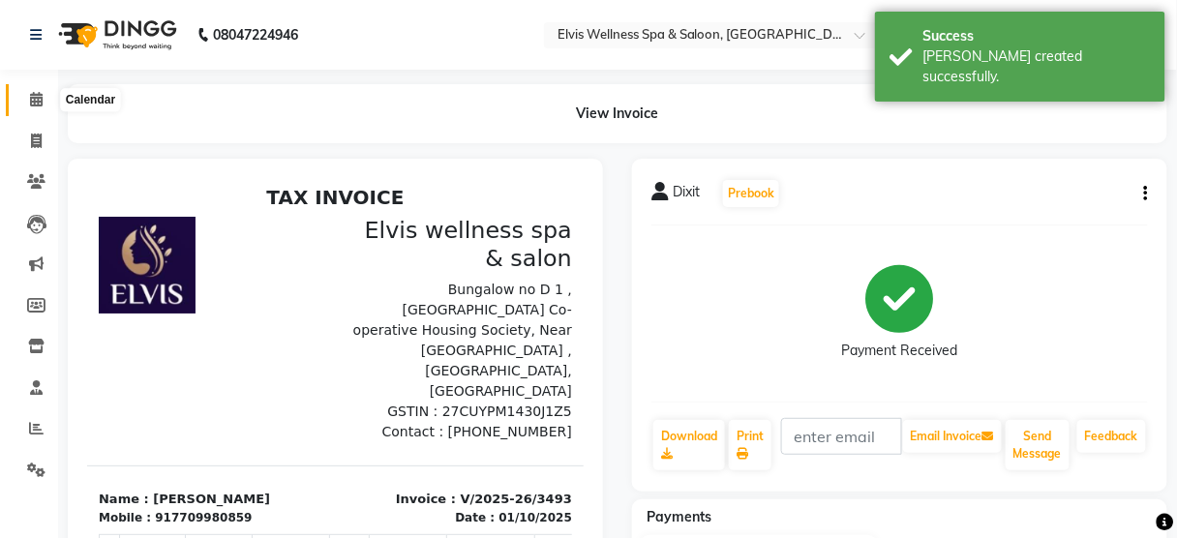
click at [31, 101] on icon at bounding box center [36, 99] width 13 height 15
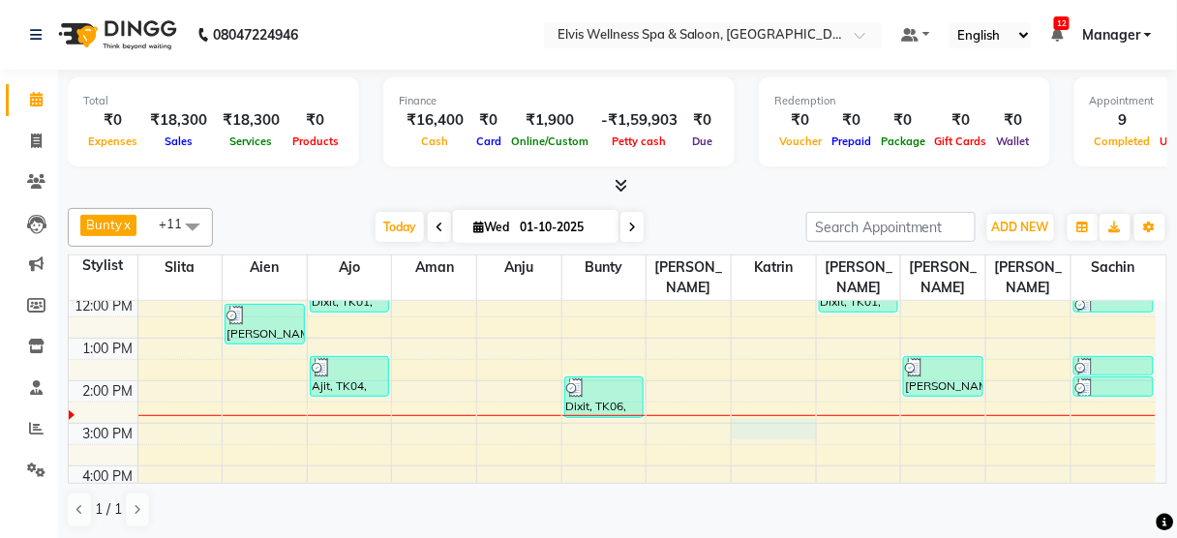
click at [755, 402] on div "8:00 AM 9:00 AM 10:00 AM 11:00 AM 12:00 PM 1:00 PM 2:00 PM 3:00 PM 4:00 PM 5:00…" at bounding box center [612, 423] width 1087 height 595
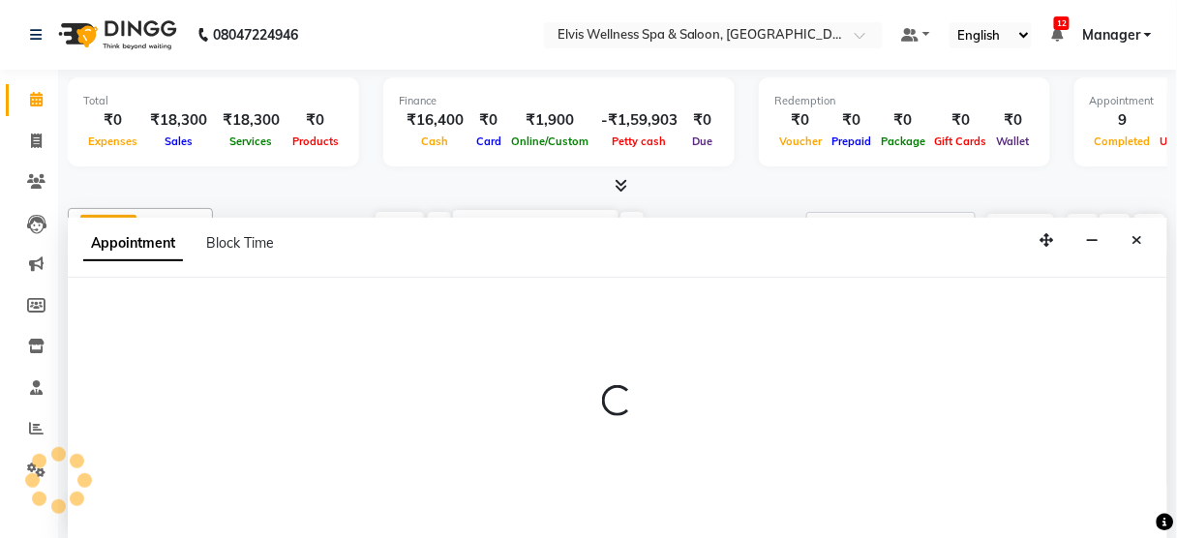
select select "67713"
select select "900"
select select "tentative"
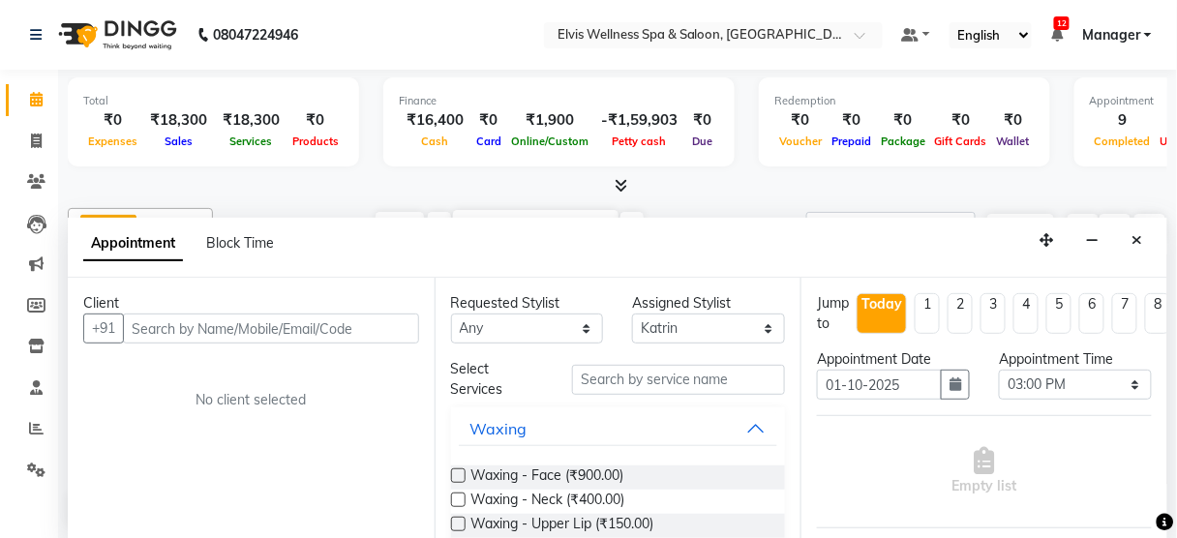
click at [301, 314] on input "text" at bounding box center [271, 329] width 296 height 30
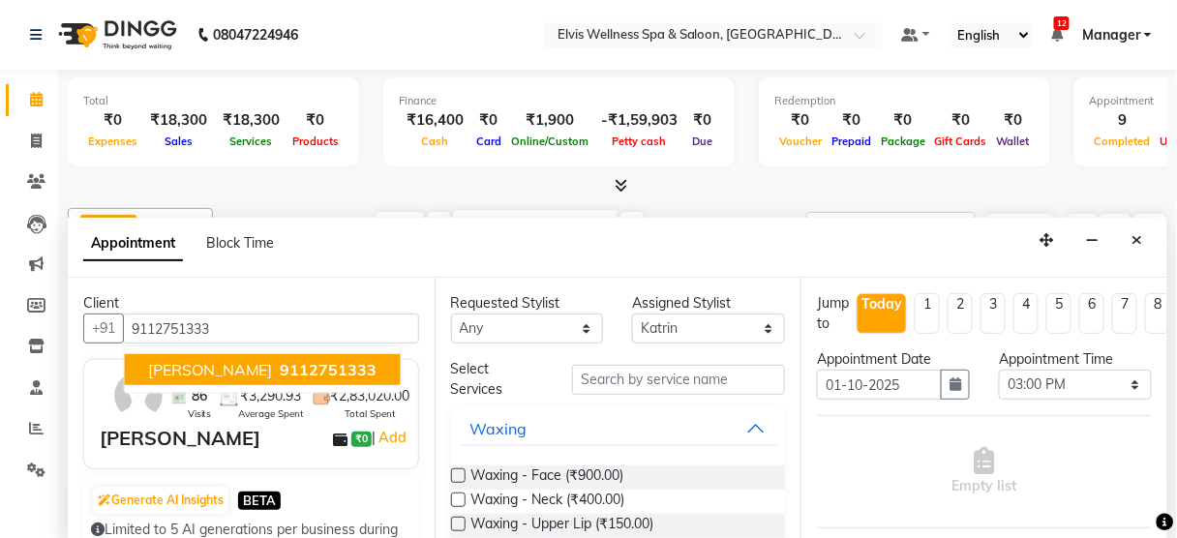
click at [281, 367] on span "9112751333" at bounding box center [329, 369] width 97 height 19
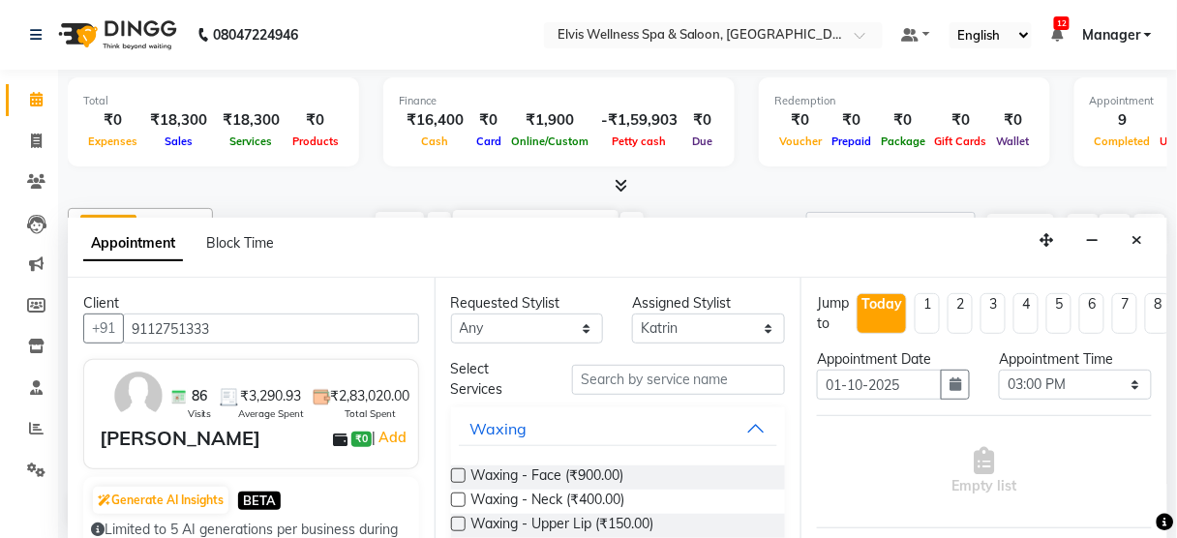
type input "9112751333"
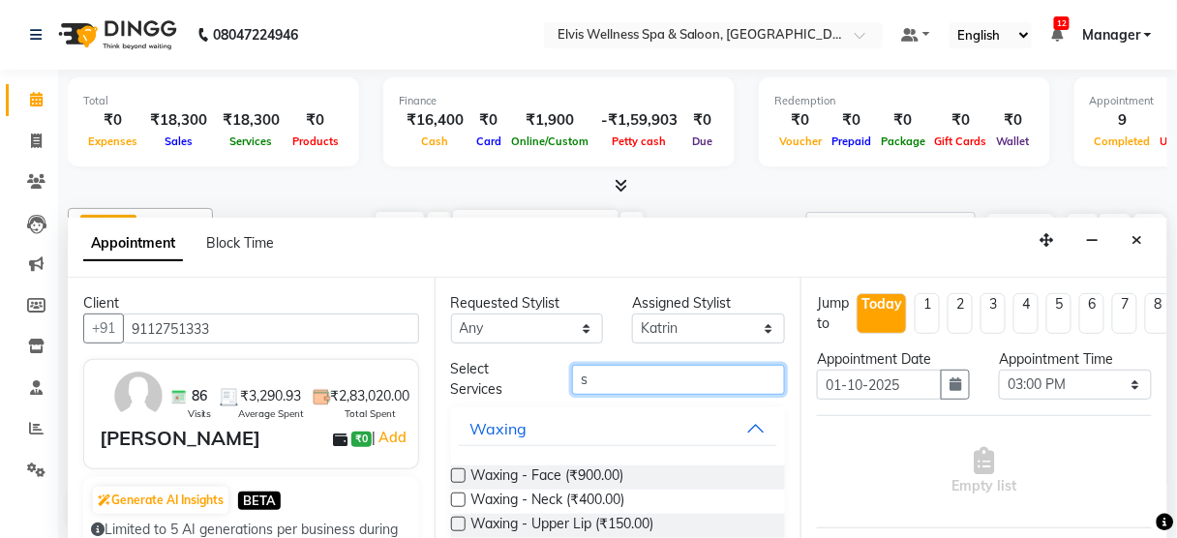
click at [679, 366] on input "s" at bounding box center [678, 380] width 213 height 30
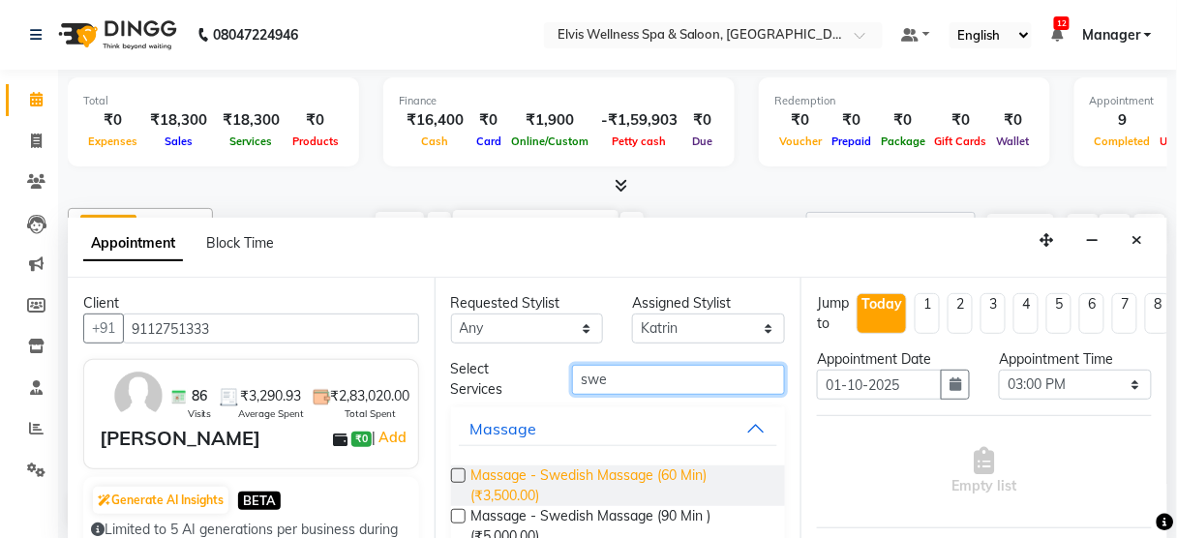
type input "swe"
click at [657, 481] on span "Massage - Swedish Massage (60 Min) (₹3,500.00)" at bounding box center [620, 485] width 299 height 41
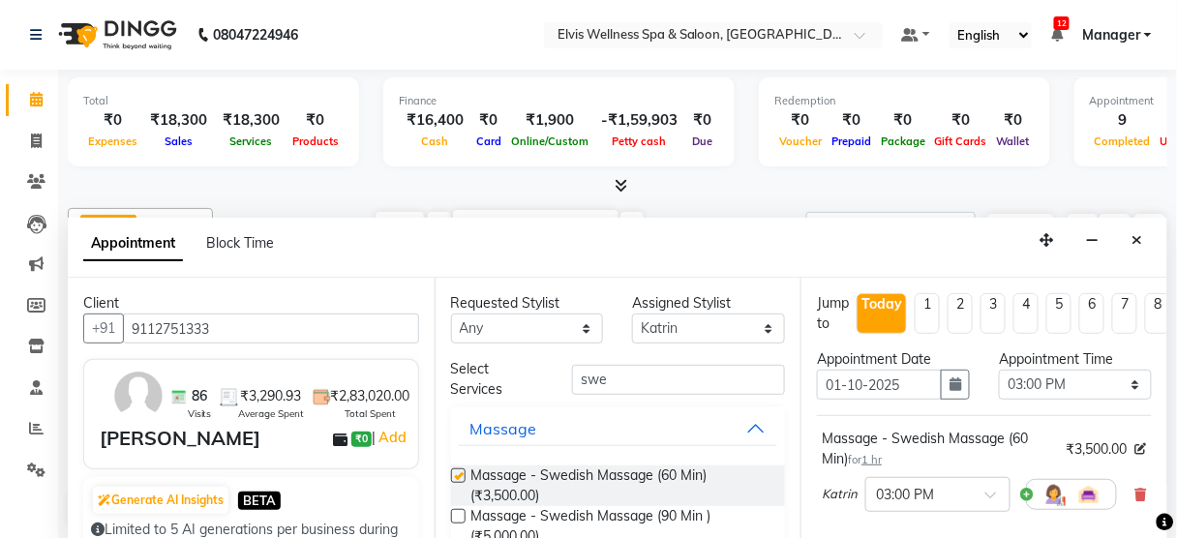
checkbox input "false"
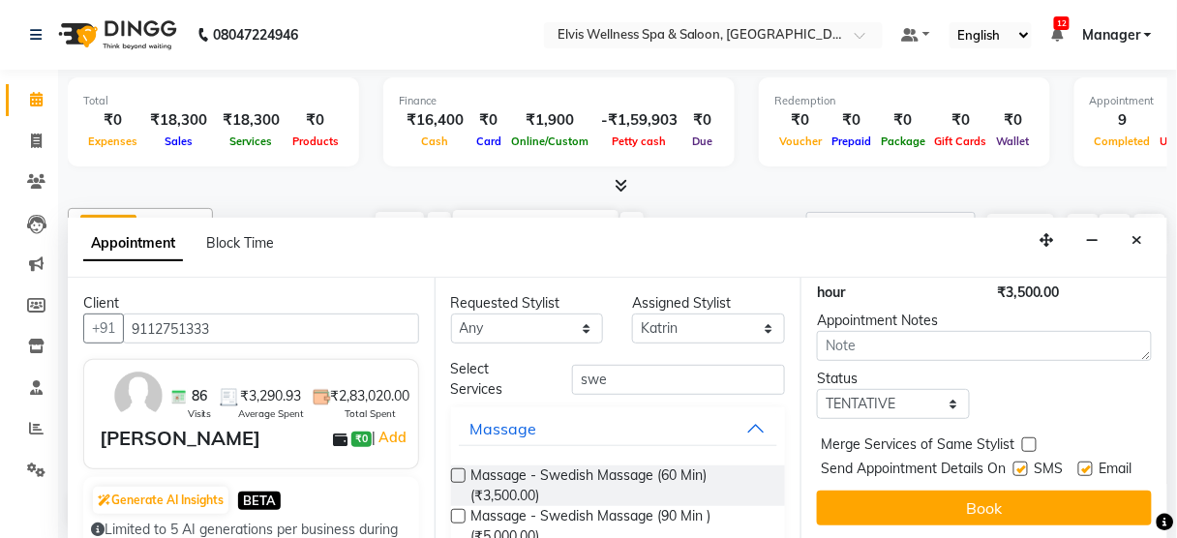
click at [1013, 462] on label at bounding box center [1020, 469] width 15 height 15
click at [1013, 464] on input "checkbox" at bounding box center [1019, 470] width 13 height 13
checkbox input "false"
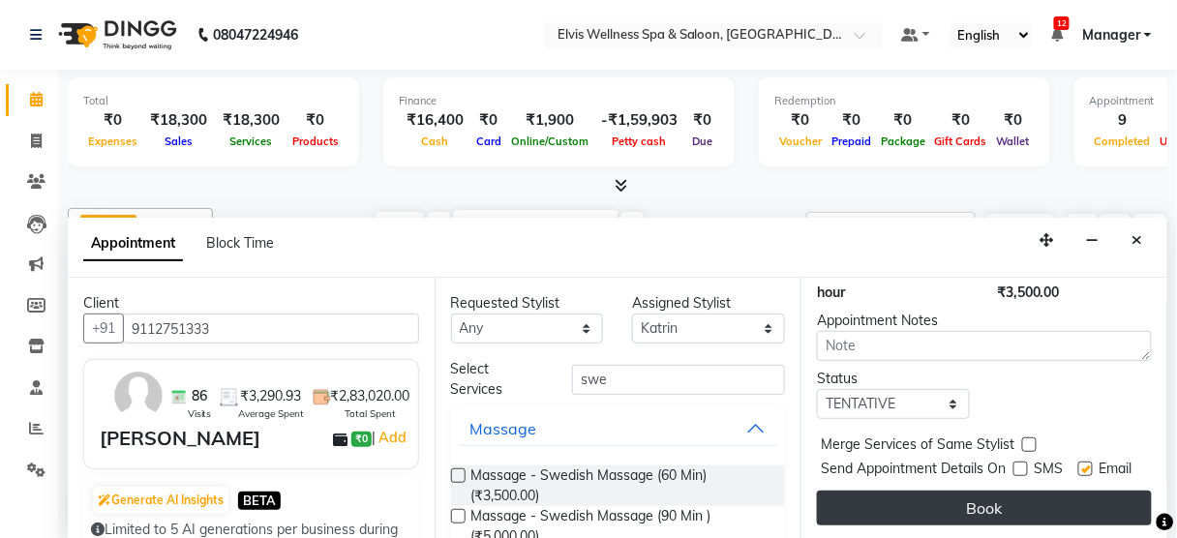
click at [1006, 491] on button "Book" at bounding box center [984, 508] width 335 height 35
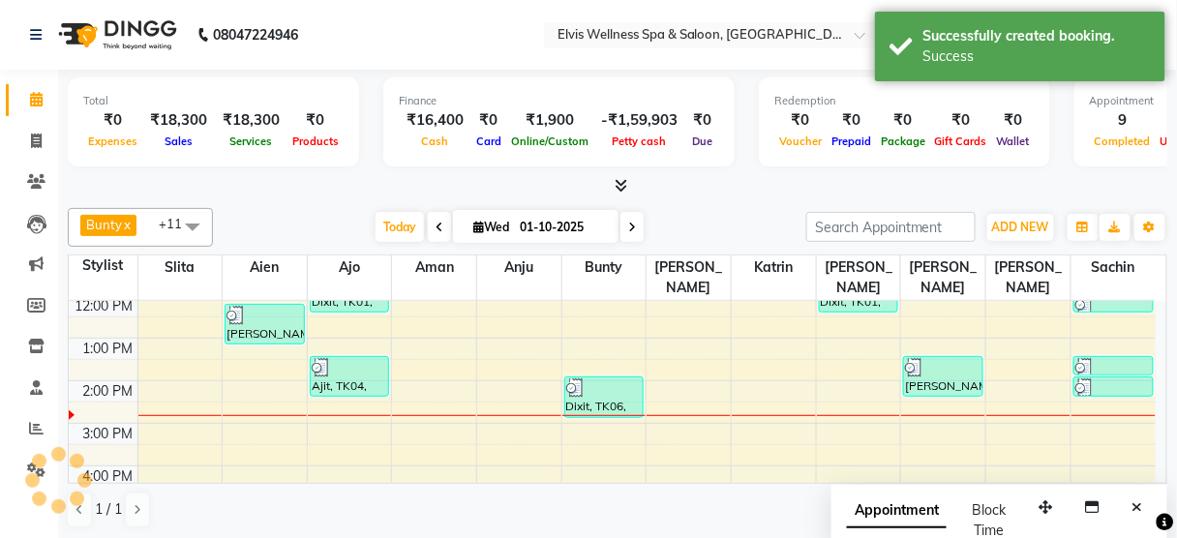
scroll to position [0, 0]
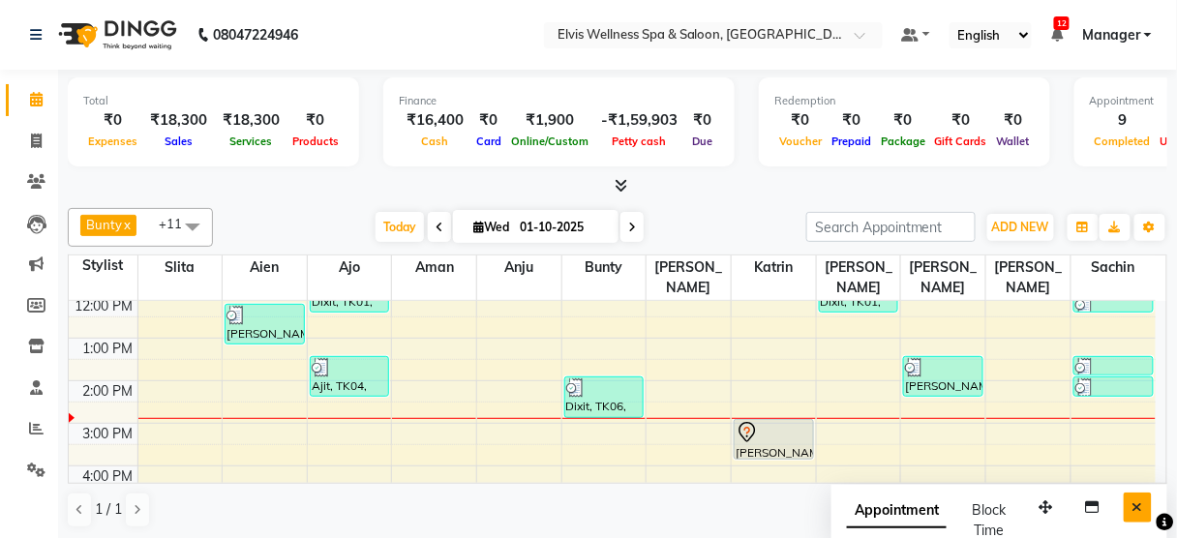
click at [1132, 500] on button "Close" at bounding box center [1137, 508] width 28 height 30
click at [159, 402] on div "8:00 AM 9:00 AM 10:00 AM 11:00 AM 12:00 PM 1:00 PM 2:00 PM 3:00 PM 4:00 PM 5:00…" at bounding box center [612, 423] width 1087 height 595
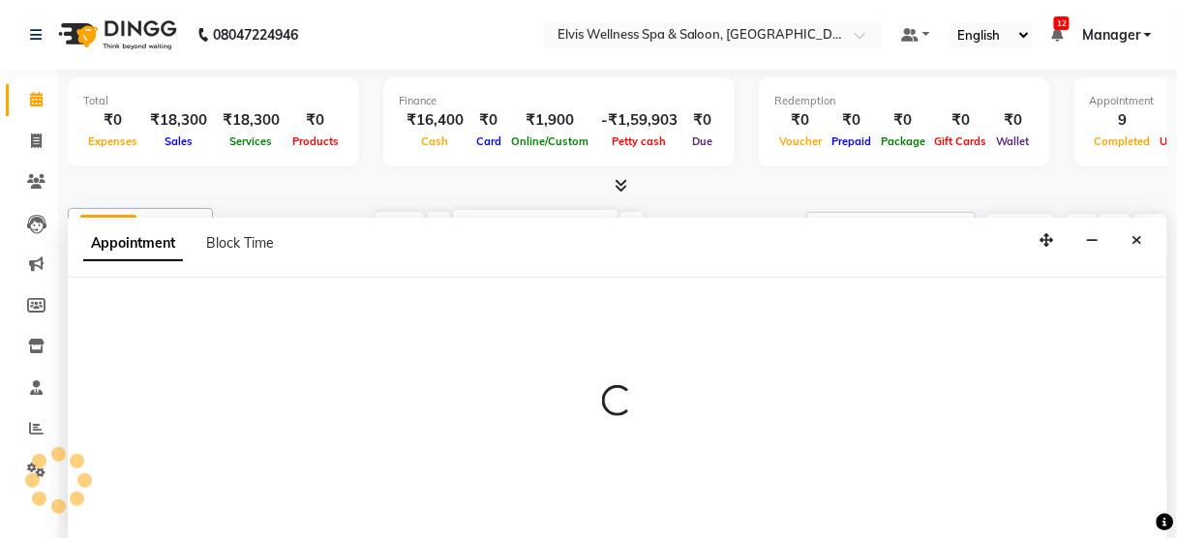
select select "39956"
select select "tentative"
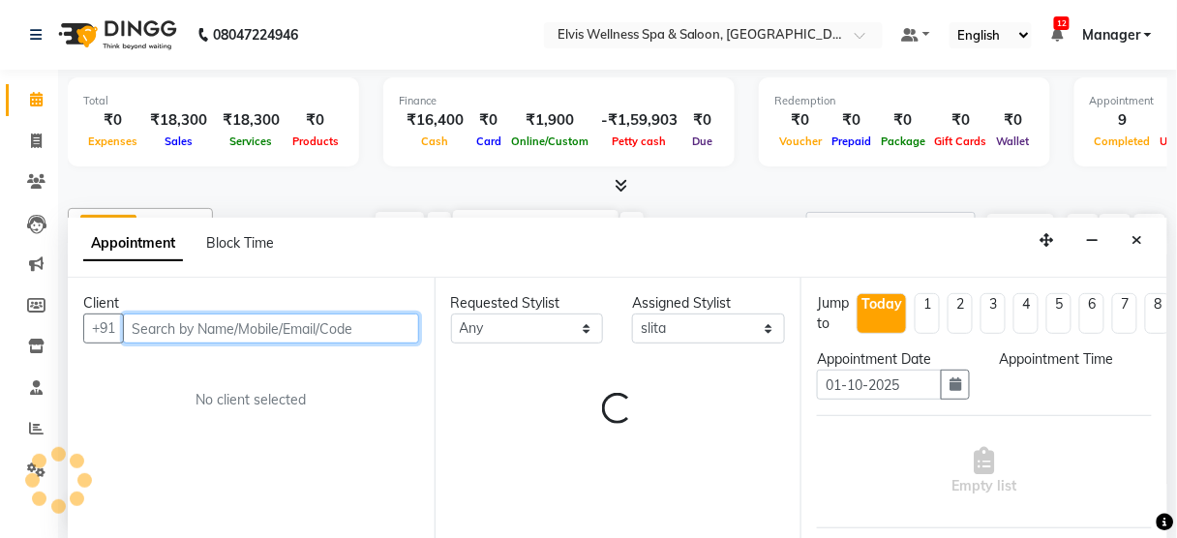
select select "900"
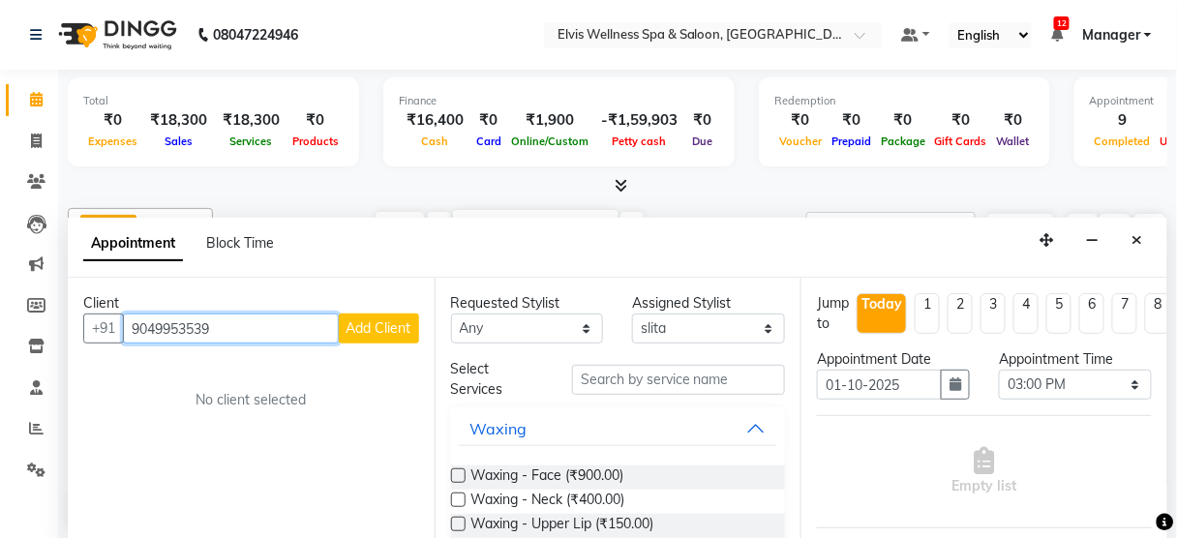
type input "9049953539"
click at [372, 319] on span "Add Client" at bounding box center [378, 327] width 65 height 17
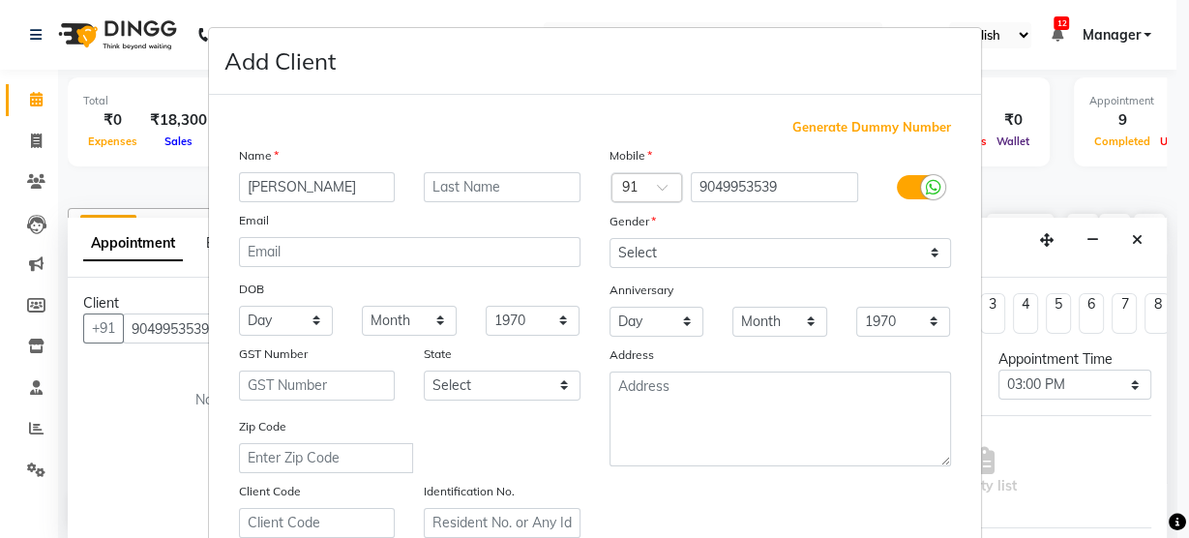
type input "Ayush"
type input "Agarwal"
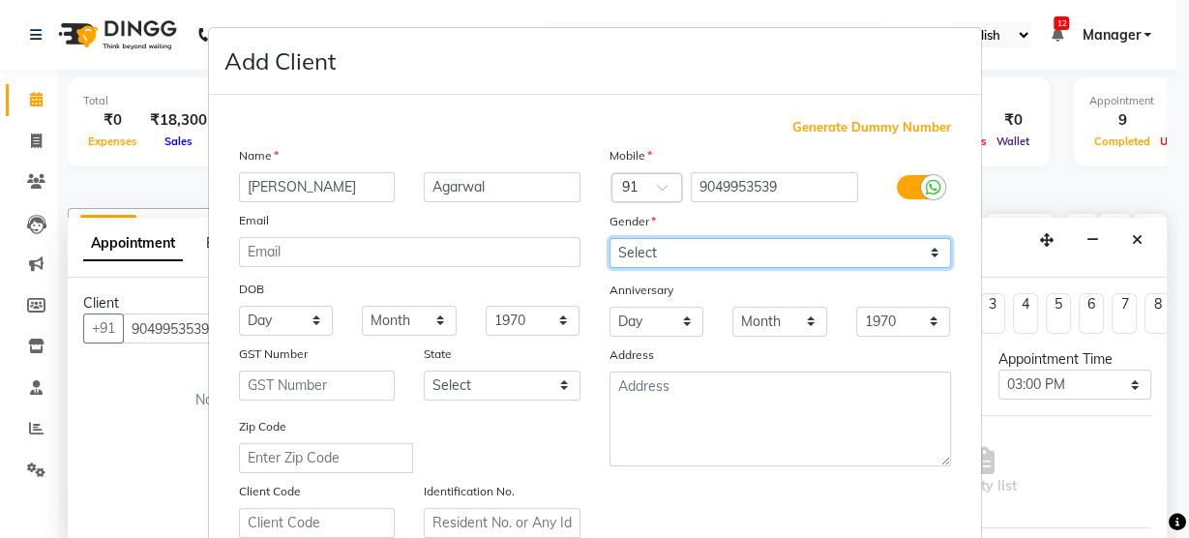
click at [656, 257] on select "Select [DEMOGRAPHIC_DATA] [DEMOGRAPHIC_DATA] Other Prefer Not To Say" at bounding box center [781, 253] width 342 height 30
select select "[DEMOGRAPHIC_DATA]"
click at [610, 238] on select "Select [DEMOGRAPHIC_DATA] [DEMOGRAPHIC_DATA] Other Prefer Not To Say" at bounding box center [781, 253] width 342 height 30
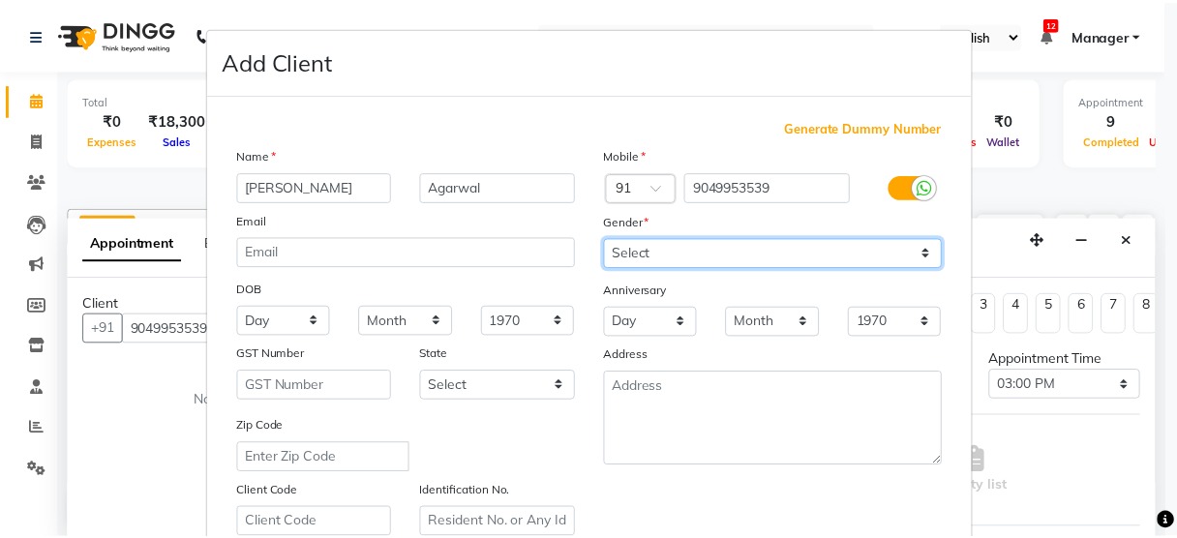
scroll to position [350, 0]
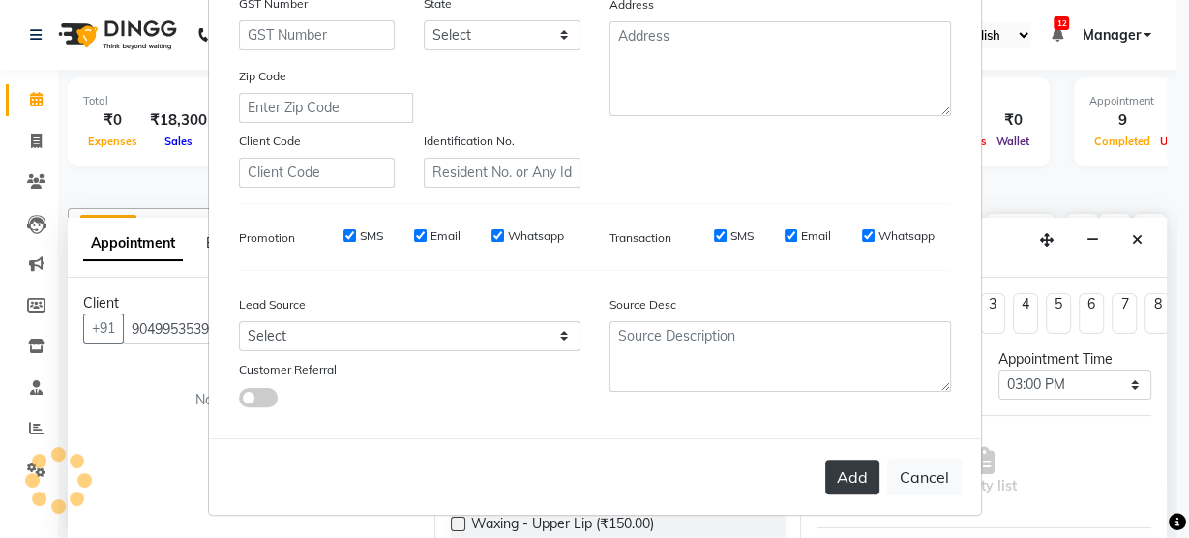
click at [849, 468] on button "Add" at bounding box center [852, 477] width 54 height 35
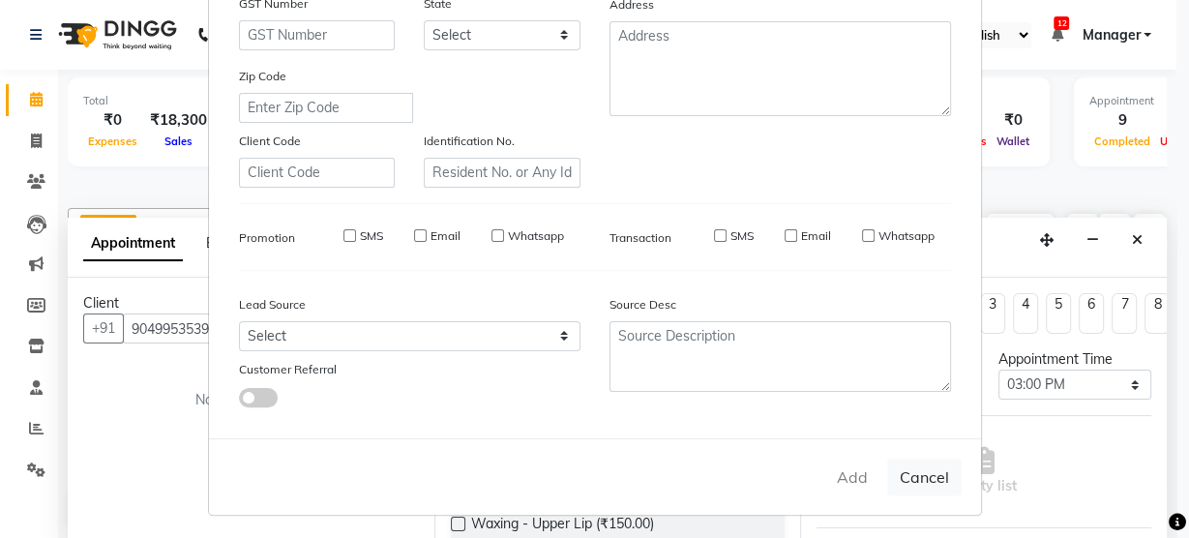
select select
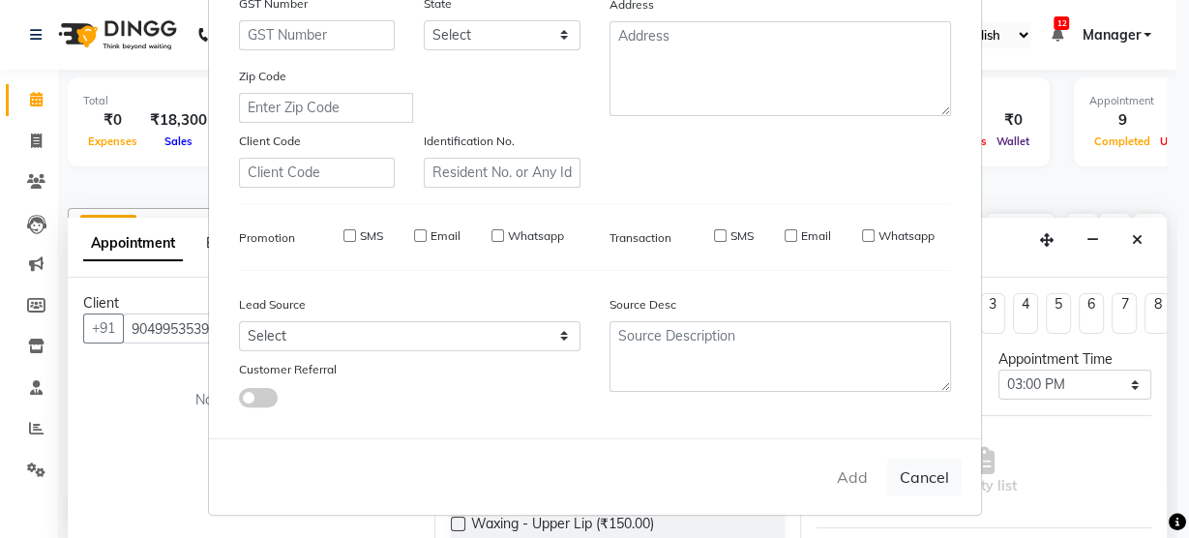
select select
checkbox input "false"
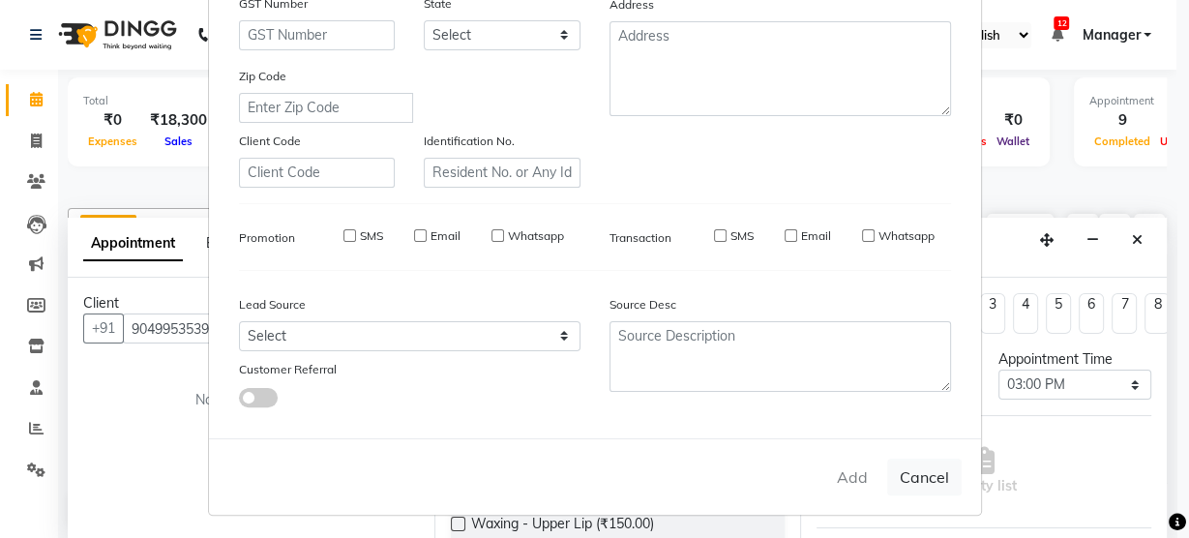
checkbox input "false"
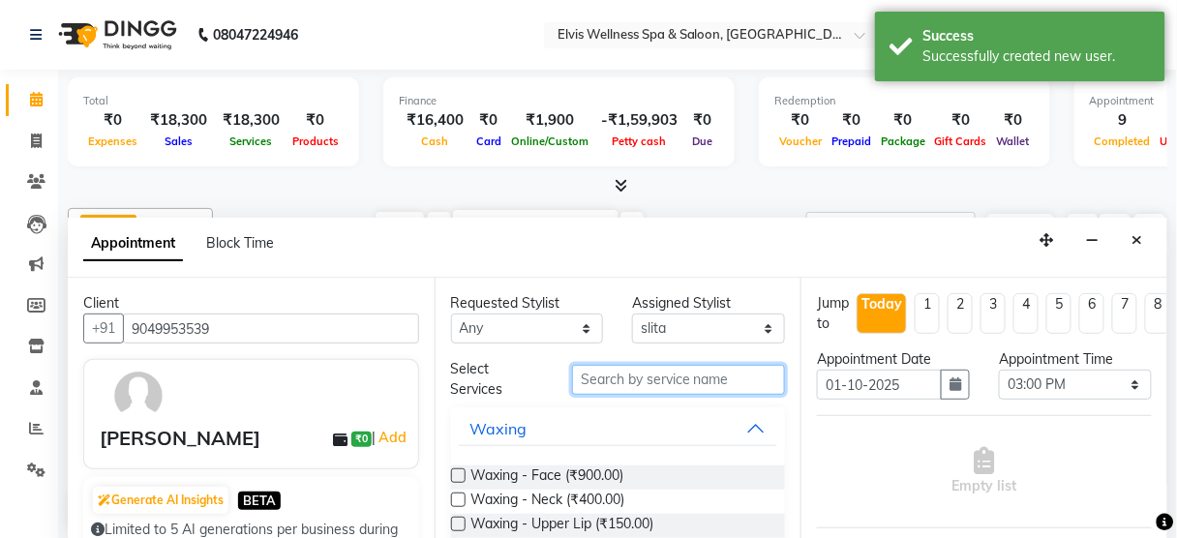
click at [721, 368] on input "text" at bounding box center [678, 380] width 213 height 30
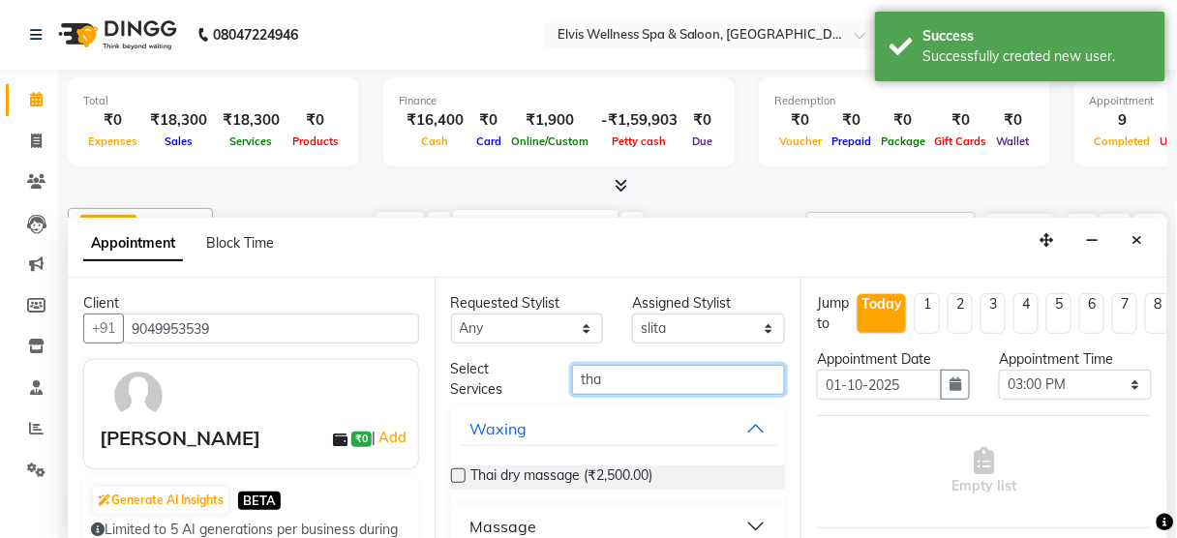
scroll to position [22, 0]
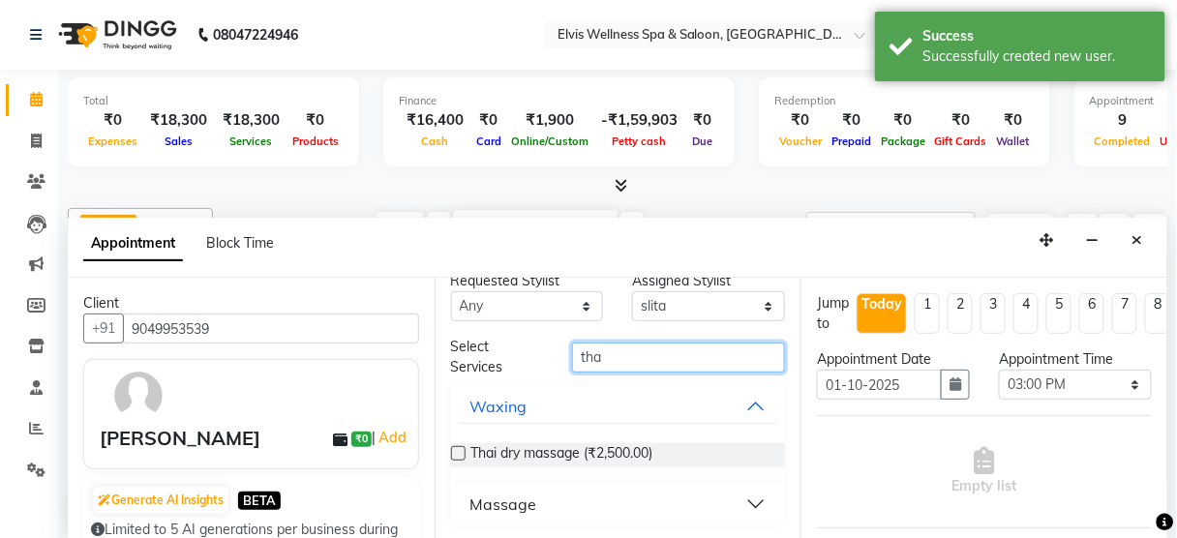
type input "tha"
click at [521, 494] on div "Massage" at bounding box center [503, 504] width 67 height 23
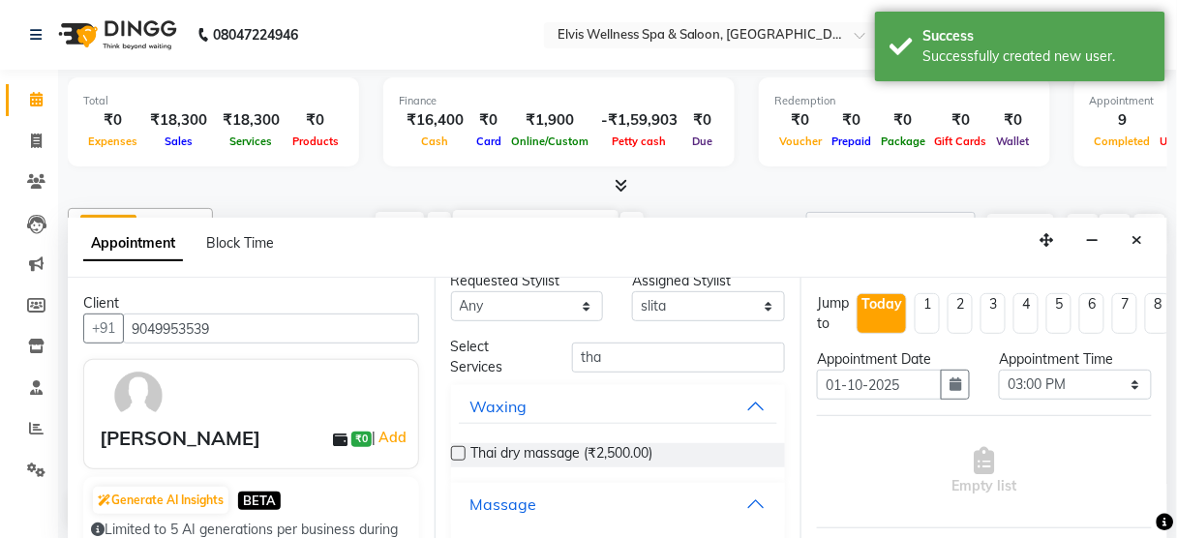
scroll to position [134, 0]
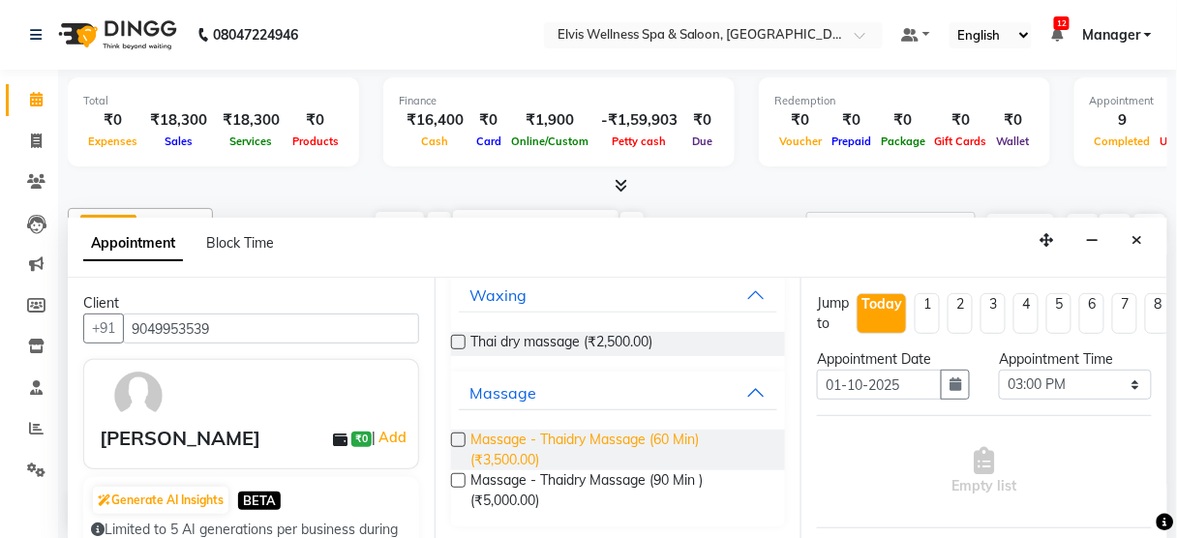
click at [610, 435] on span "Massage - Thaidry Massage (60 Min) (₹3,500.00)" at bounding box center [620, 450] width 299 height 41
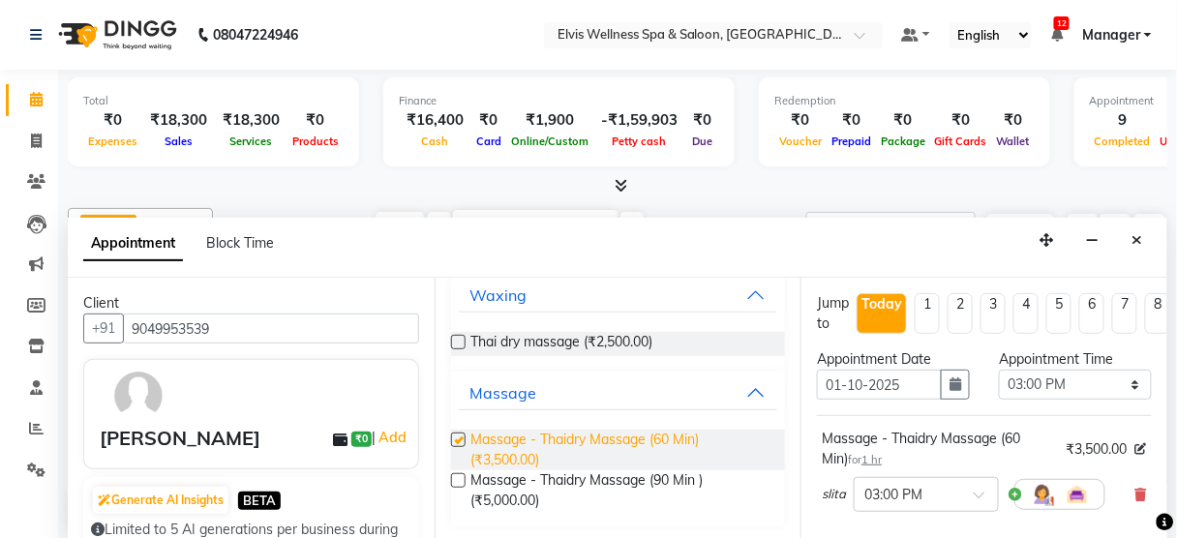
checkbox input "false"
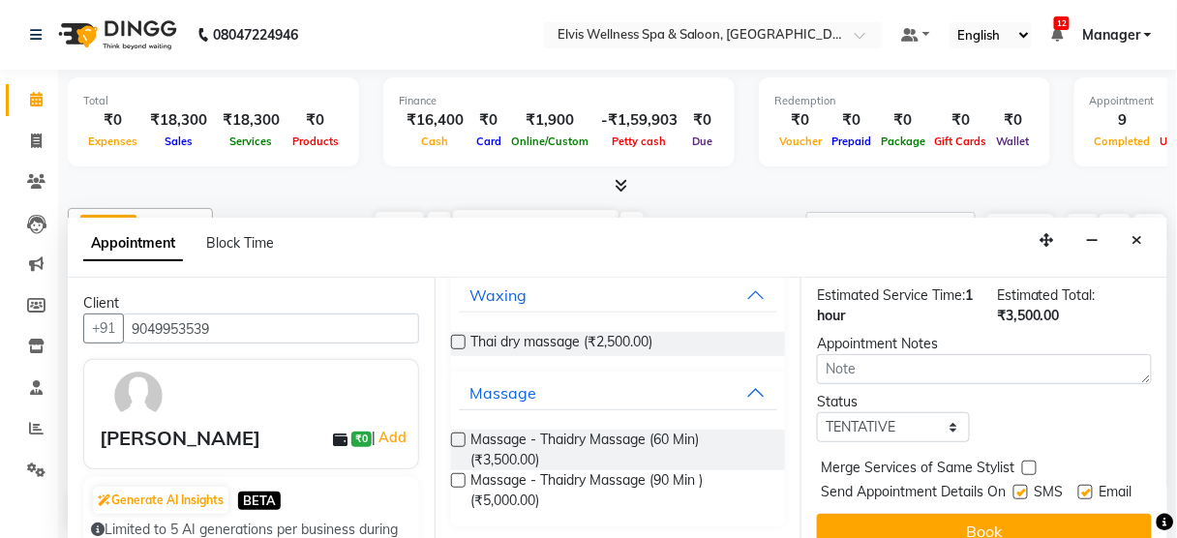
scroll to position [294, 0]
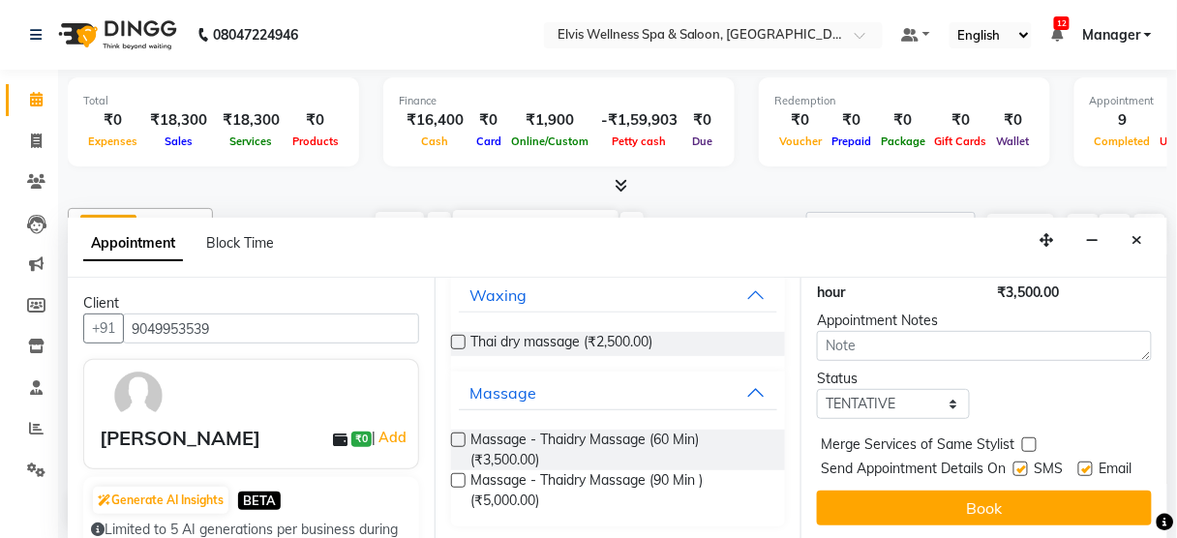
click at [1015, 462] on label at bounding box center [1020, 469] width 15 height 15
click at [1015, 464] on input "checkbox" at bounding box center [1019, 470] width 13 height 13
checkbox input "false"
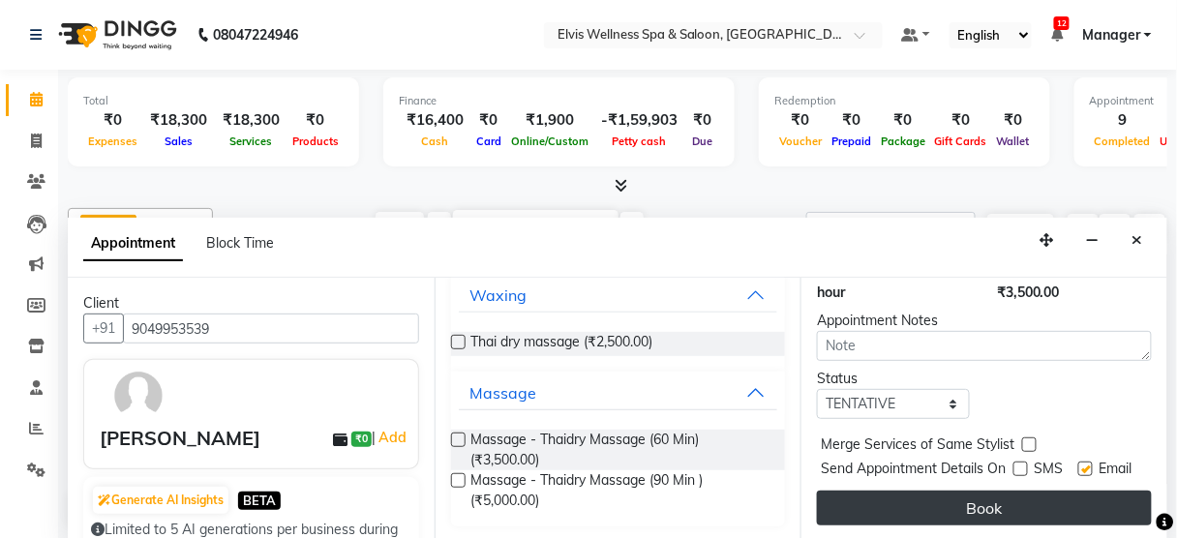
click at [985, 523] on button "Book" at bounding box center [984, 508] width 335 height 35
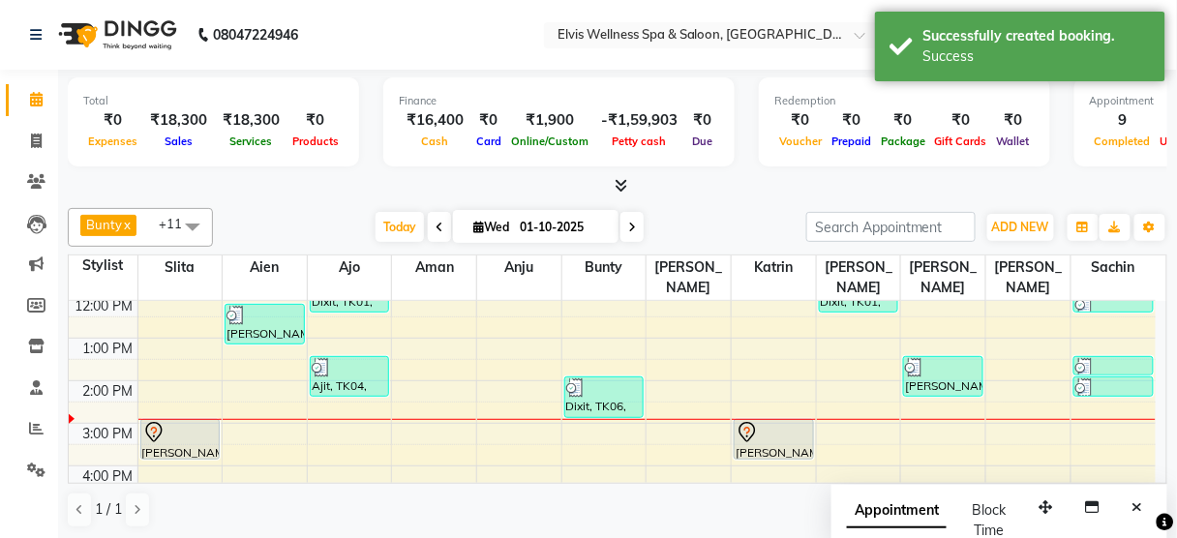
scroll to position [0, 0]
click at [1128, 497] on button "Close" at bounding box center [1137, 508] width 28 height 30
